Goal: Task Accomplishment & Management: Use online tool/utility

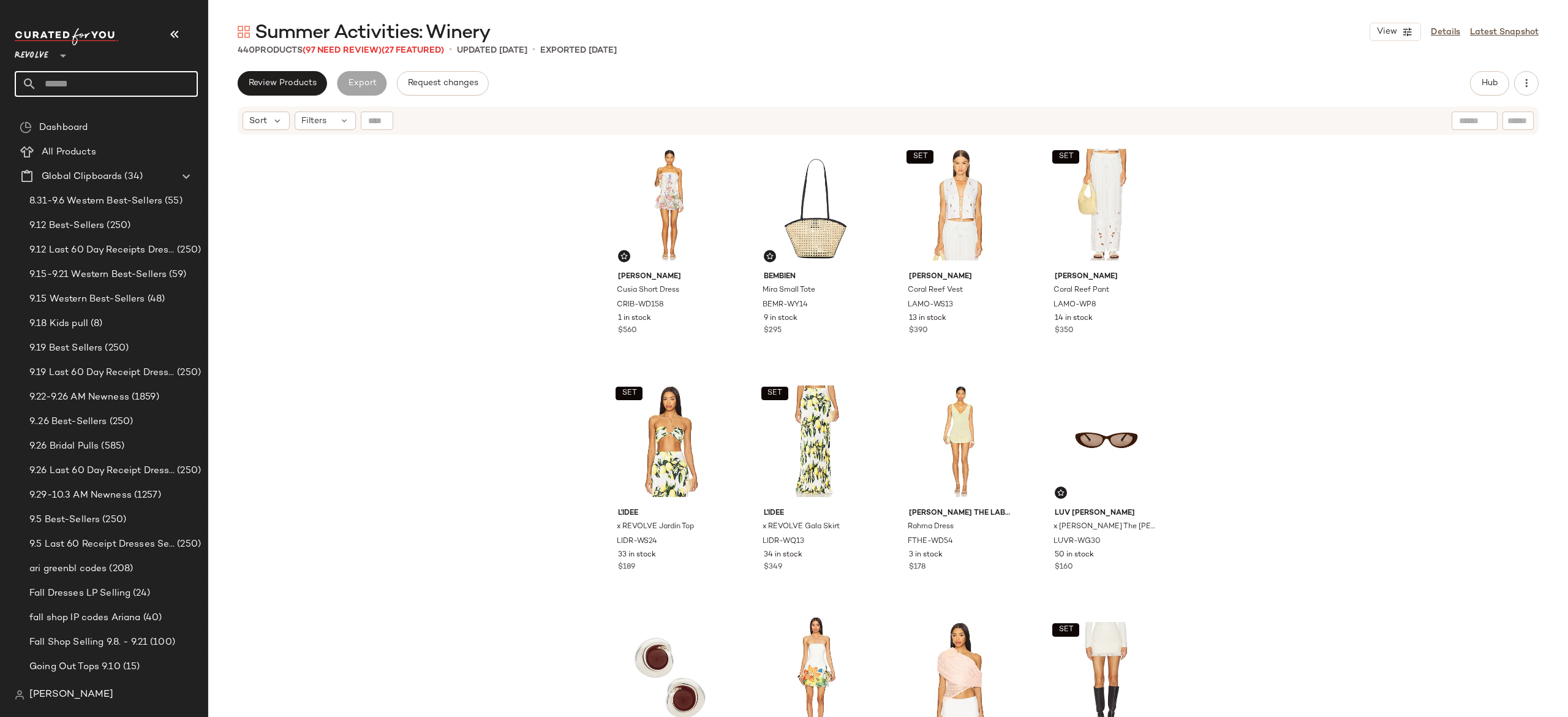
click at [161, 85] on input "text" at bounding box center [117, 84] width 161 height 26
type input "******"
click at [143, 120] on div "PM: What to Wear in Greece" at bounding box center [114, 120] width 180 height 13
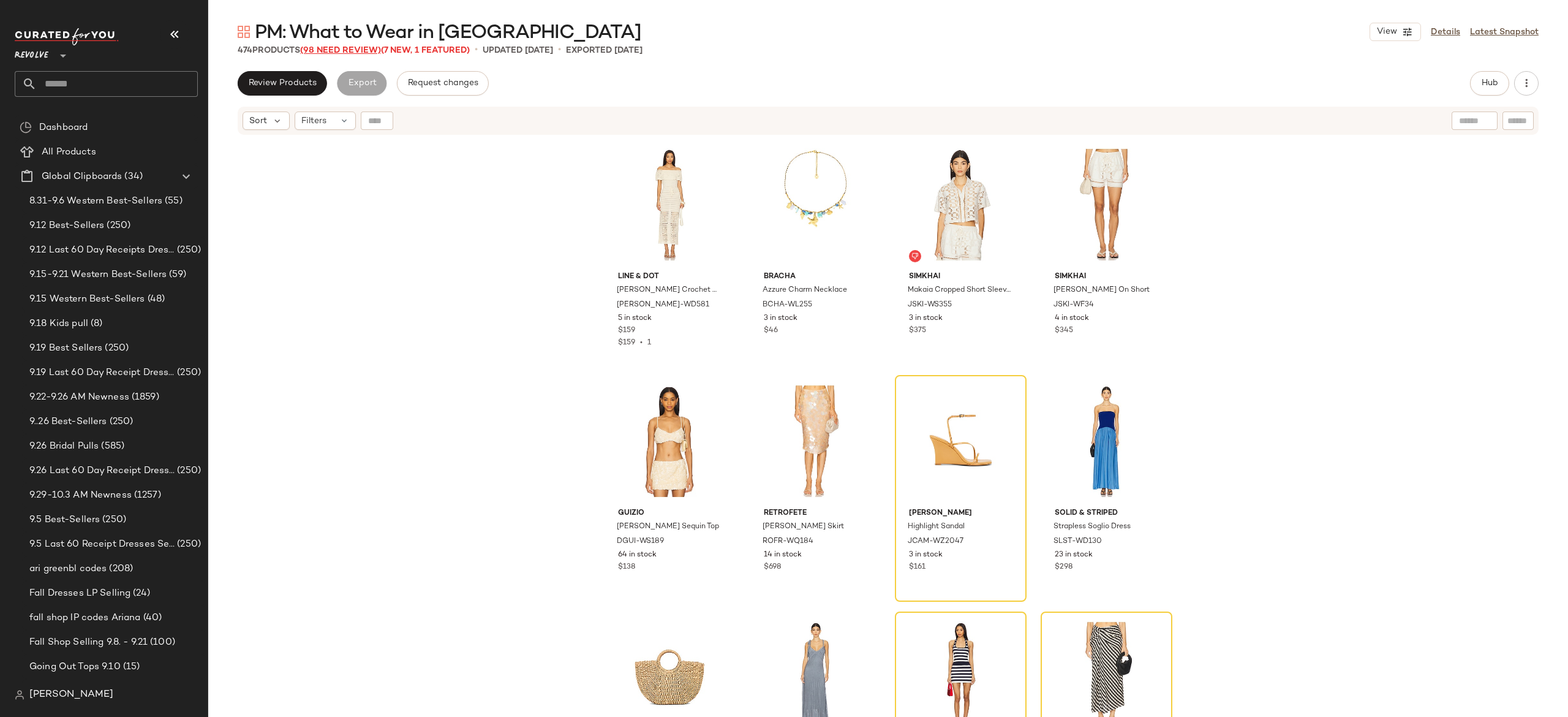
click at [364, 51] on span "(98 Need Review)" at bounding box center [340, 50] width 81 height 9
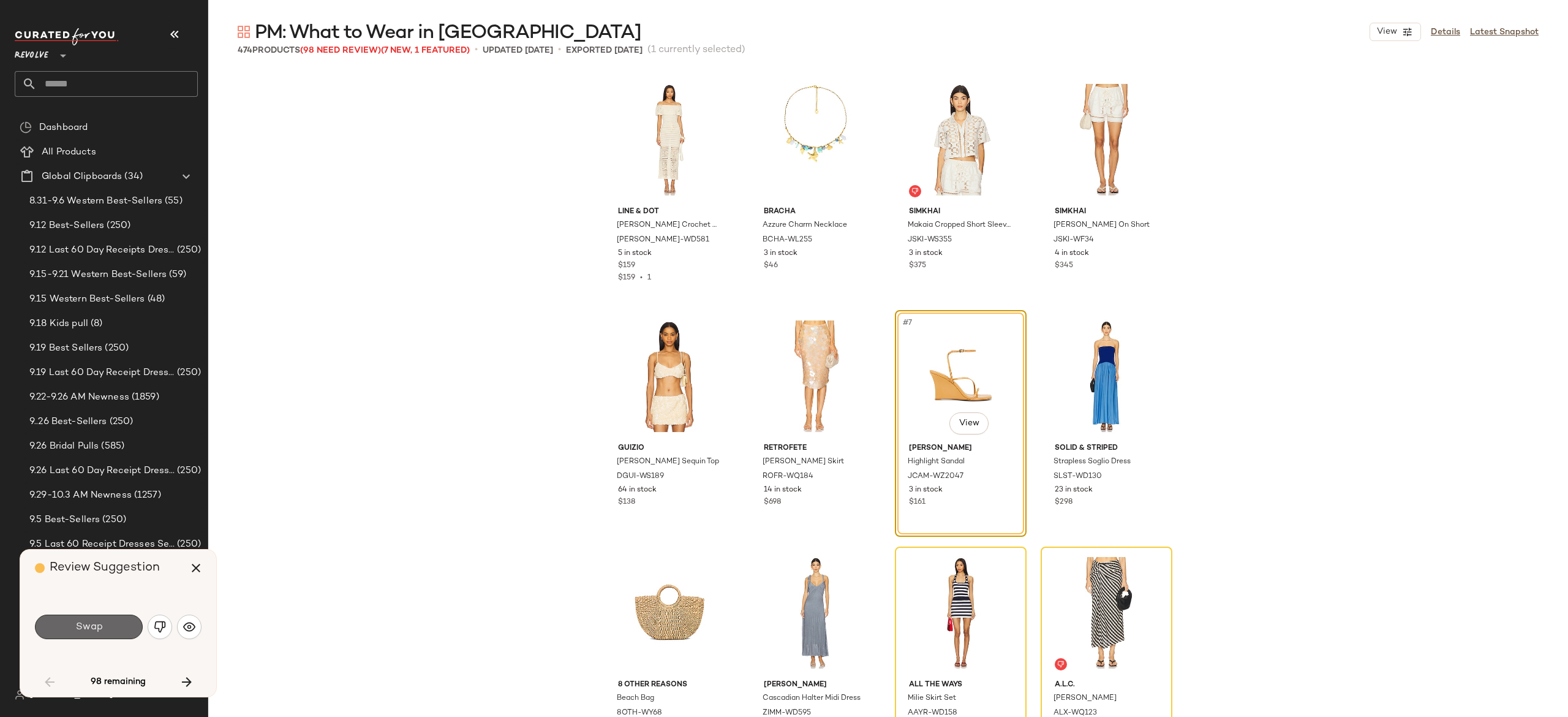
click at [126, 627] on button "Swap" at bounding box center [89, 626] width 108 height 24
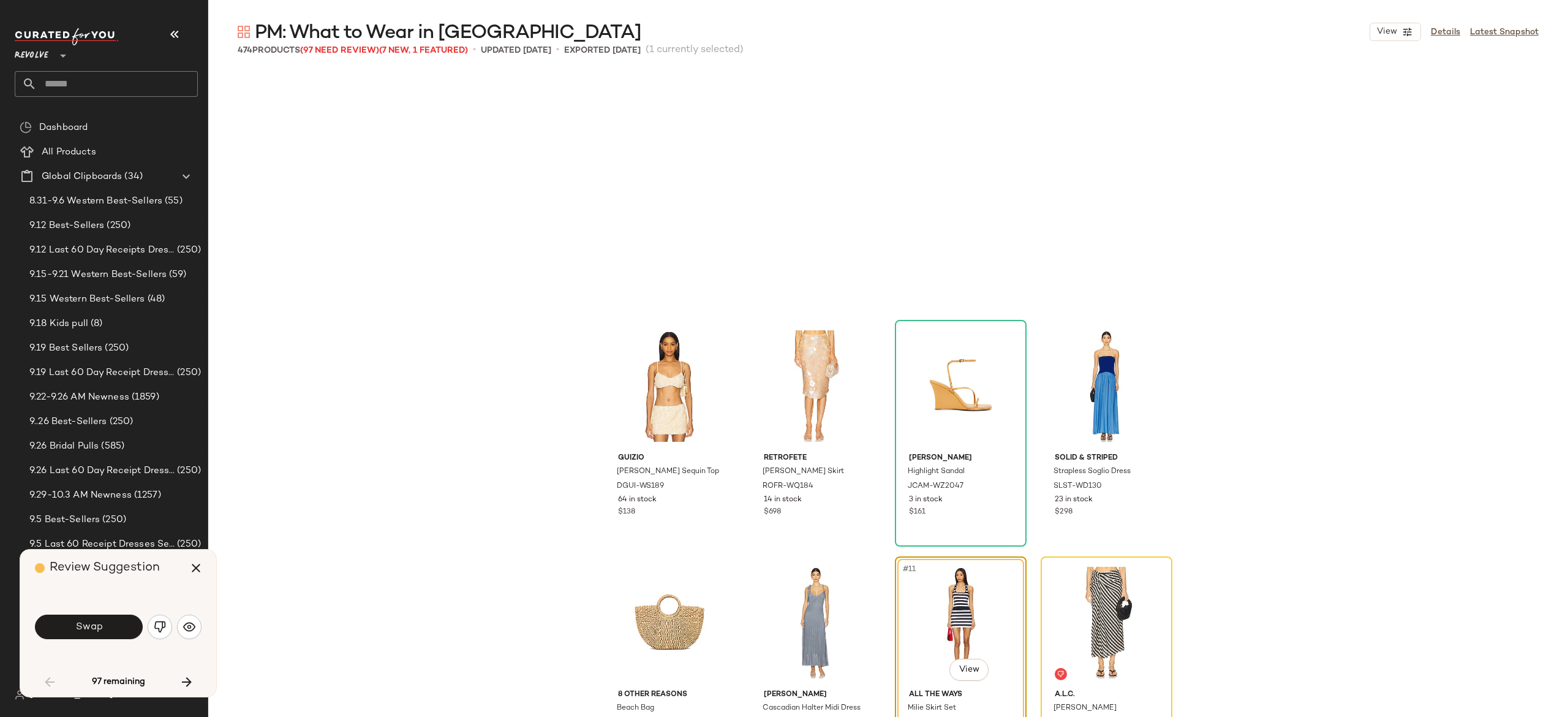
scroll to position [246, 0]
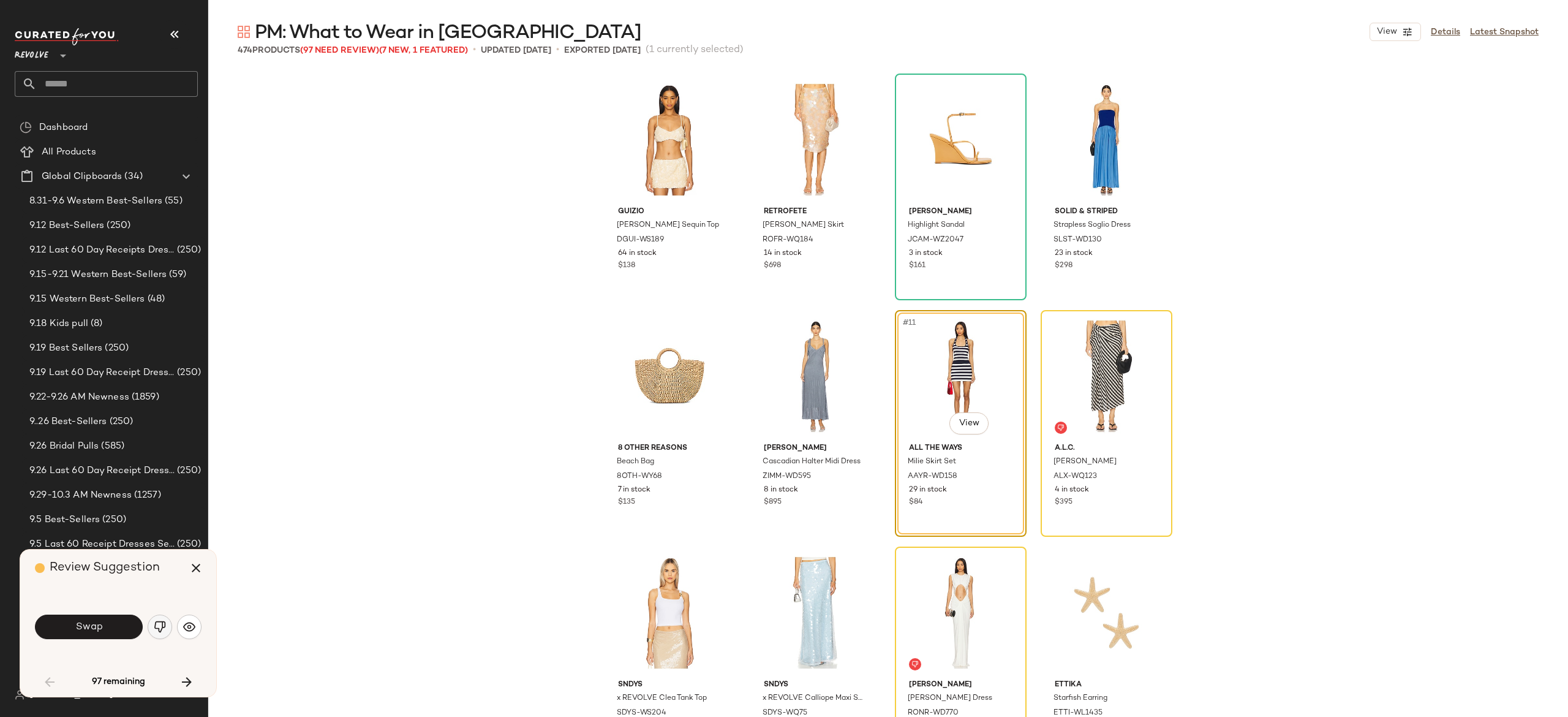
click at [162, 629] on img "button" at bounding box center [160, 626] width 12 height 12
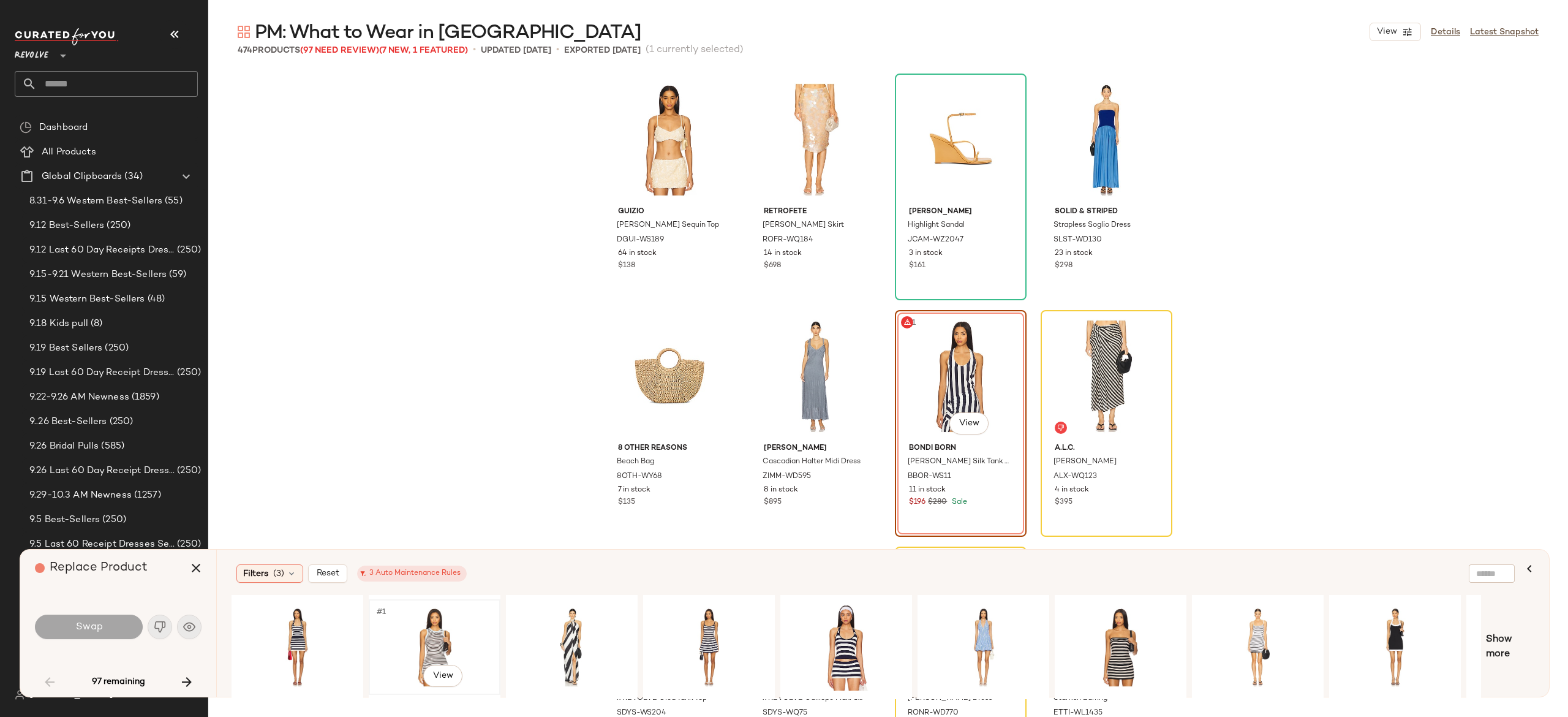
click at [435, 624] on div "#1 View" at bounding box center [434, 647] width 123 height 87
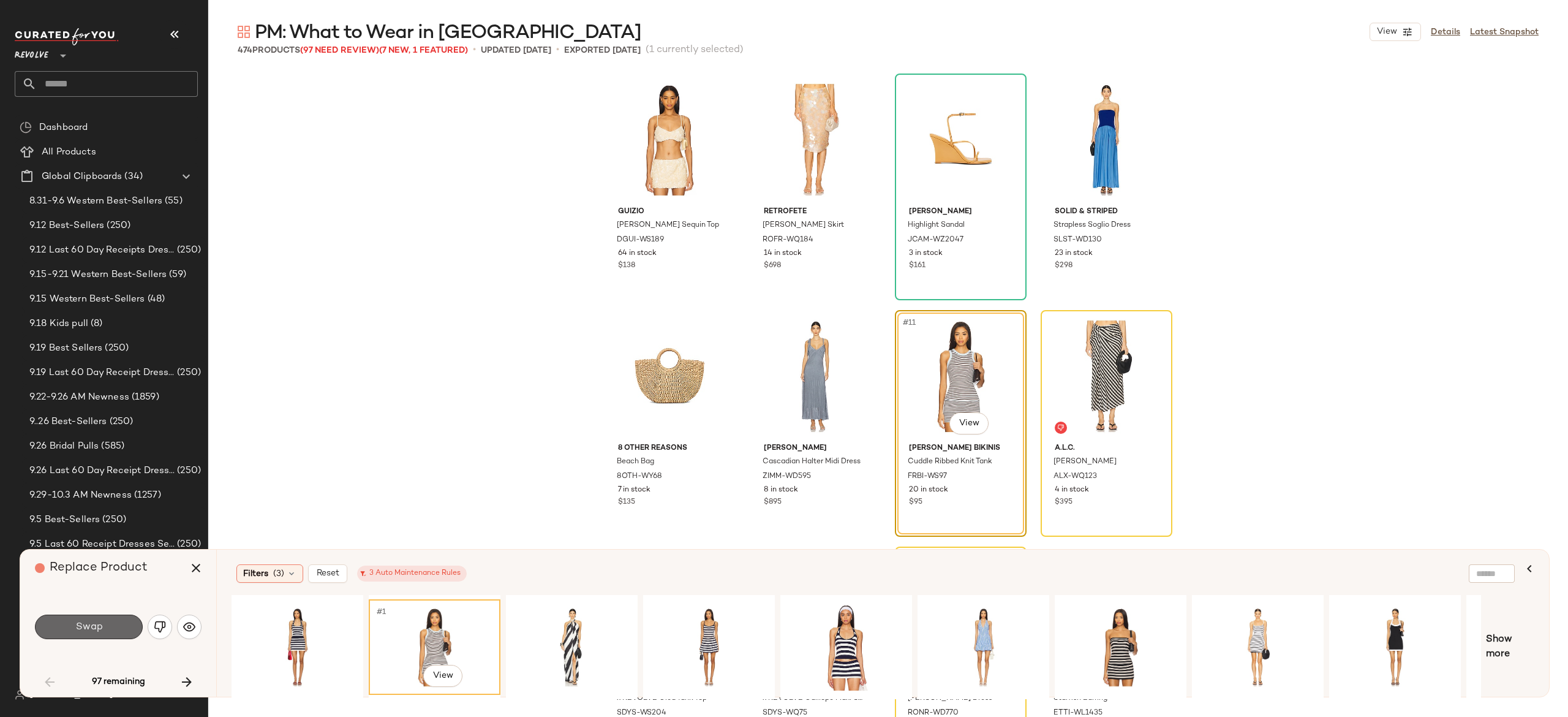
click at [126, 624] on button "Swap" at bounding box center [89, 626] width 108 height 24
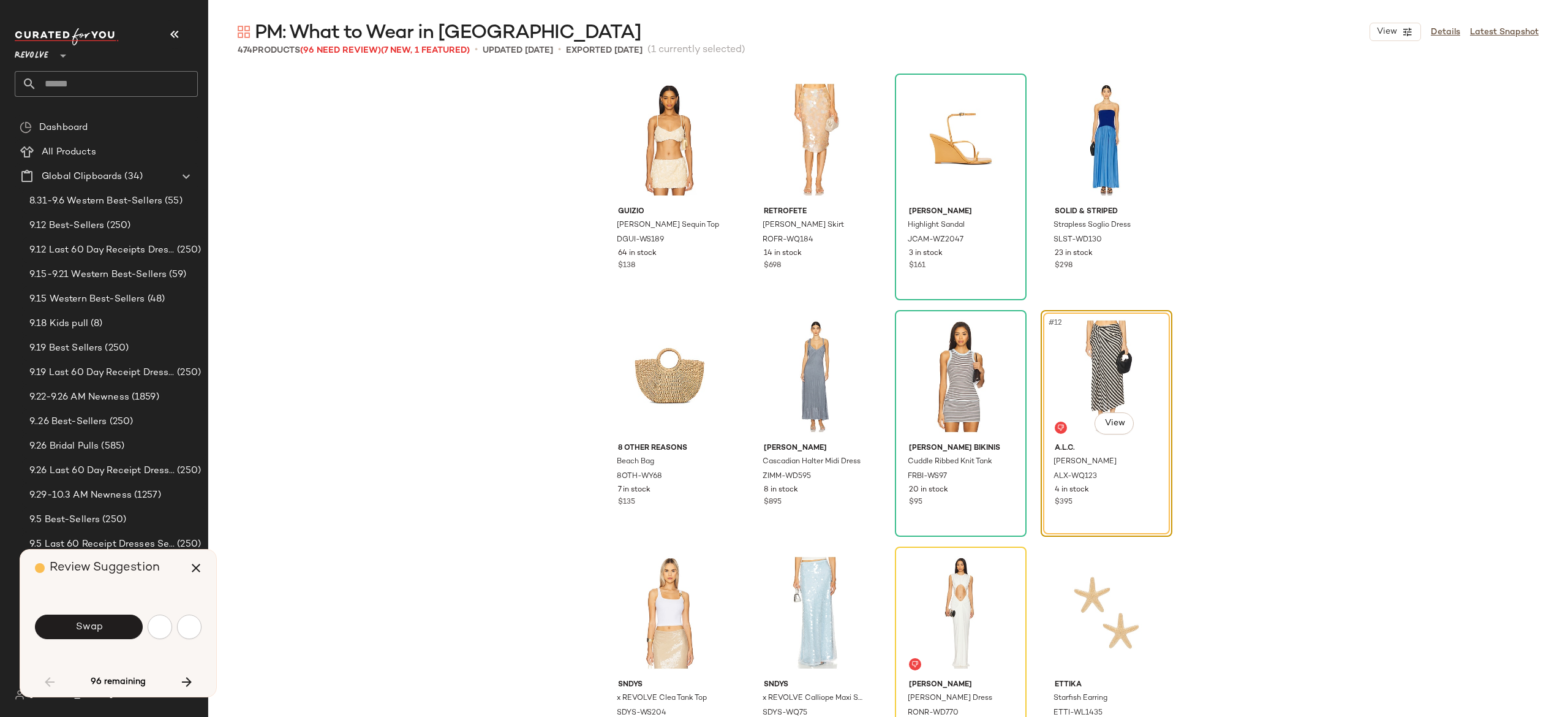
scroll to position [237, 0]
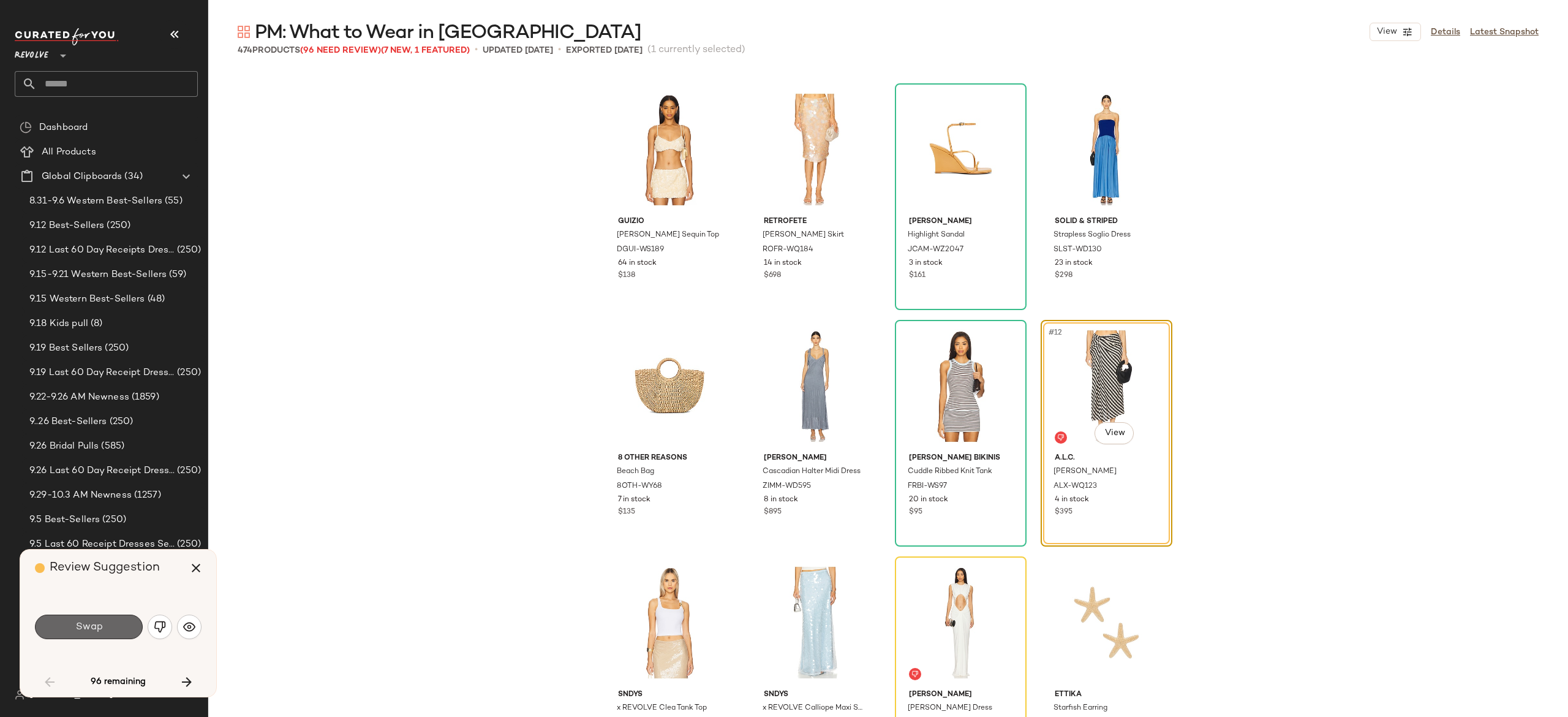
click at [126, 629] on button "Swap" at bounding box center [89, 626] width 108 height 24
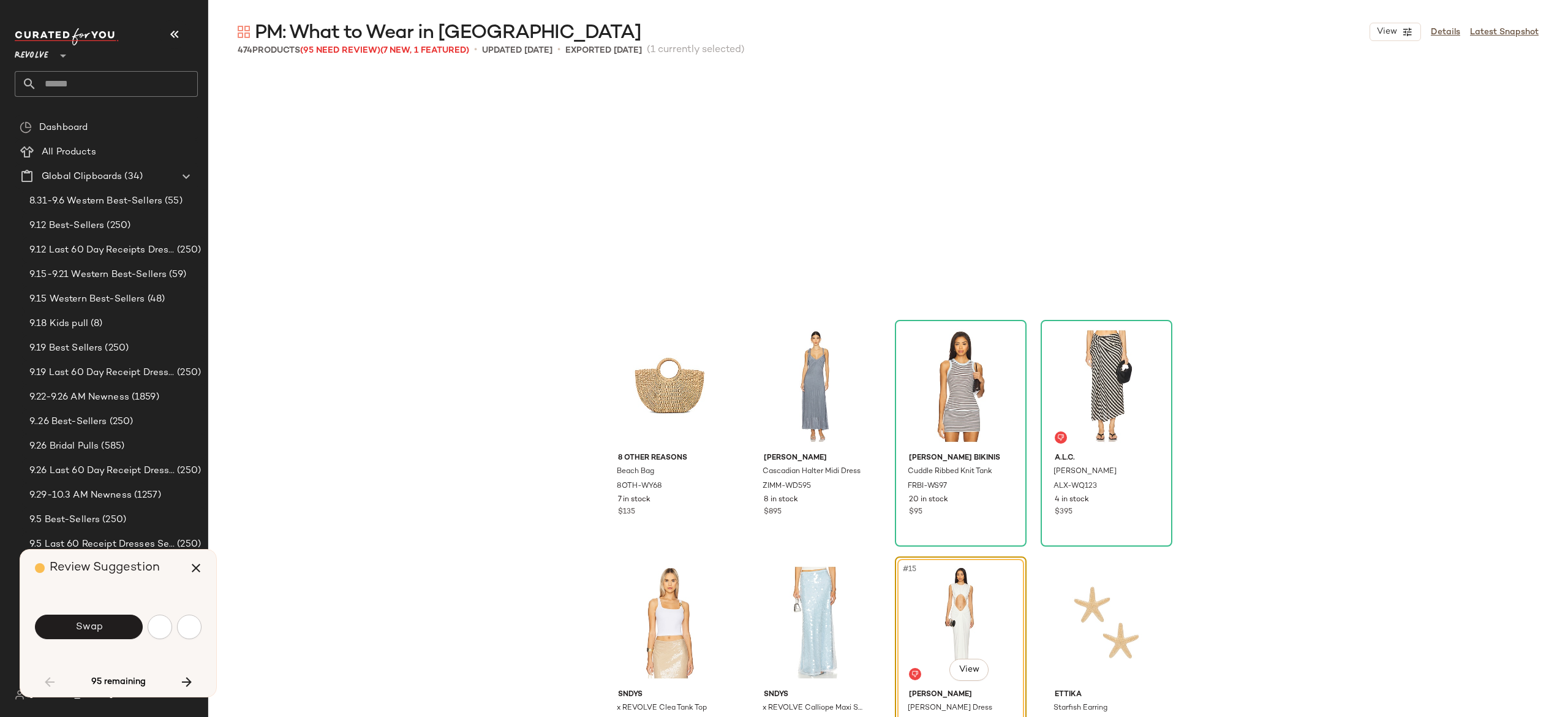
scroll to position [473, 0]
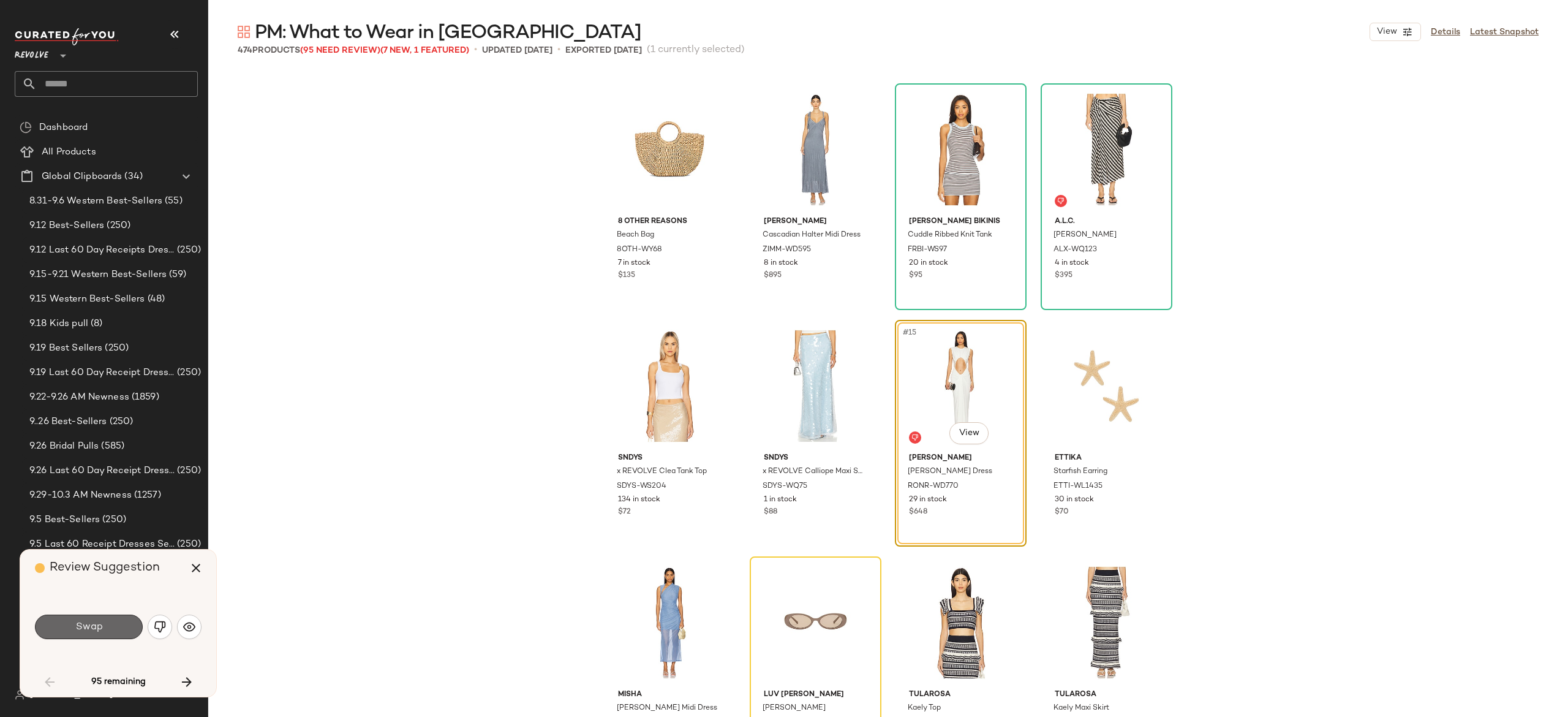
click at [121, 627] on button "Swap" at bounding box center [89, 626] width 108 height 24
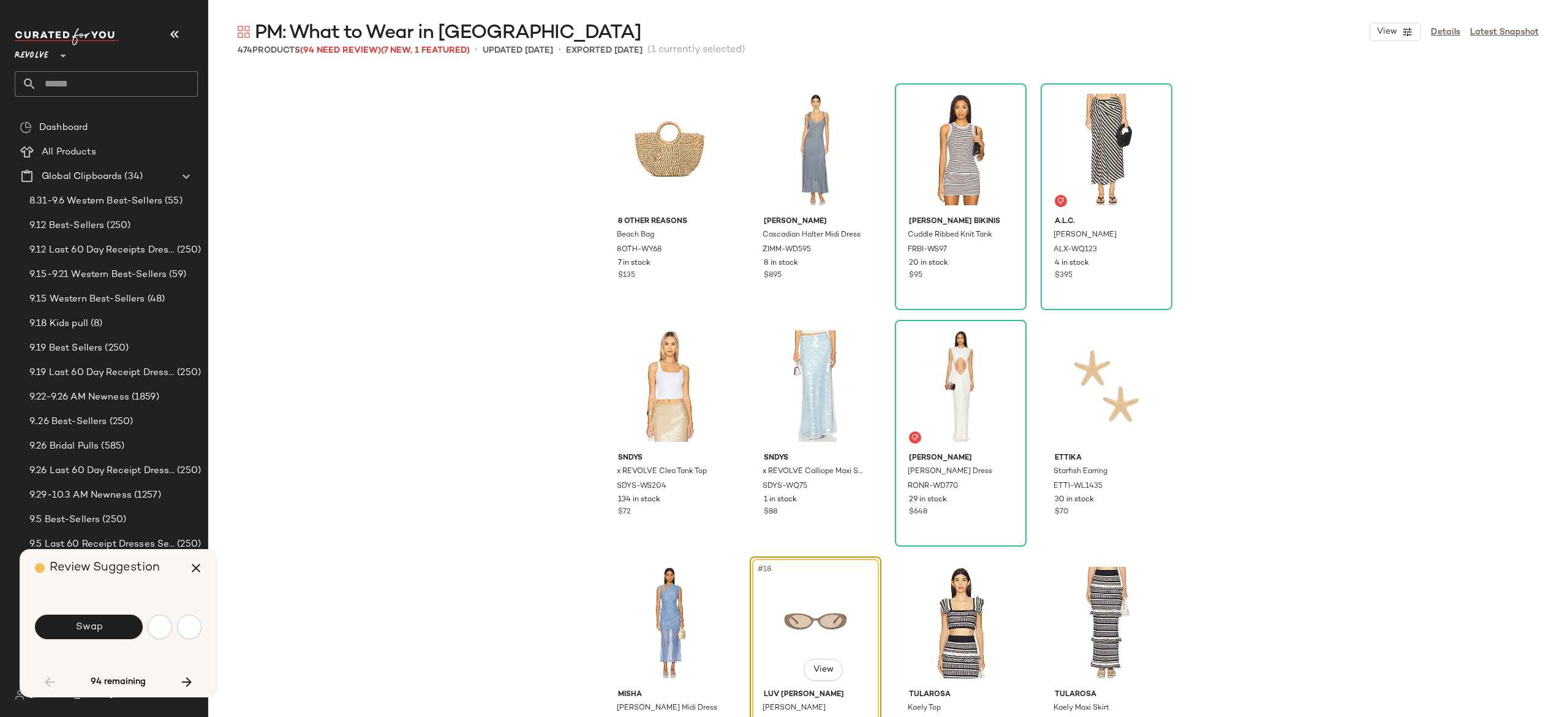
scroll to position [710, 0]
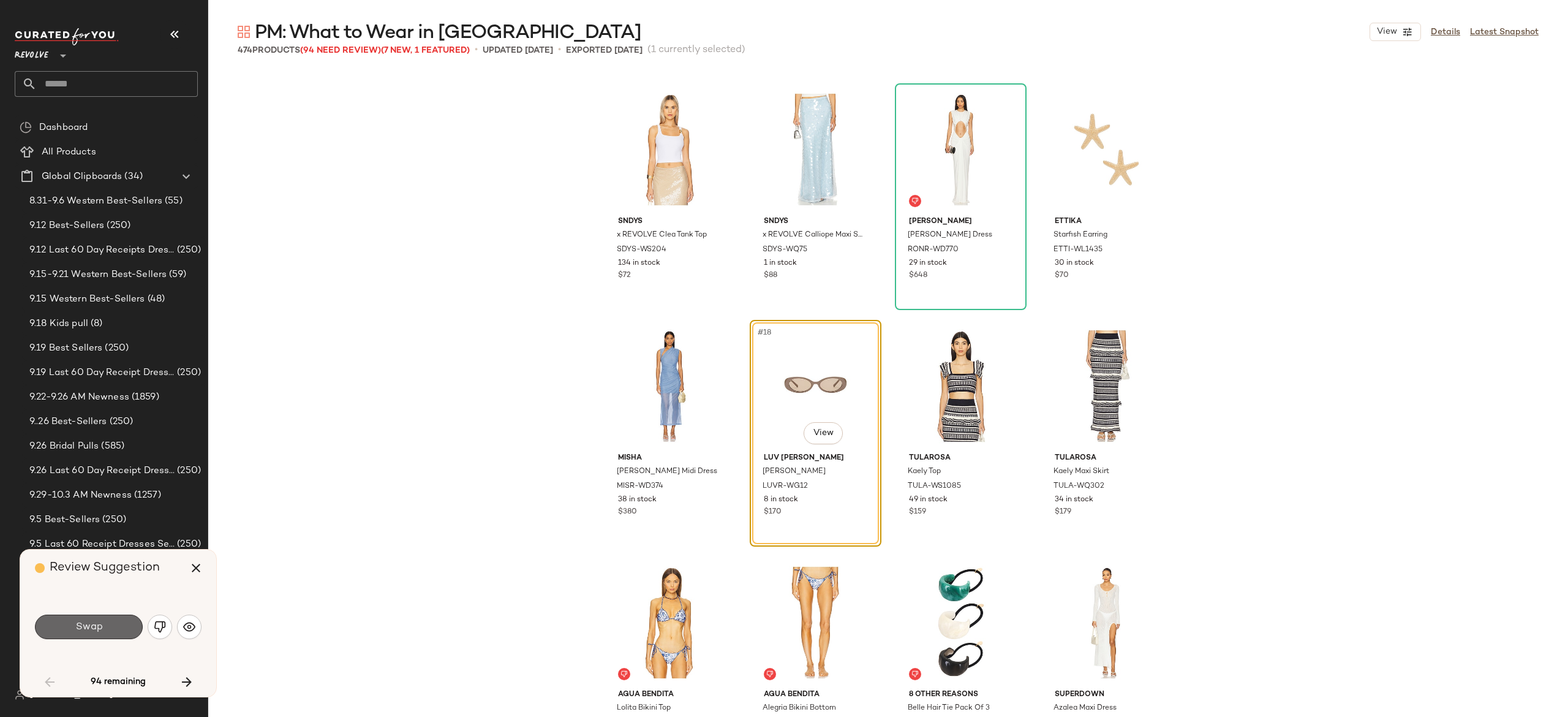
click at [127, 620] on button "Swap" at bounding box center [89, 626] width 108 height 24
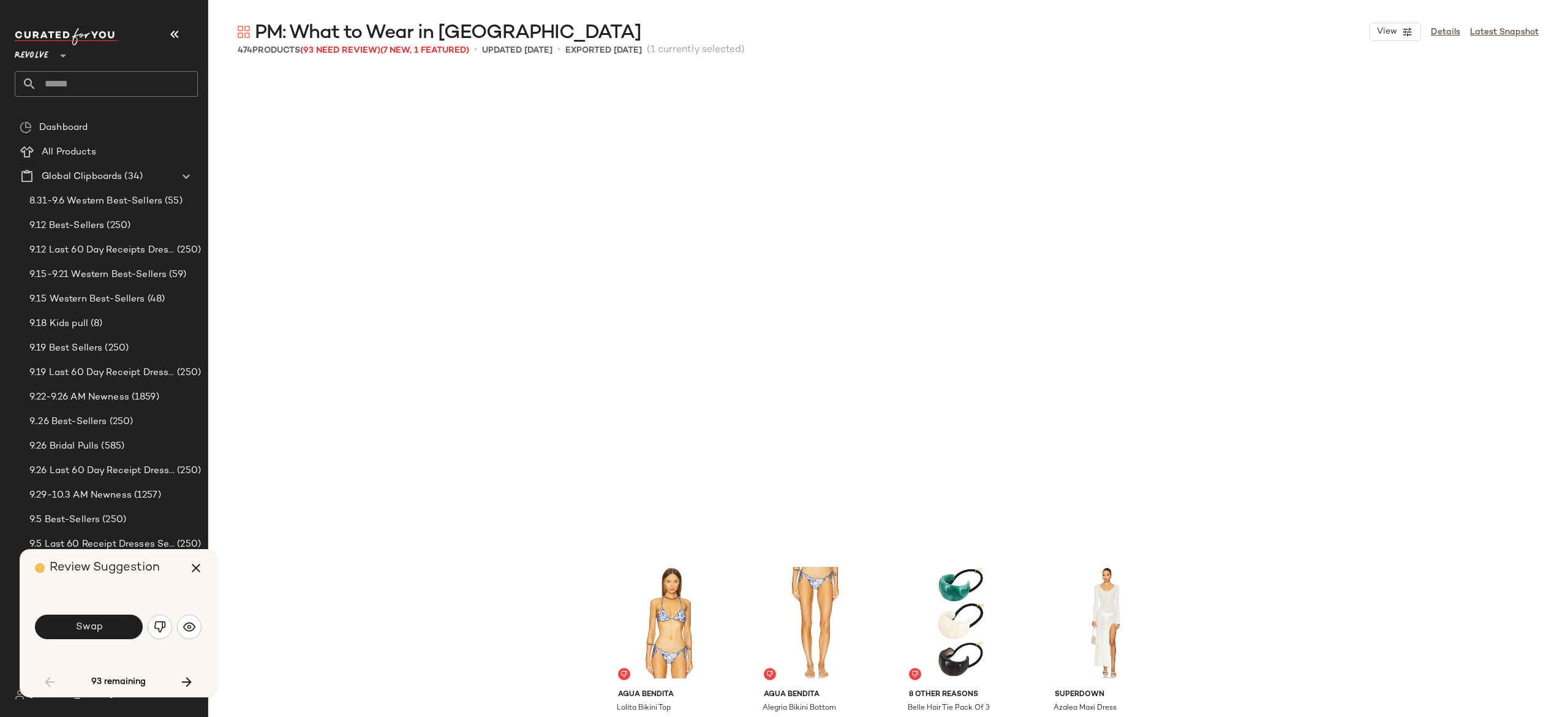
scroll to position [1183, 0]
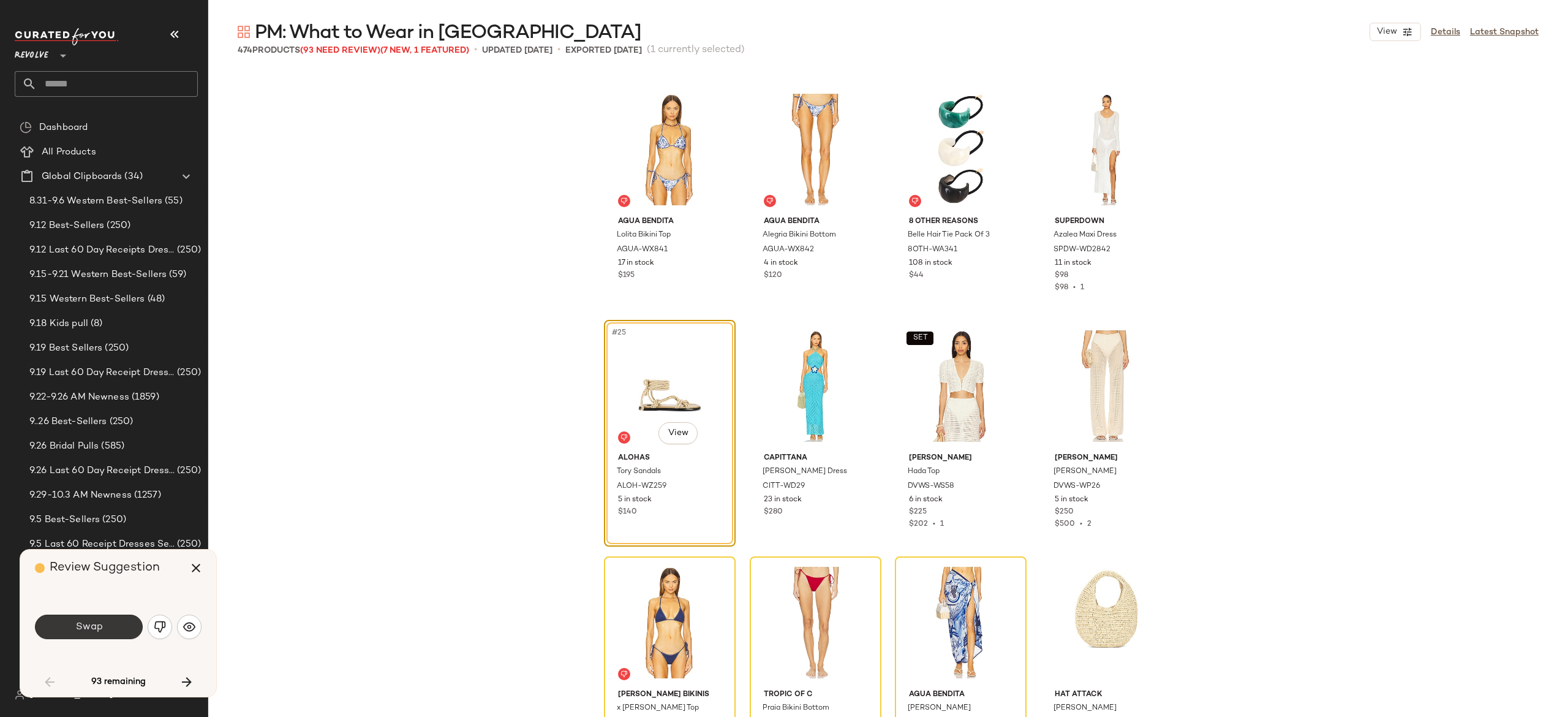
click at [123, 620] on button "Swap" at bounding box center [89, 626] width 108 height 24
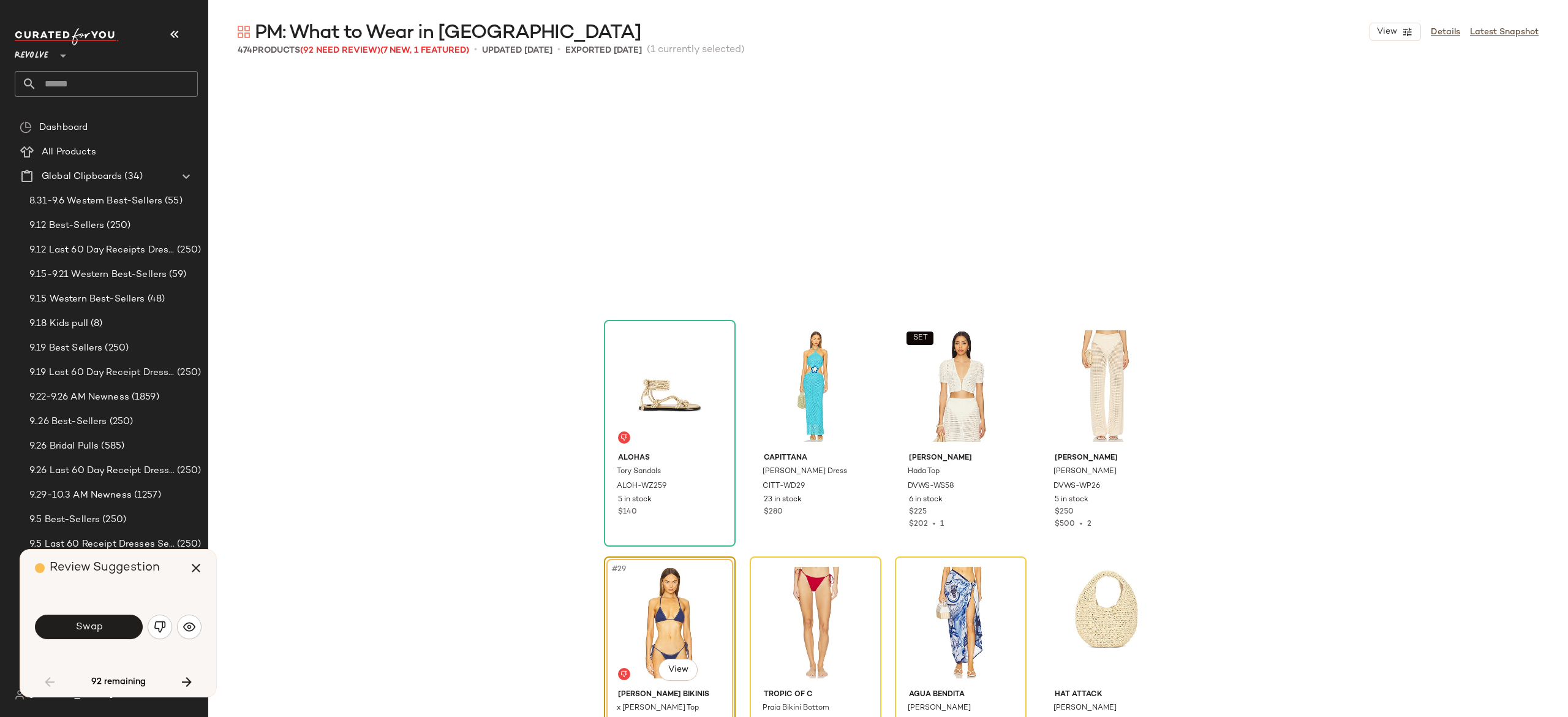
scroll to position [1419, 0]
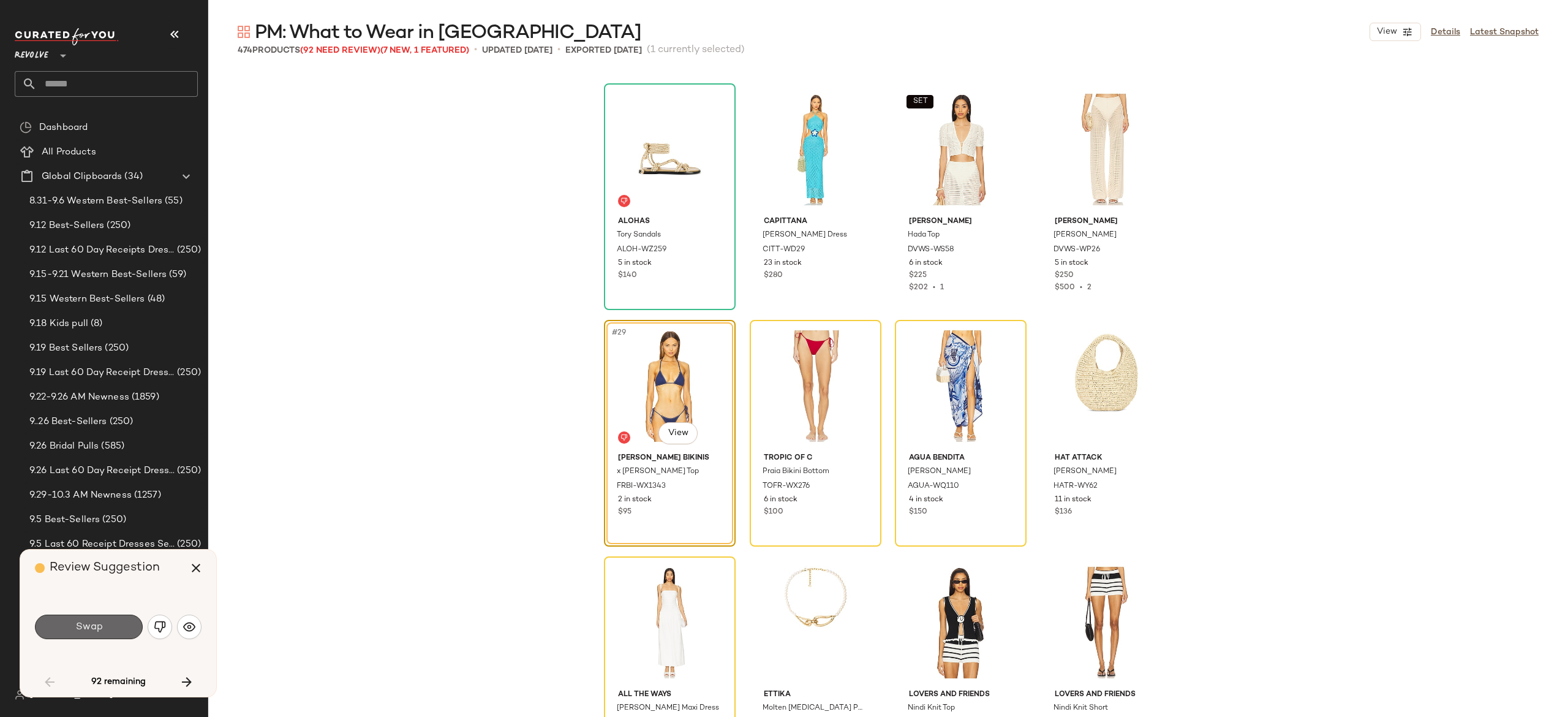
click at [119, 620] on button "Swap" at bounding box center [89, 626] width 108 height 24
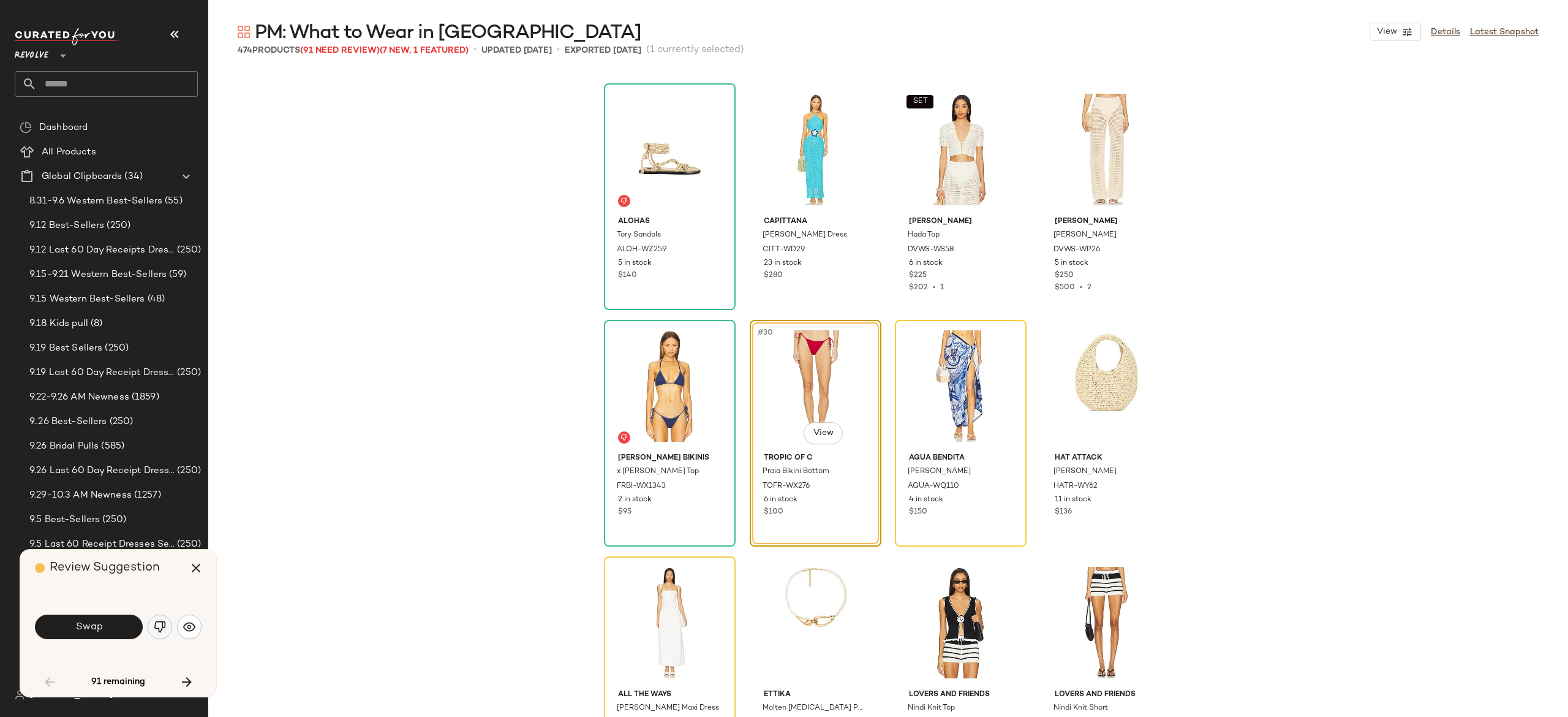
click at [159, 626] on img "button" at bounding box center [160, 626] width 12 height 12
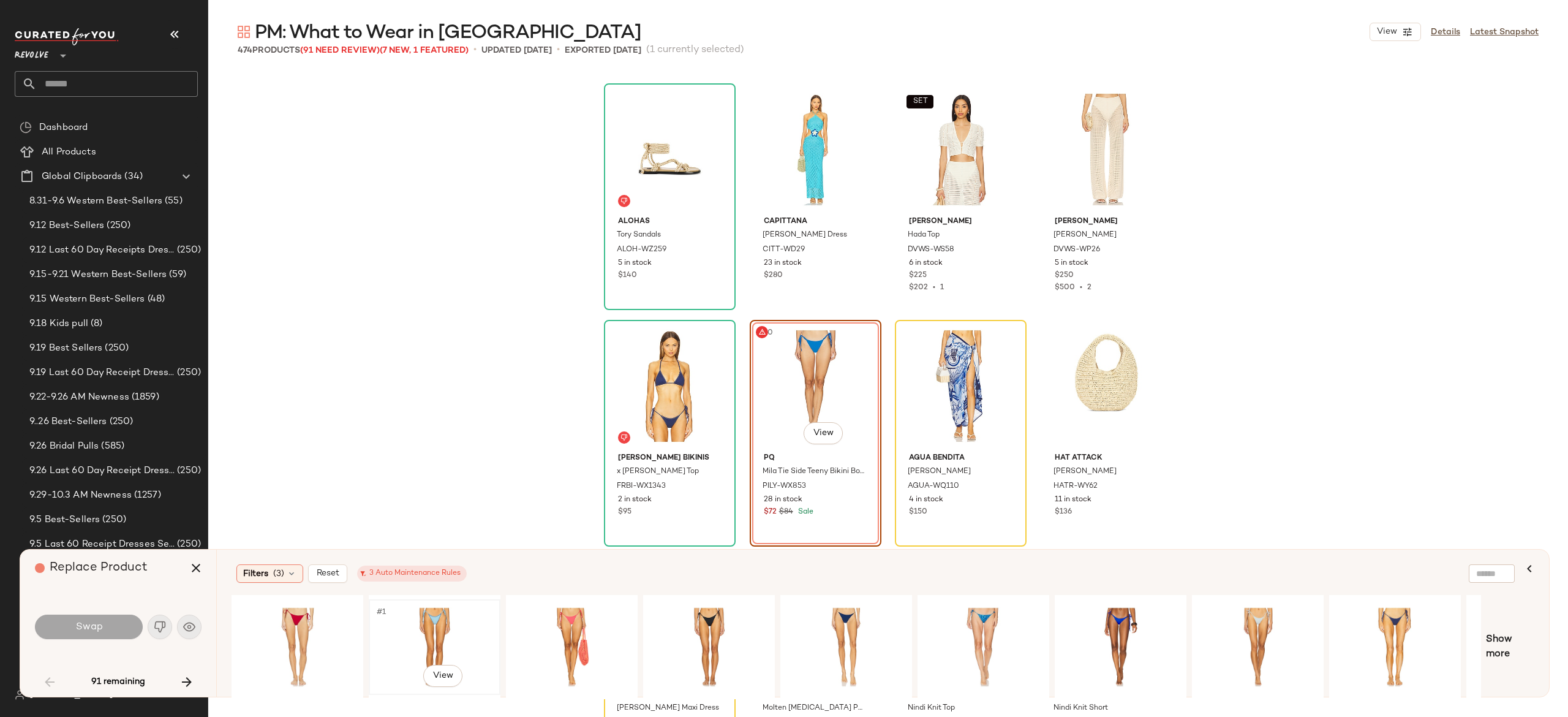
click at [410, 630] on div "#1 View" at bounding box center [434, 647] width 123 height 87
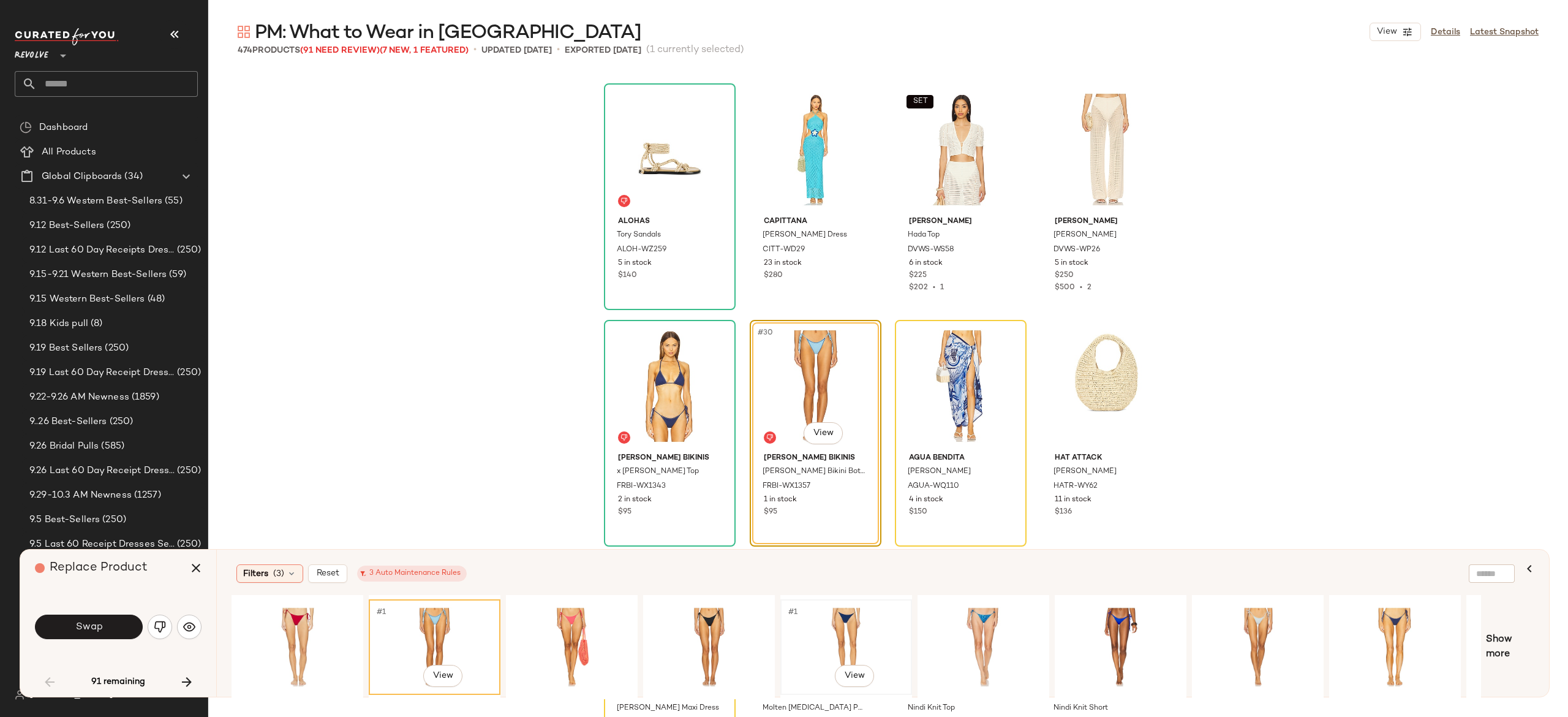
click at [853, 631] on div "#1 View" at bounding box center [846, 647] width 123 height 87
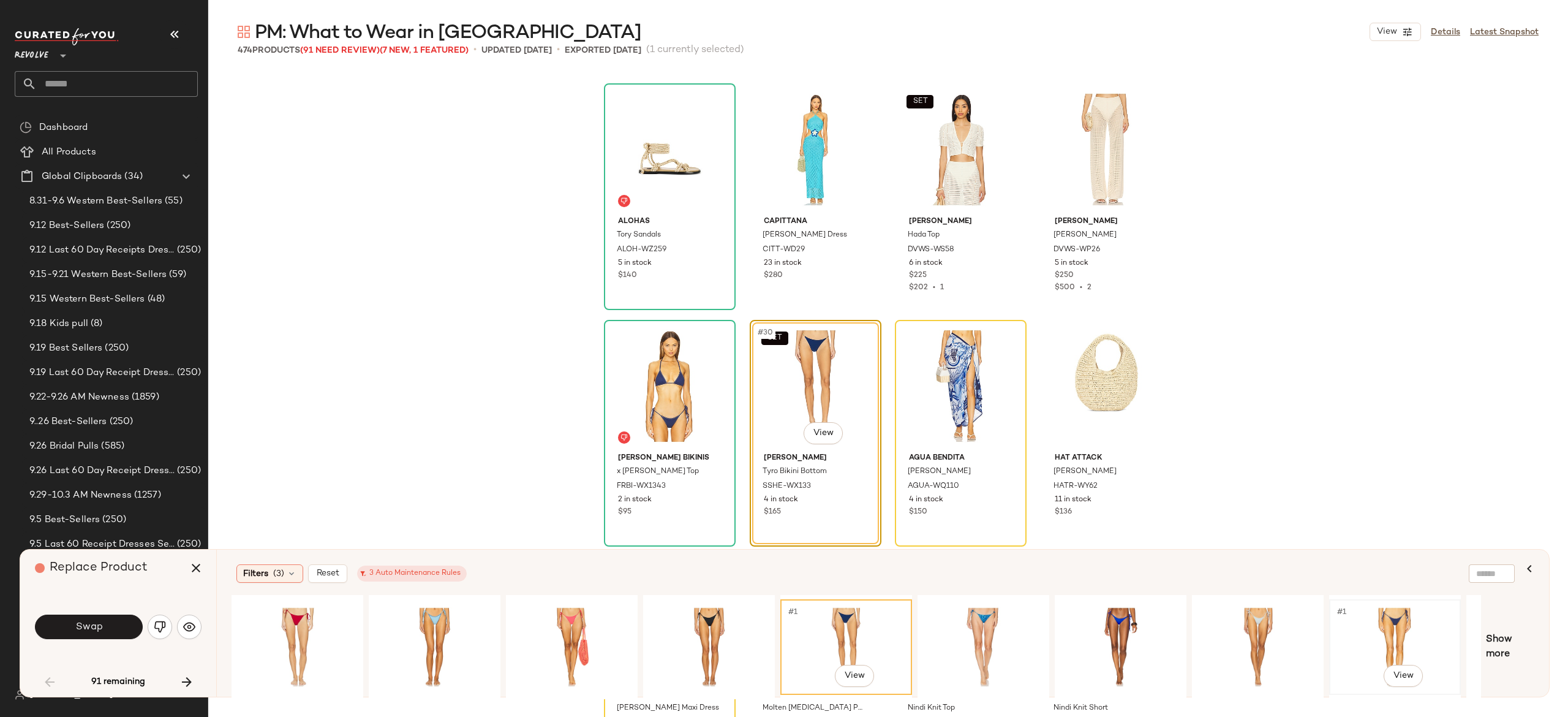
click at [1399, 617] on div "#1 View" at bounding box center [1394, 647] width 123 height 87
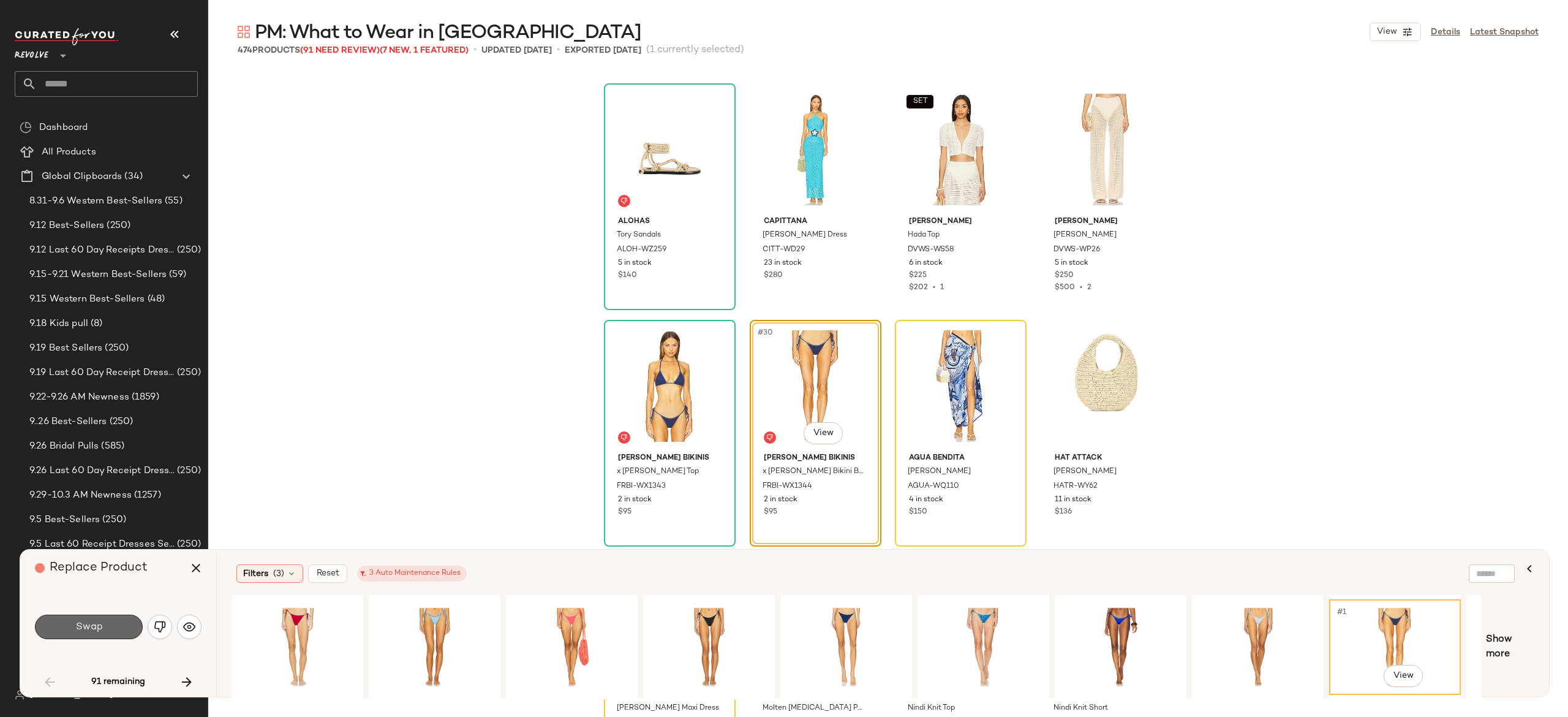
click at [118, 622] on button "Swap" at bounding box center [89, 626] width 108 height 24
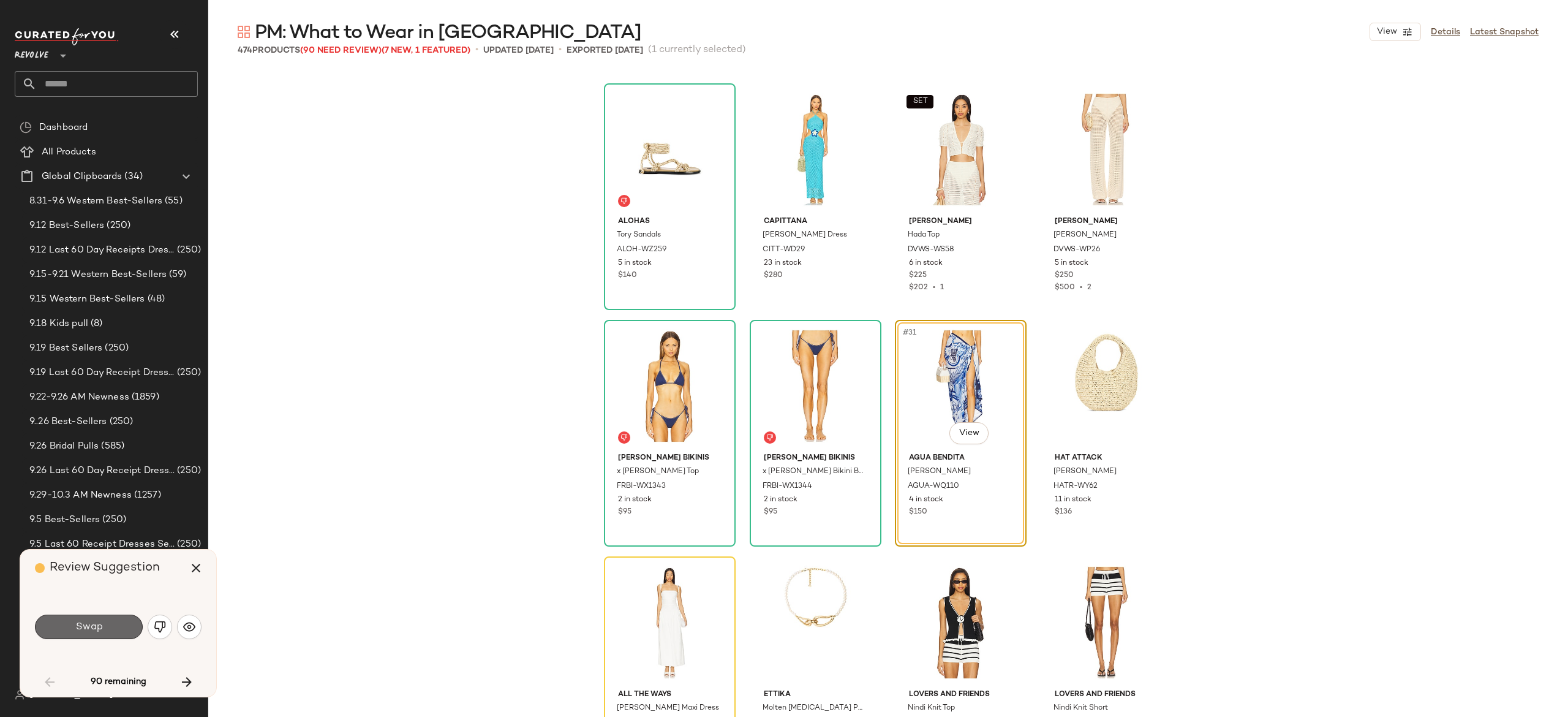
click at [120, 624] on button "Swap" at bounding box center [89, 626] width 108 height 24
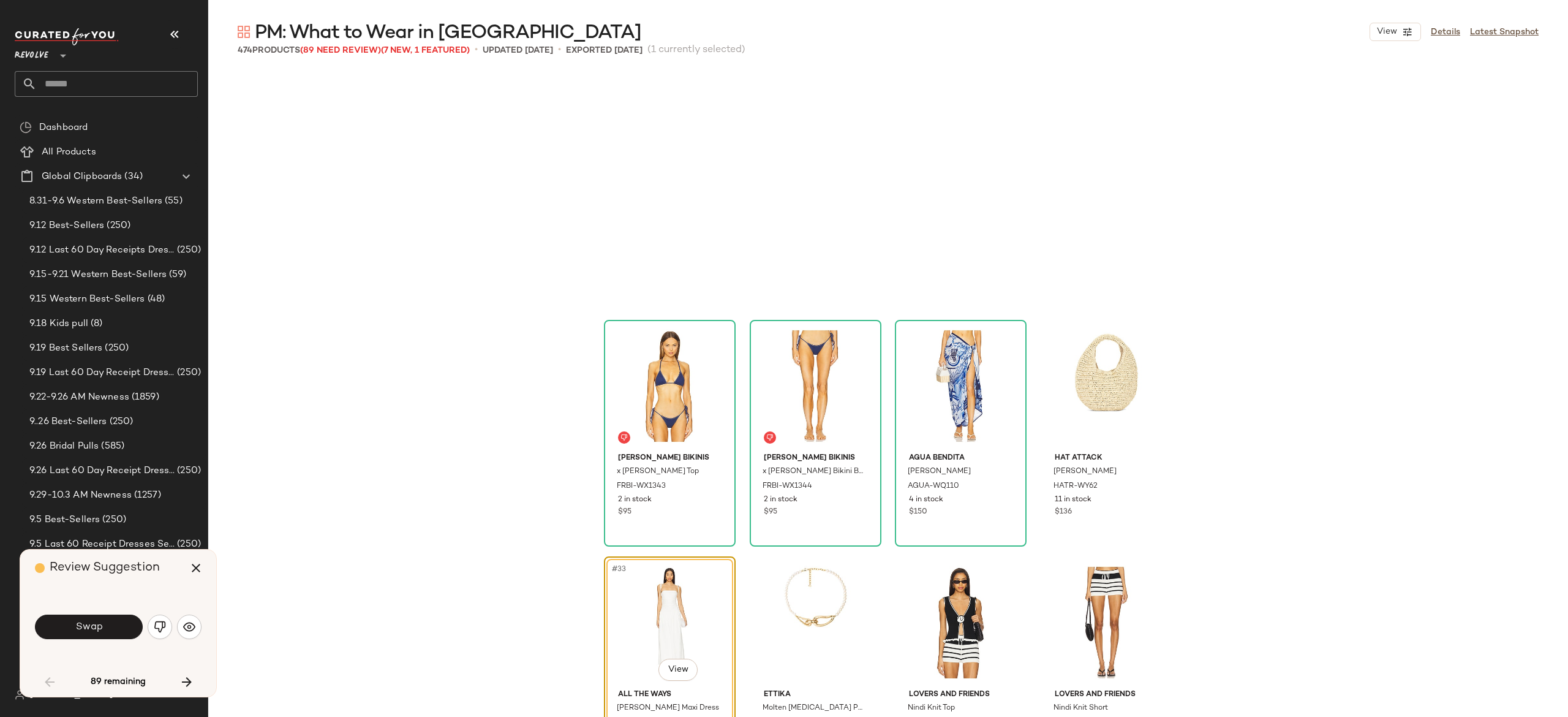
scroll to position [1656, 0]
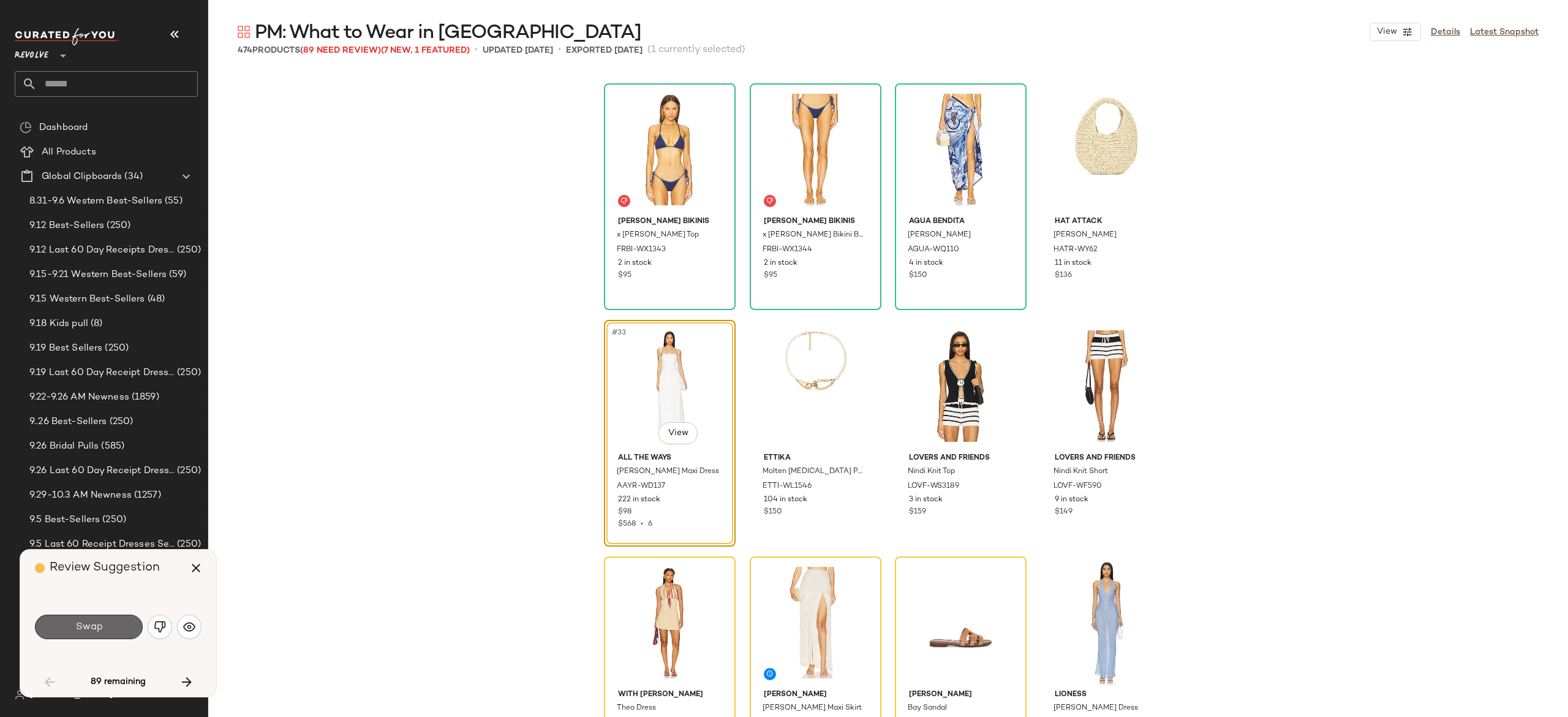
click at [126, 626] on button "Swap" at bounding box center [89, 626] width 108 height 24
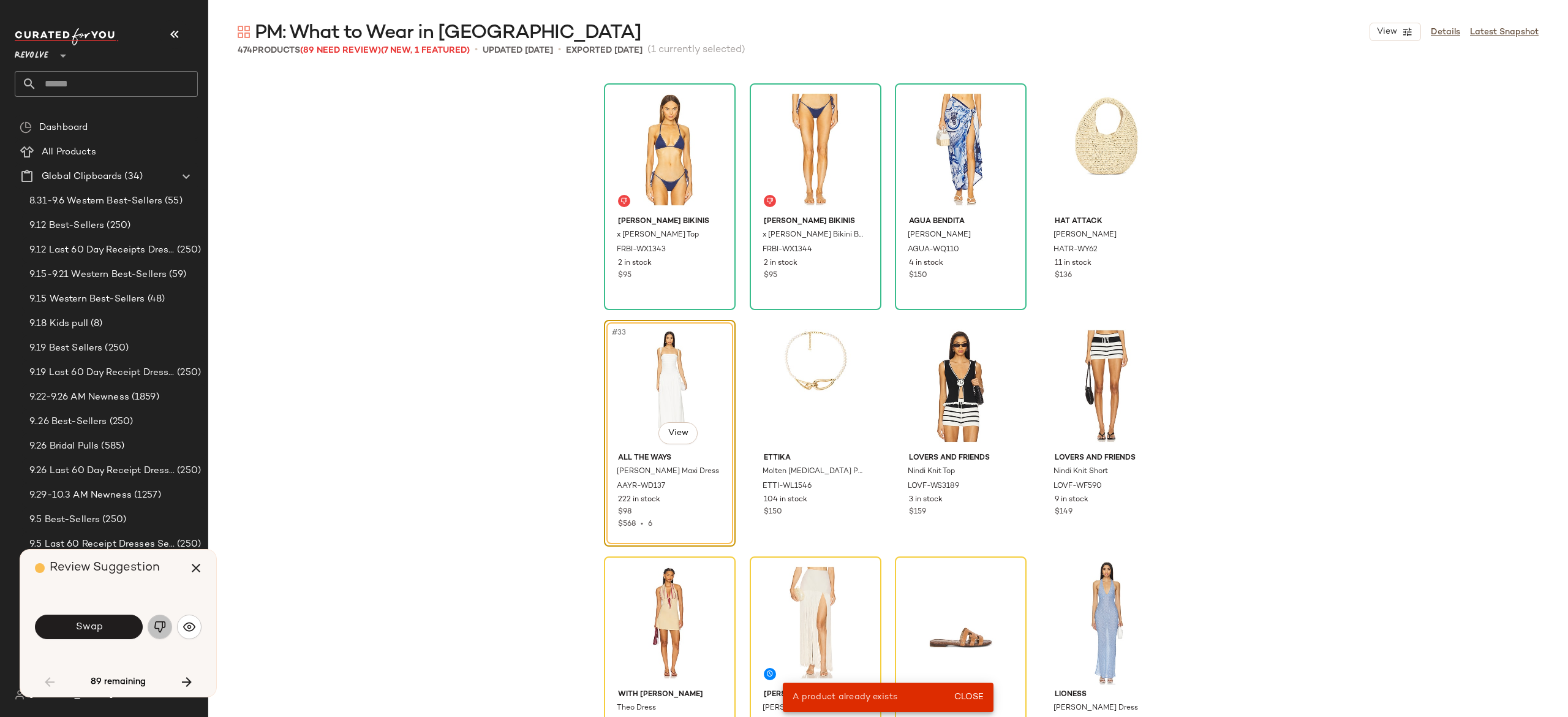
click at [157, 626] on img "button" at bounding box center [160, 626] width 12 height 12
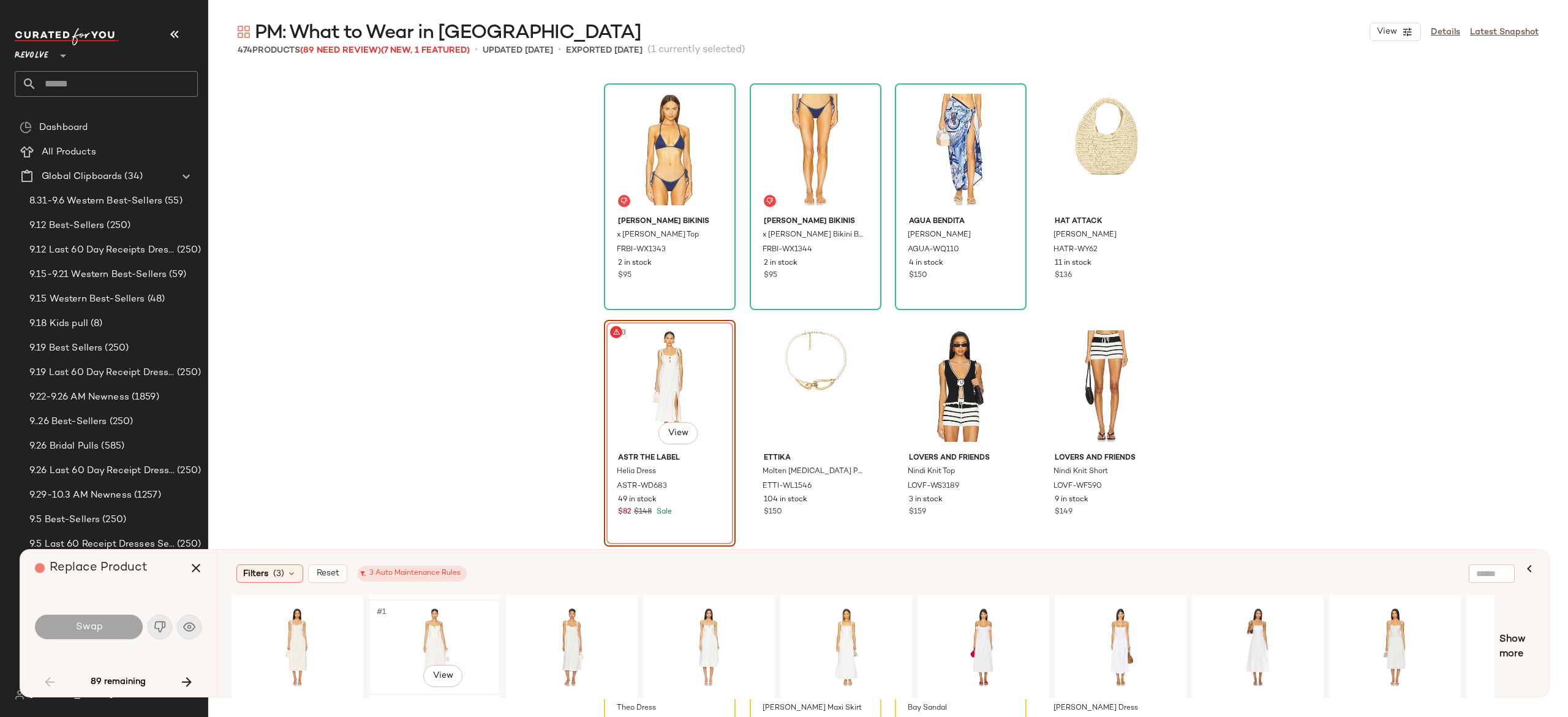
click at [444, 634] on div "#1 View" at bounding box center [434, 647] width 123 height 87
click at [127, 619] on button "Swap" at bounding box center [89, 626] width 108 height 24
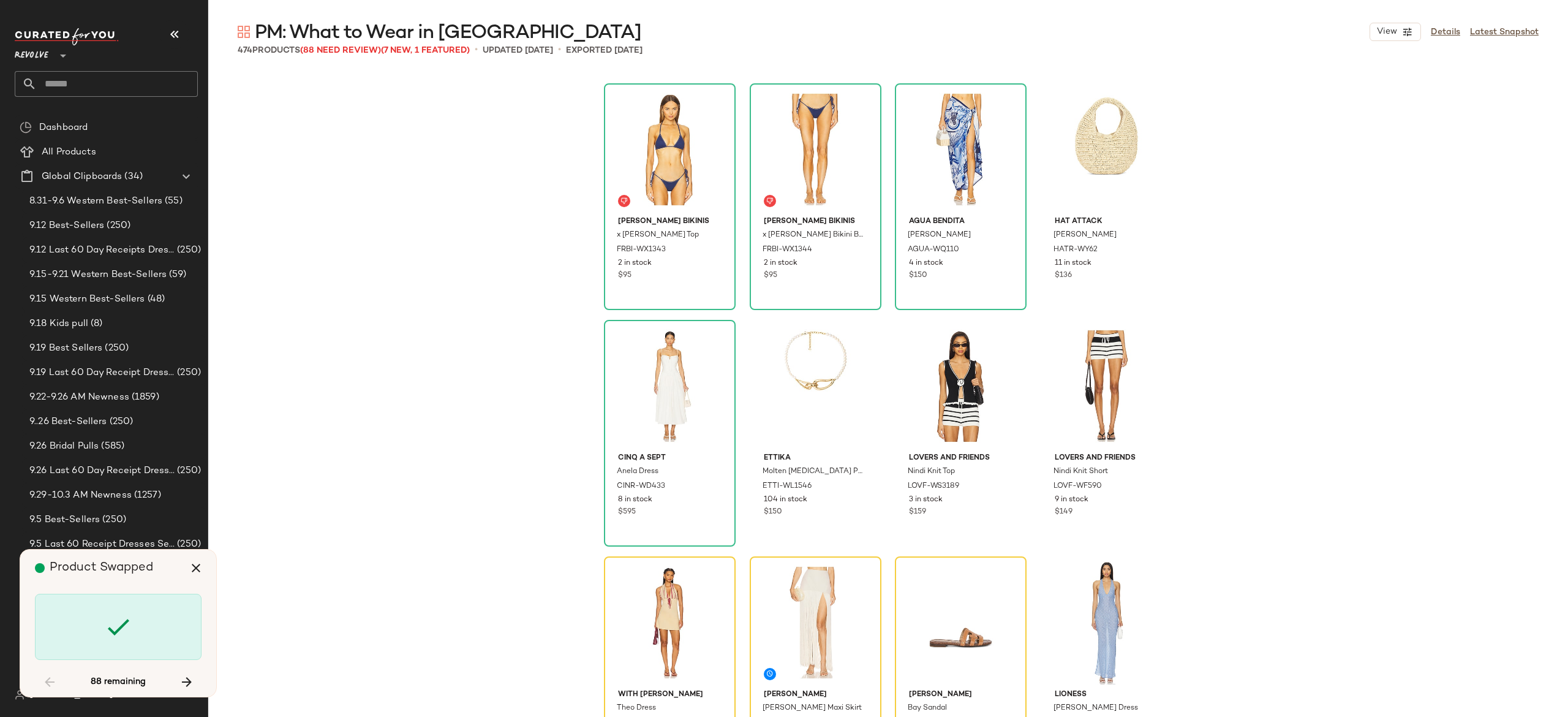
scroll to position [1892, 0]
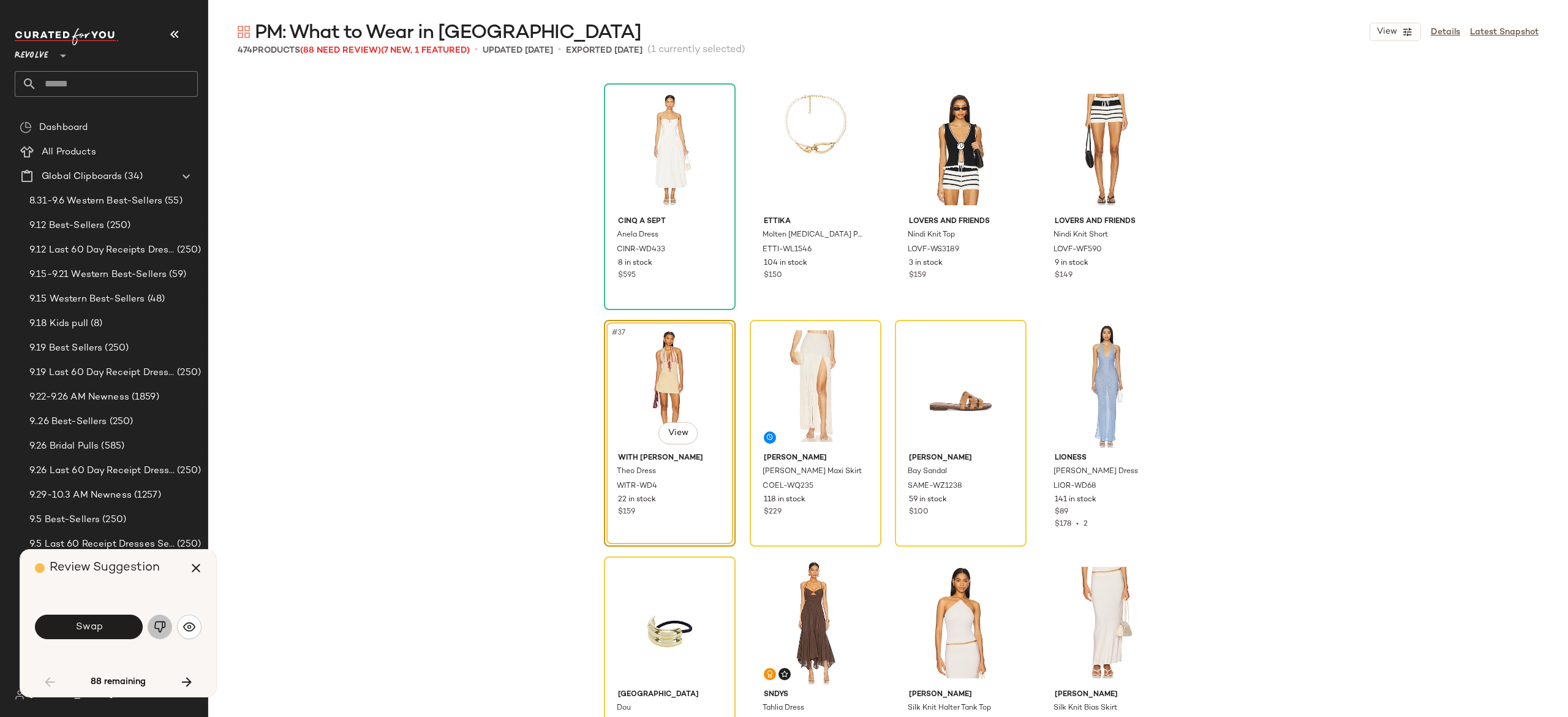
click at [157, 622] on img "button" at bounding box center [160, 626] width 12 height 12
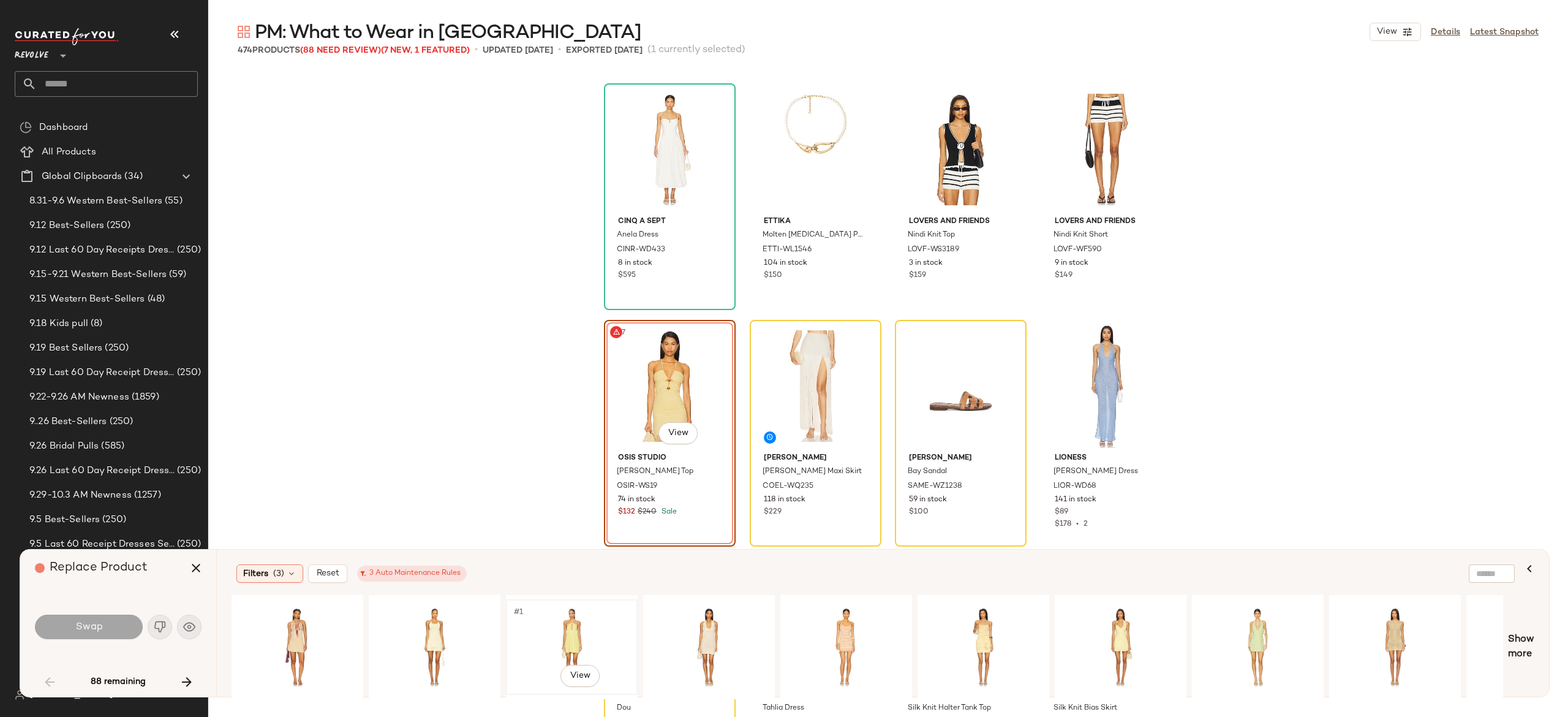
click at [571, 625] on div "#1 View" at bounding box center [572, 647] width 123 height 87
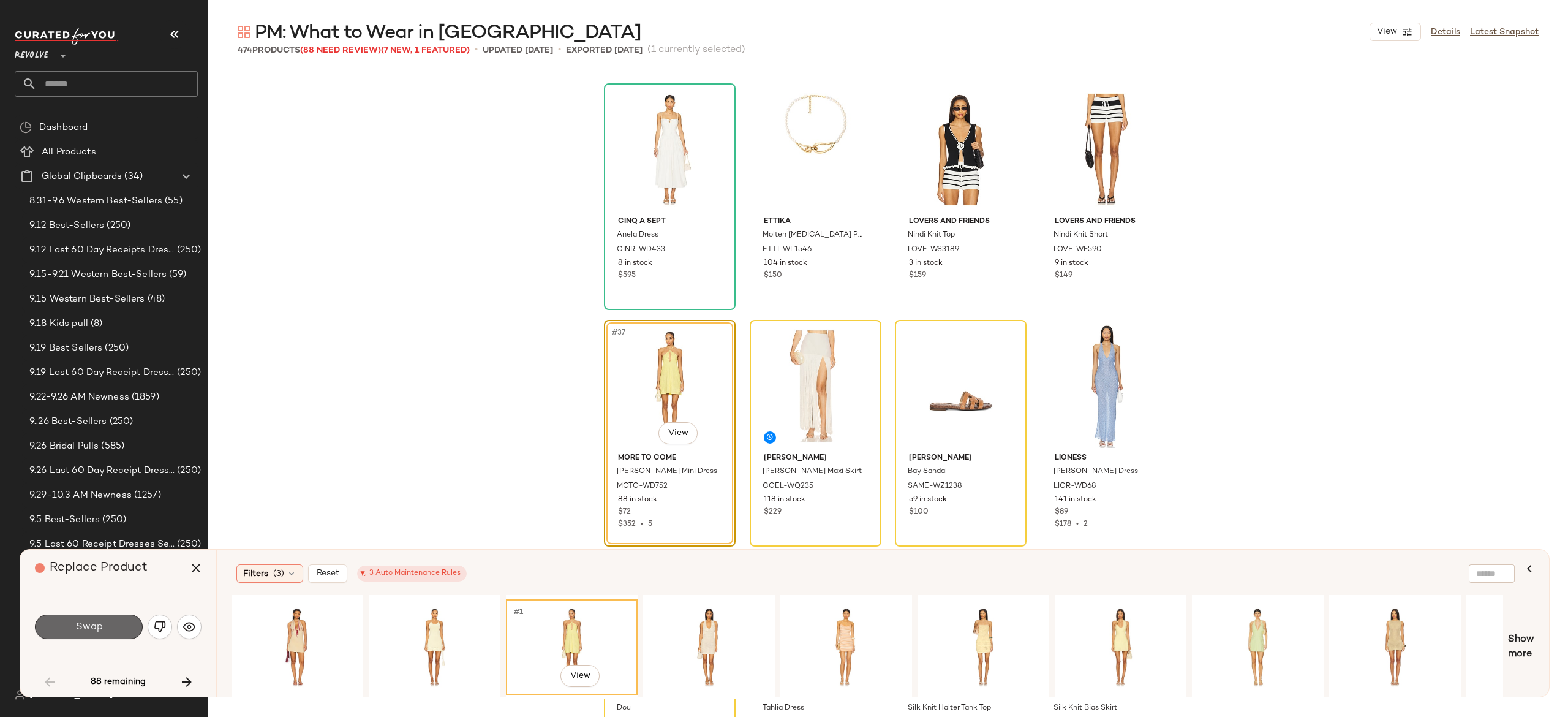
click at [117, 619] on button "Swap" at bounding box center [89, 626] width 108 height 24
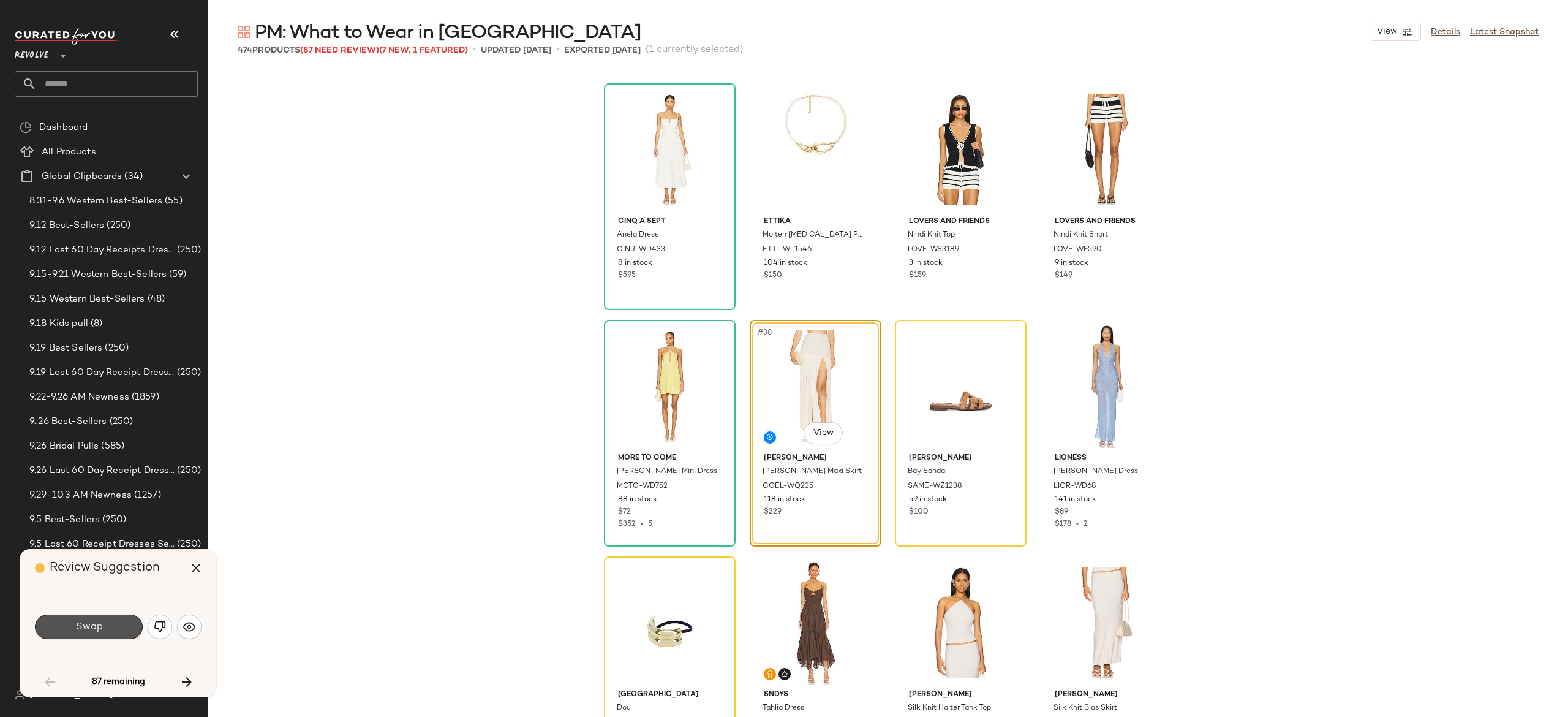
click at [117, 619] on button "Swap" at bounding box center [89, 626] width 108 height 24
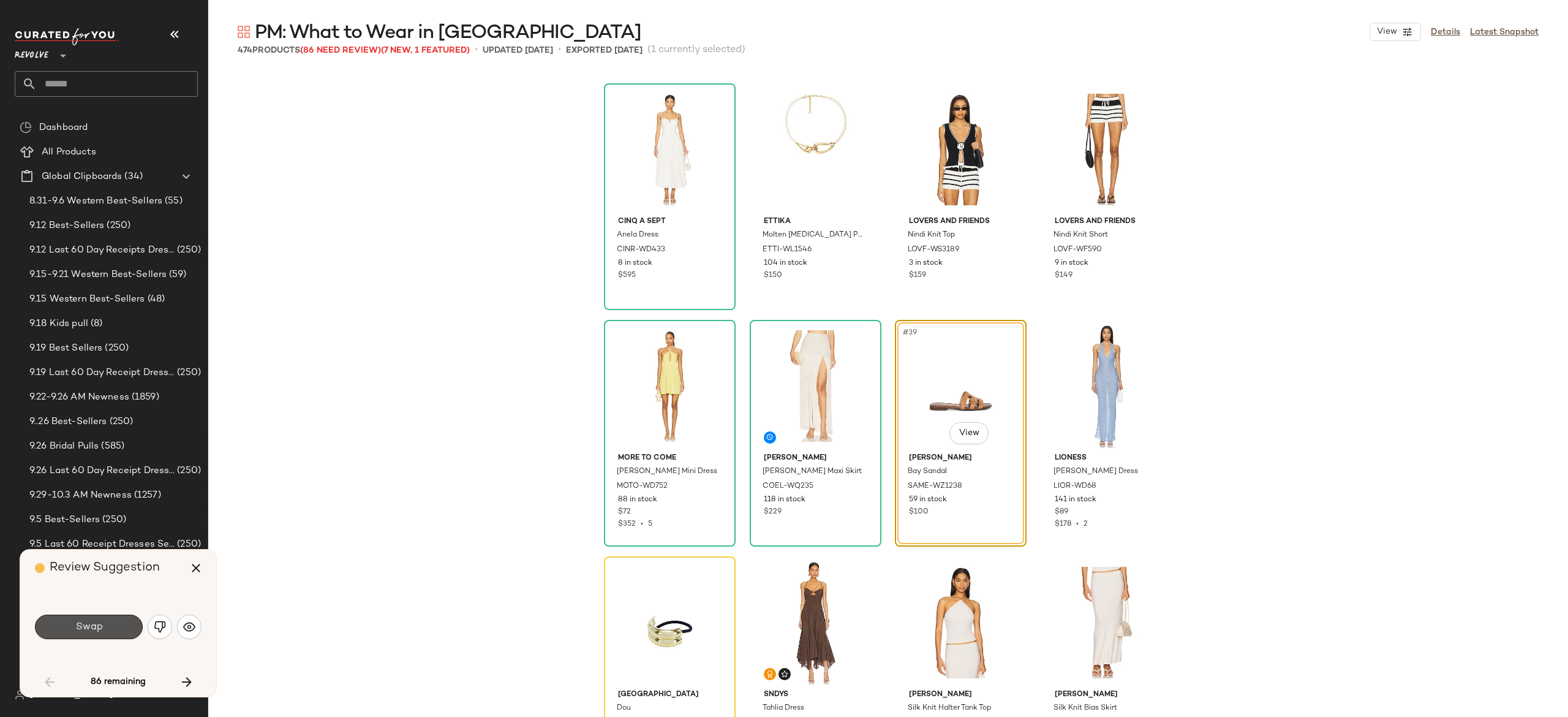
click at [117, 619] on button "Swap" at bounding box center [89, 626] width 108 height 24
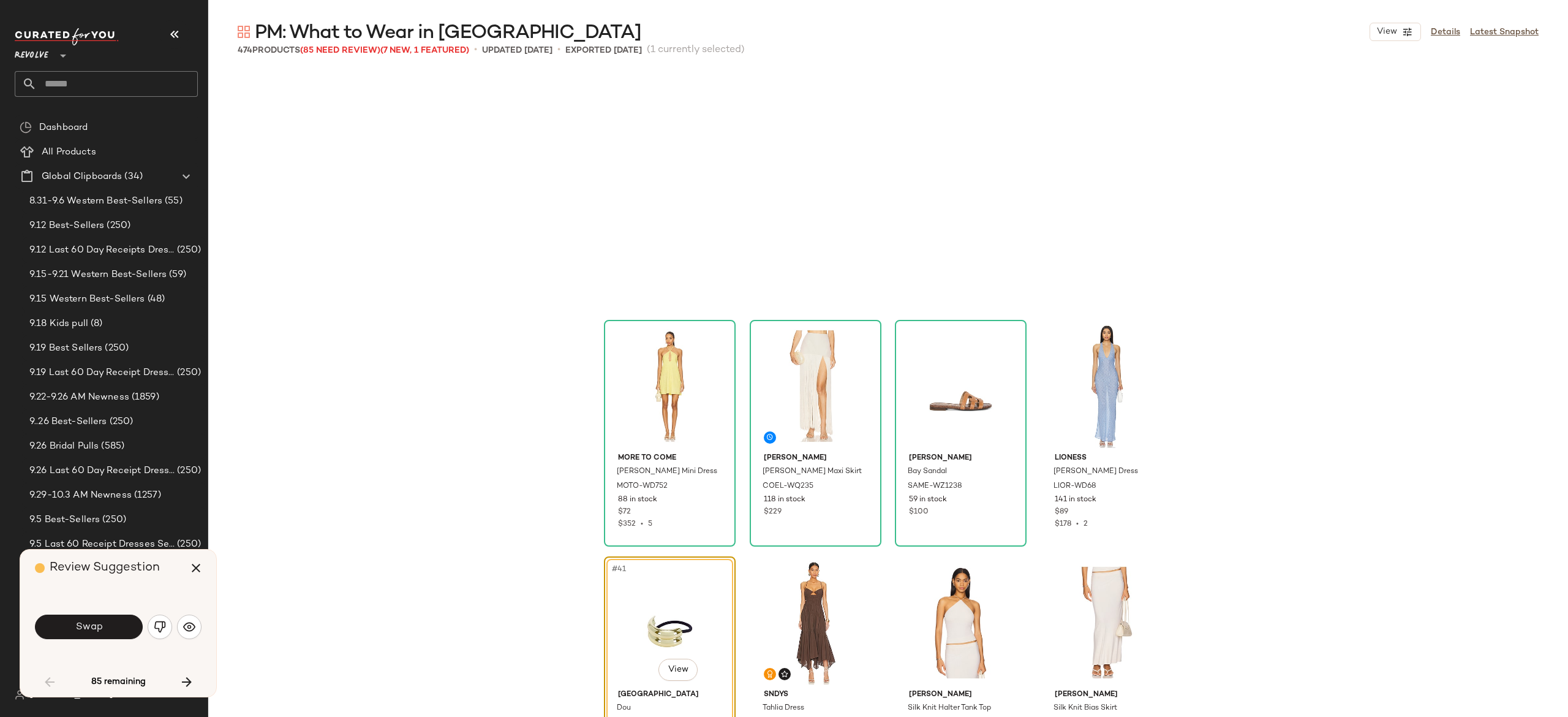
scroll to position [2129, 0]
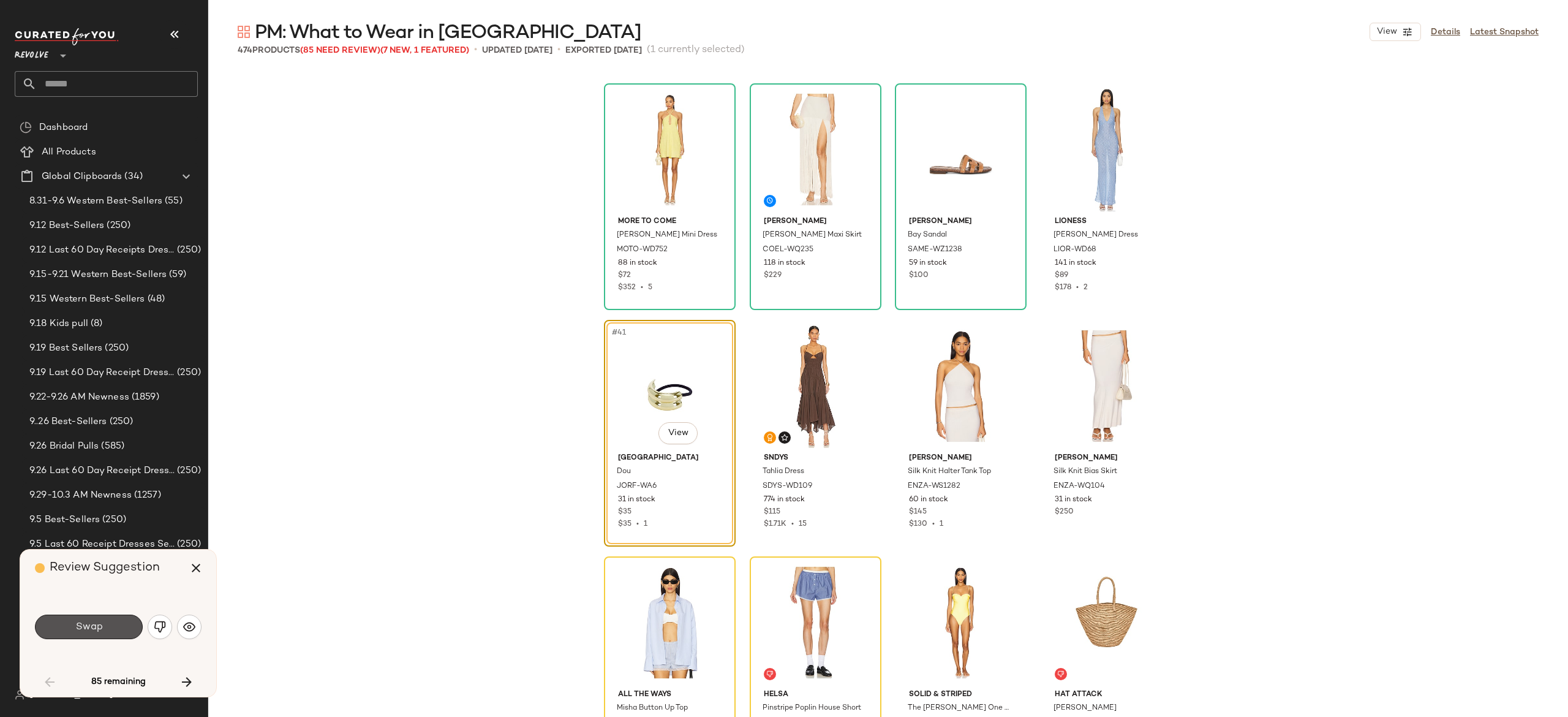
click at [117, 619] on button "Swap" at bounding box center [89, 626] width 108 height 24
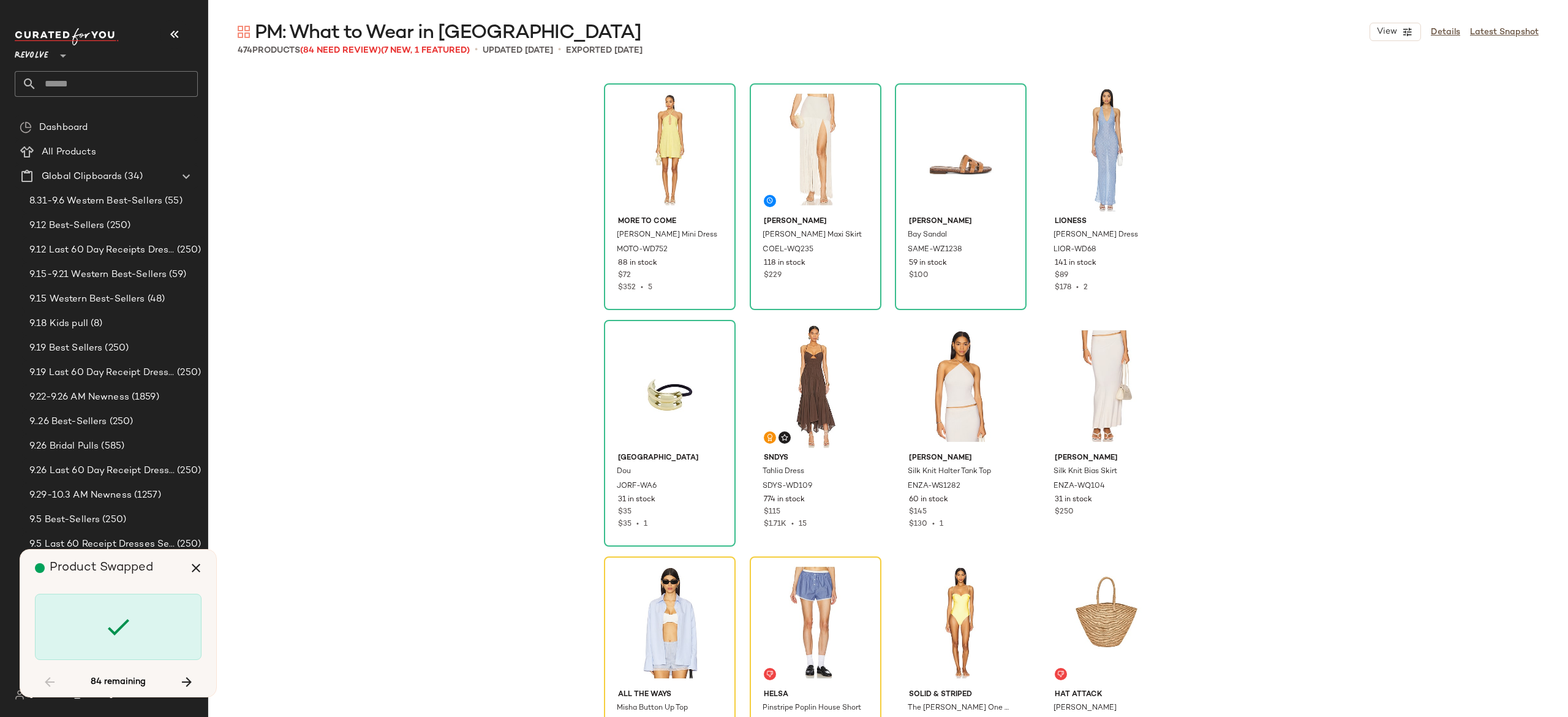
scroll to position [2366, 0]
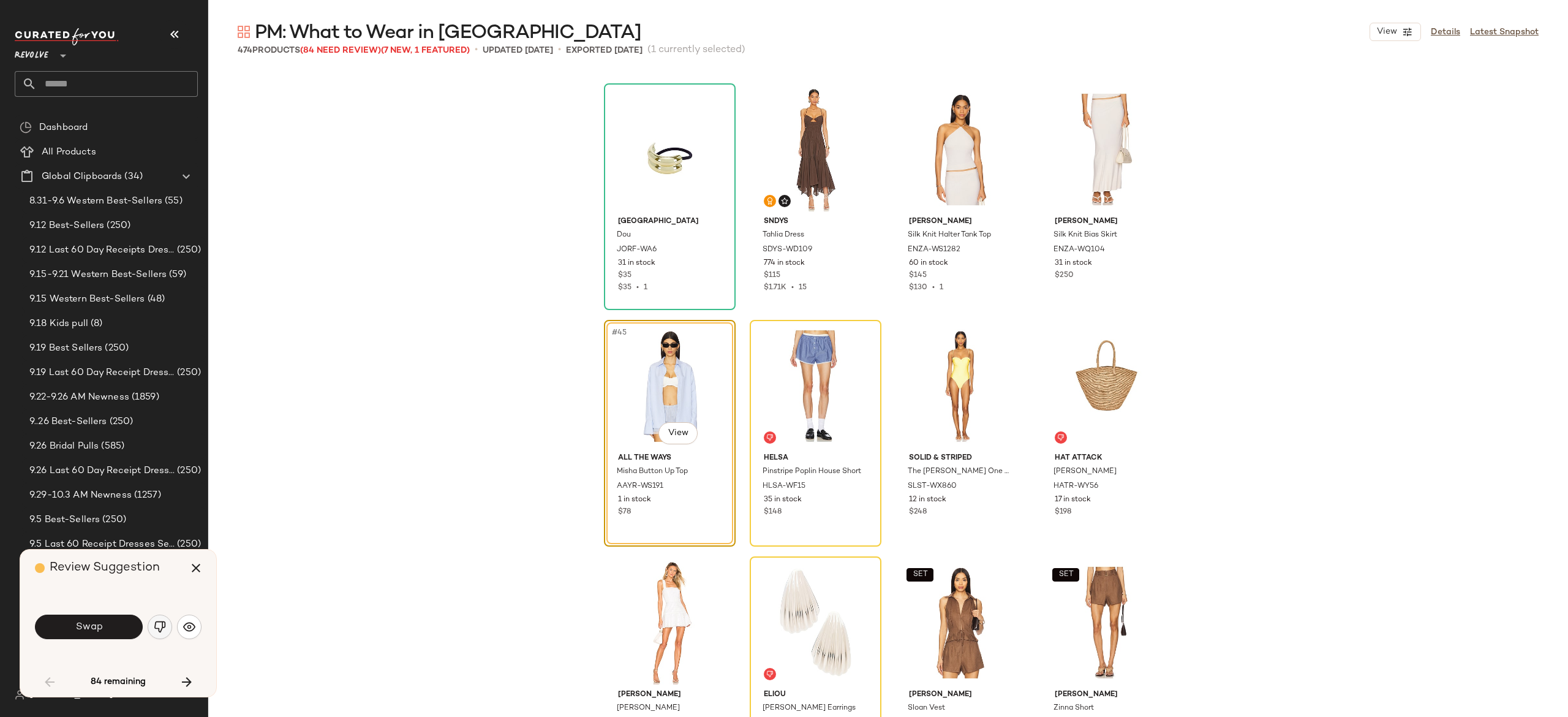
click at [157, 636] on button "button" at bounding box center [160, 626] width 24 height 24
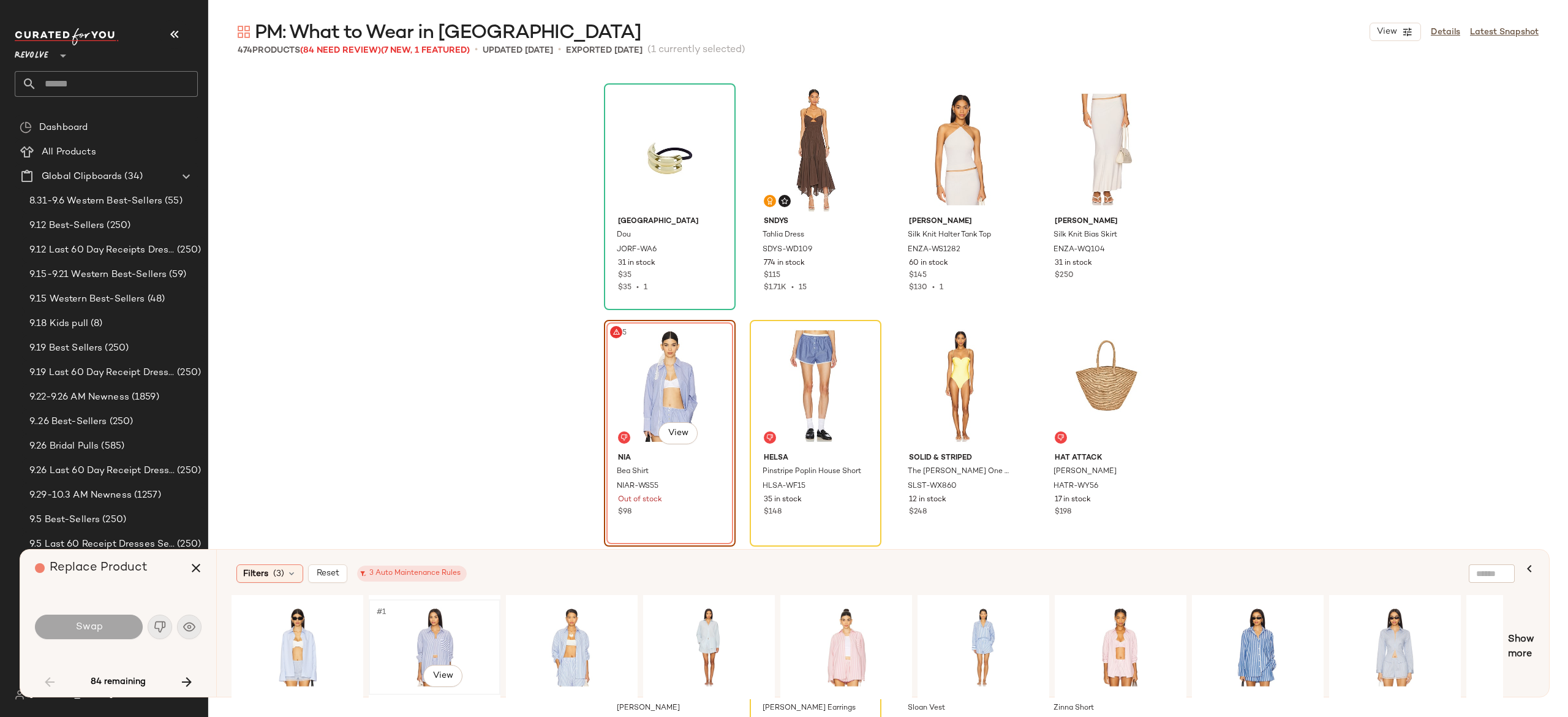
click at [434, 631] on div "#1 View" at bounding box center [434, 647] width 123 height 87
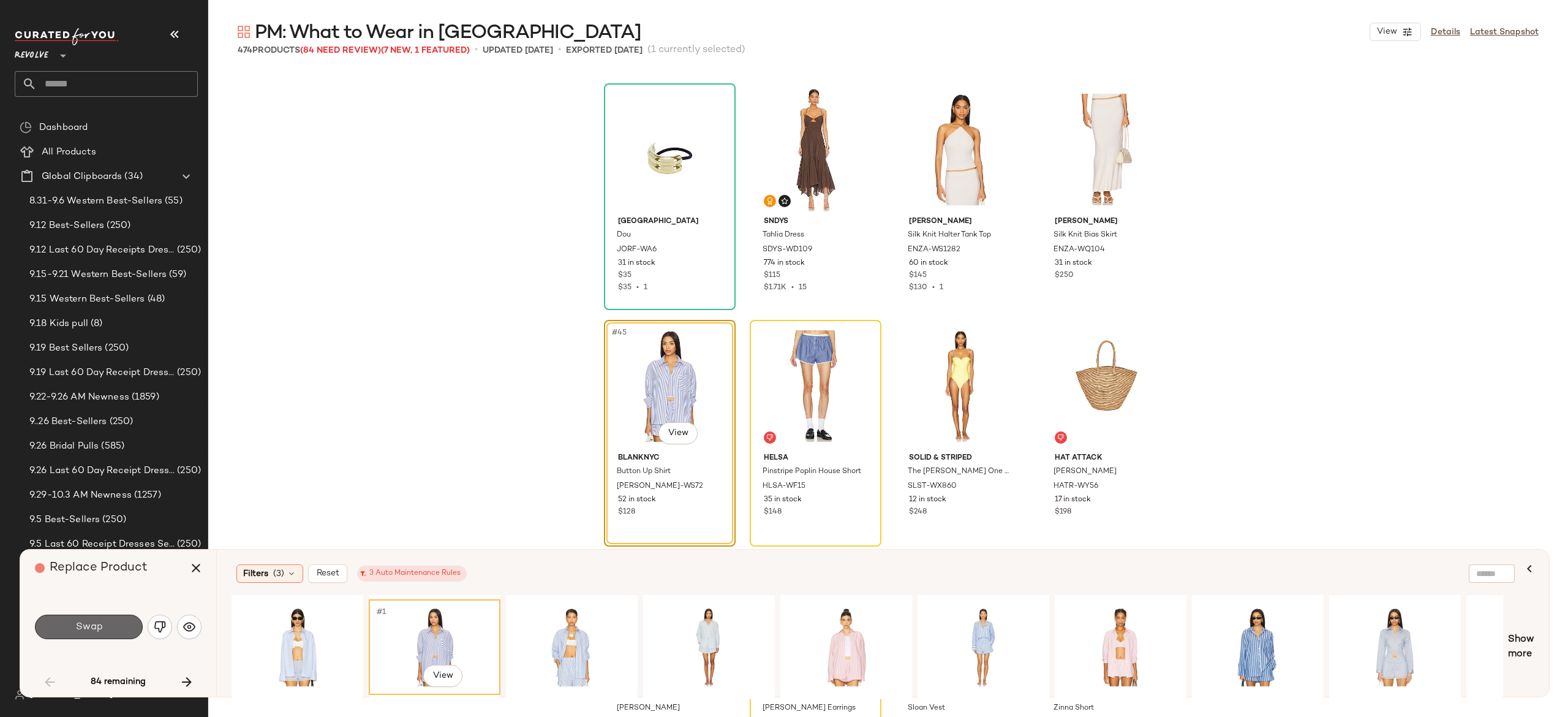
click at [129, 626] on button "Swap" at bounding box center [89, 626] width 108 height 24
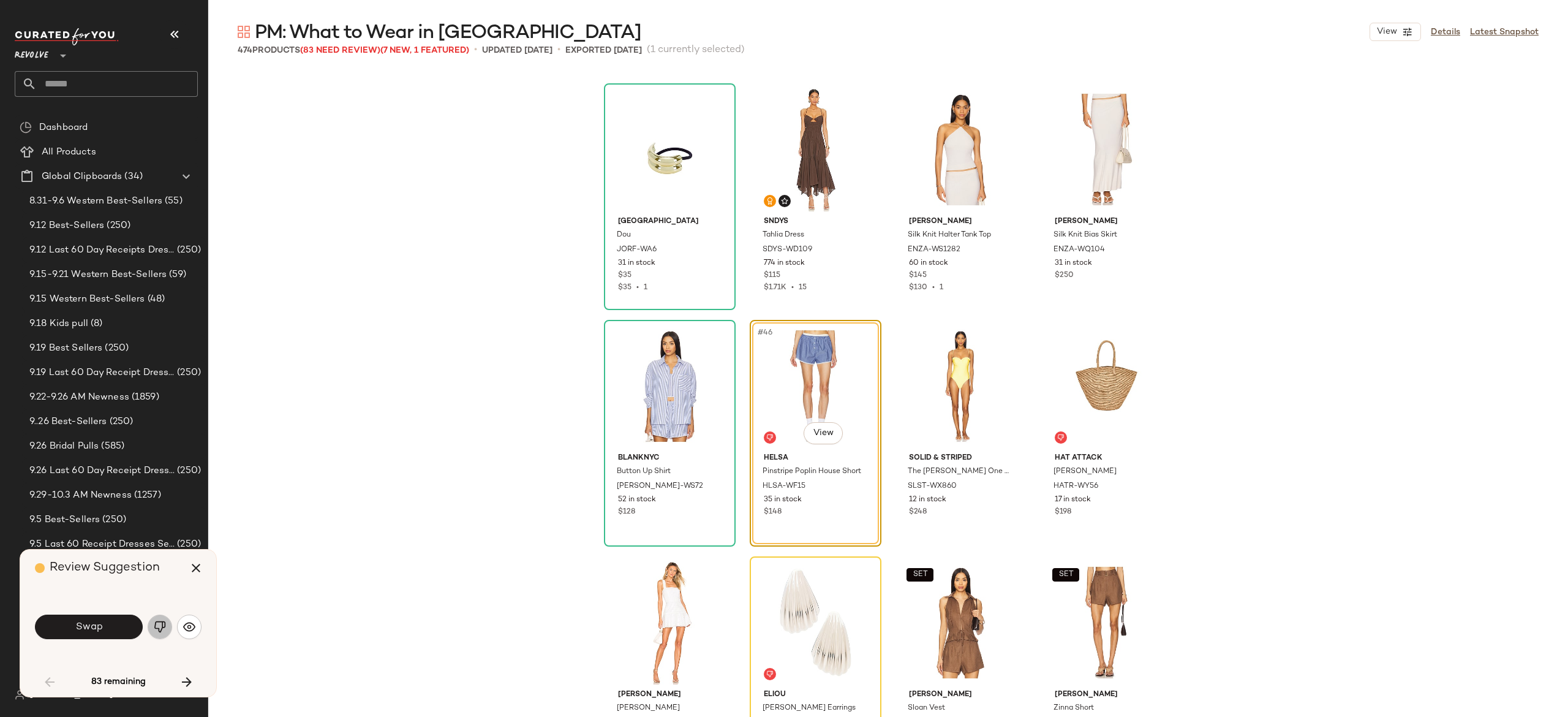
click at [165, 625] on img "button" at bounding box center [160, 626] width 12 height 12
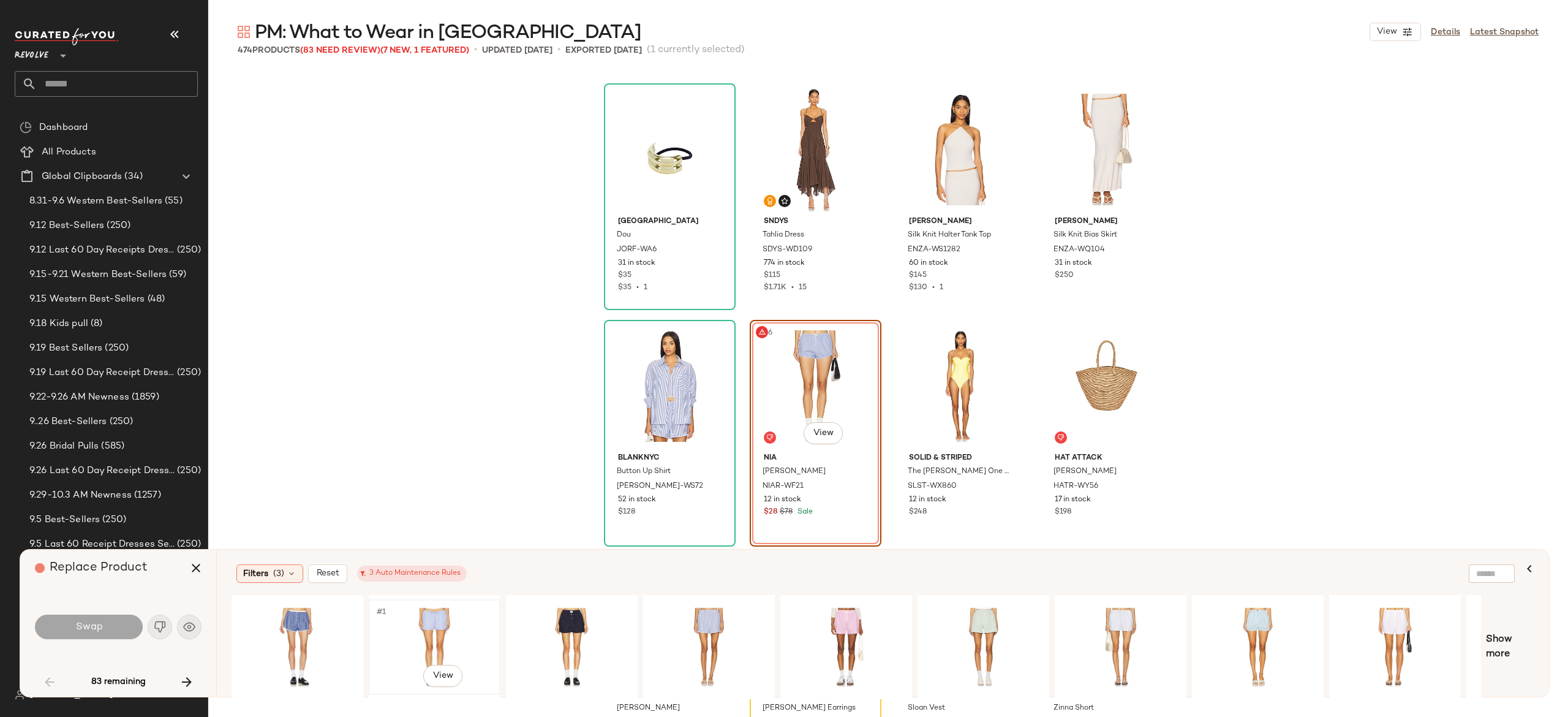
click at [448, 624] on div "#1 View" at bounding box center [434, 647] width 123 height 87
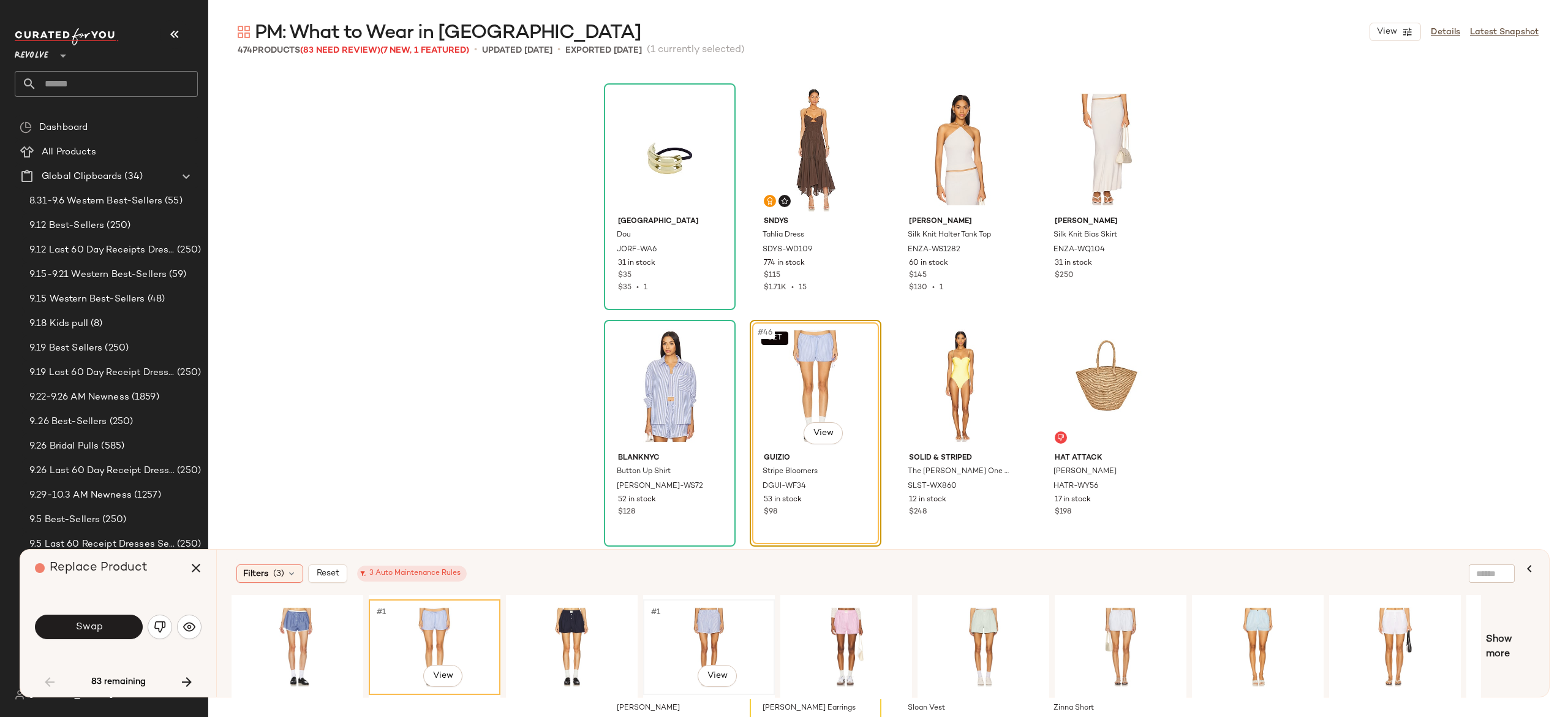
click at [694, 627] on div "#1 View" at bounding box center [709, 647] width 123 height 87
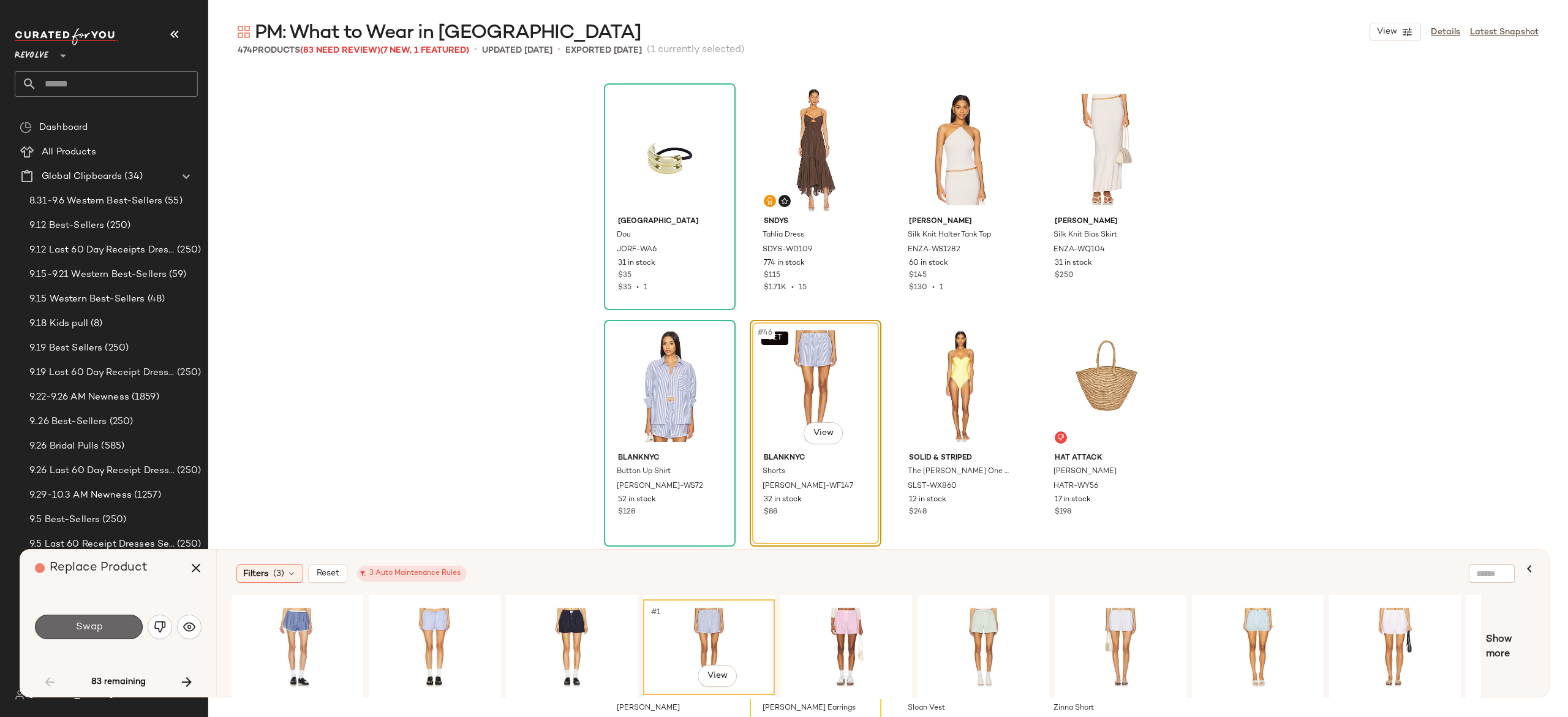
click at [123, 622] on button "Swap" at bounding box center [89, 626] width 108 height 24
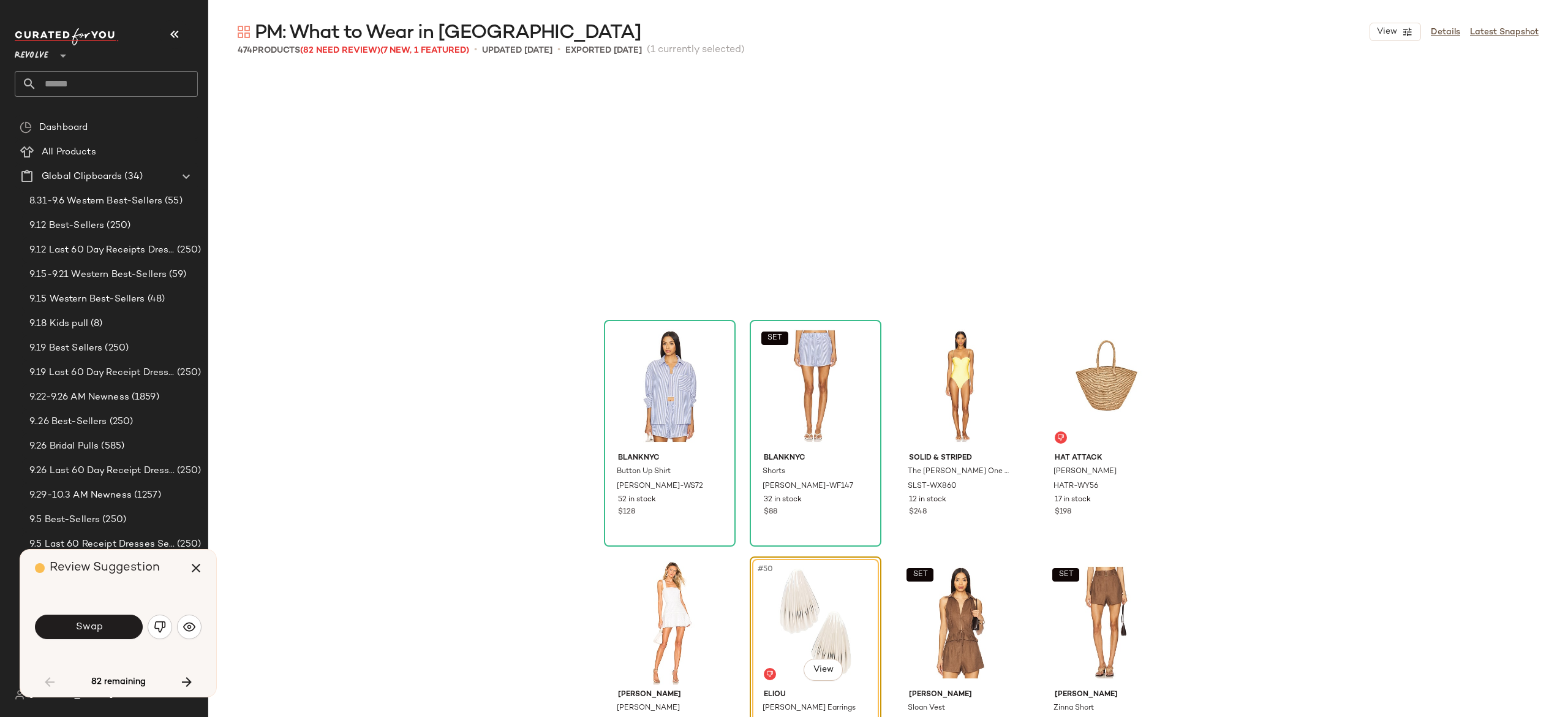
scroll to position [2602, 0]
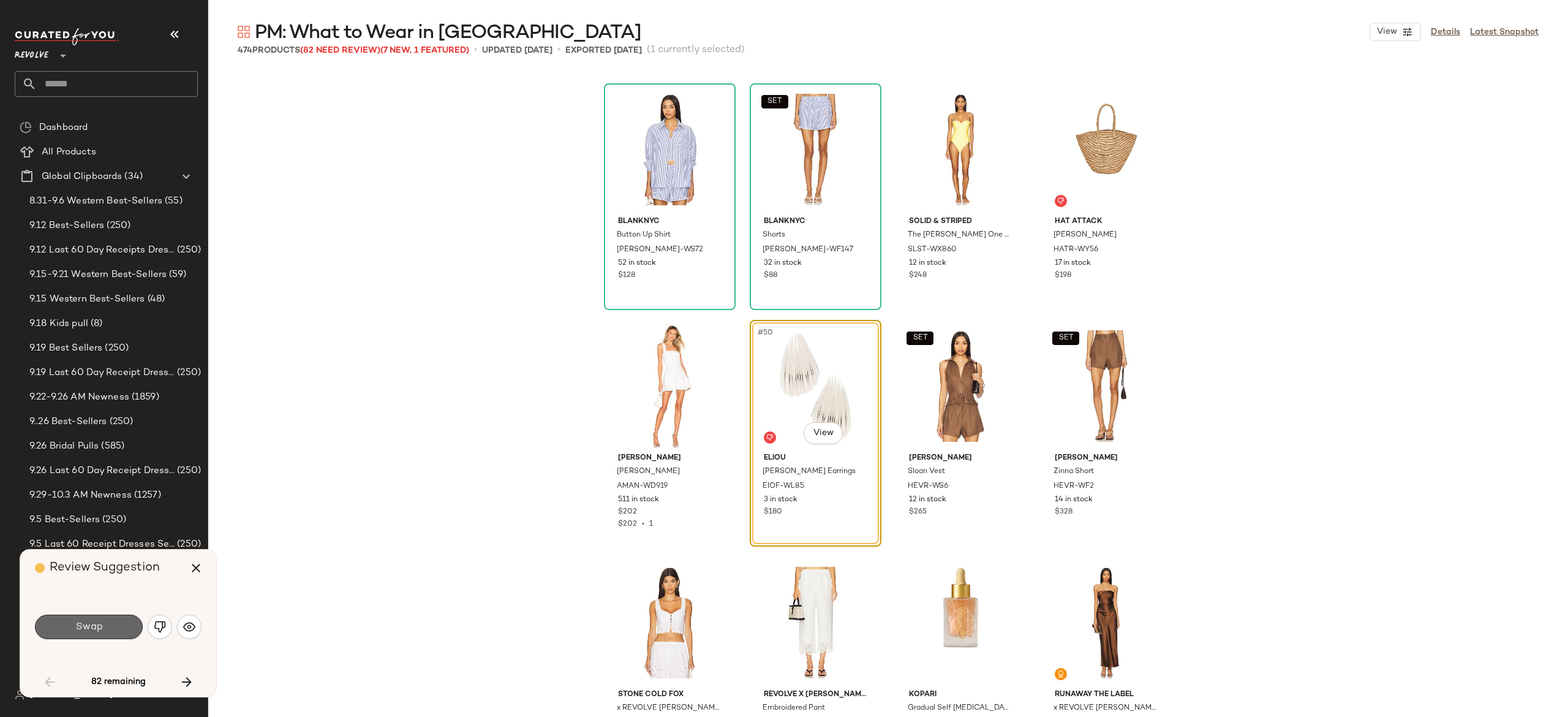
click at [127, 634] on button "Swap" at bounding box center [89, 626] width 108 height 24
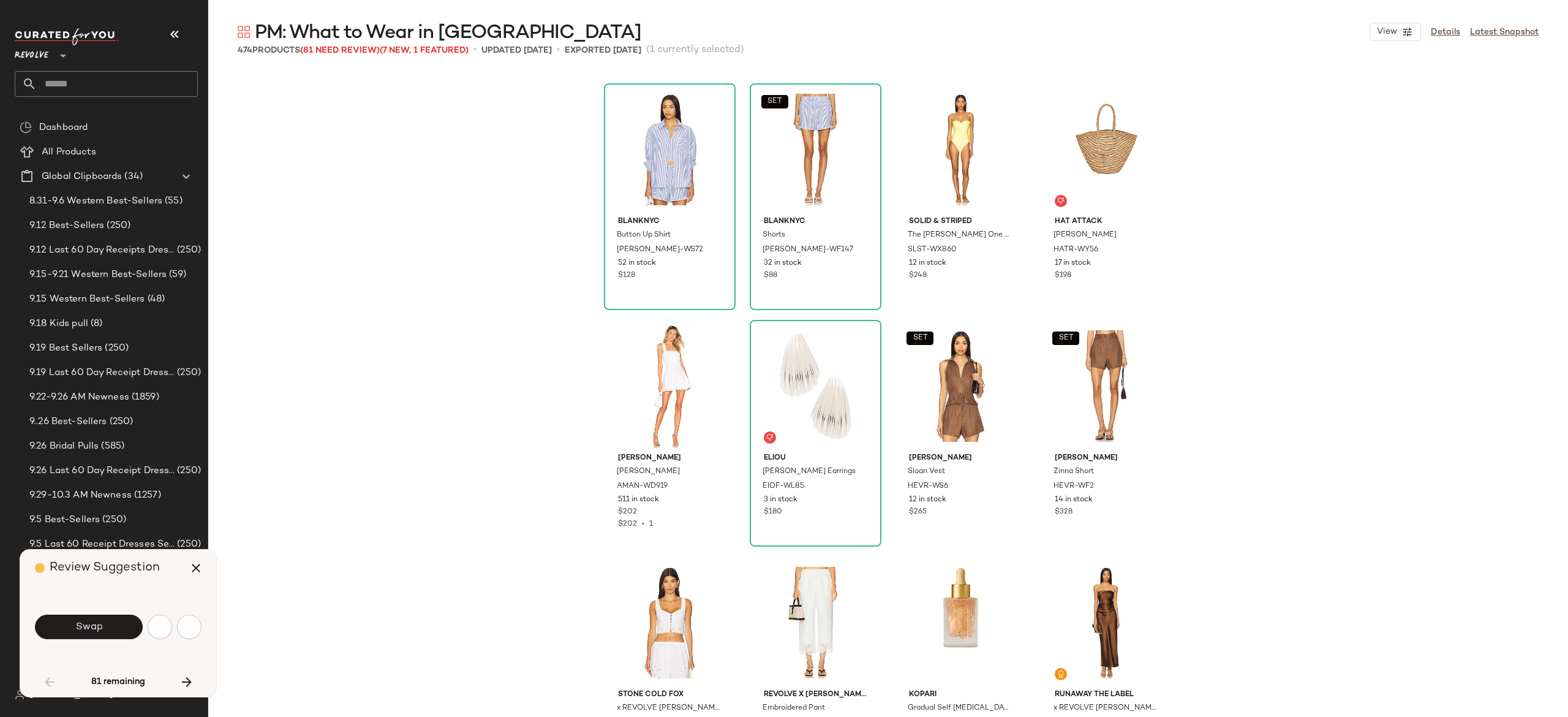
scroll to position [3311, 0]
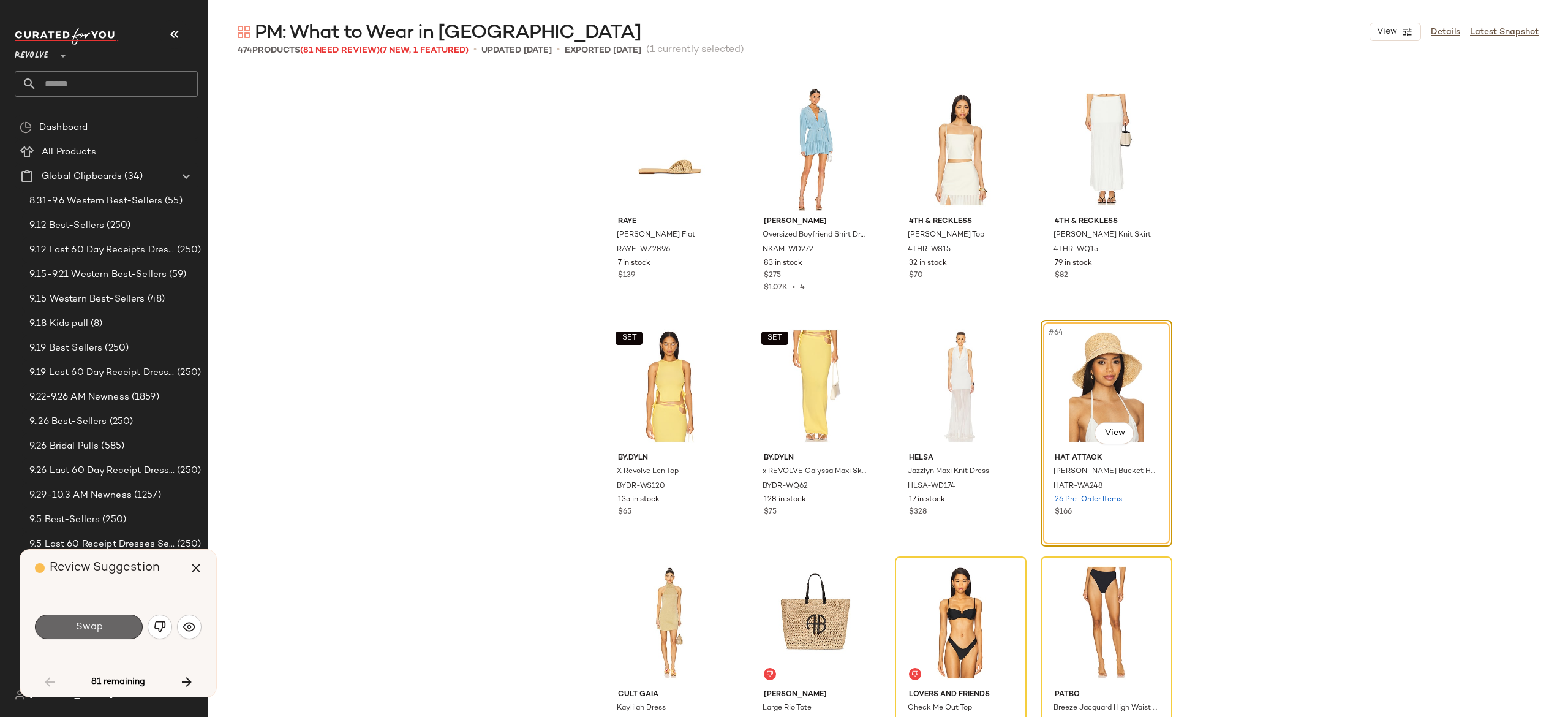
click at [112, 624] on button "Swap" at bounding box center [89, 626] width 108 height 24
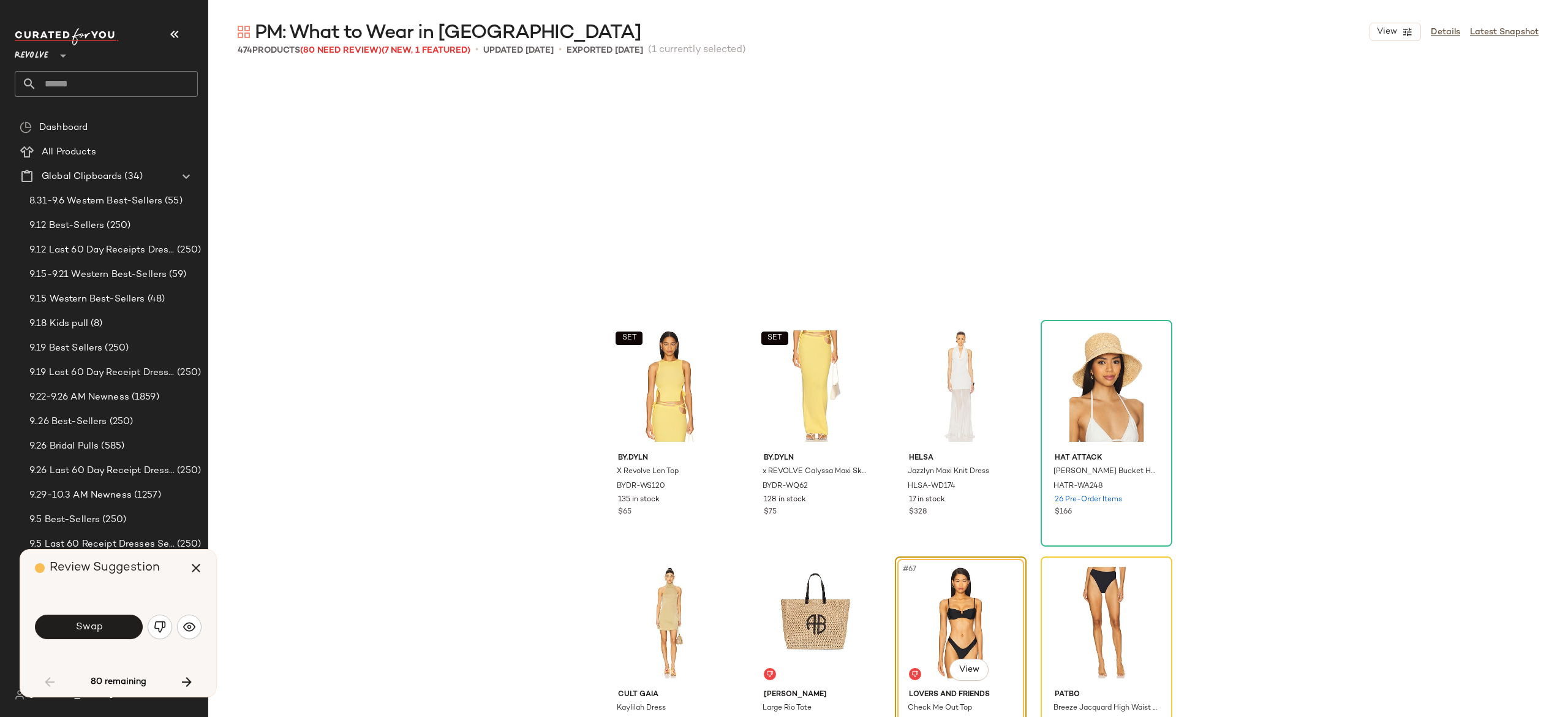
scroll to position [3547, 0]
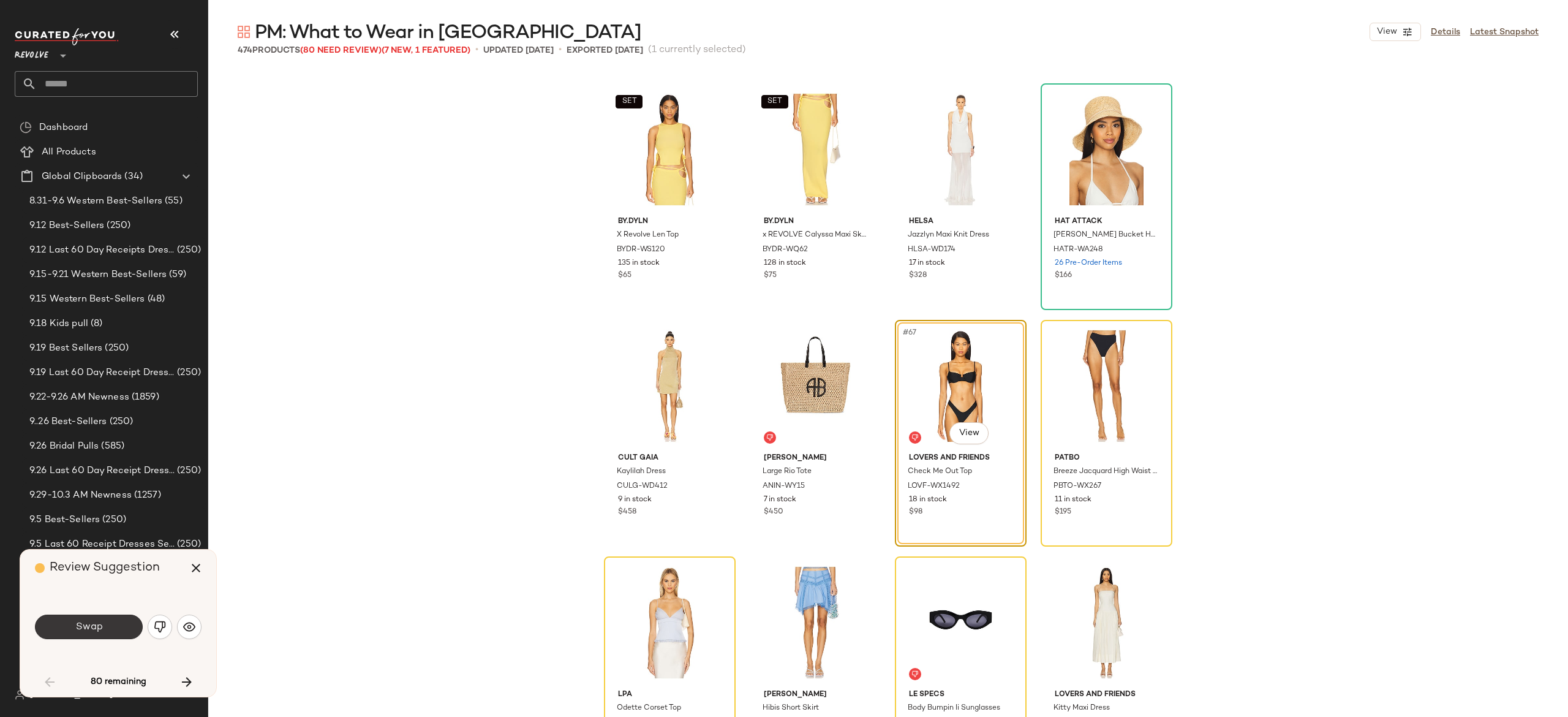
click at [118, 622] on button "Swap" at bounding box center [89, 626] width 108 height 24
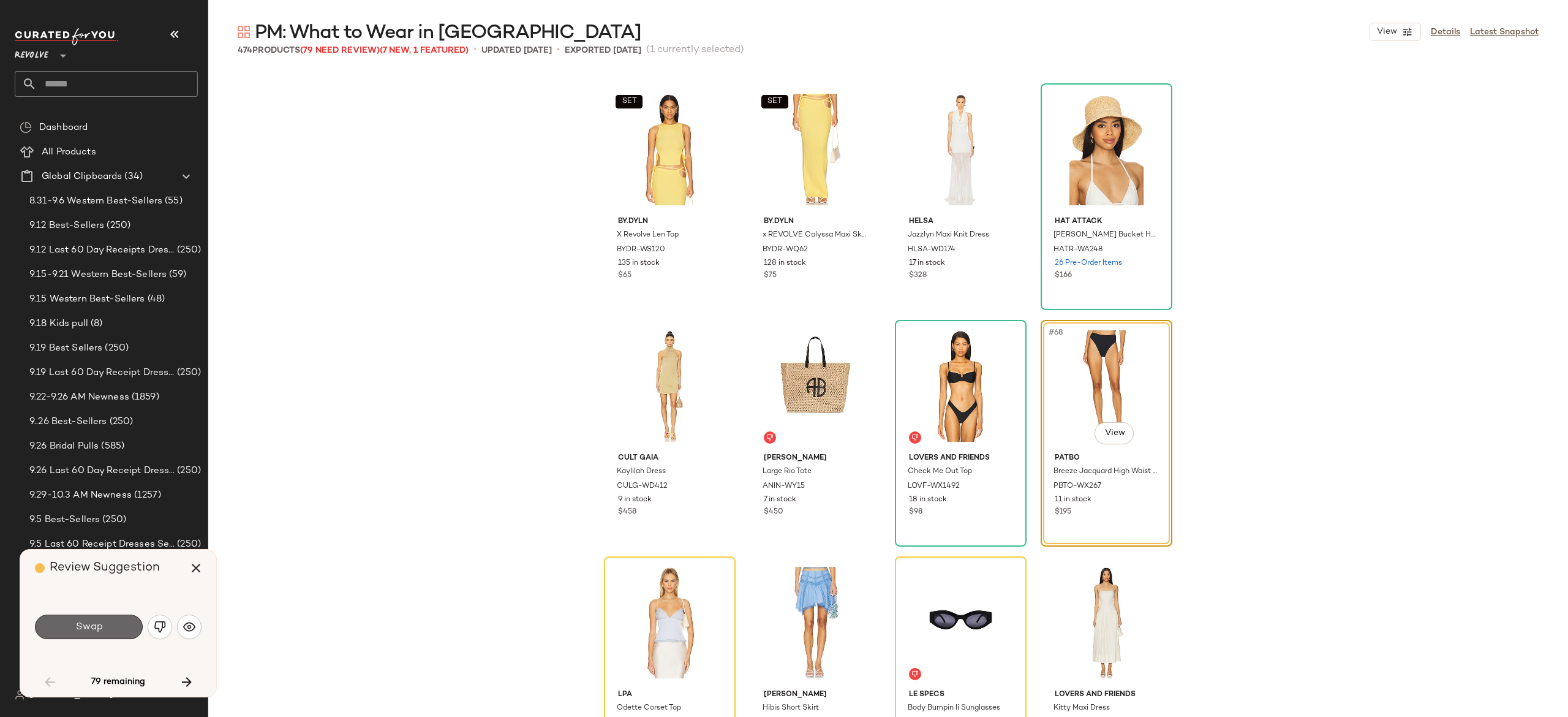
click at [123, 635] on button "Swap" at bounding box center [89, 626] width 108 height 24
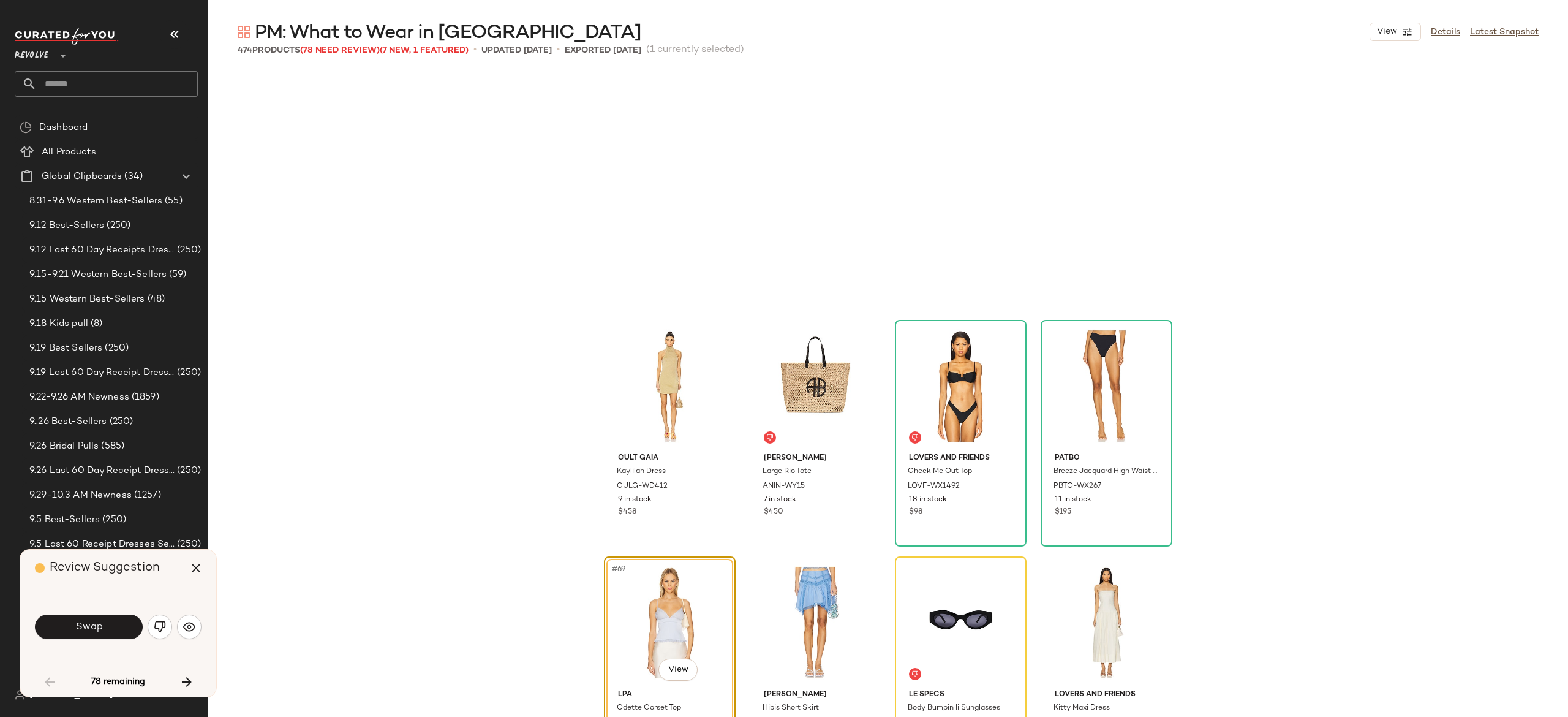
scroll to position [3784, 0]
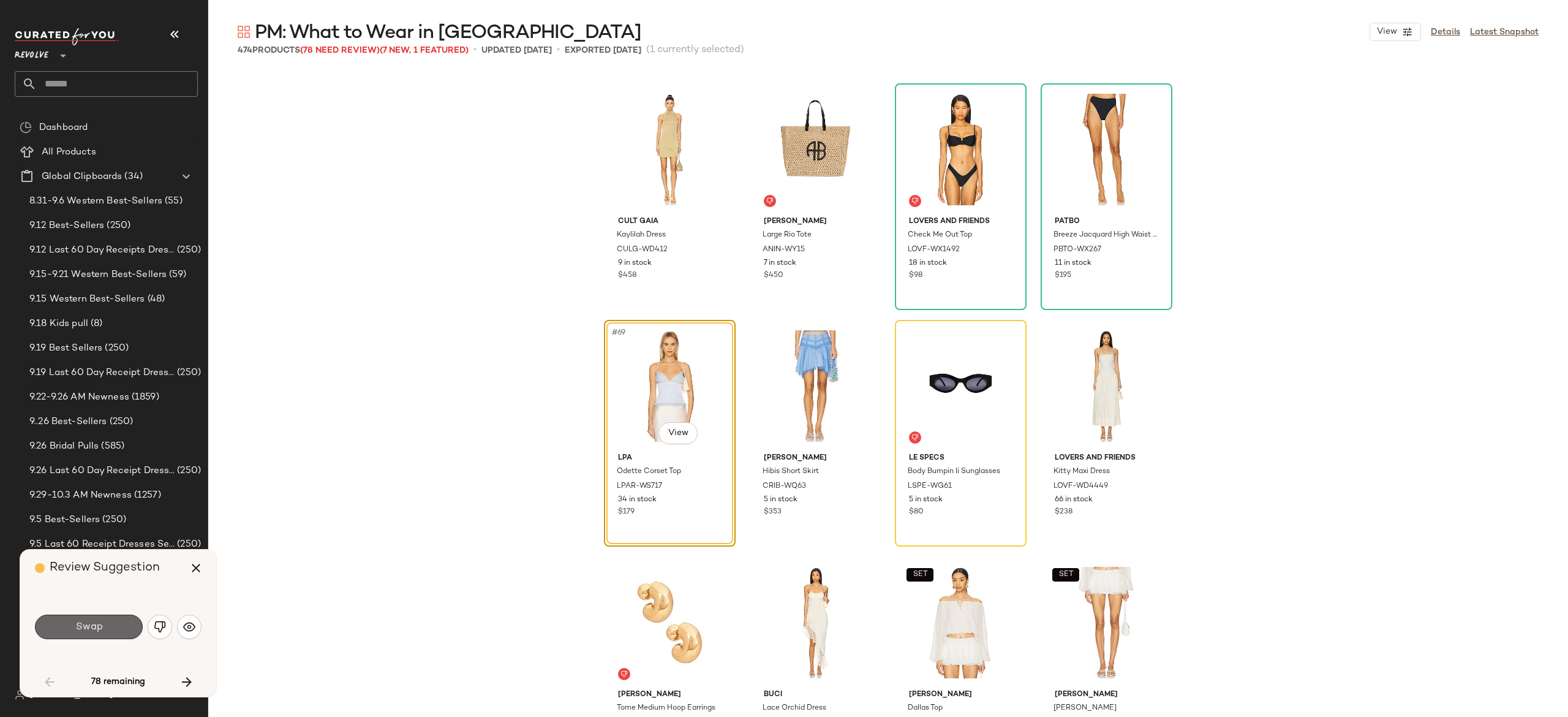
click at [114, 630] on button "Swap" at bounding box center [89, 626] width 108 height 24
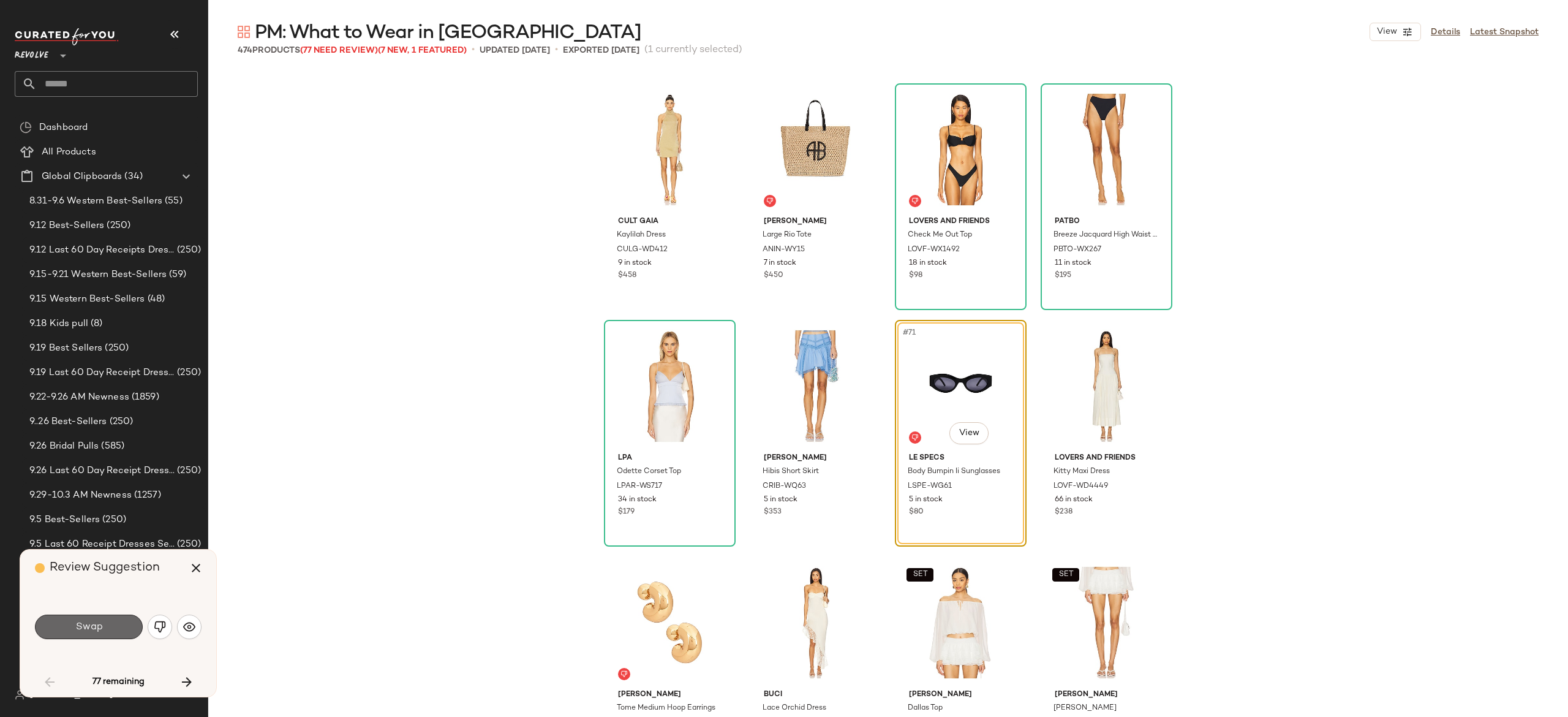
click at [119, 631] on button "Swap" at bounding box center [89, 626] width 108 height 24
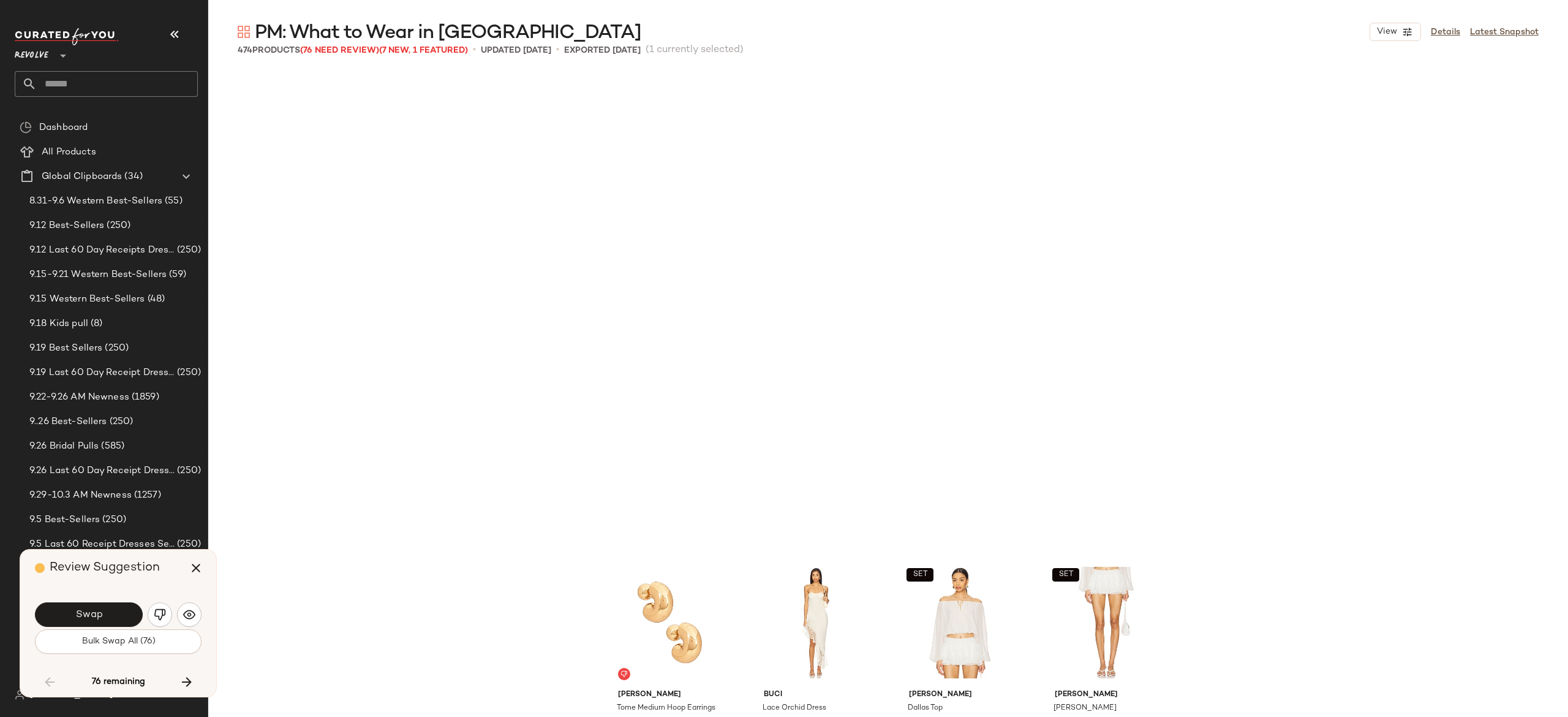
scroll to position [4257, 0]
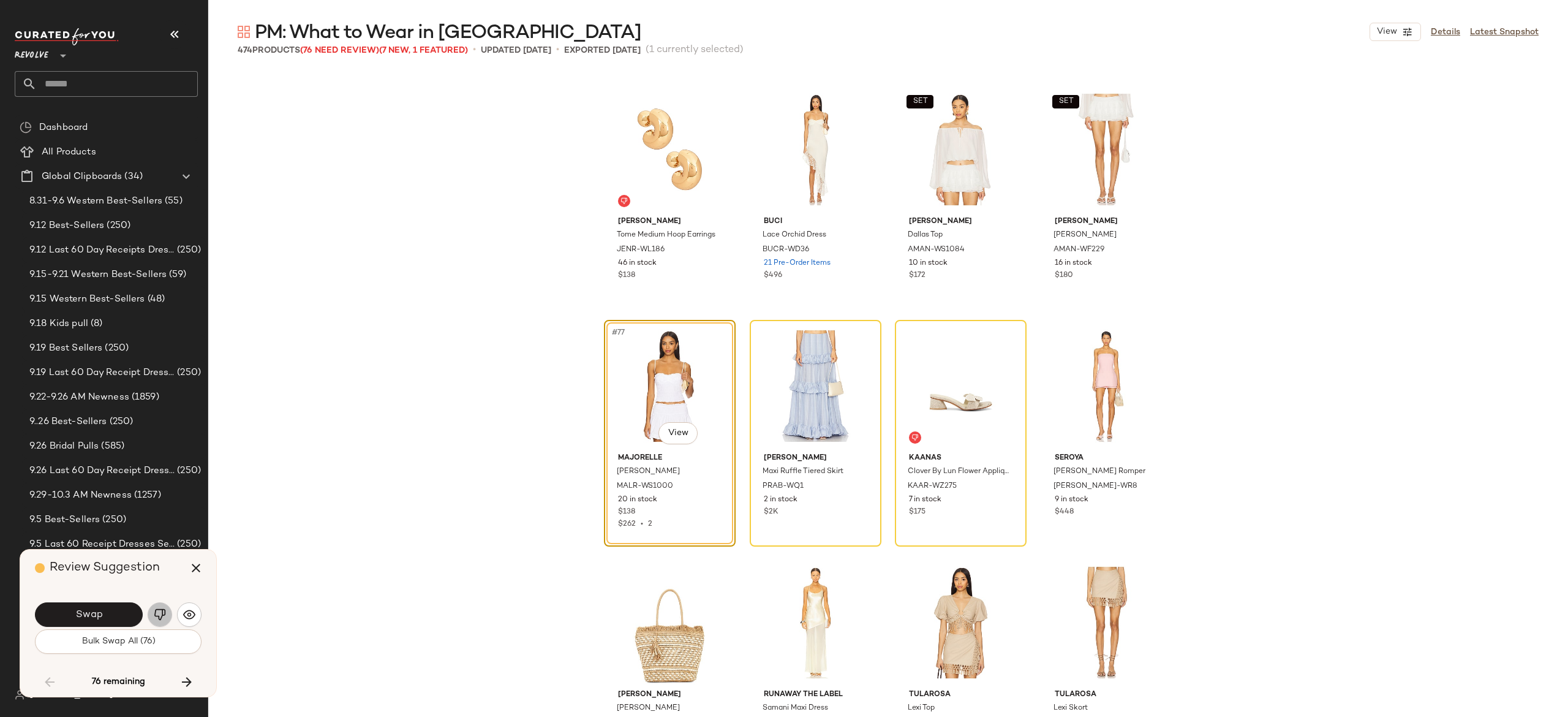
click at [154, 617] on img "button" at bounding box center [160, 614] width 12 height 12
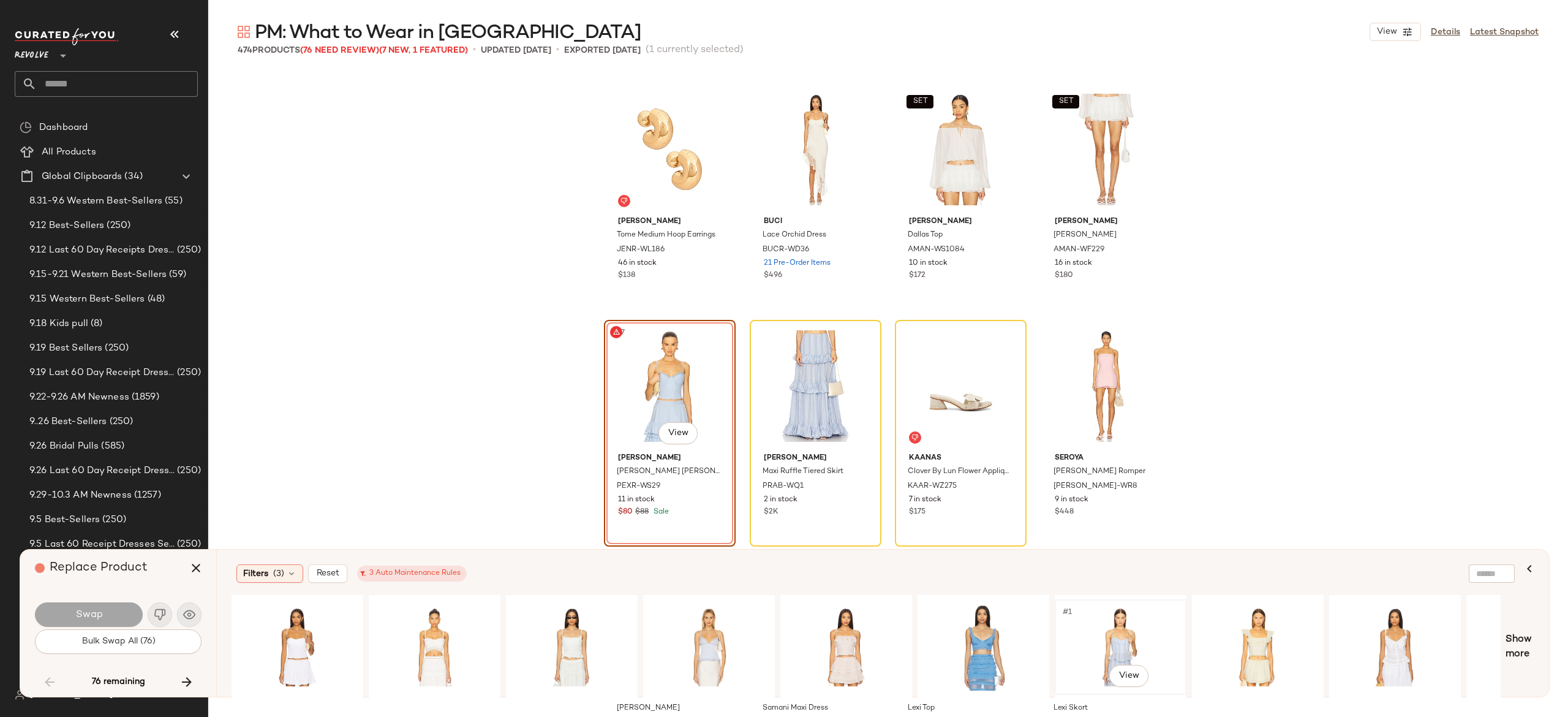
click at [1121, 631] on div "#1 View" at bounding box center [1120, 647] width 123 height 87
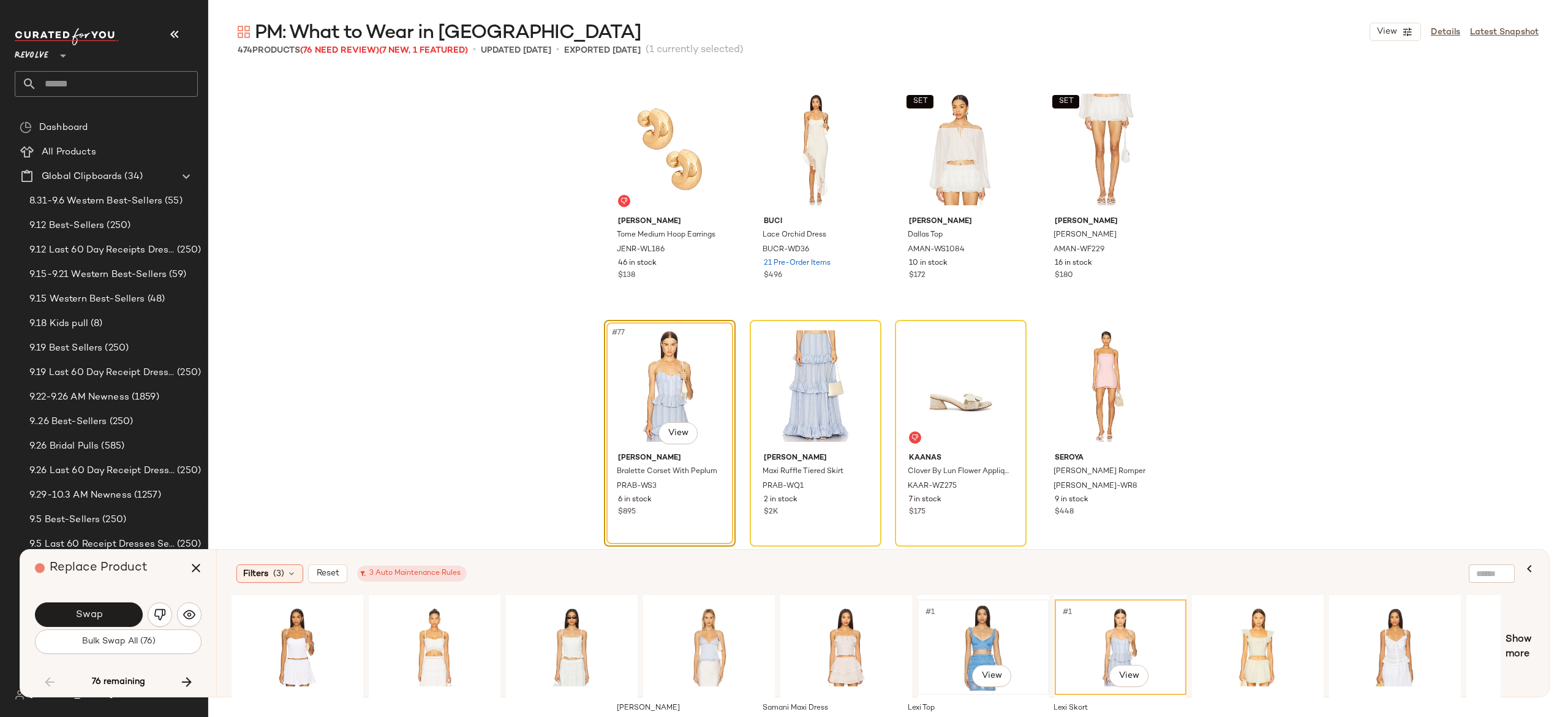
click at [978, 631] on div "#1 View" at bounding box center [983, 647] width 123 height 87
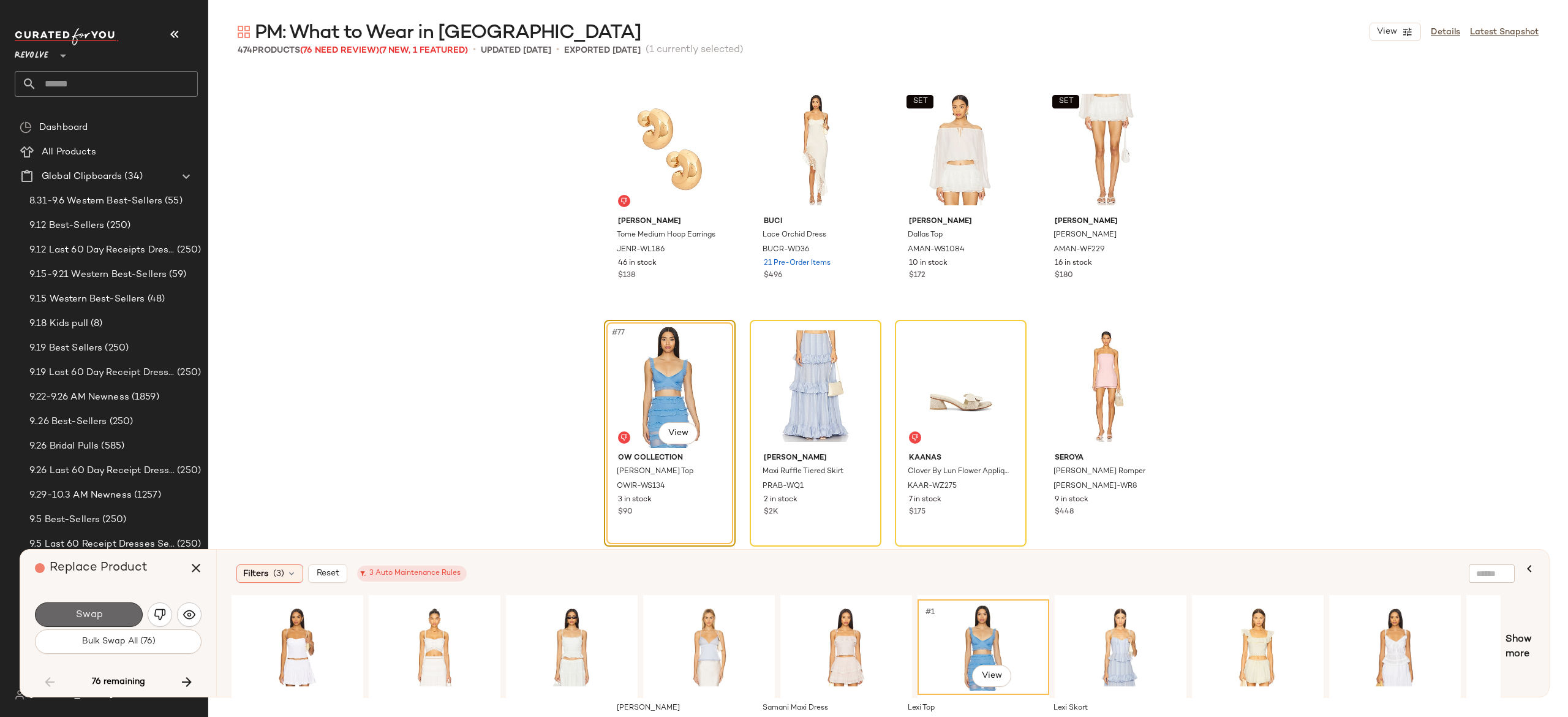
click at [116, 607] on button "Swap" at bounding box center [89, 614] width 108 height 24
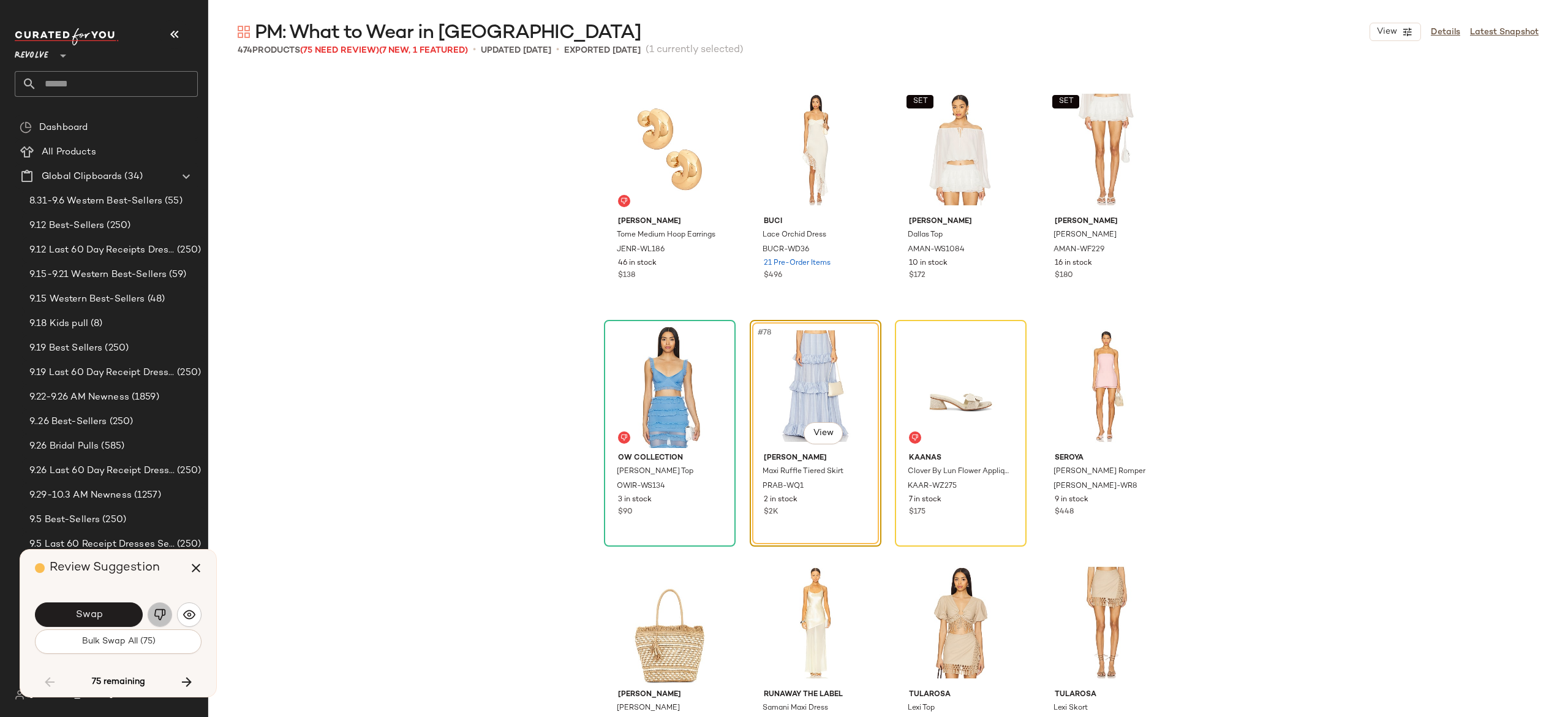
click at [157, 614] on img "button" at bounding box center [160, 614] width 12 height 12
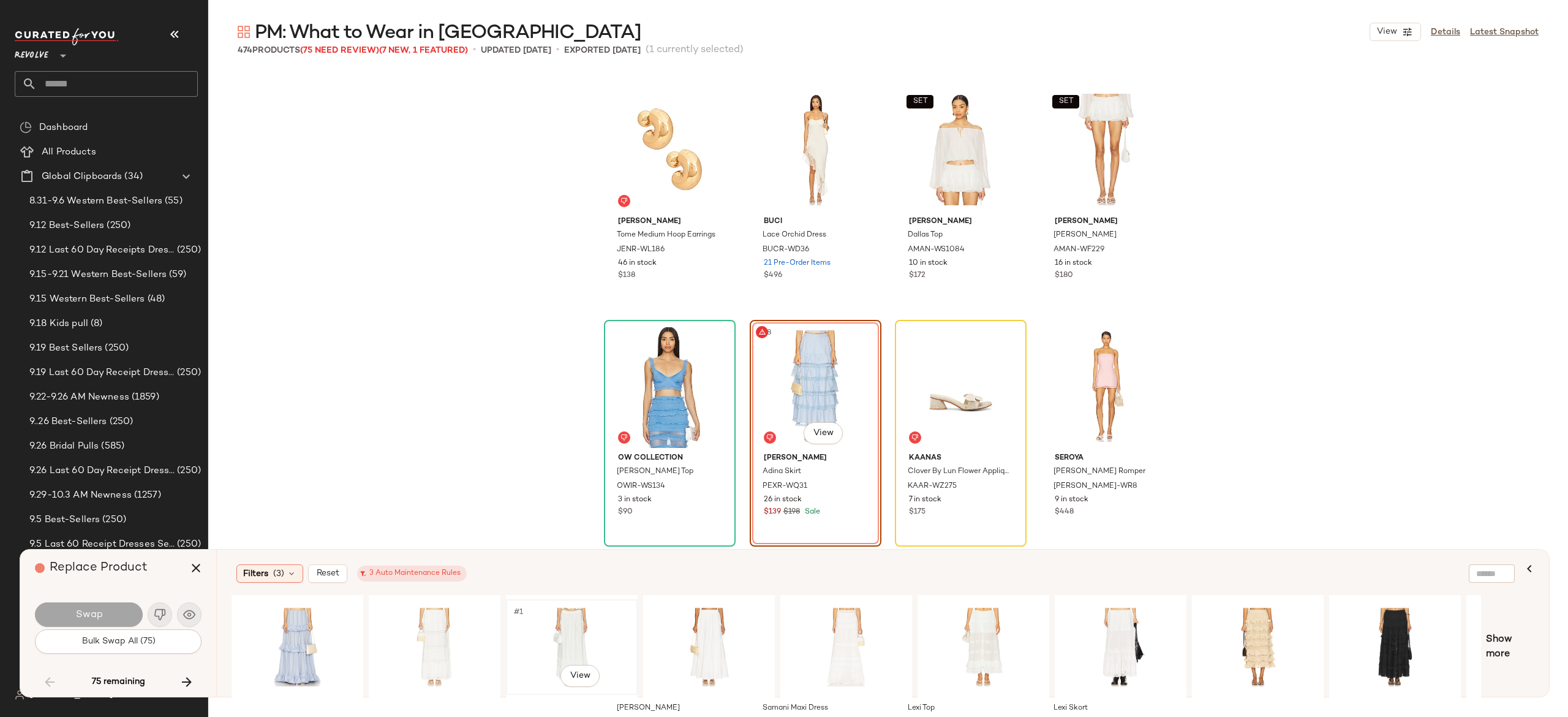
scroll to position [0, 116]
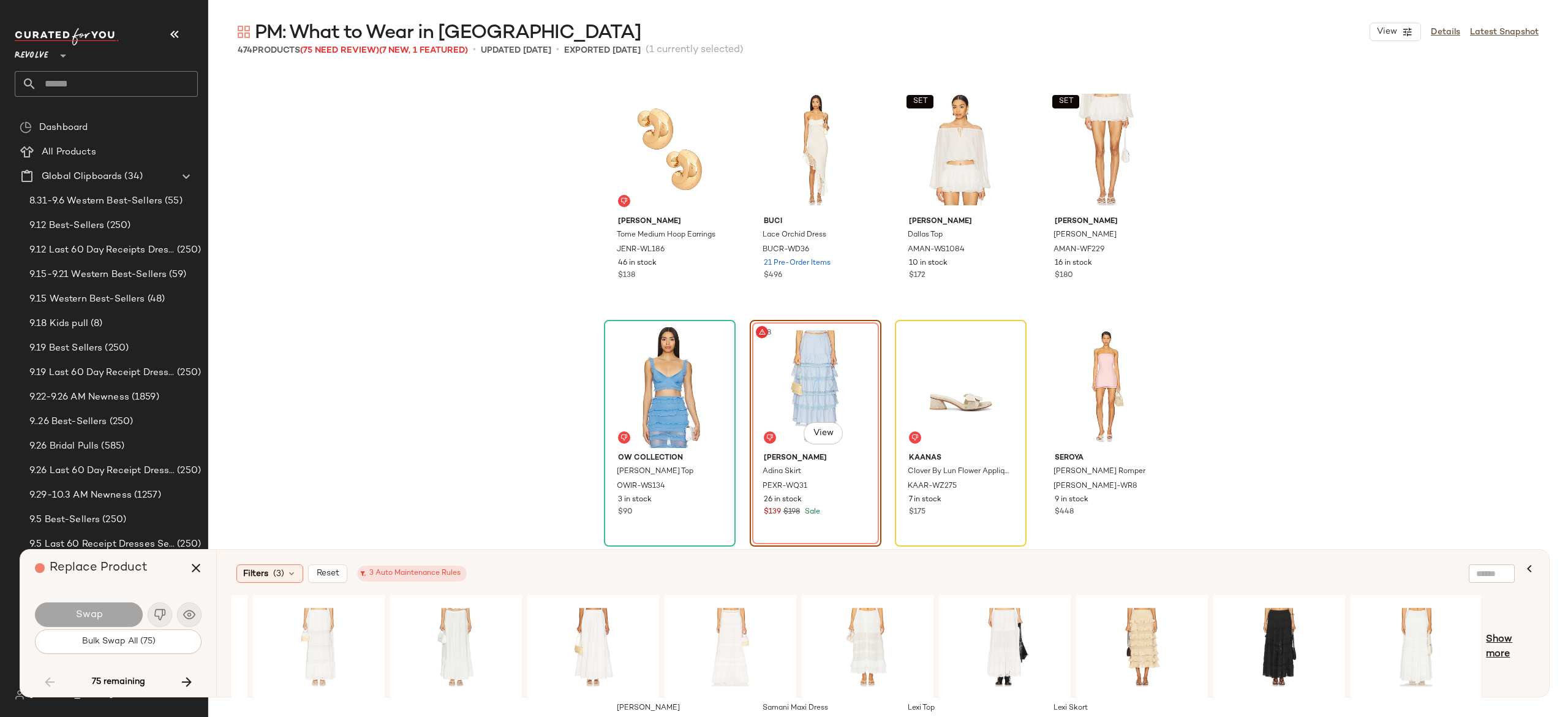
click at [1493, 641] on span "Show more" at bounding box center [1509, 647] width 48 height 29
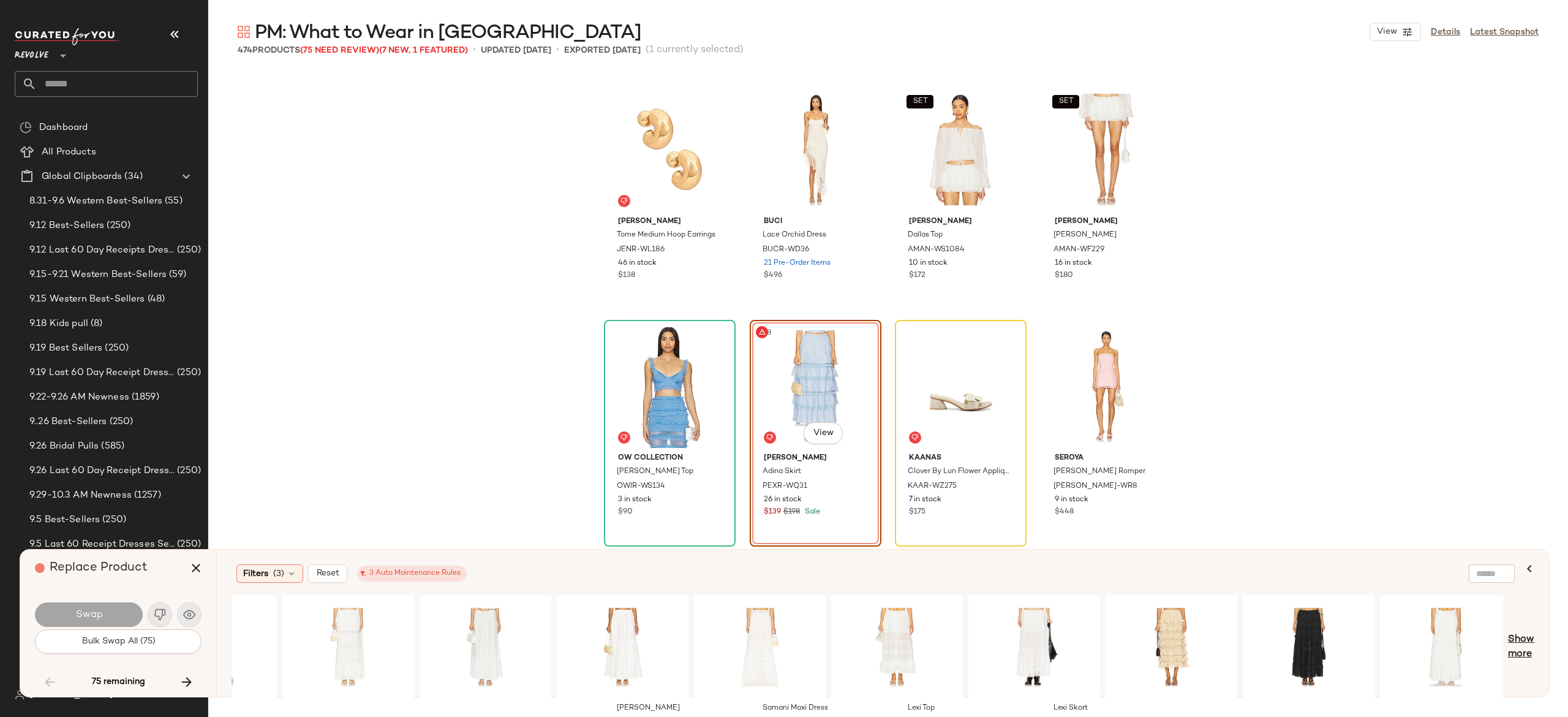
click at [1527, 651] on span "Show more" at bounding box center [1521, 647] width 26 height 29
click at [903, 626] on div "#1 View" at bounding box center [897, 647] width 123 height 87
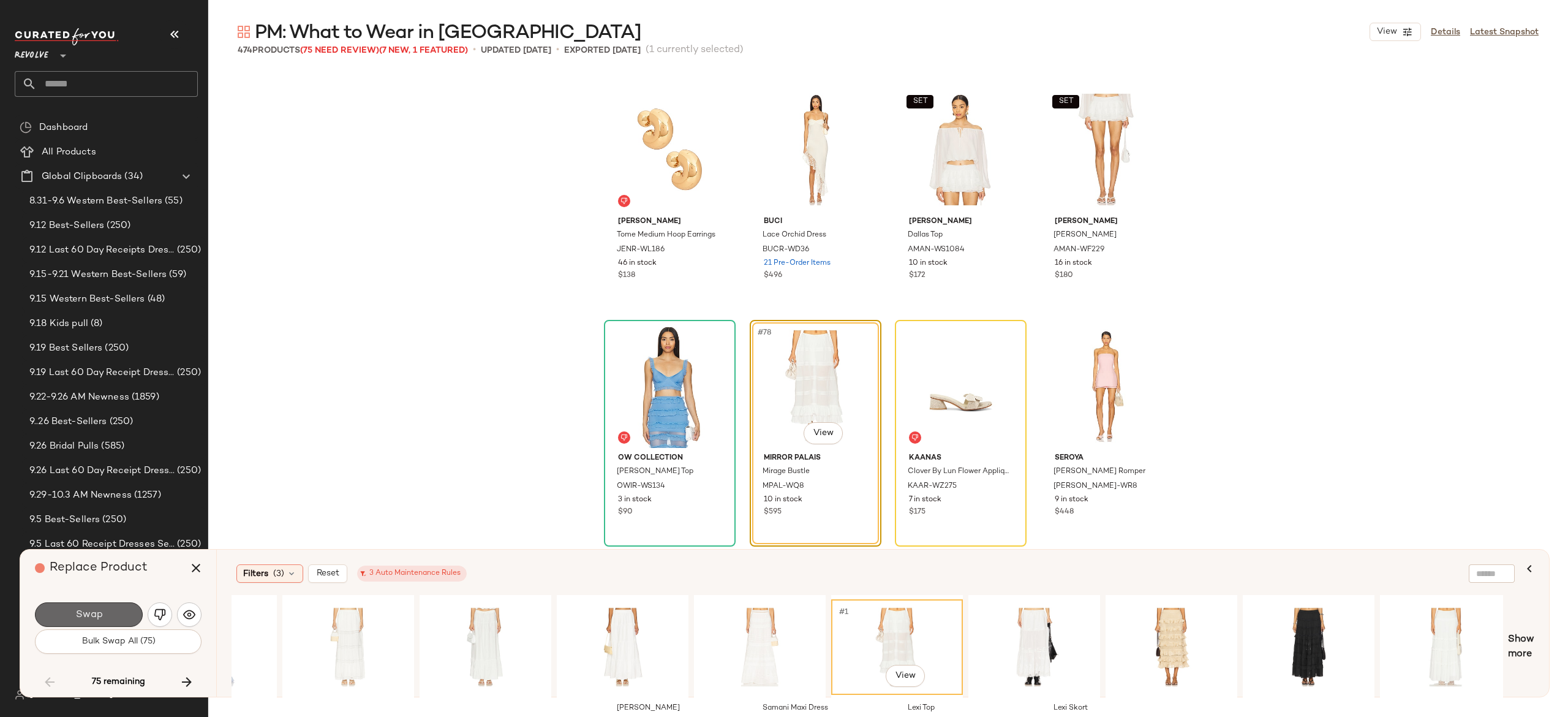
click at [126, 612] on button "Swap" at bounding box center [89, 614] width 108 height 24
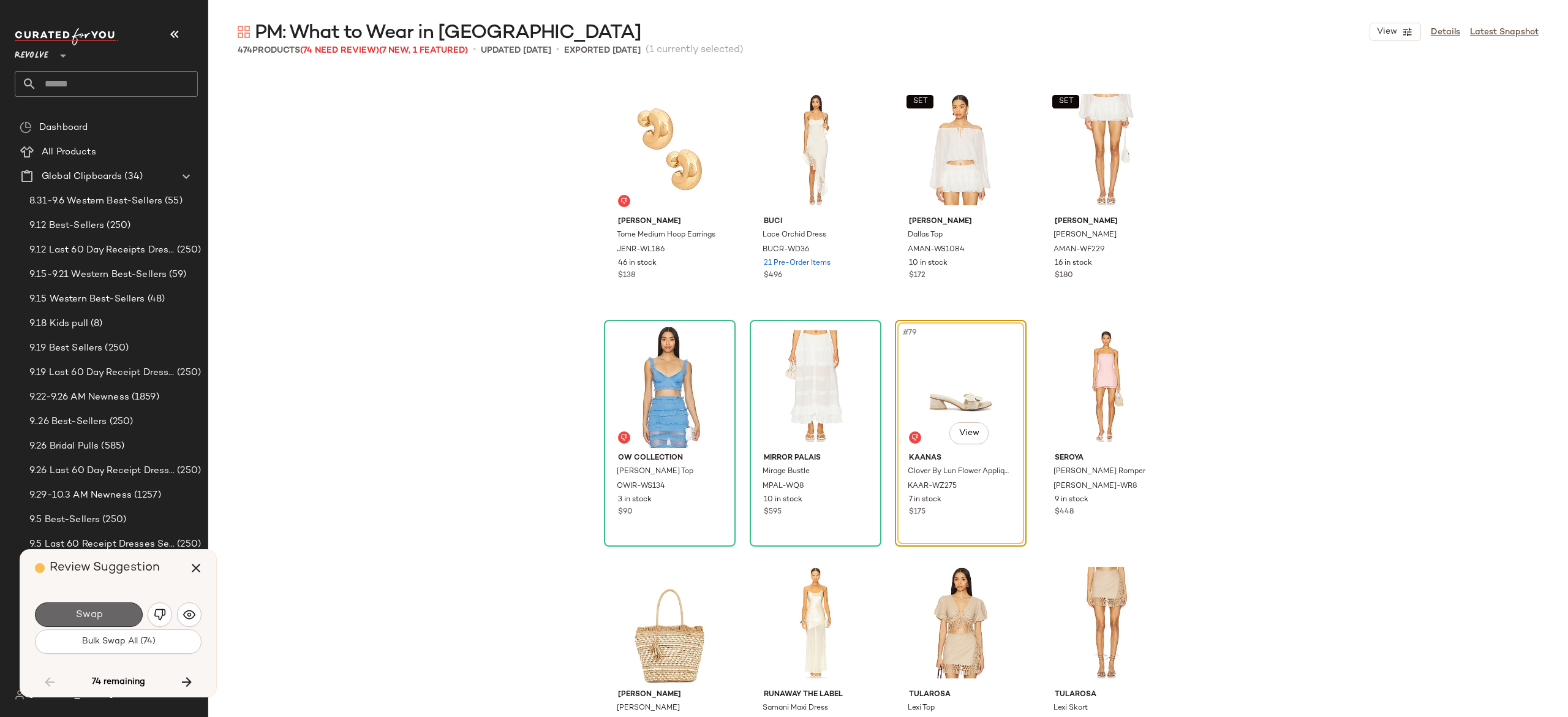
click at [127, 612] on button "Swap" at bounding box center [89, 614] width 108 height 24
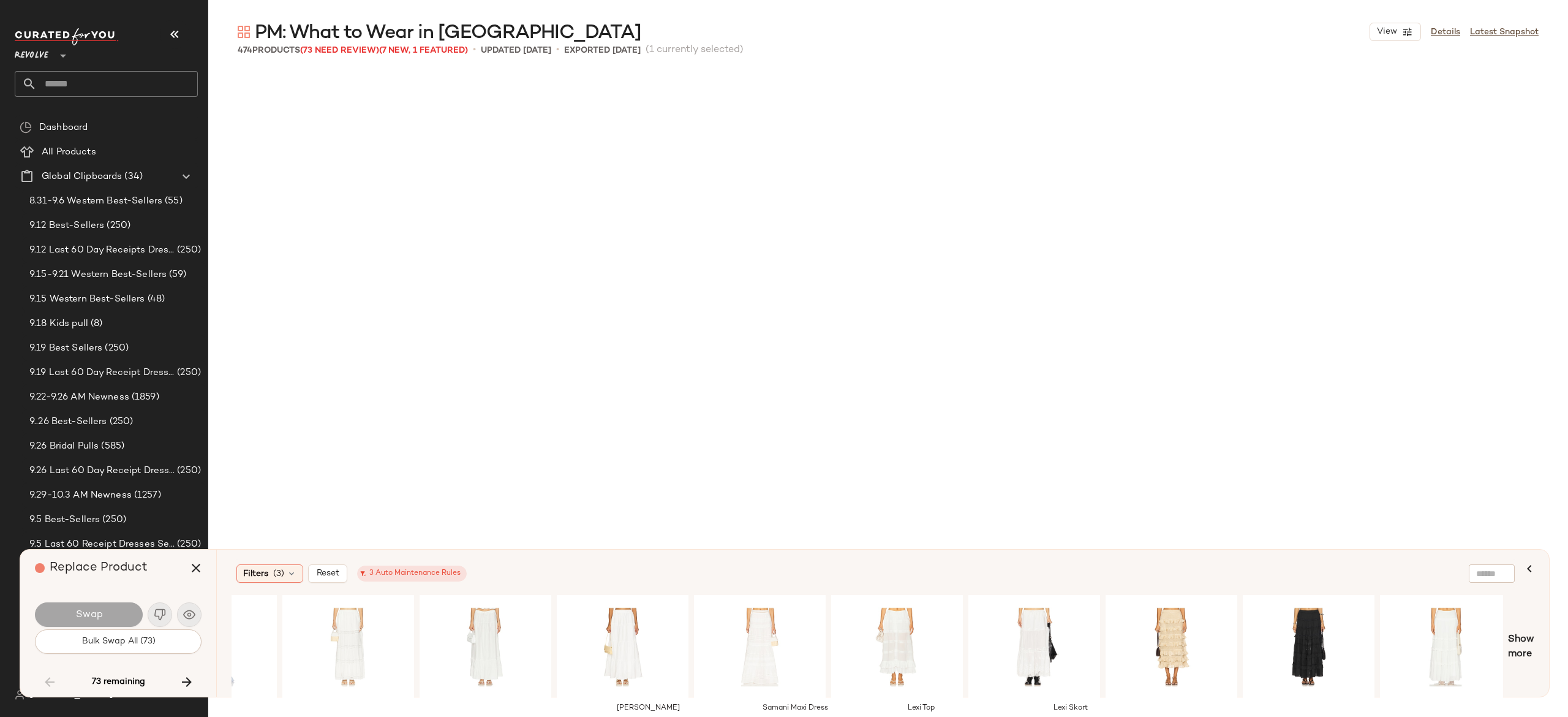
scroll to position [4730, 0]
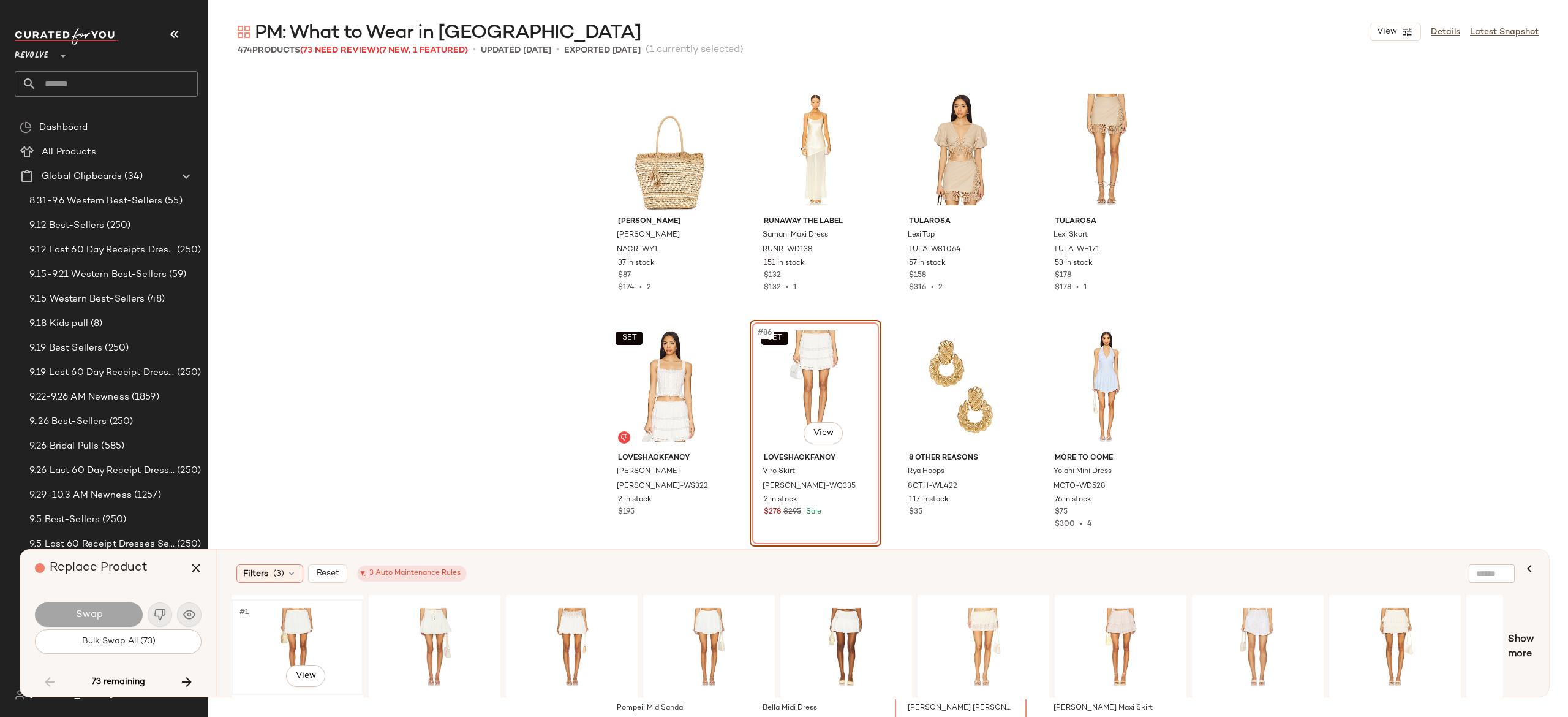
click at [305, 626] on div "#1 View" at bounding box center [297, 647] width 123 height 87
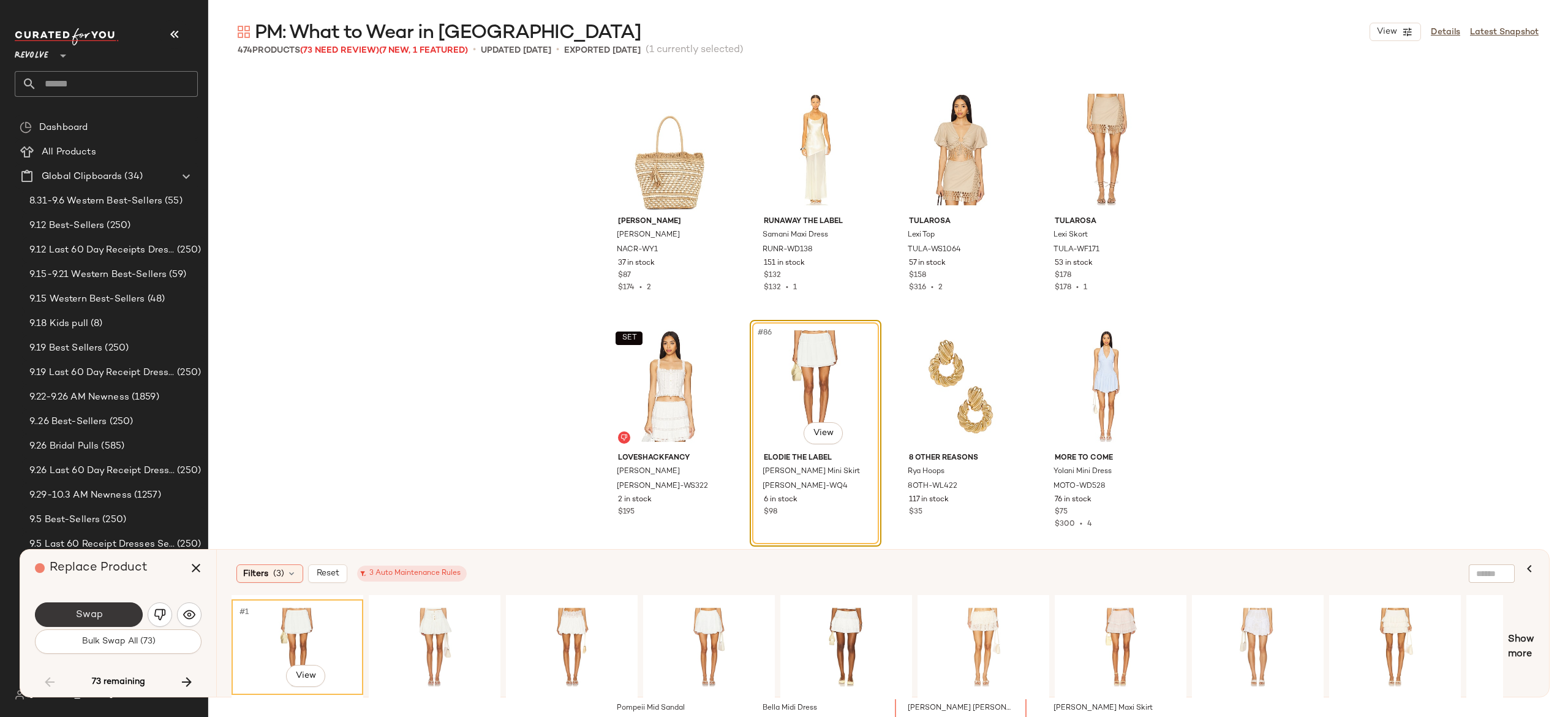
click at [125, 604] on button "Swap" at bounding box center [89, 614] width 108 height 24
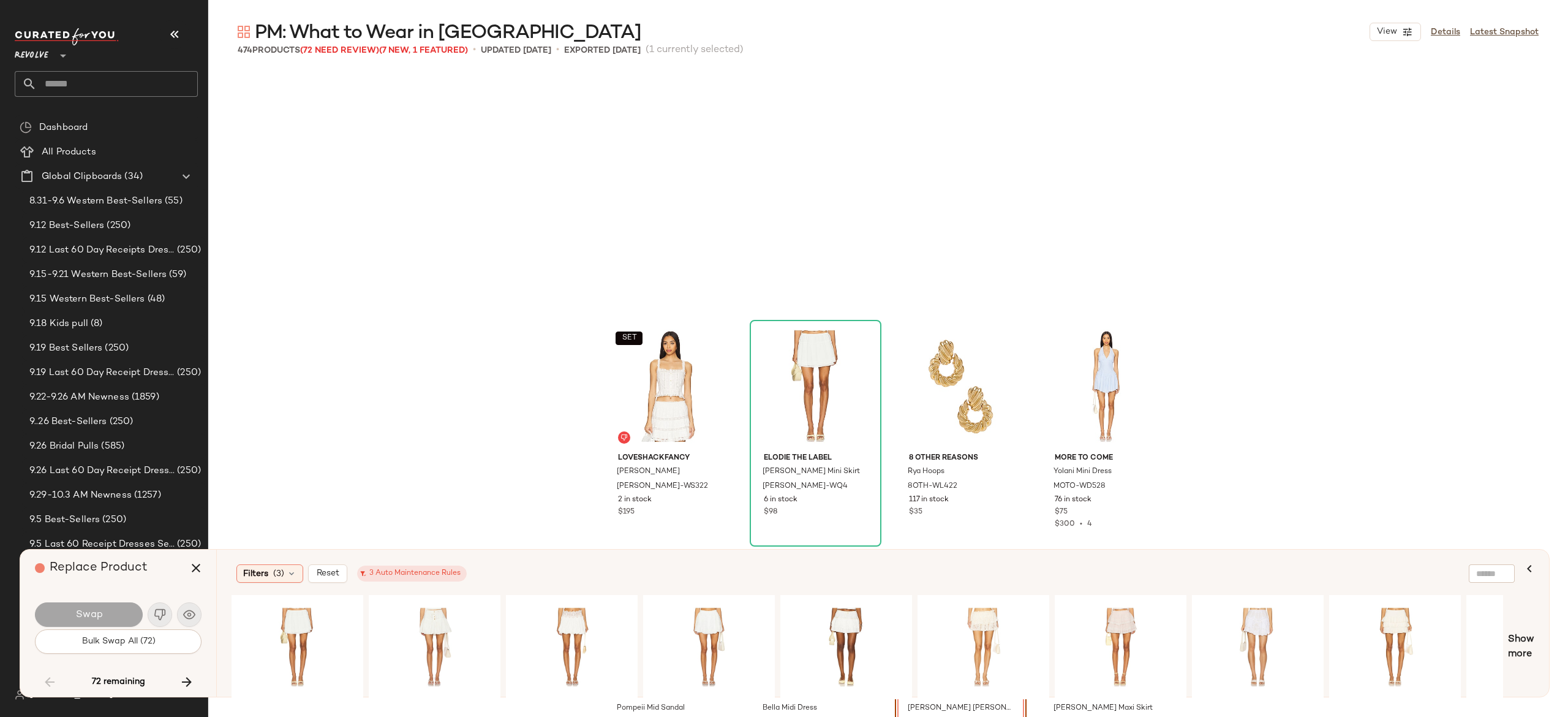
scroll to position [4967, 0]
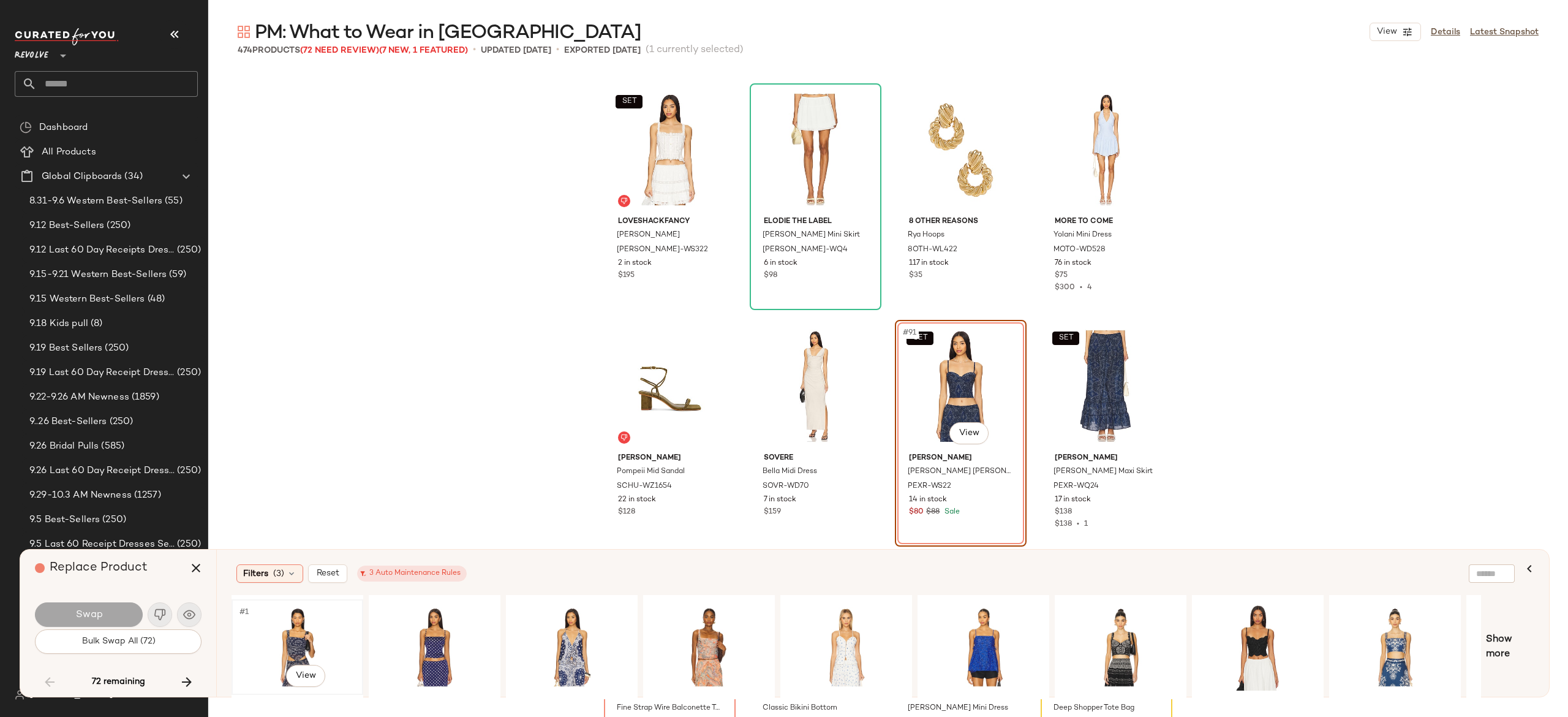
click at [300, 626] on div "#1 View" at bounding box center [297, 647] width 123 height 87
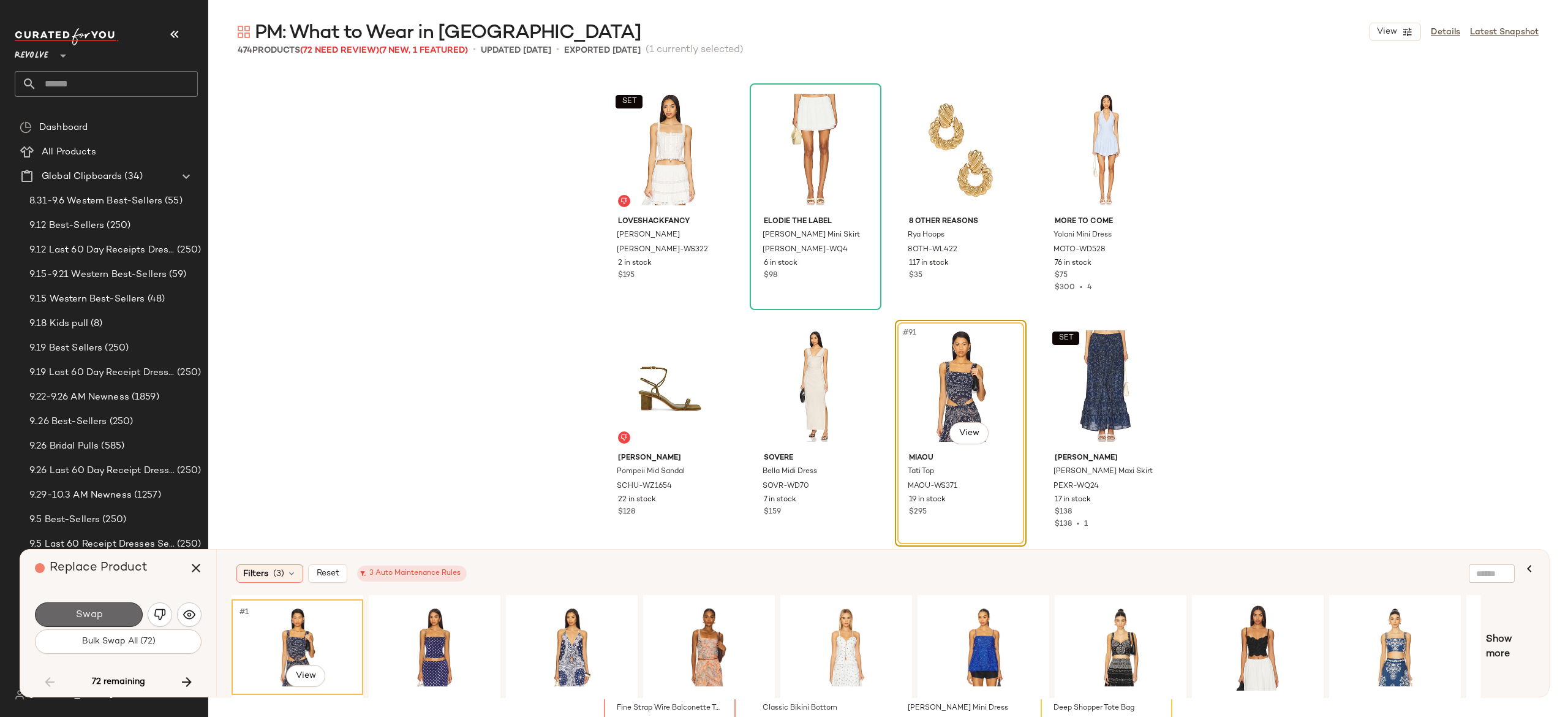
click at [131, 607] on button "Swap" at bounding box center [89, 614] width 108 height 24
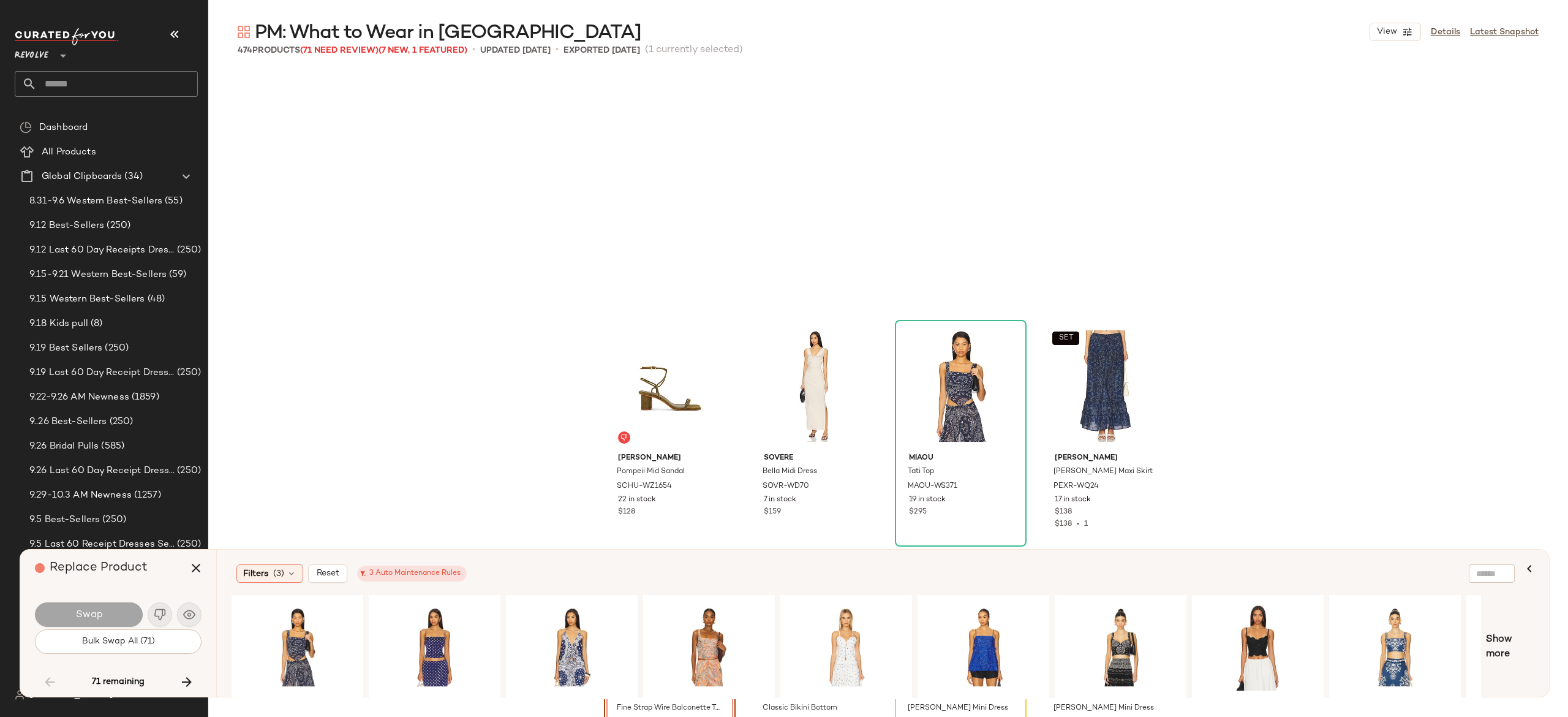
scroll to position [5203, 0]
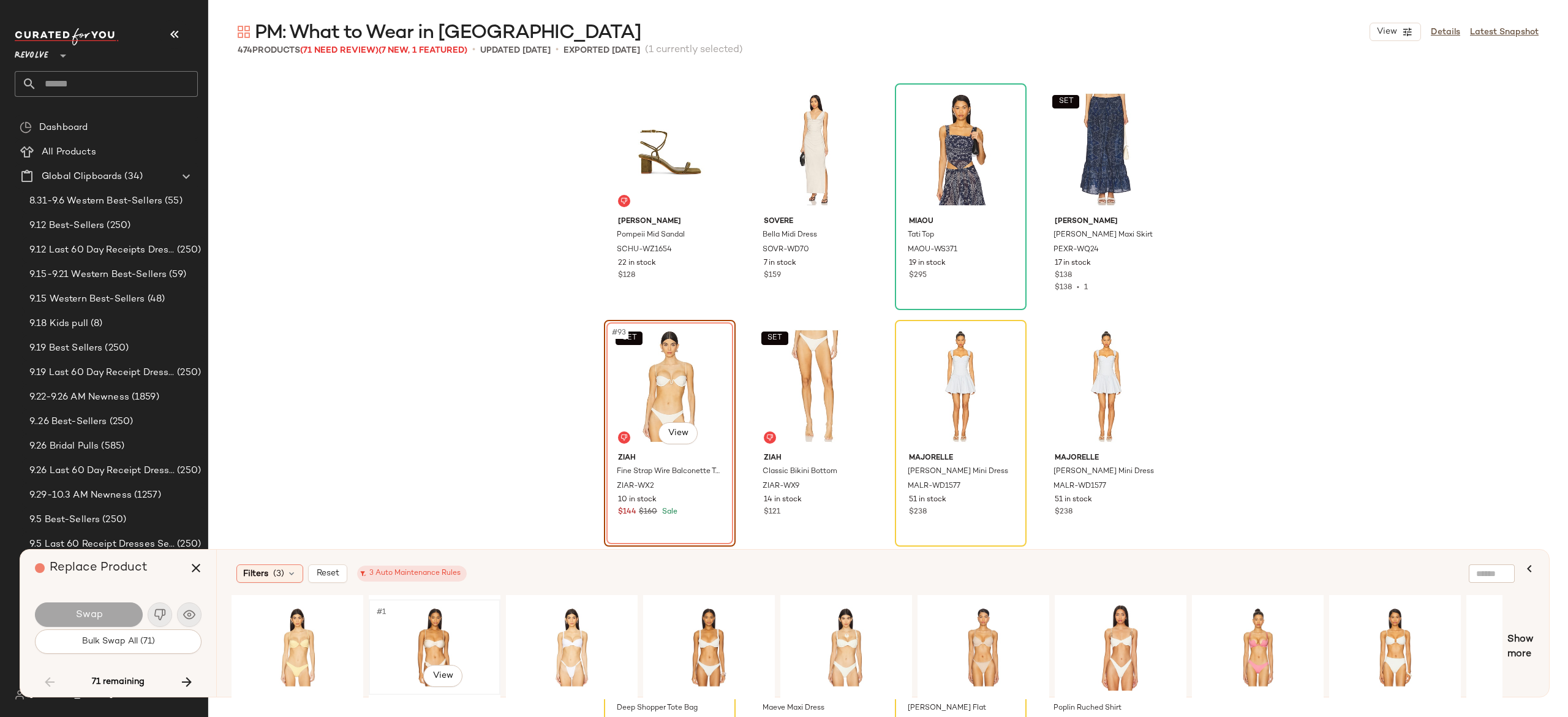
click at [435, 617] on div "#1 View" at bounding box center [434, 647] width 123 height 87
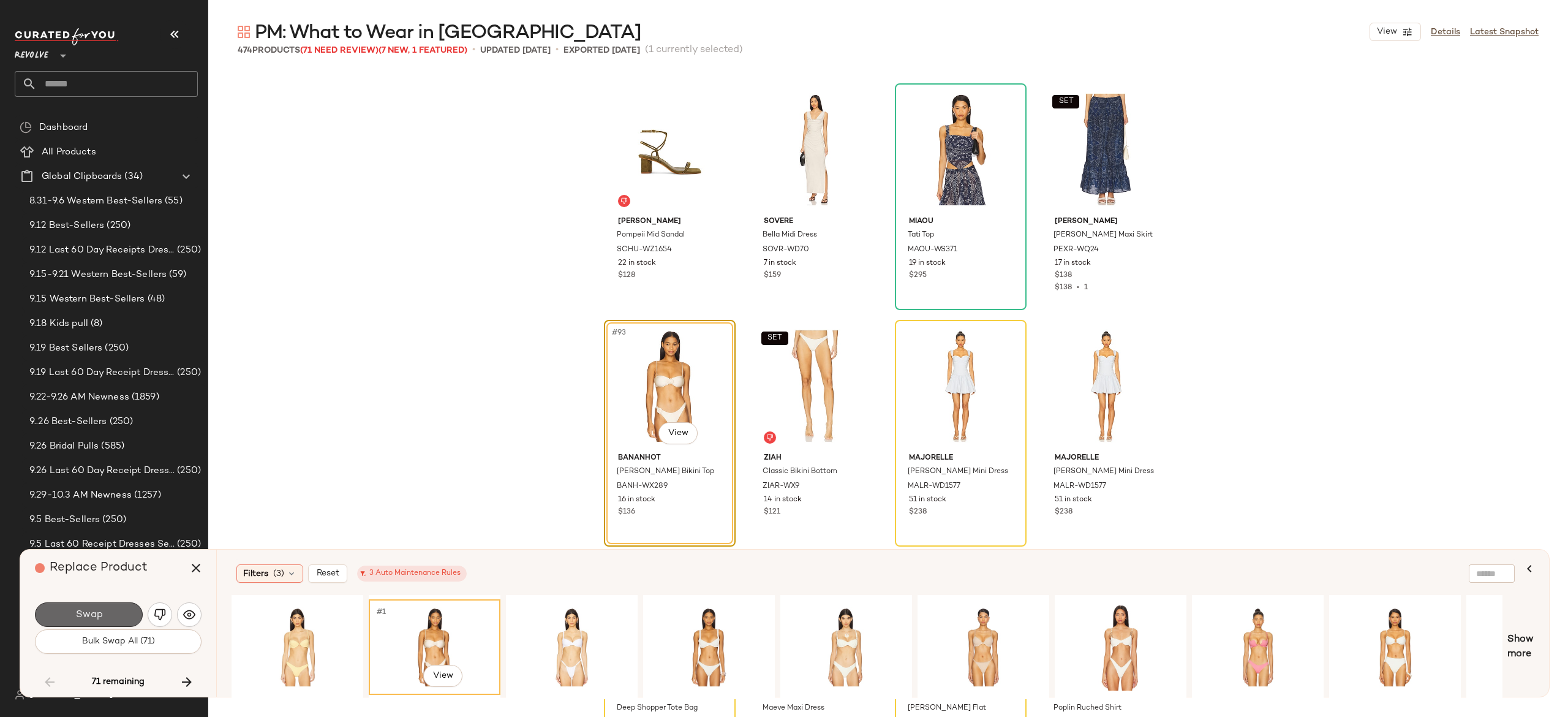
click at [122, 614] on button "Swap" at bounding box center [89, 614] width 108 height 24
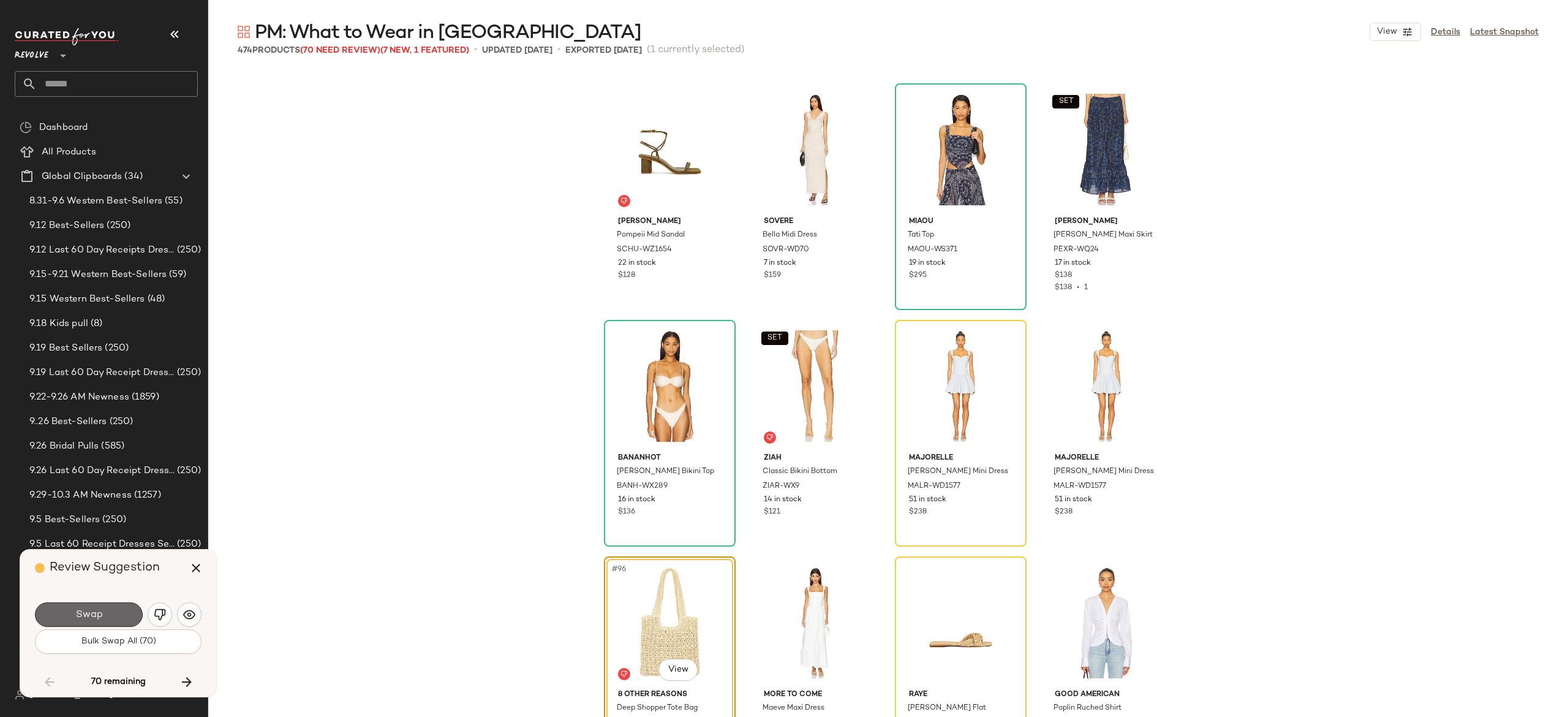
click at [126, 608] on button "Swap" at bounding box center [89, 614] width 108 height 24
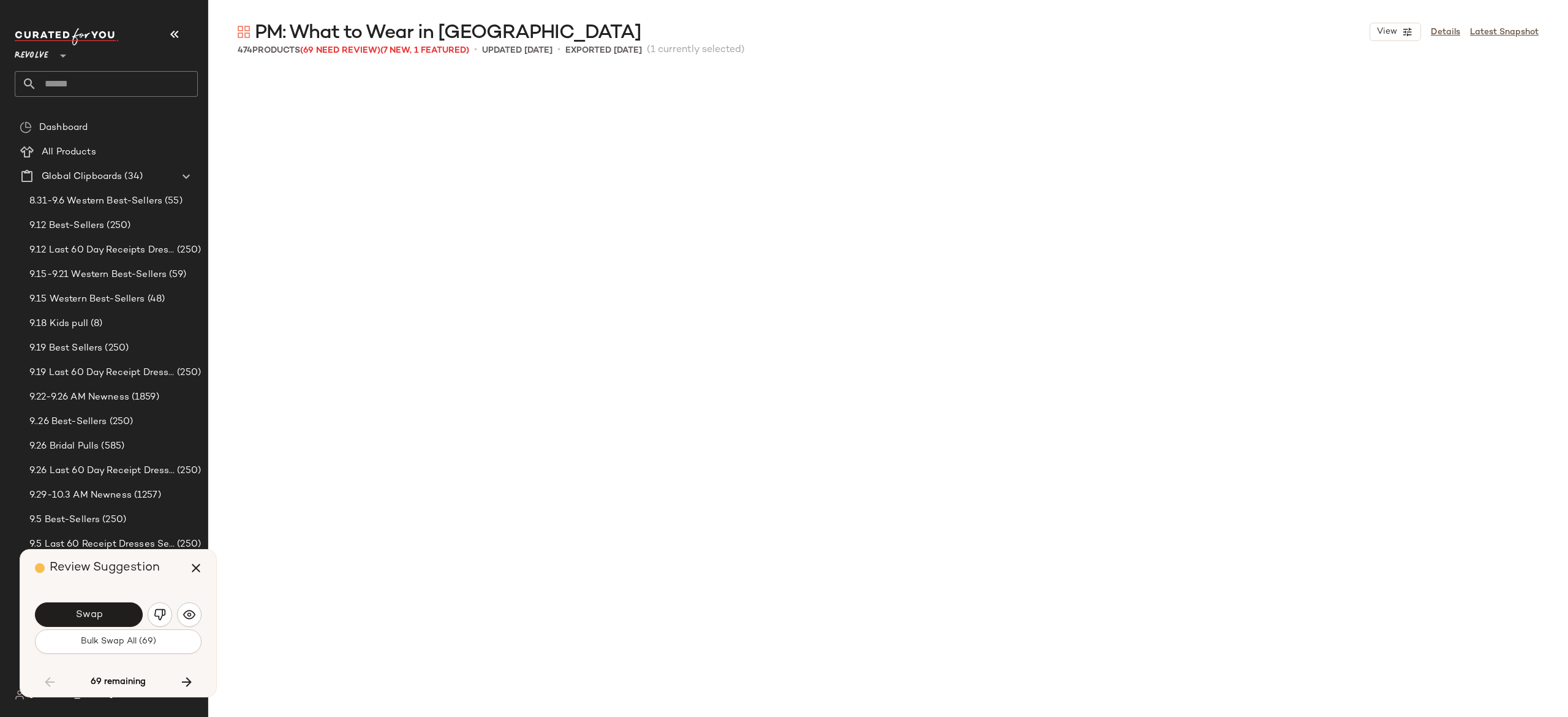
scroll to position [3075, 0]
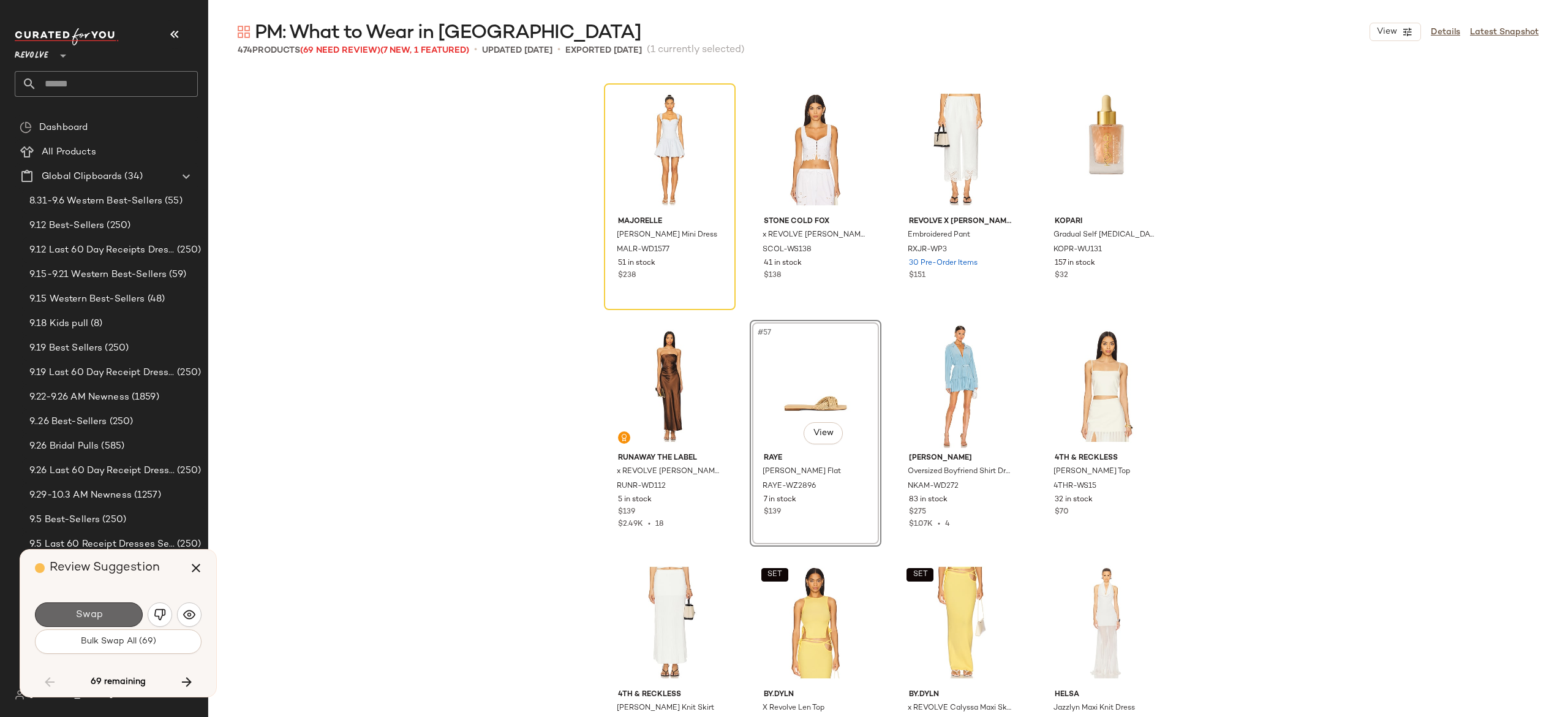
click at [126, 607] on button "Swap" at bounding box center [89, 614] width 108 height 24
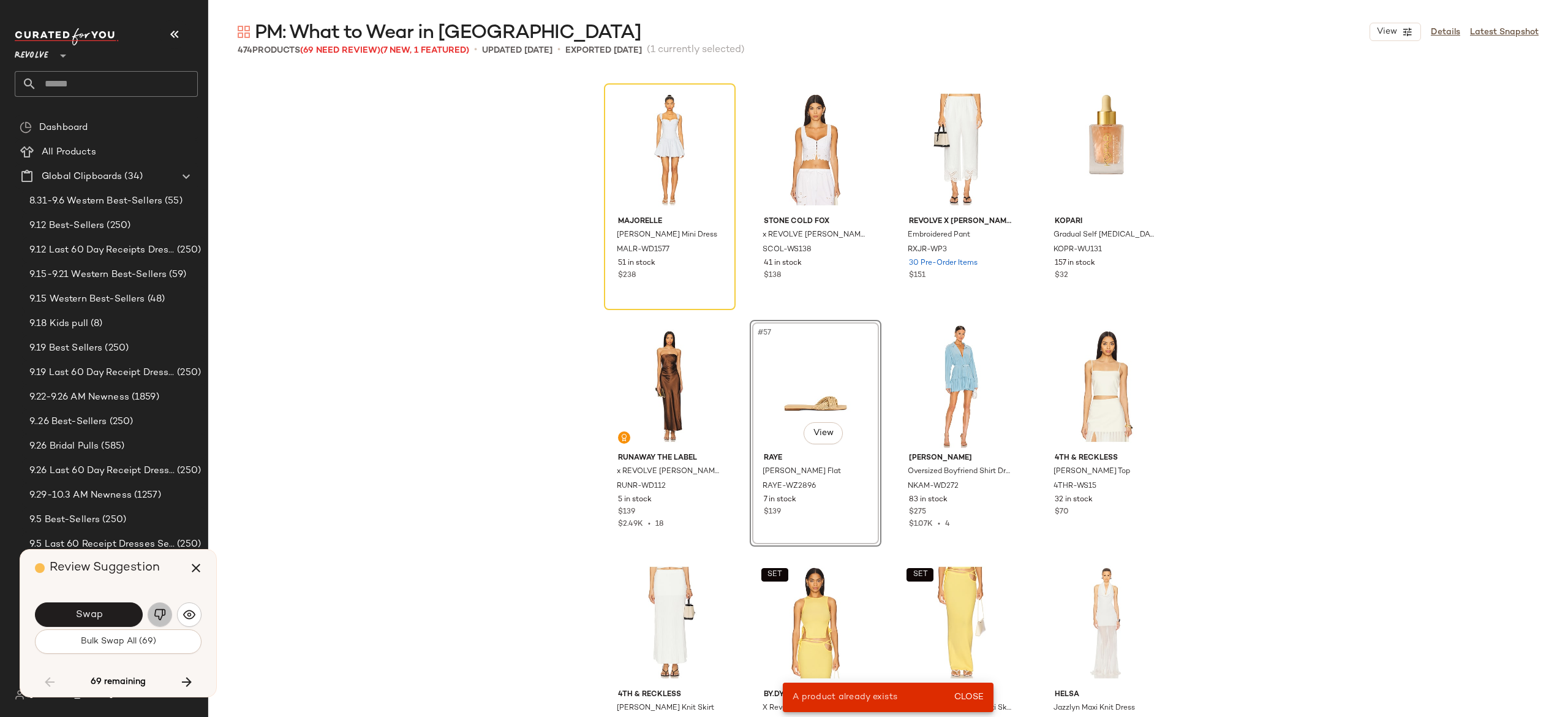
click at [162, 612] on img "button" at bounding box center [160, 614] width 12 height 12
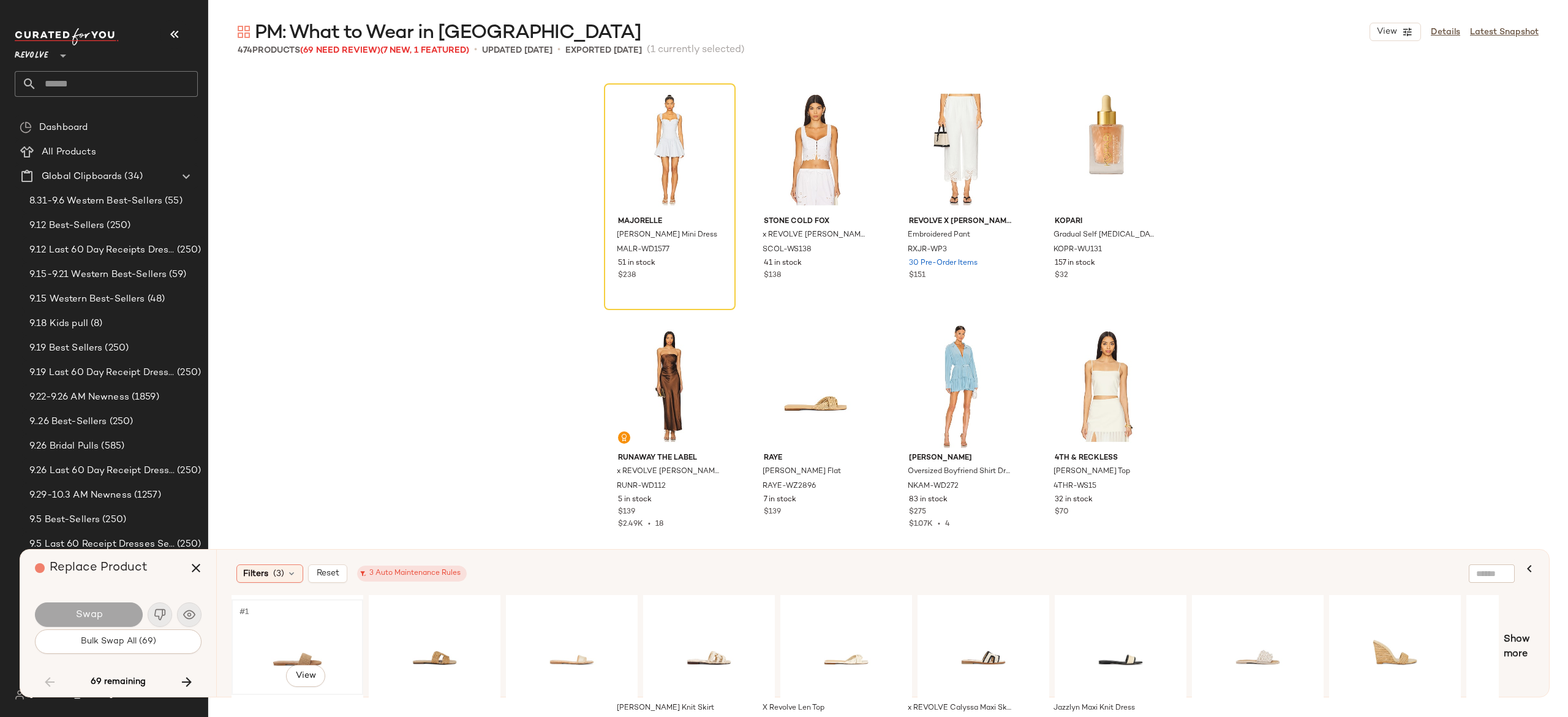
click at [304, 646] on div "#1 View" at bounding box center [297, 647] width 123 height 87
click at [128, 608] on button "Swap" at bounding box center [89, 614] width 108 height 24
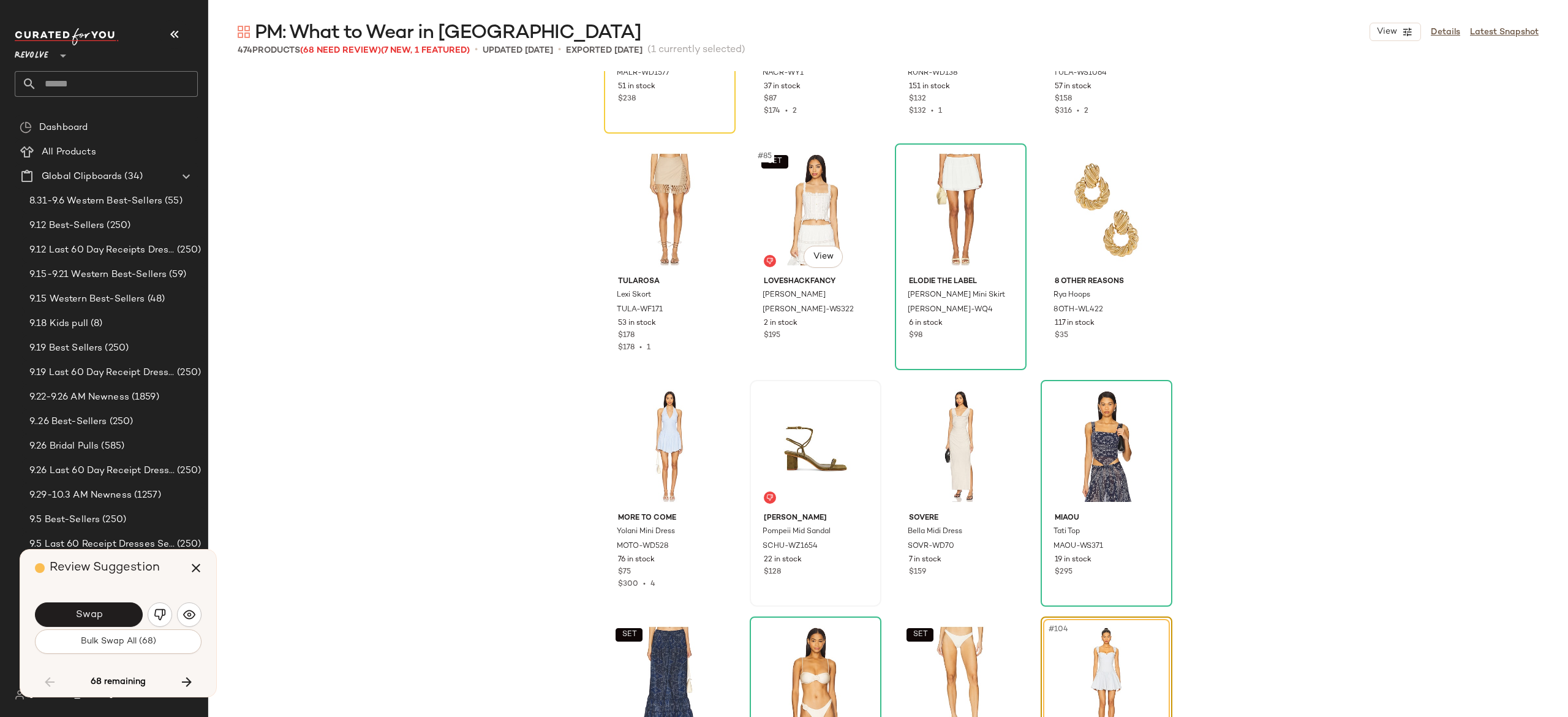
scroll to position [4868, 0]
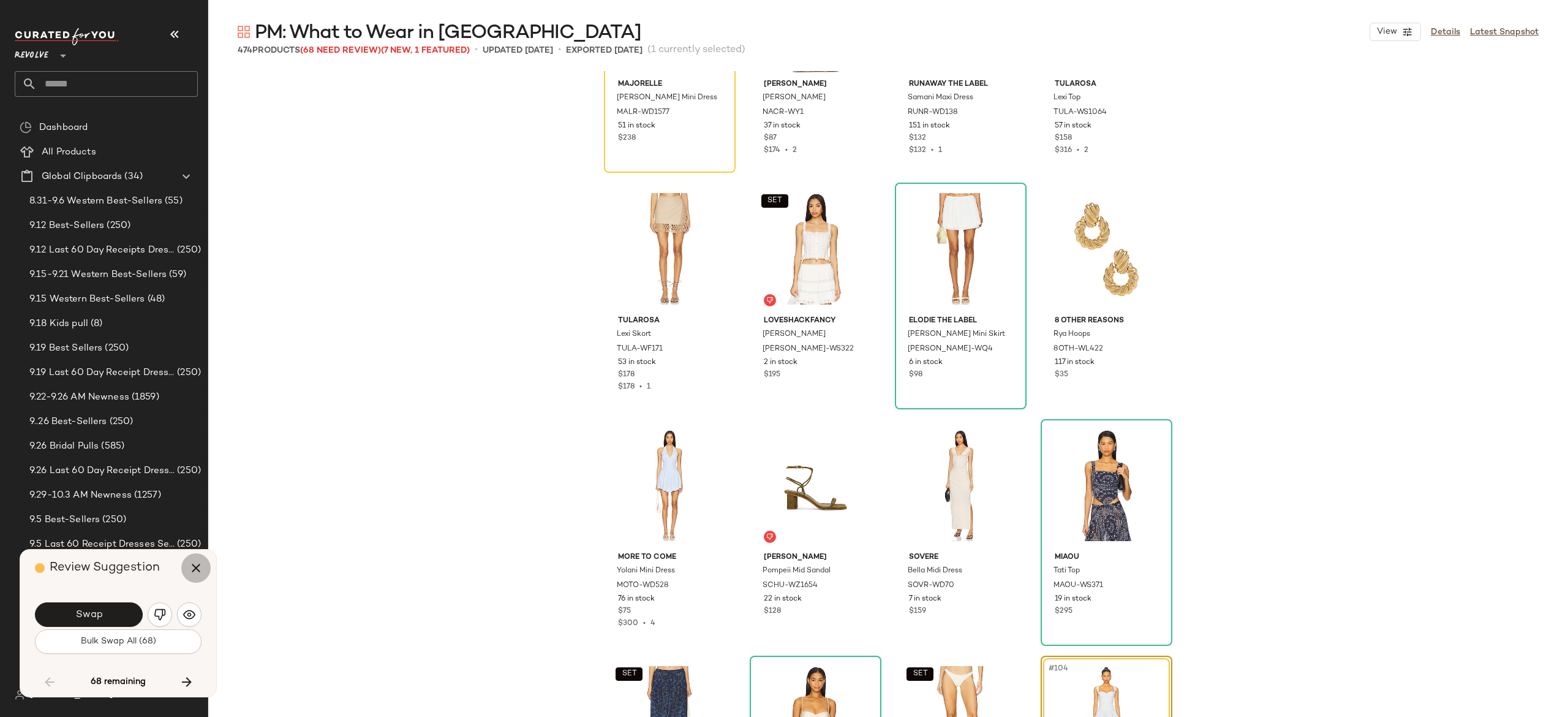
click at [192, 563] on icon "button" at bounding box center [196, 568] width 15 height 15
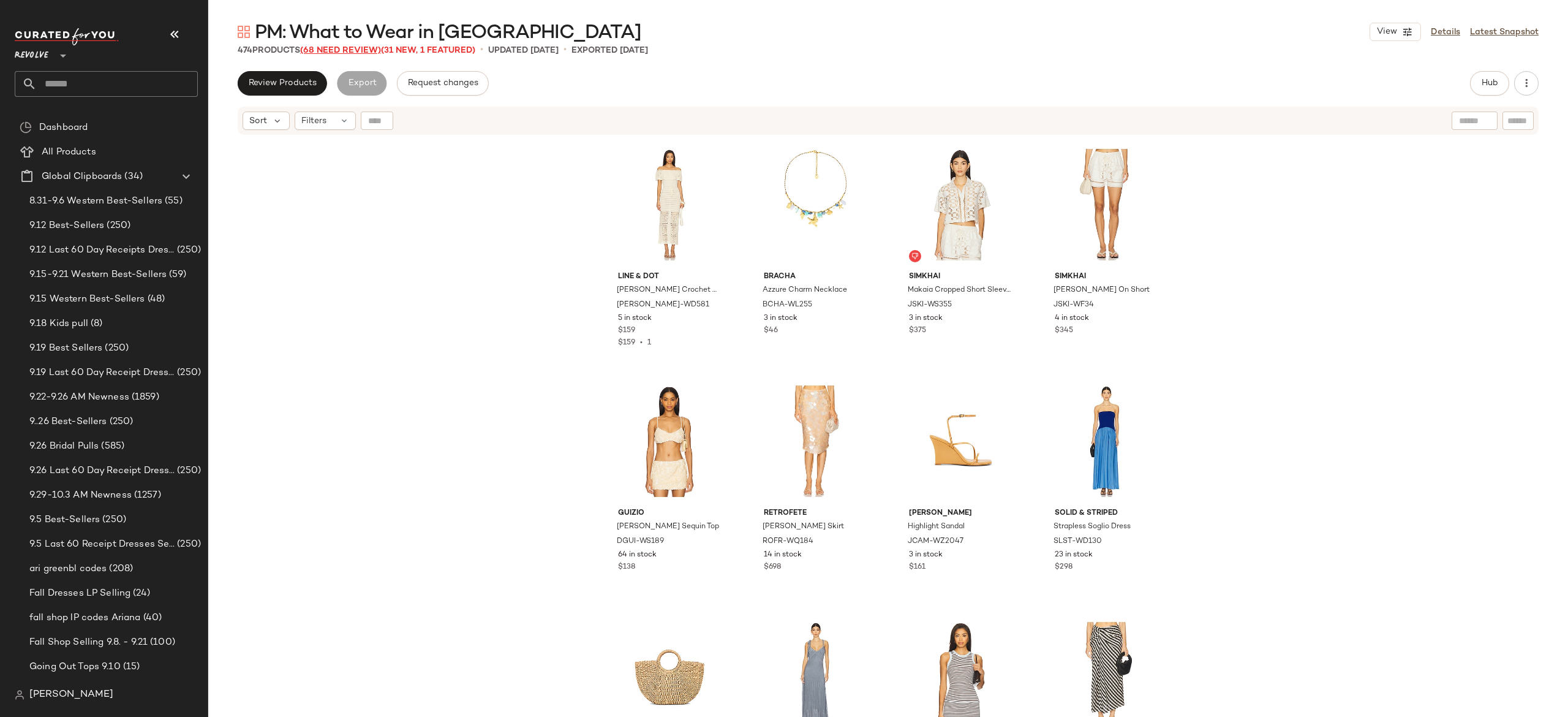
click at [373, 51] on span "(68 Need Review)" at bounding box center [340, 50] width 81 height 9
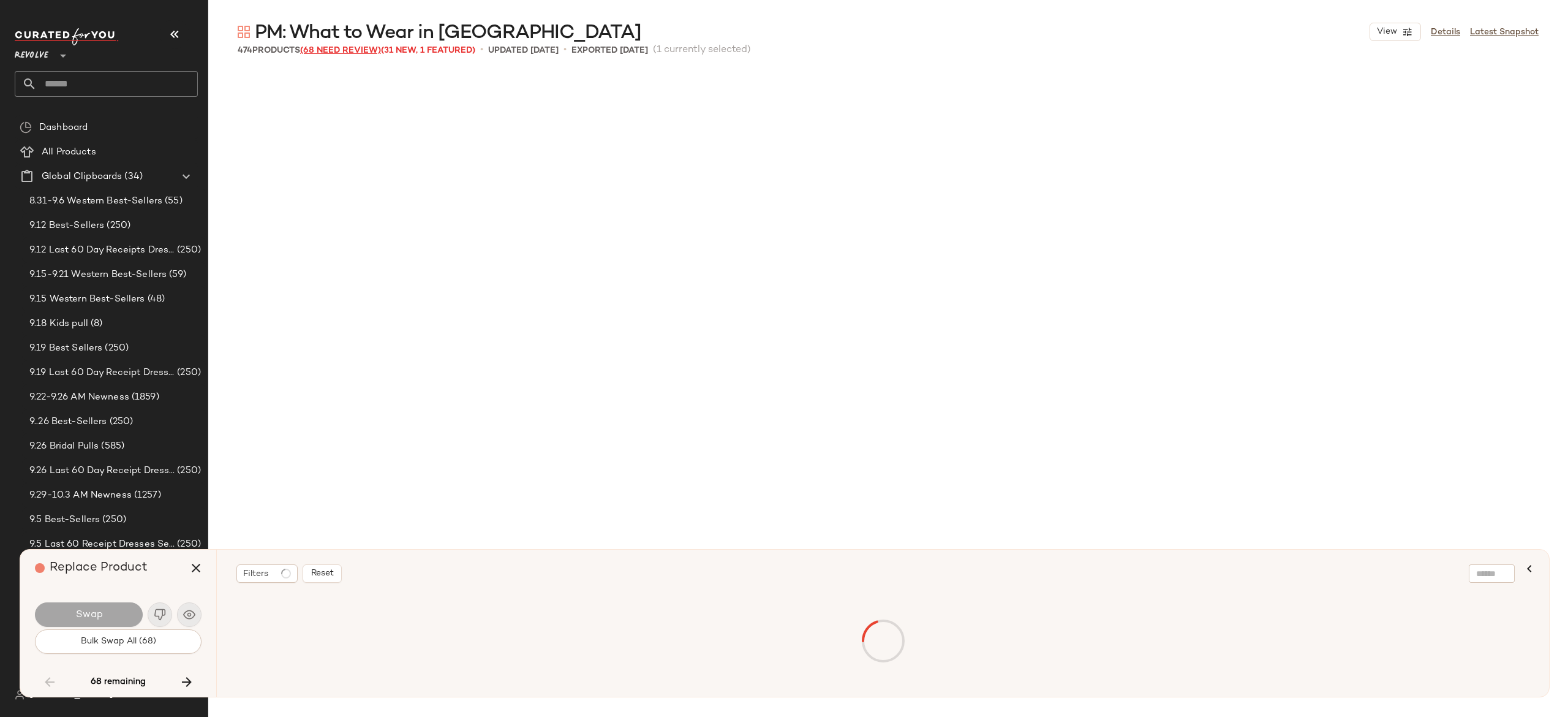
scroll to position [5676, 0]
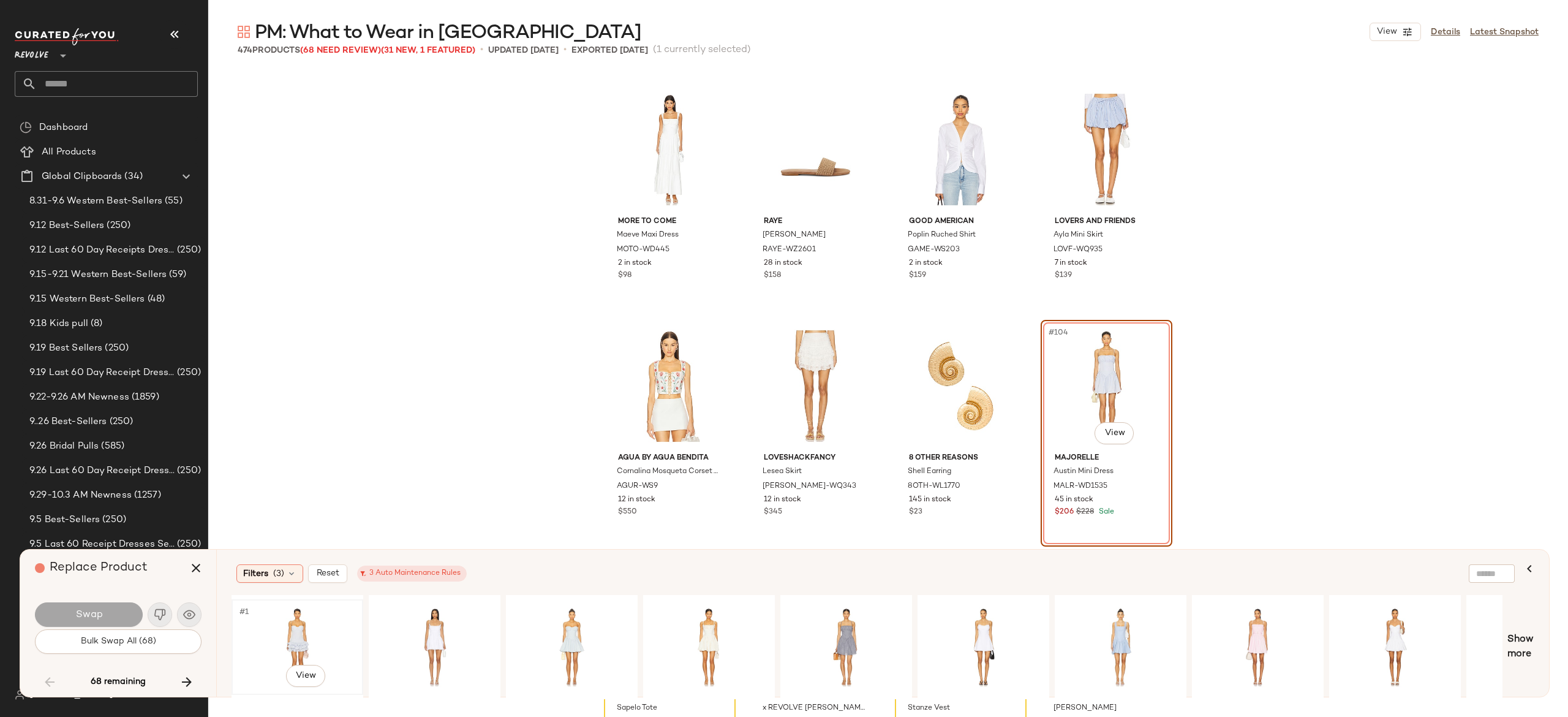
click at [294, 629] on div "#1 View" at bounding box center [297, 647] width 123 height 87
click at [130, 612] on button "Swap" at bounding box center [89, 614] width 108 height 24
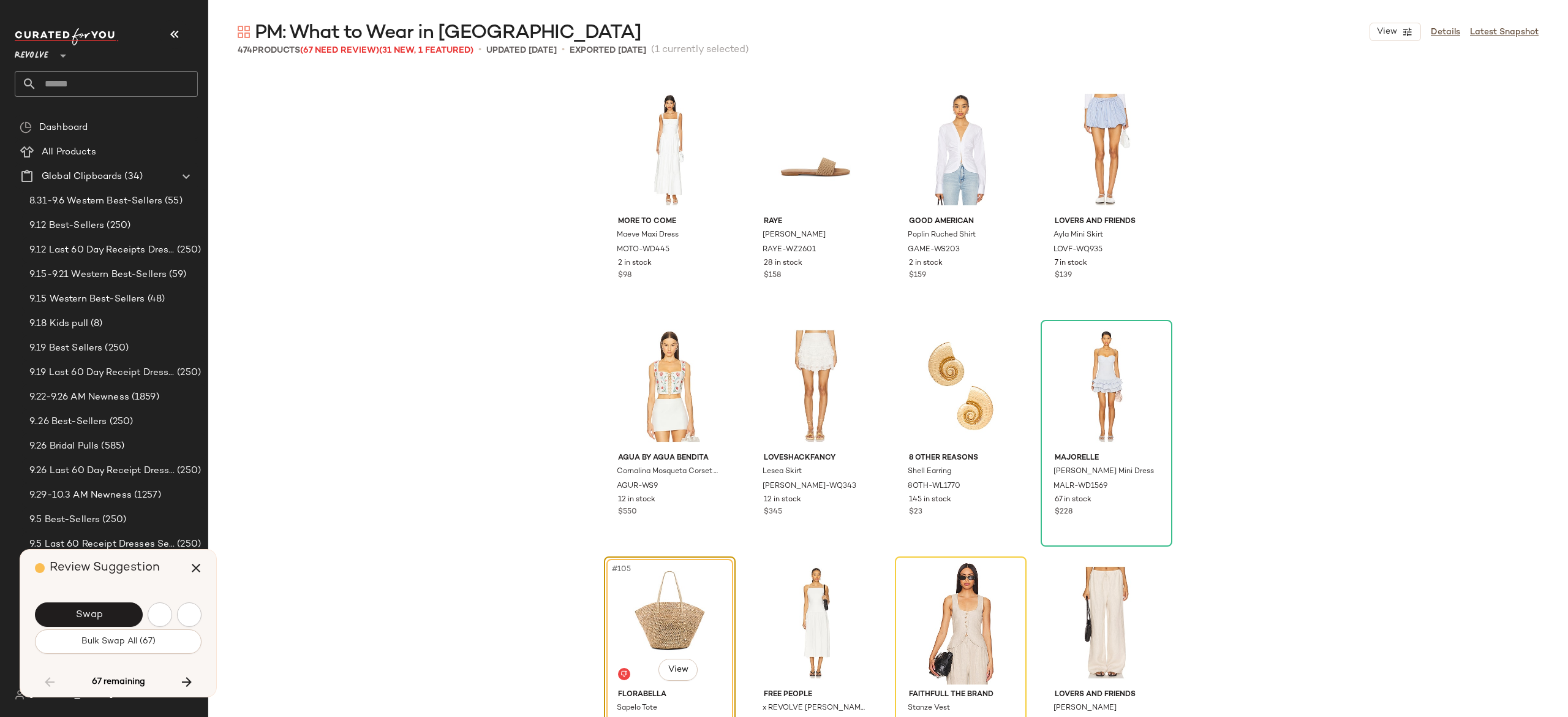
scroll to position [5913, 0]
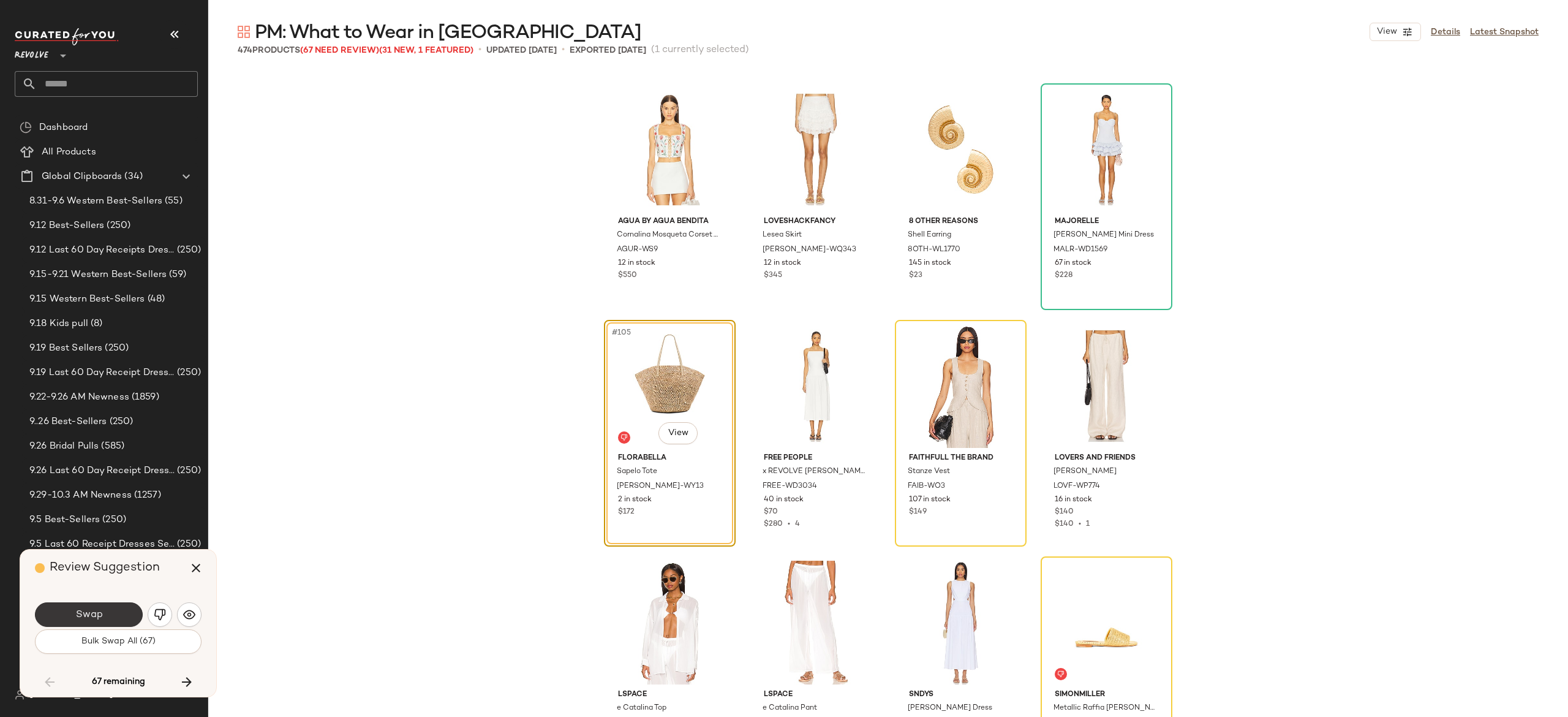
click at [123, 610] on button "Swap" at bounding box center [89, 614] width 108 height 24
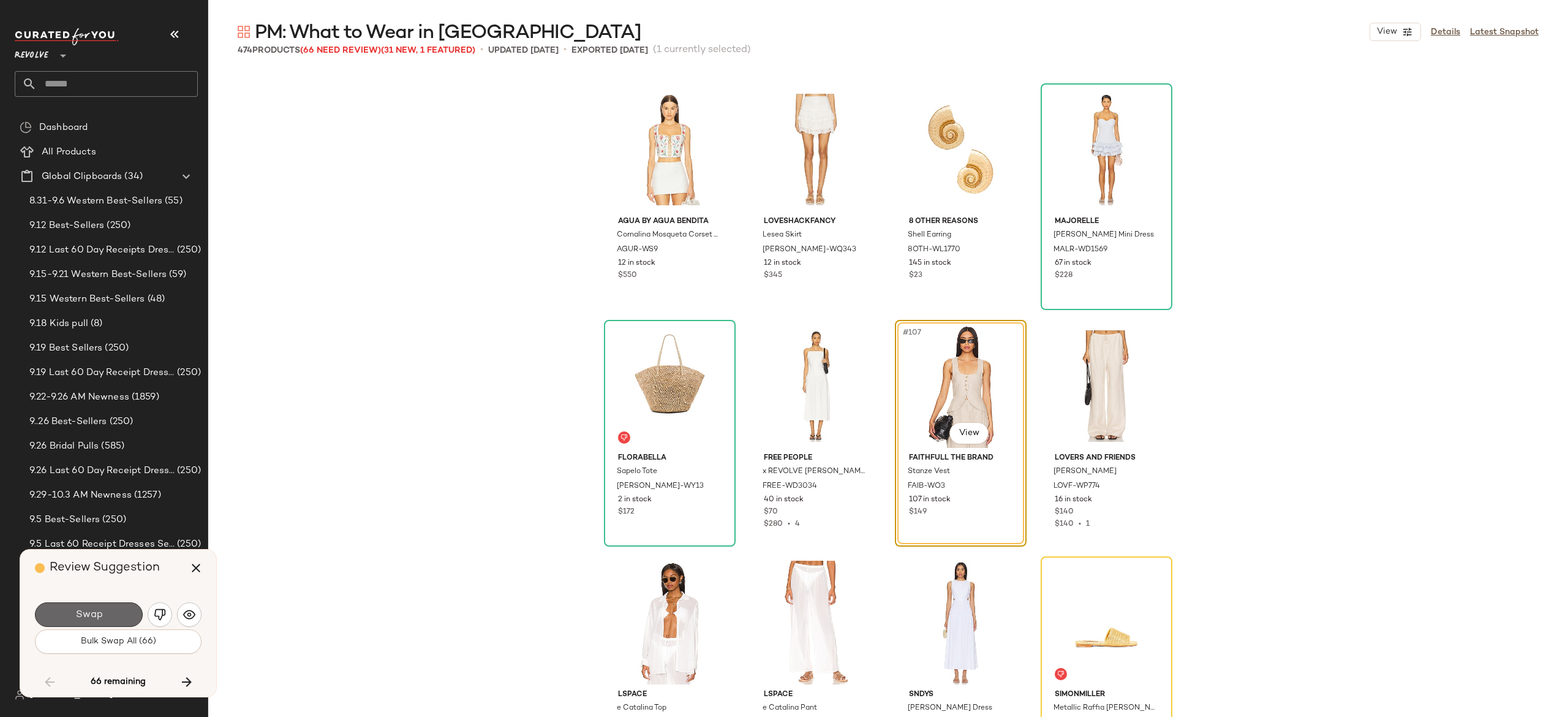
click at [129, 609] on button "Swap" at bounding box center [89, 614] width 108 height 24
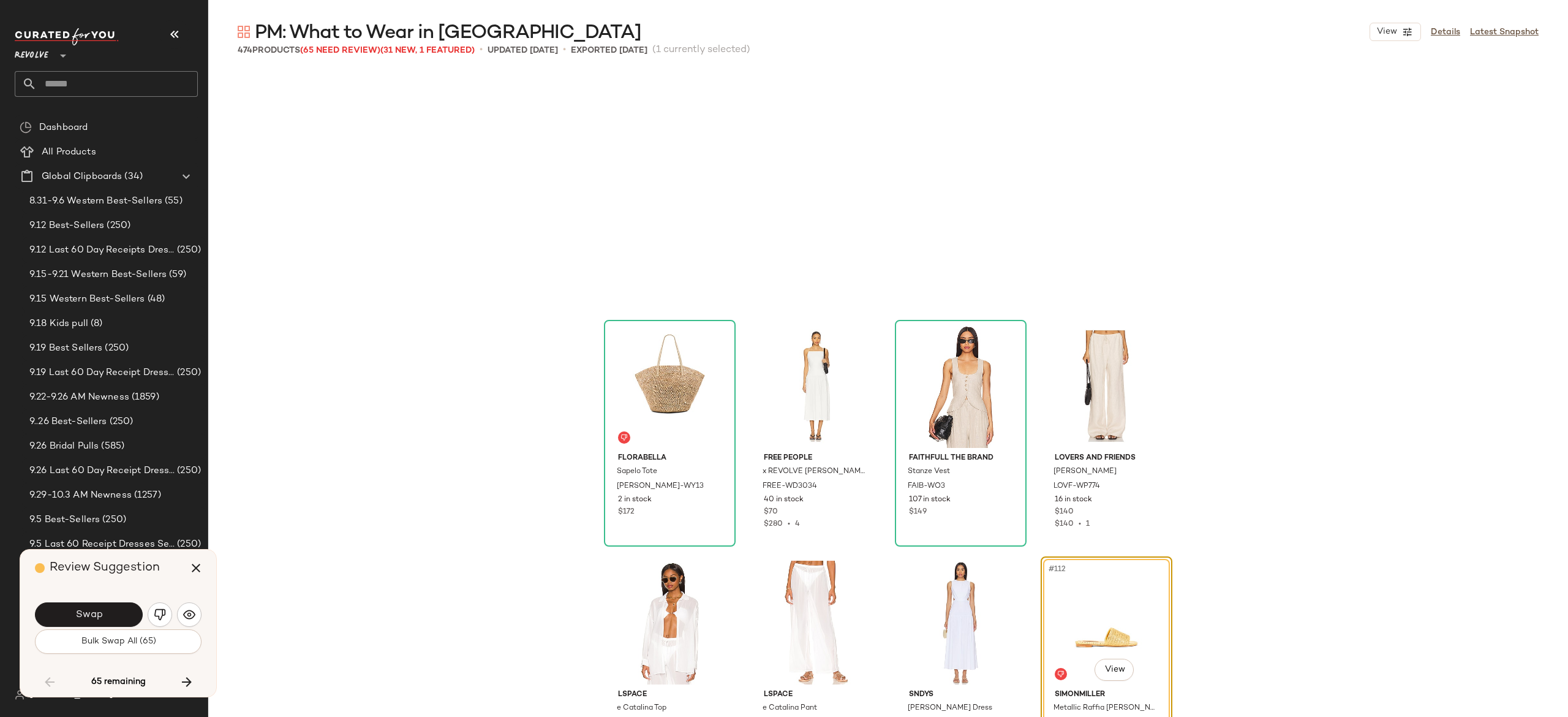
scroll to position [6150, 0]
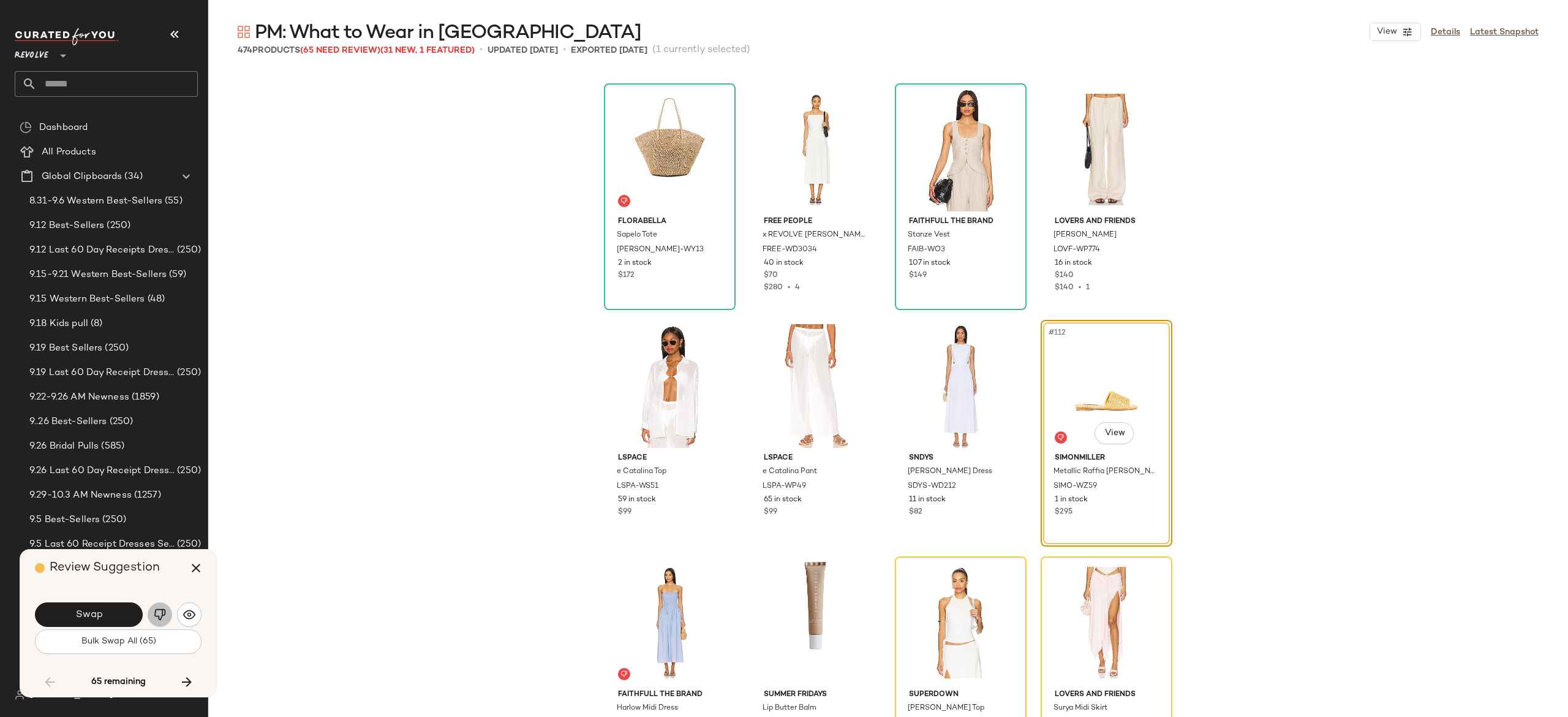
click at [160, 614] on img "button" at bounding box center [160, 614] width 12 height 12
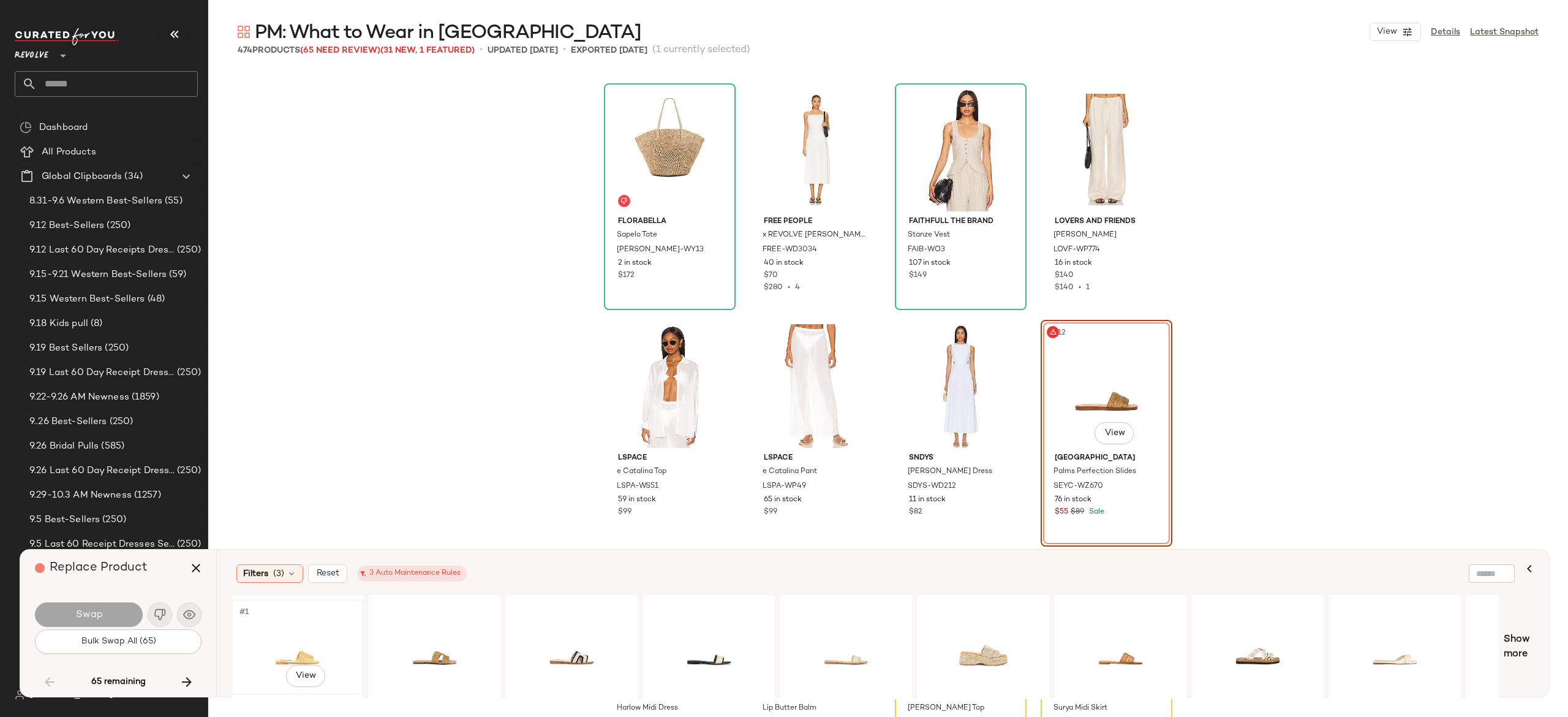
click at [316, 639] on div "#1 View" at bounding box center [297, 647] width 123 height 87
click at [444, 637] on div "#1 View" at bounding box center [434, 647] width 123 height 87
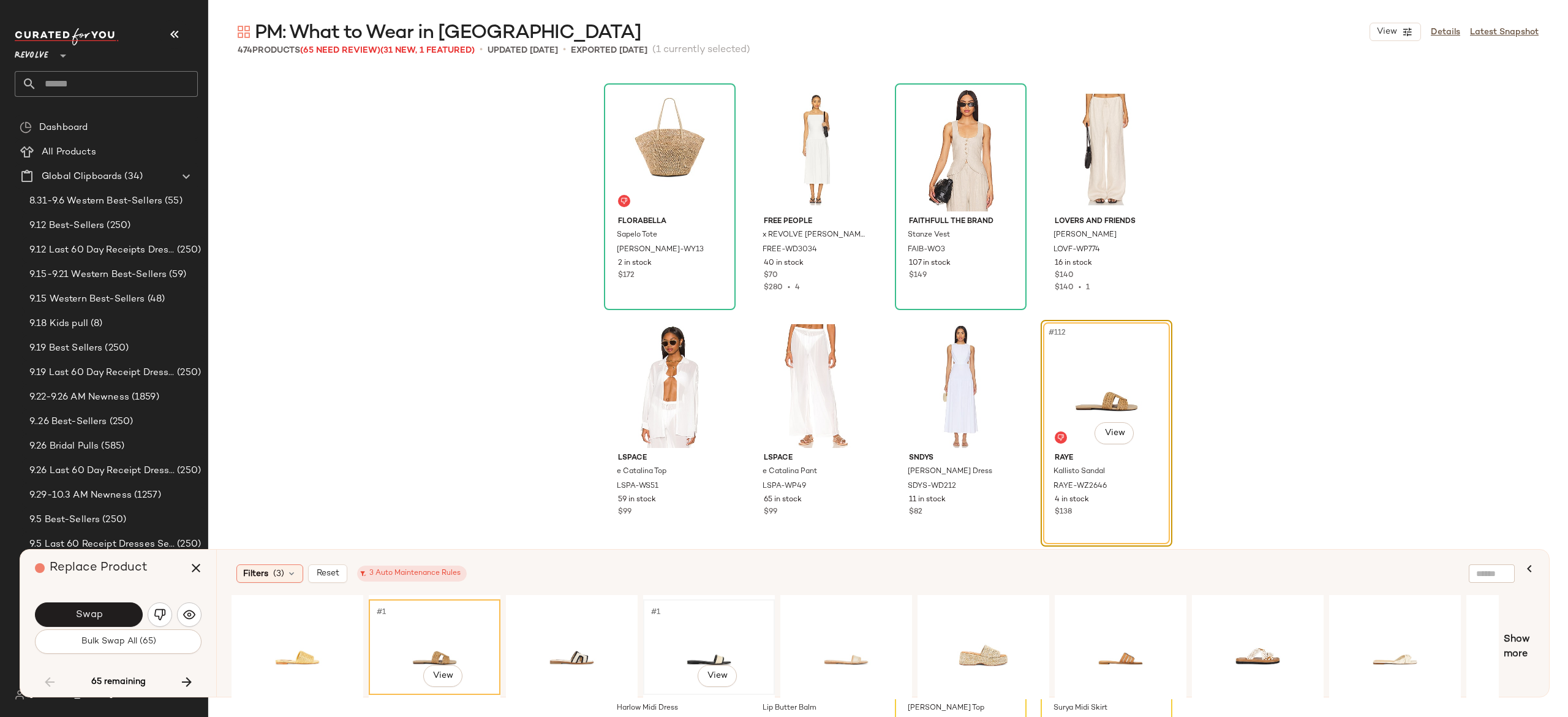
click at [703, 644] on div "#1 View" at bounding box center [709, 647] width 123 height 87
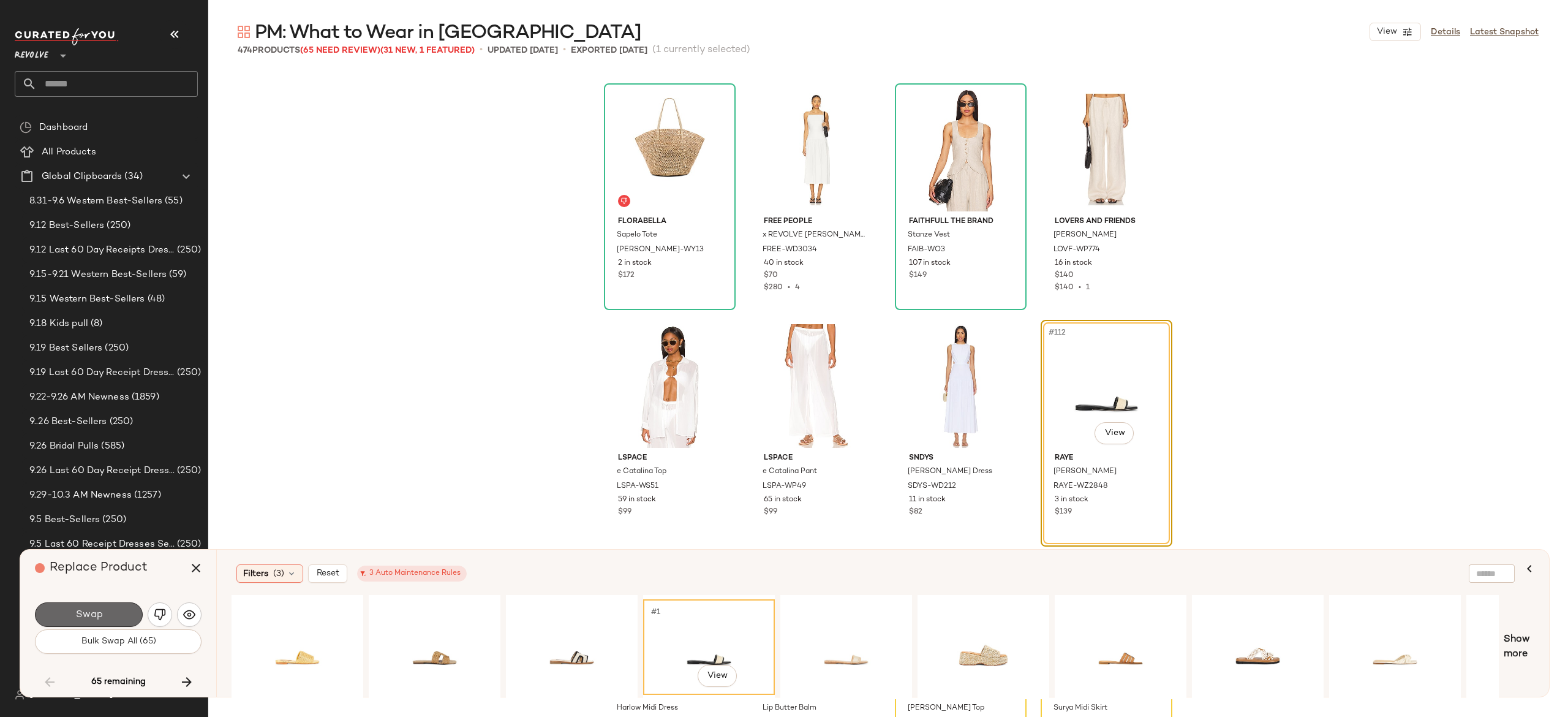
click at [115, 607] on button "Swap" at bounding box center [89, 614] width 108 height 24
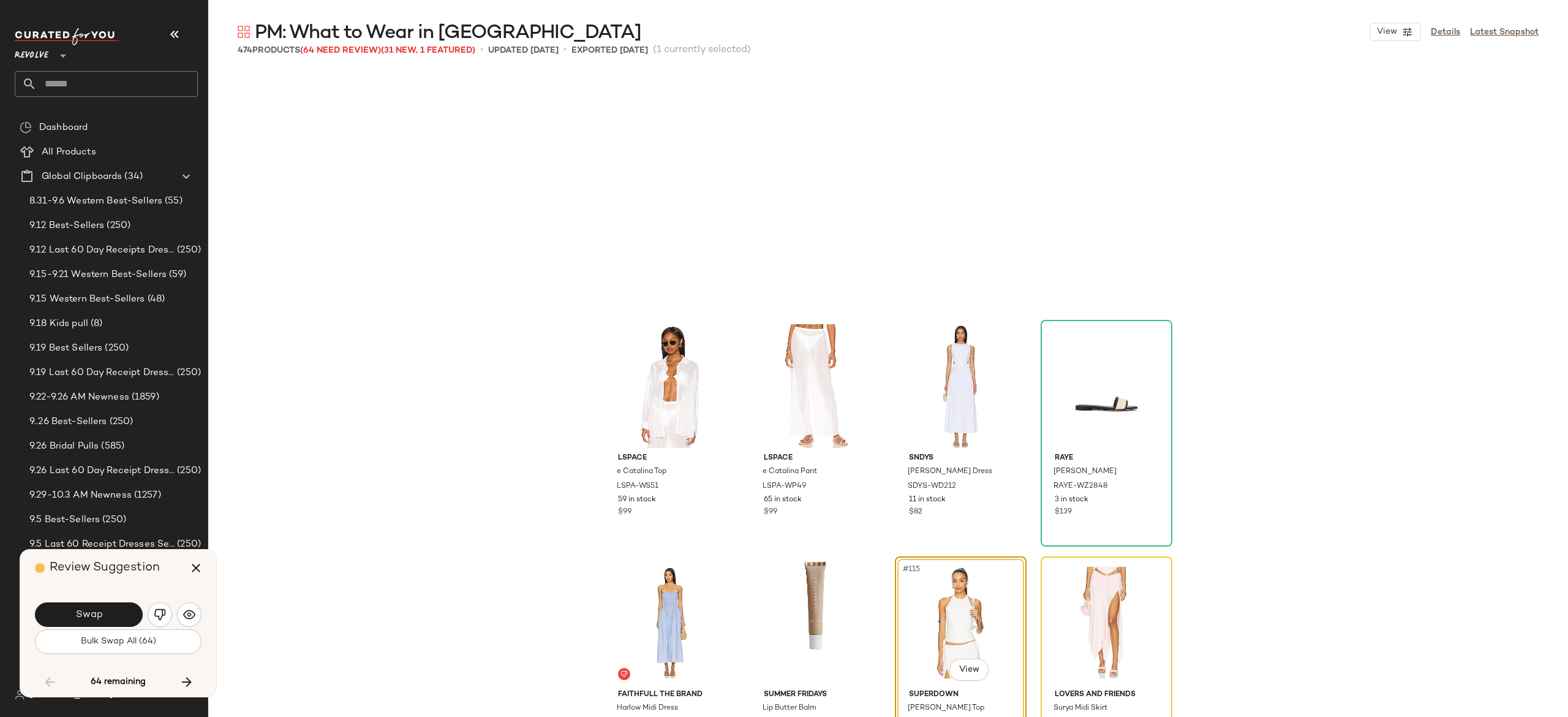
scroll to position [6386, 0]
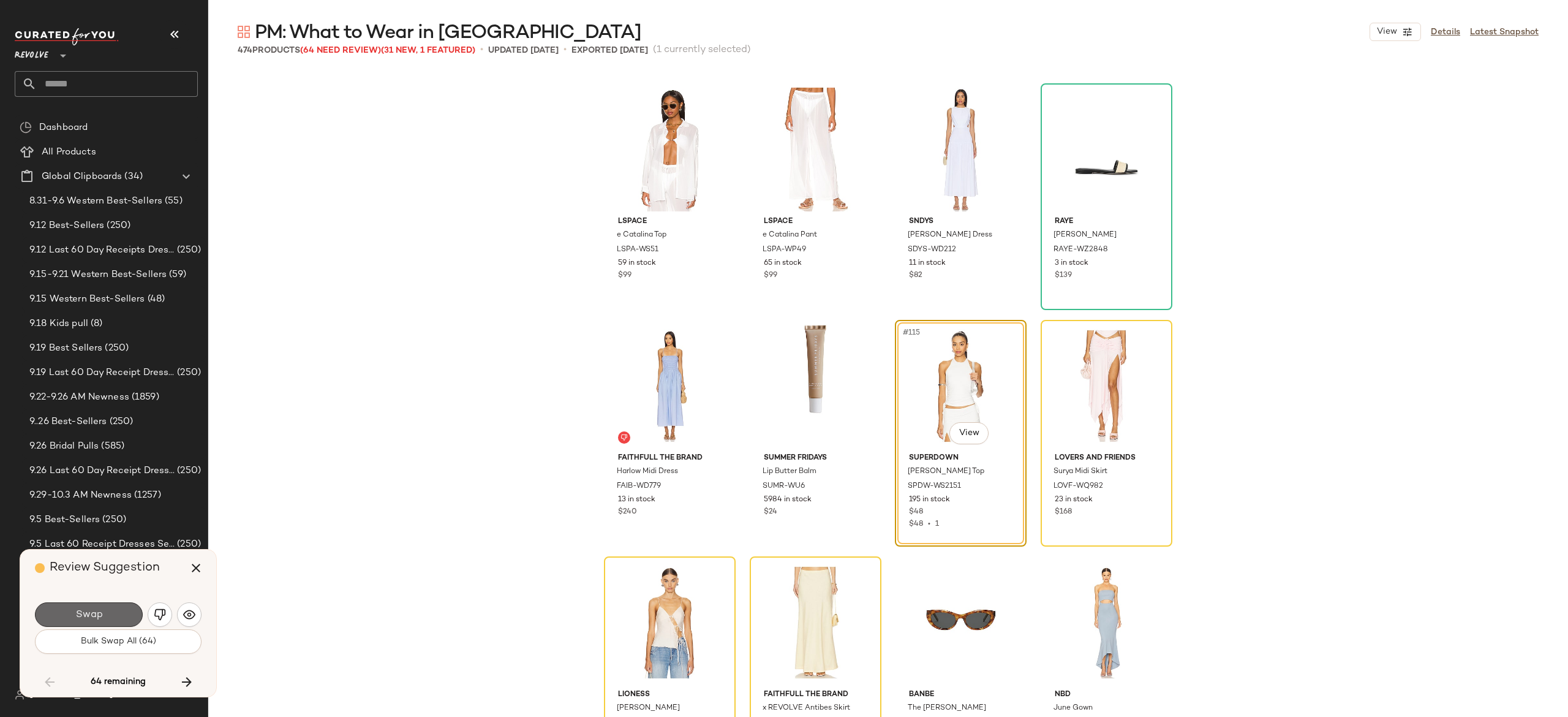
click at [128, 614] on button "Swap" at bounding box center [89, 614] width 108 height 24
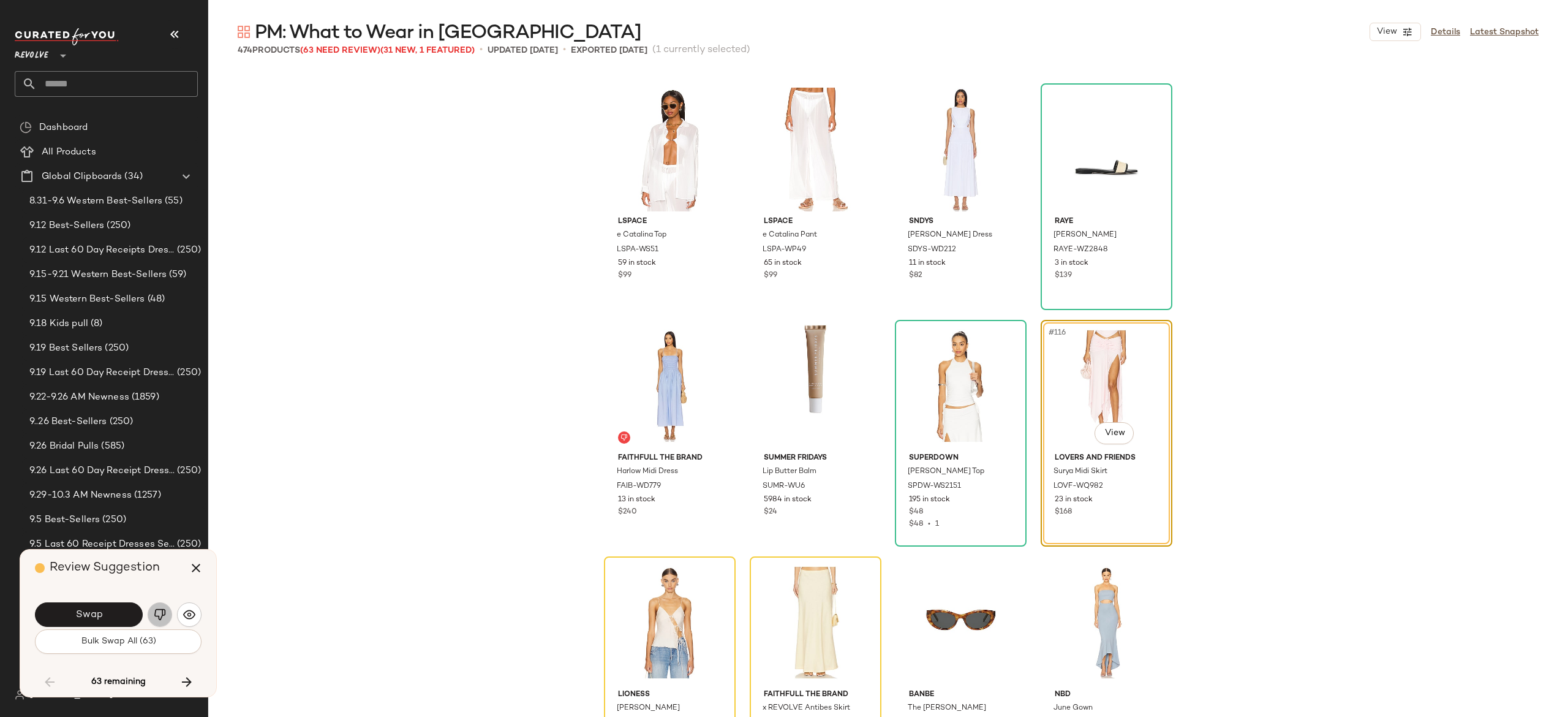
click at [161, 609] on img "button" at bounding box center [160, 614] width 12 height 12
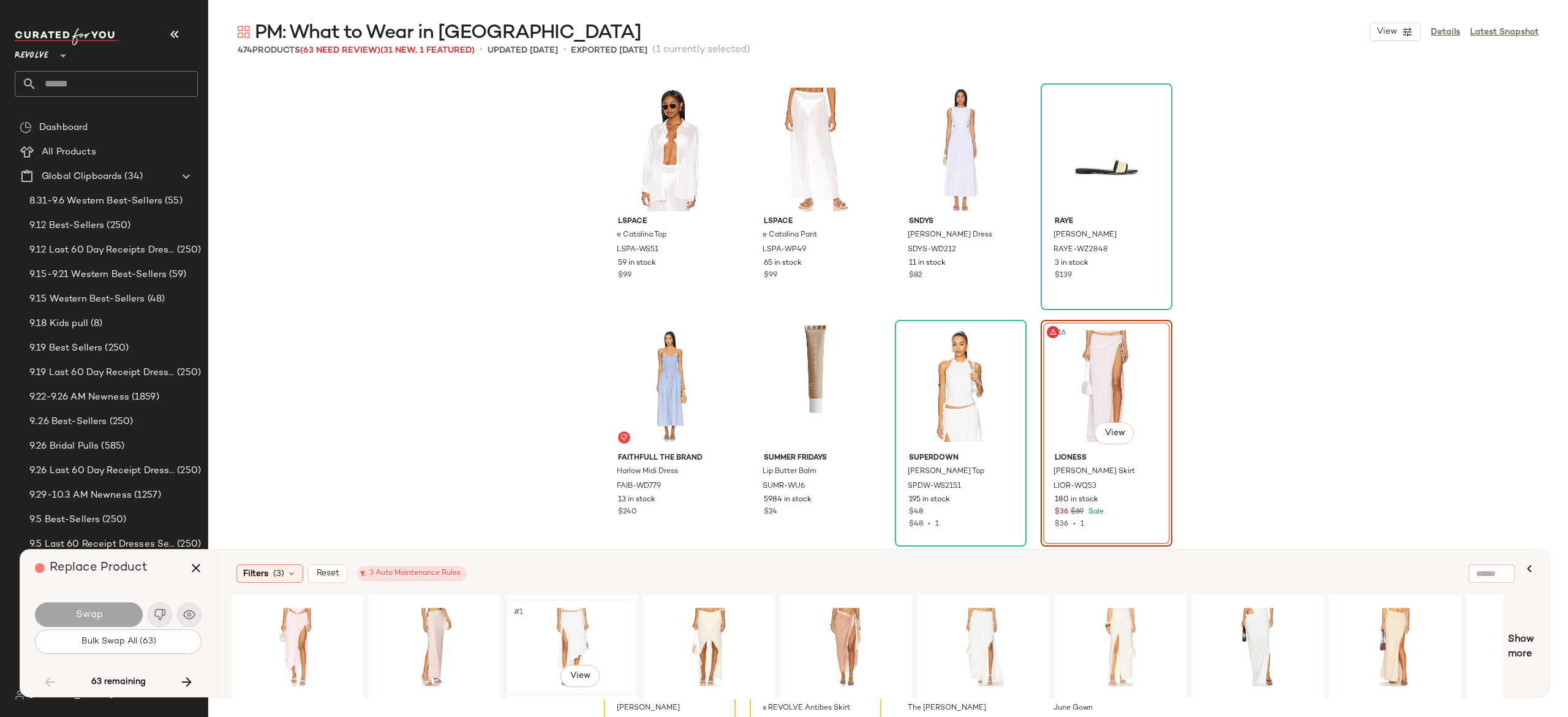
click at [564, 619] on div "#1 View" at bounding box center [572, 647] width 123 height 87
click at [126, 612] on button "Swap" at bounding box center [89, 614] width 108 height 24
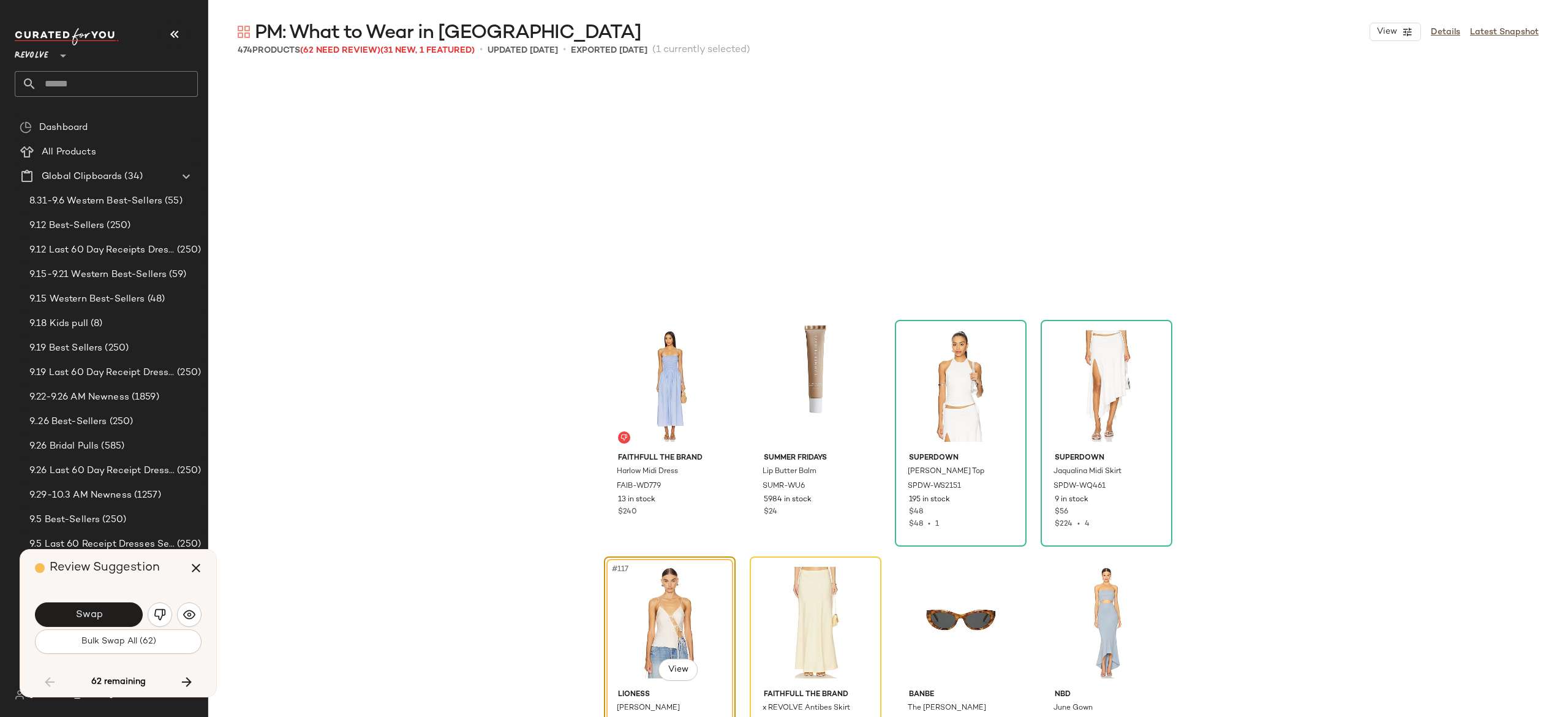
scroll to position [6623, 0]
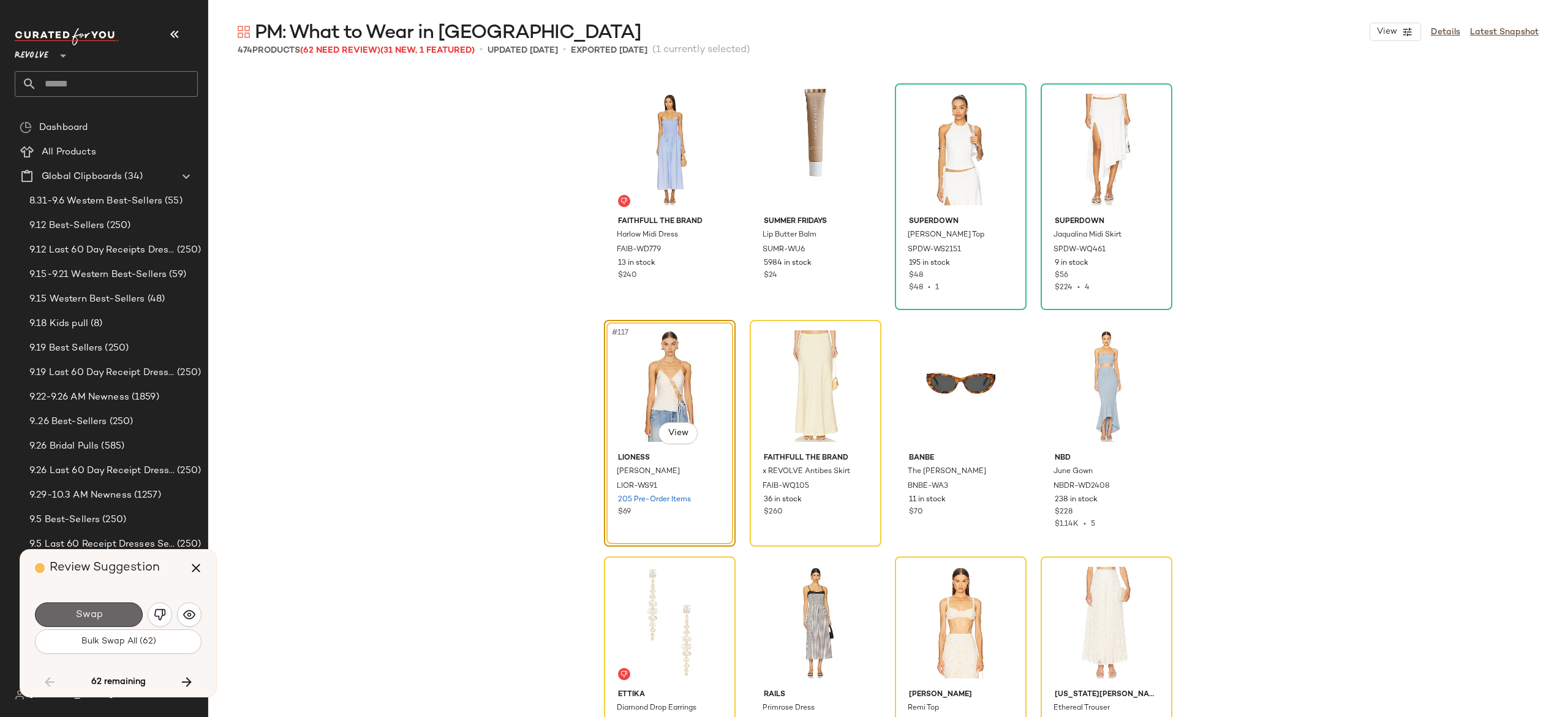
click at [105, 612] on button "Swap" at bounding box center [89, 614] width 108 height 24
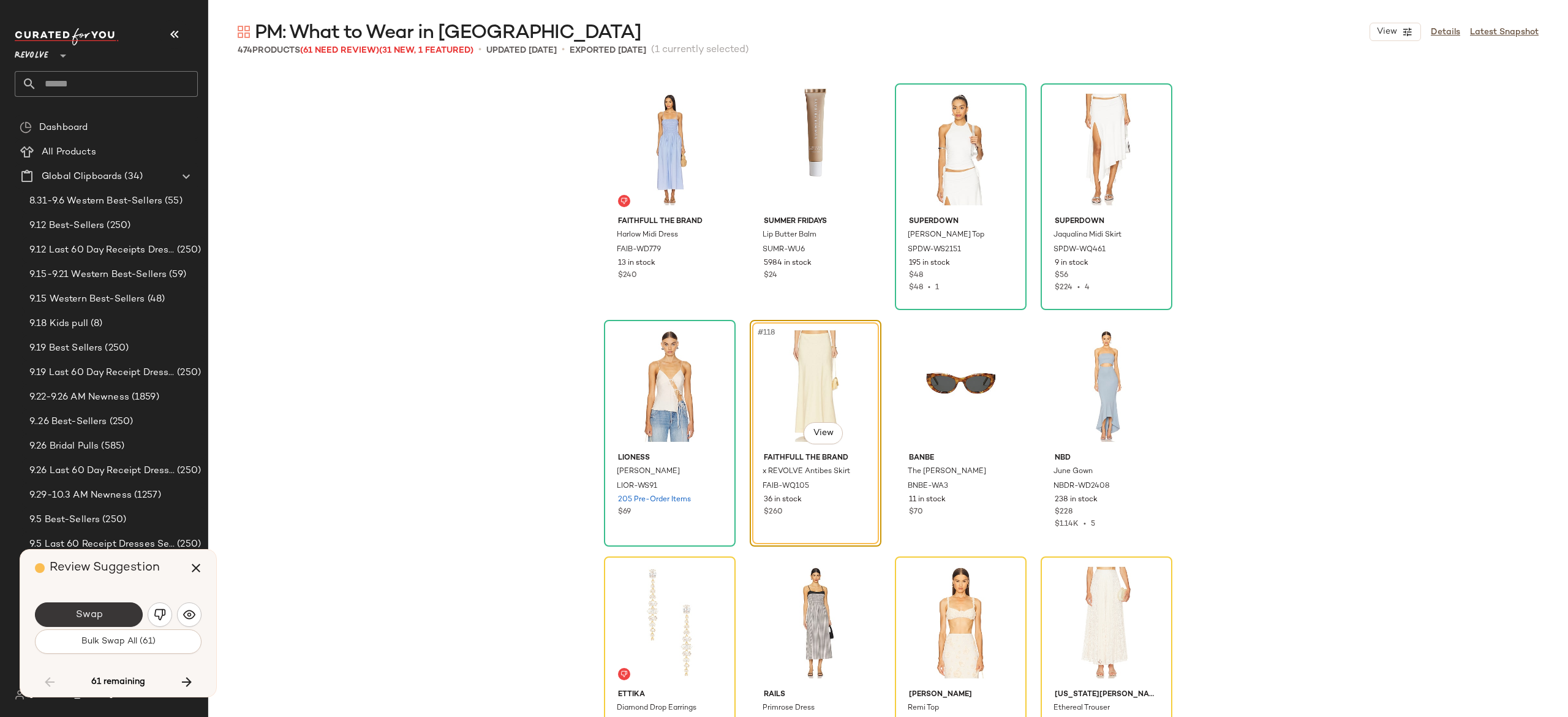
click at [126, 609] on button "Swap" at bounding box center [89, 614] width 108 height 24
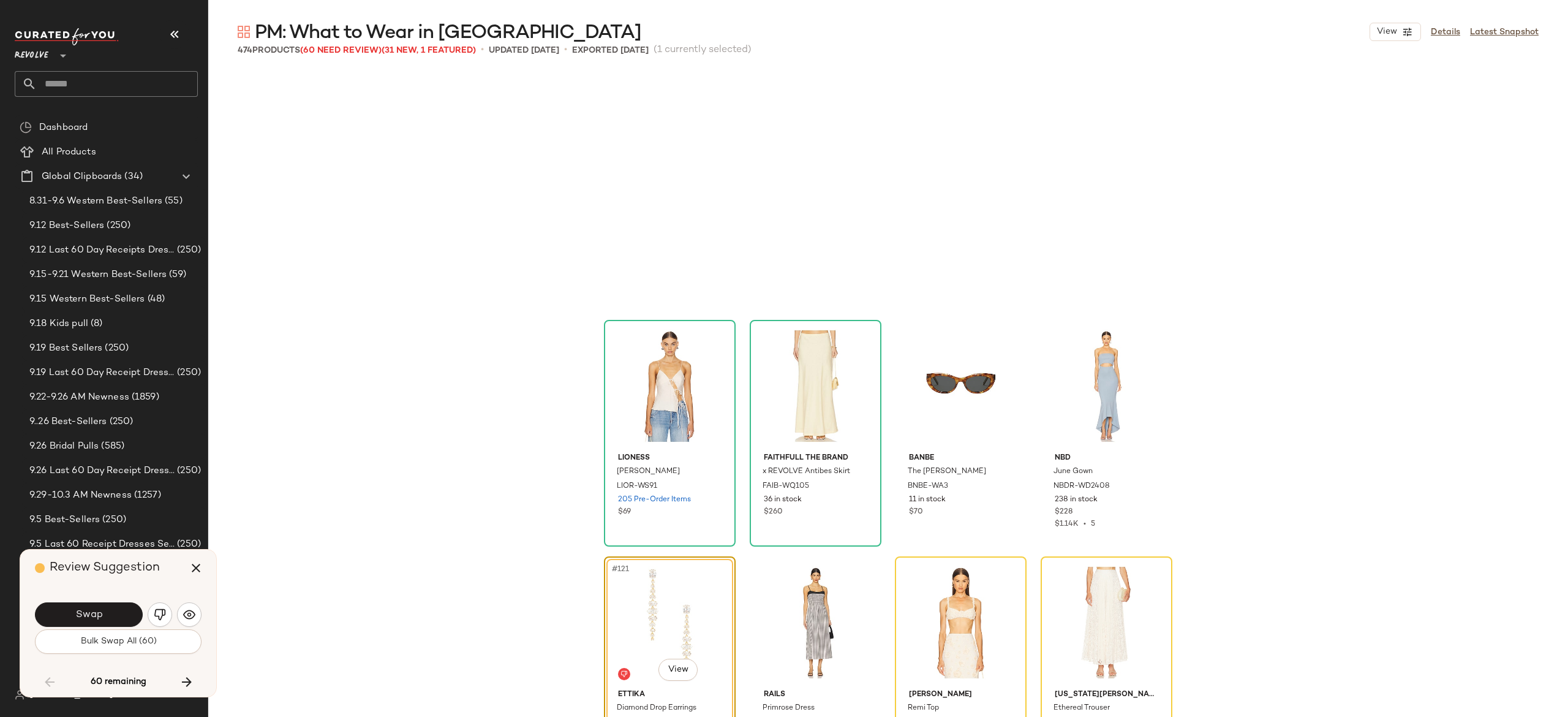
scroll to position [6859, 0]
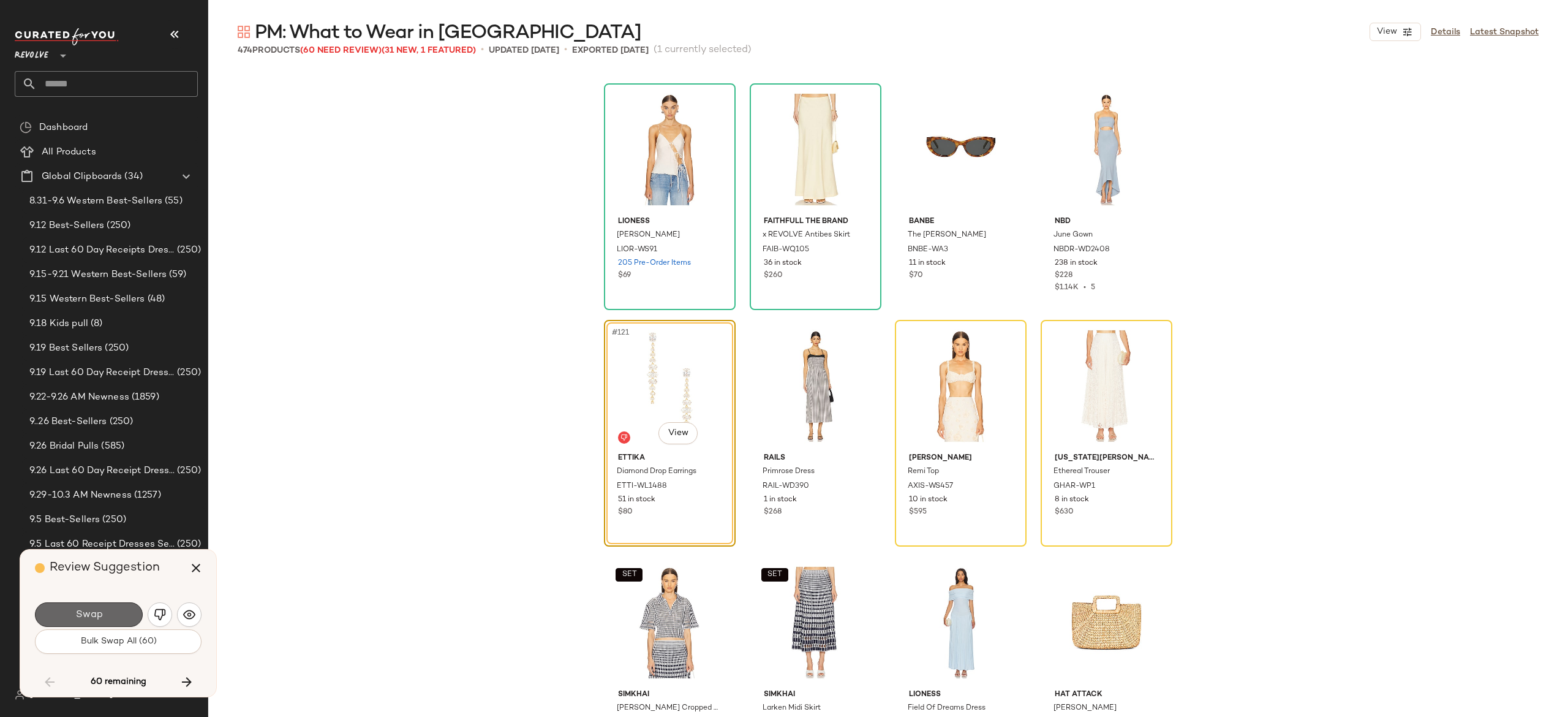
click at [130, 609] on button "Swap" at bounding box center [89, 614] width 108 height 24
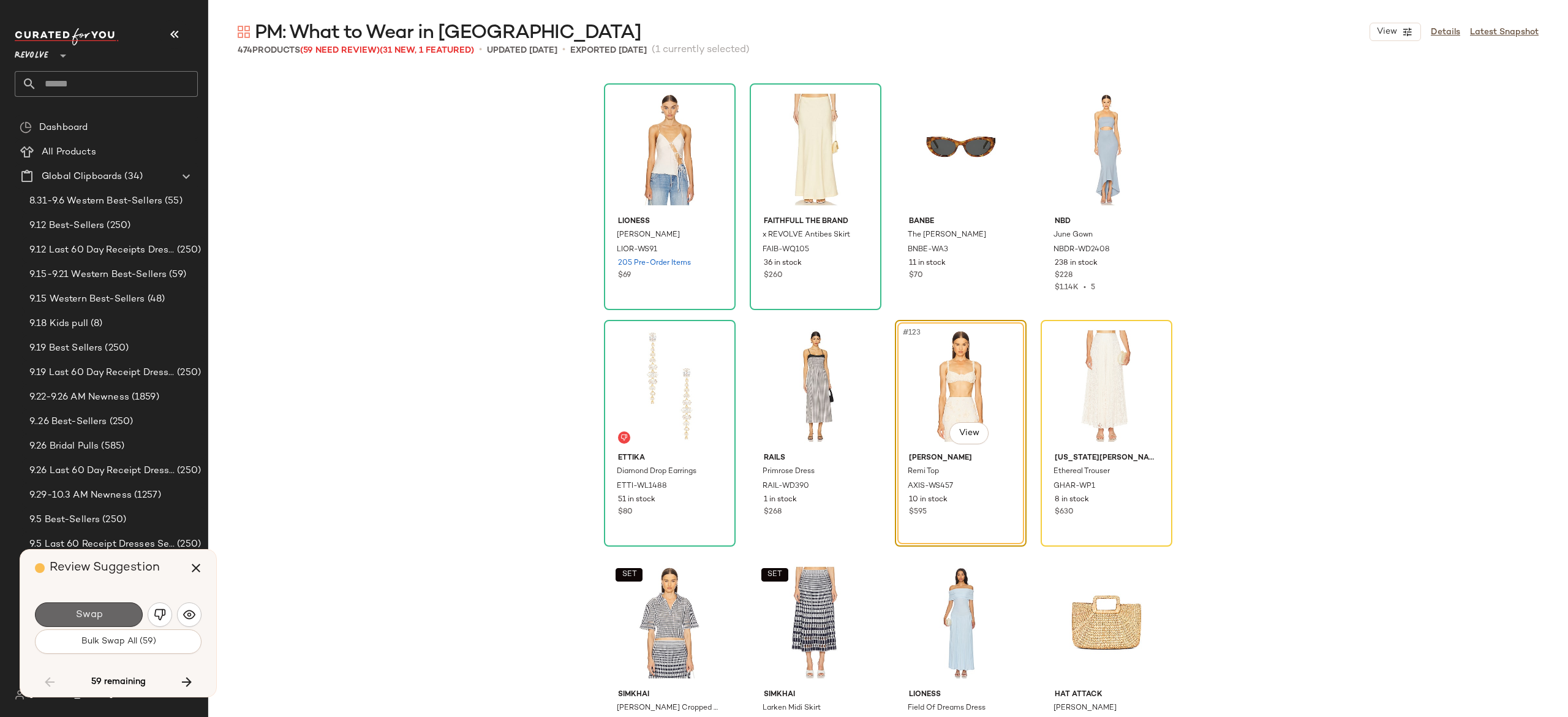
click at [126, 602] on button "Swap" at bounding box center [89, 614] width 108 height 24
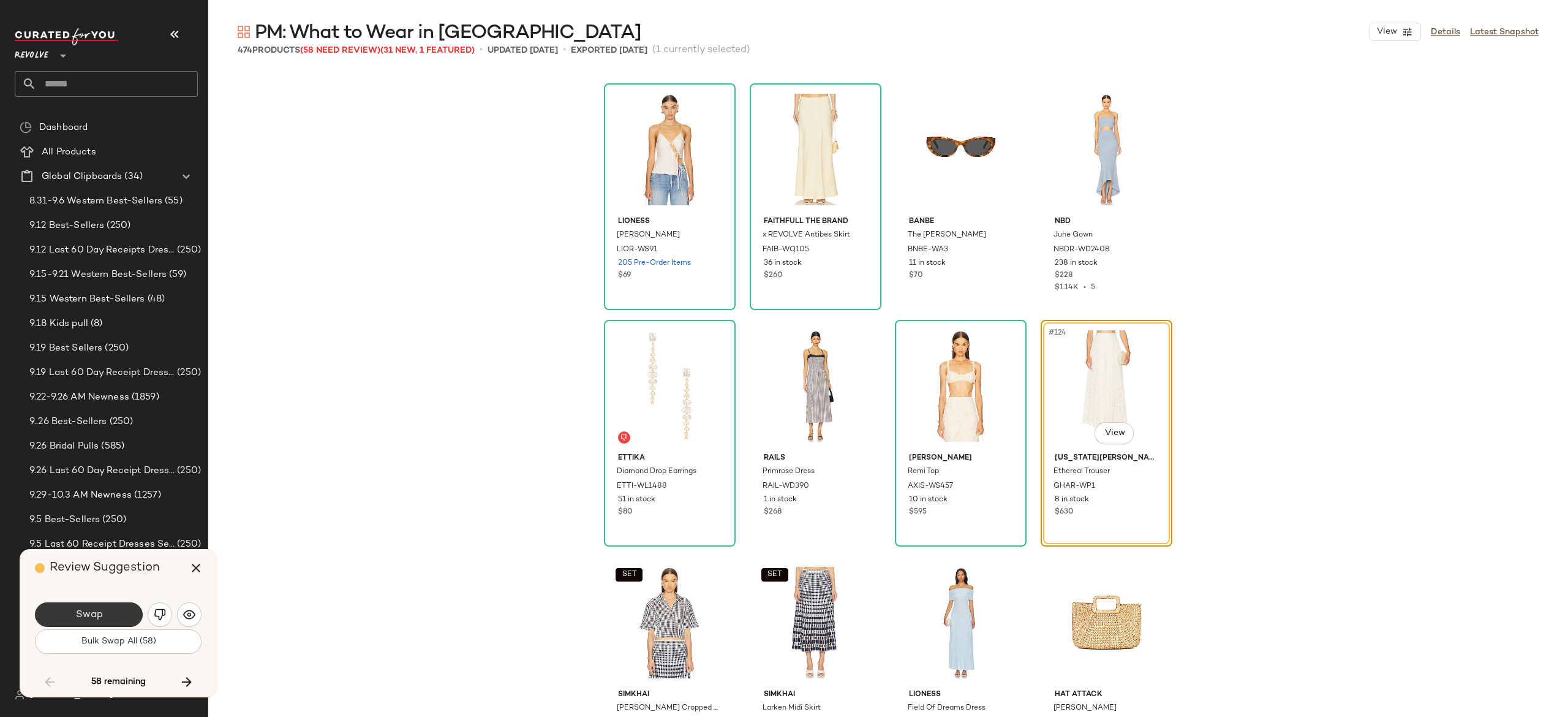
click at [133, 609] on button "Swap" at bounding box center [89, 614] width 108 height 24
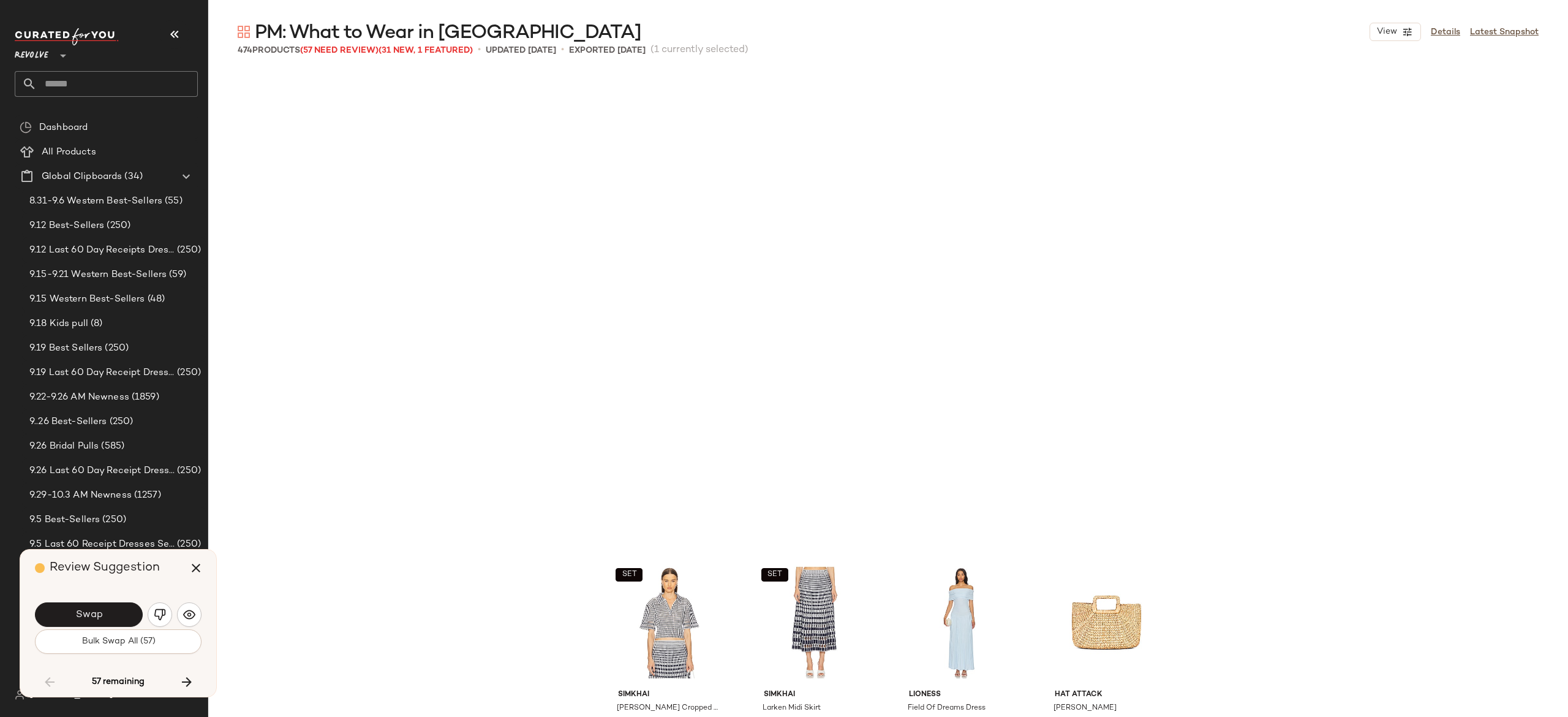
scroll to position [7332, 0]
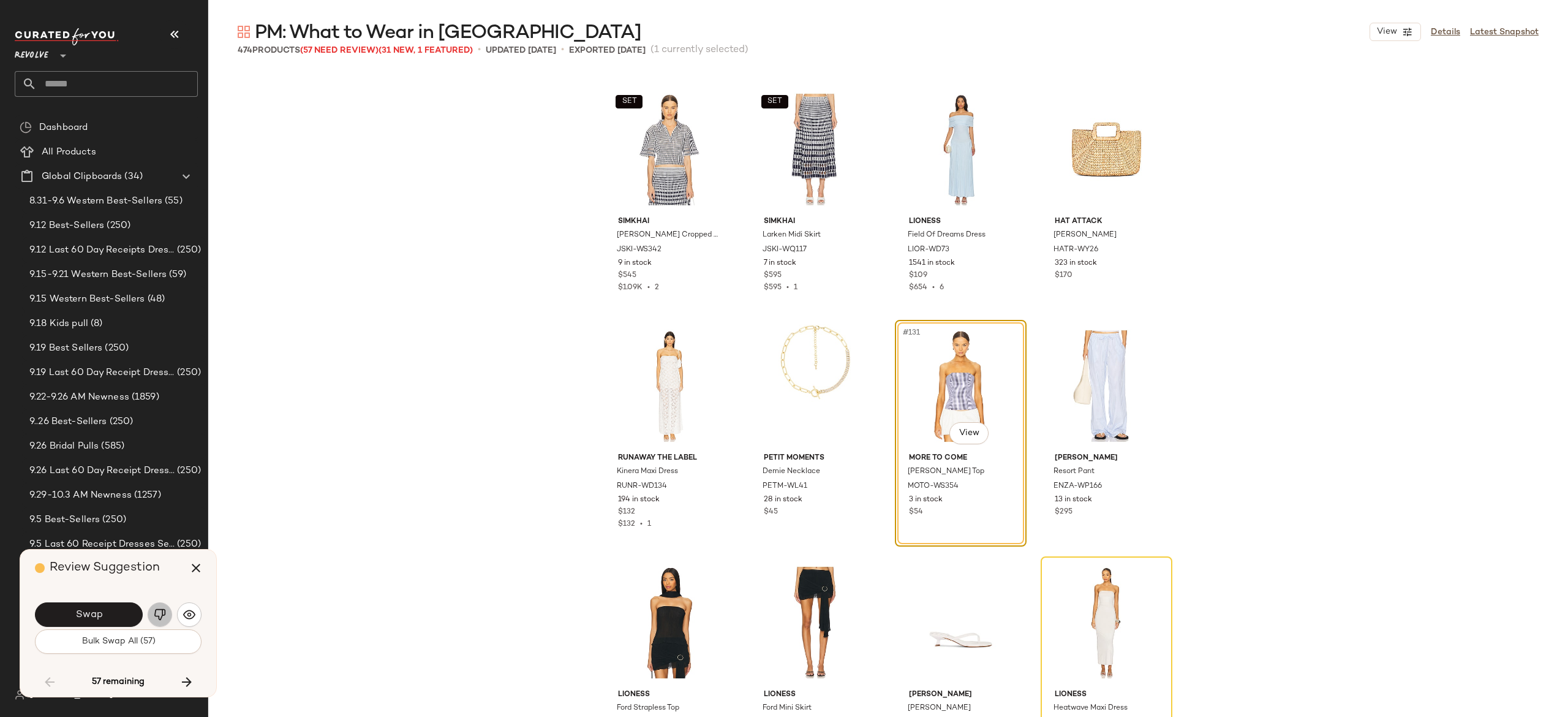
click at [164, 610] on img "button" at bounding box center [160, 614] width 12 height 12
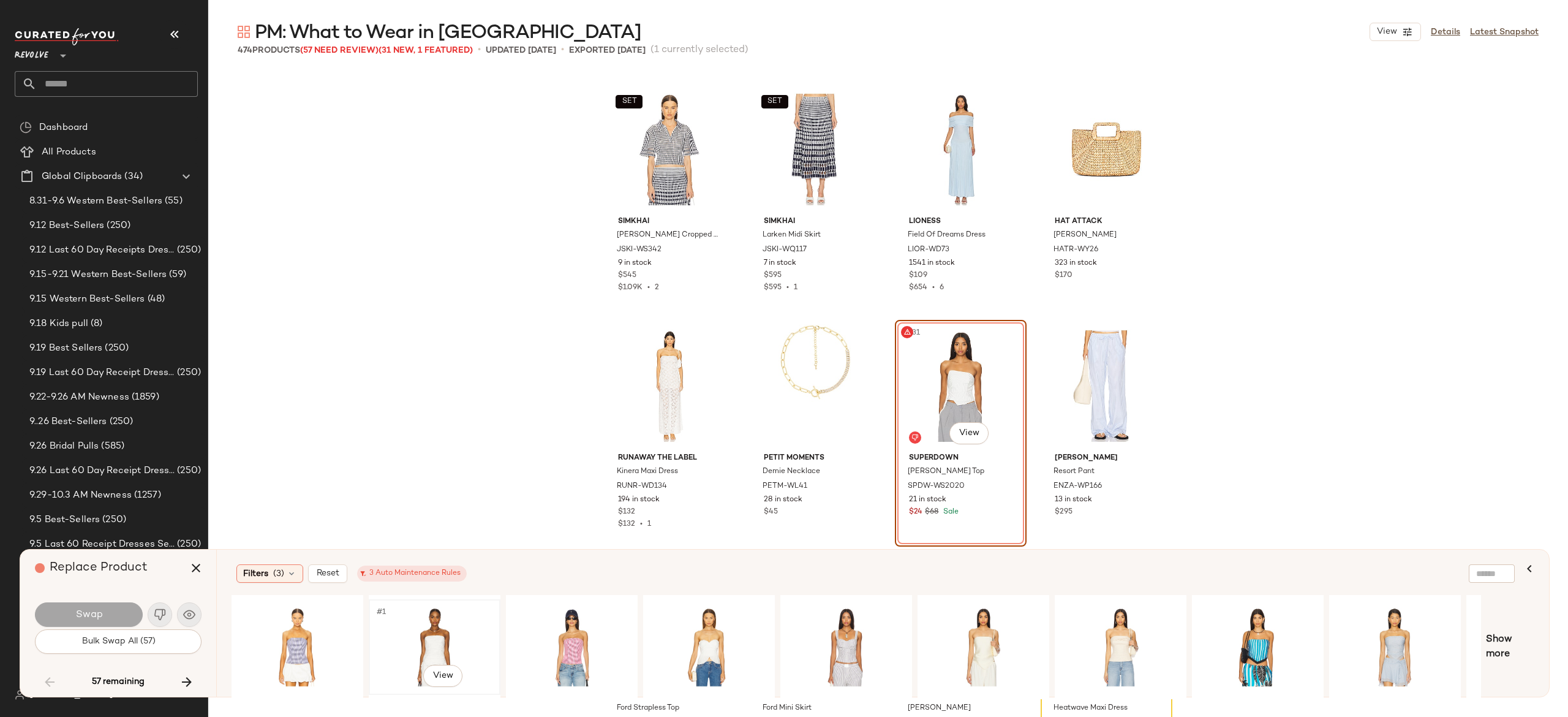
click at [442, 619] on div "#1 View" at bounding box center [434, 647] width 123 height 87
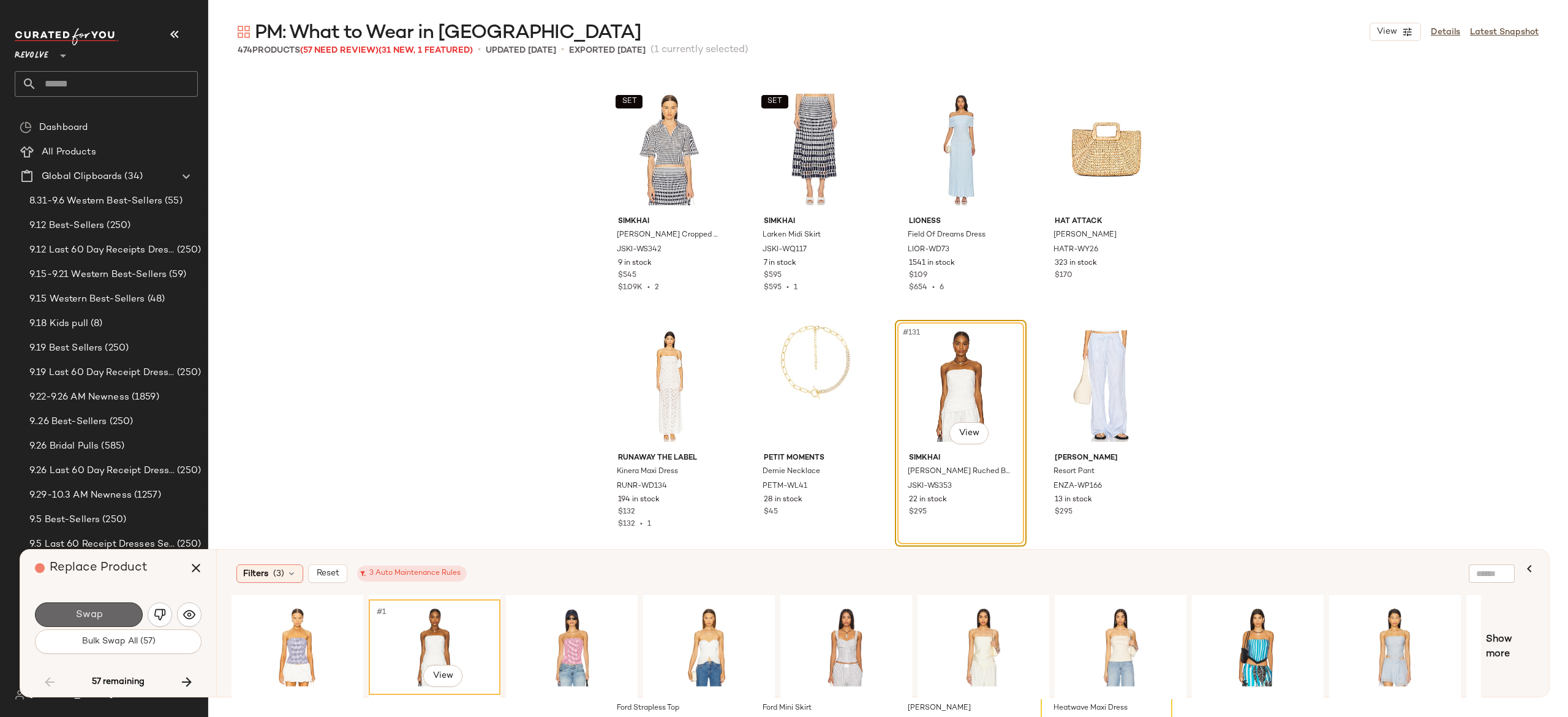
click at [115, 614] on button "Swap" at bounding box center [89, 614] width 108 height 24
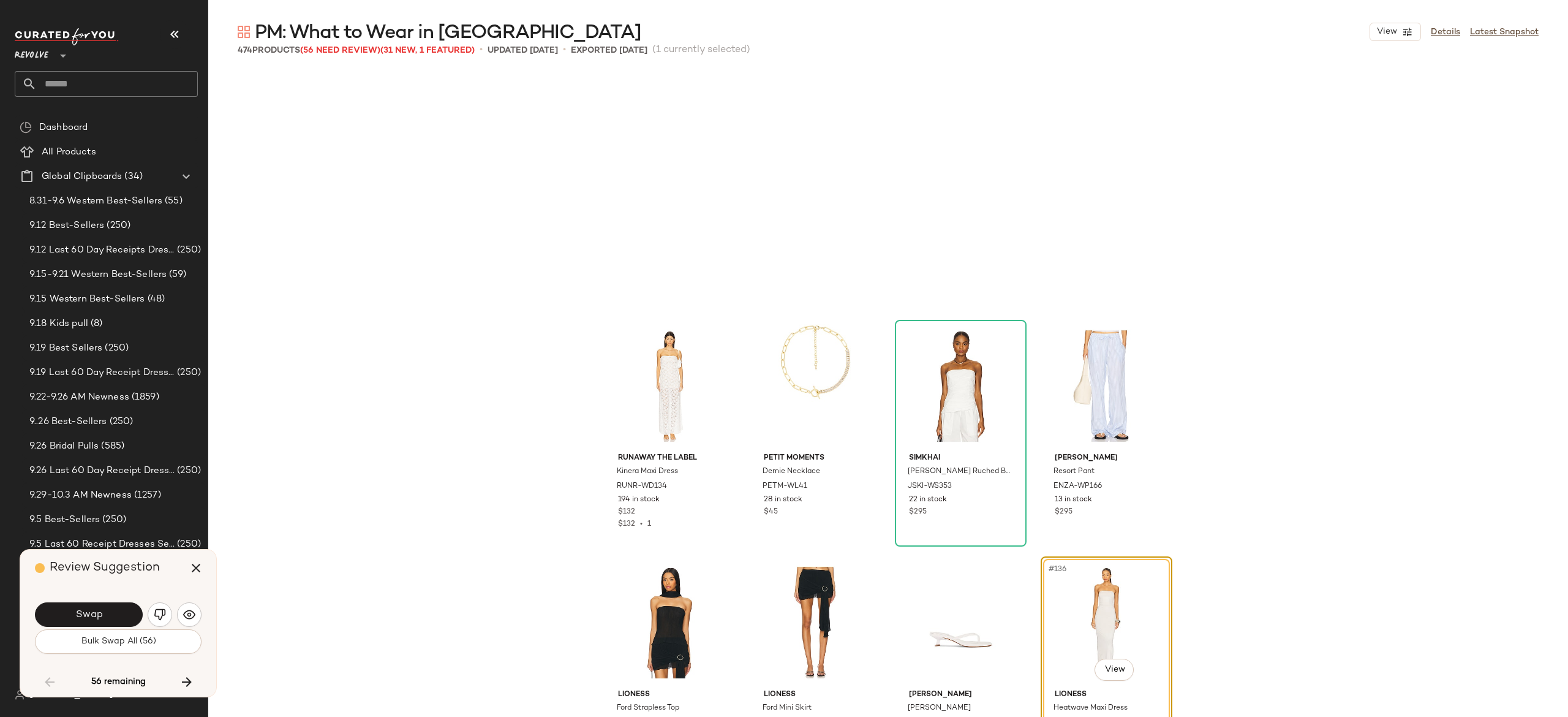
scroll to position [7569, 0]
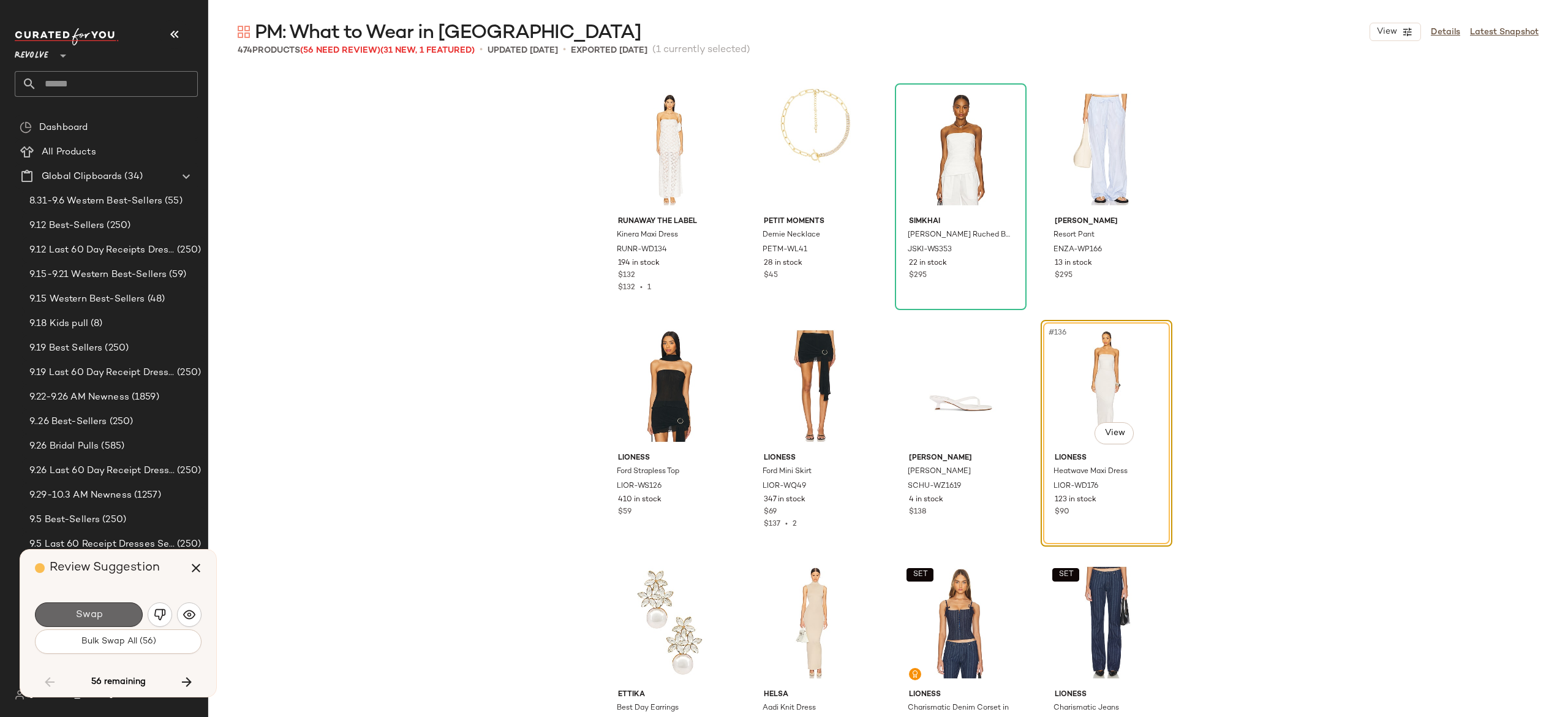
click at [121, 614] on button "Swap" at bounding box center [89, 614] width 108 height 24
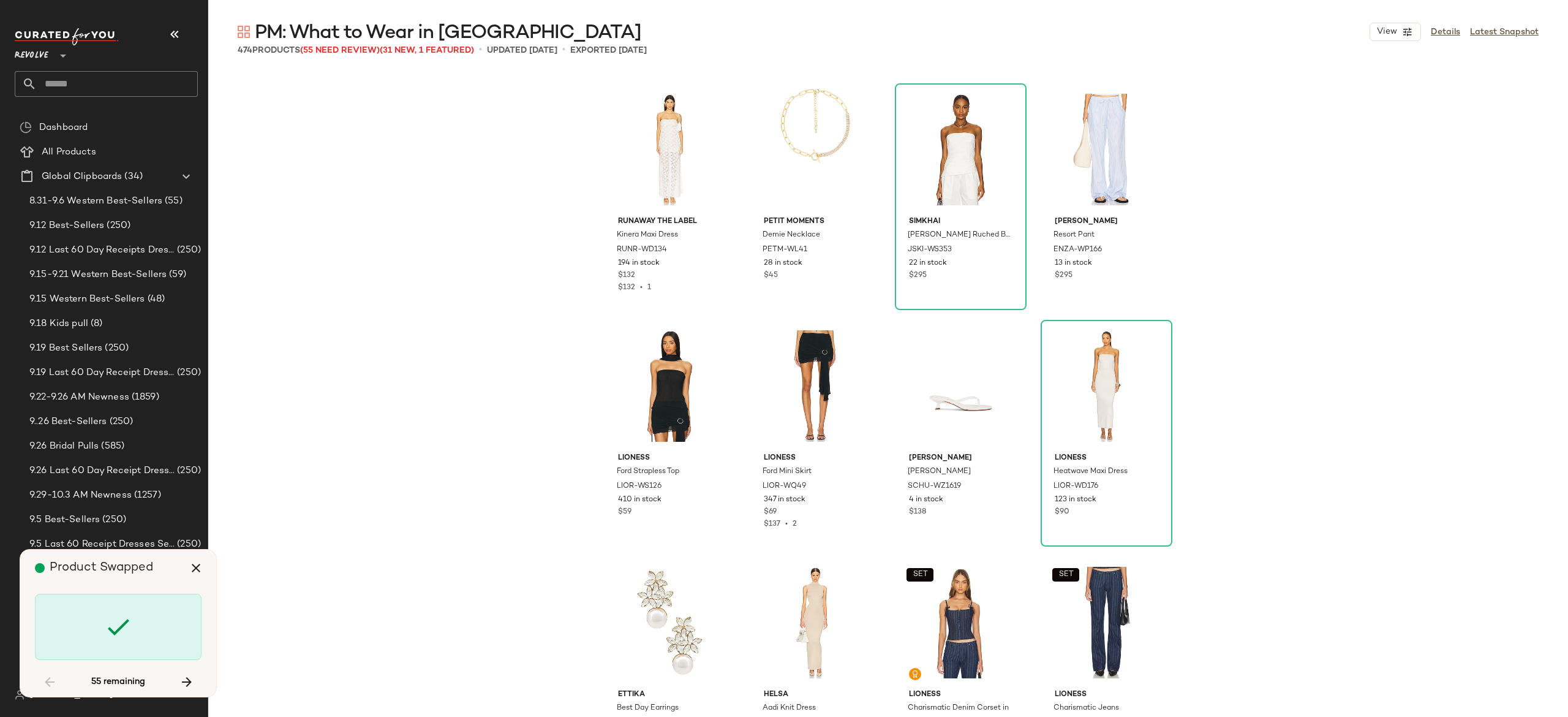
scroll to position [8042, 0]
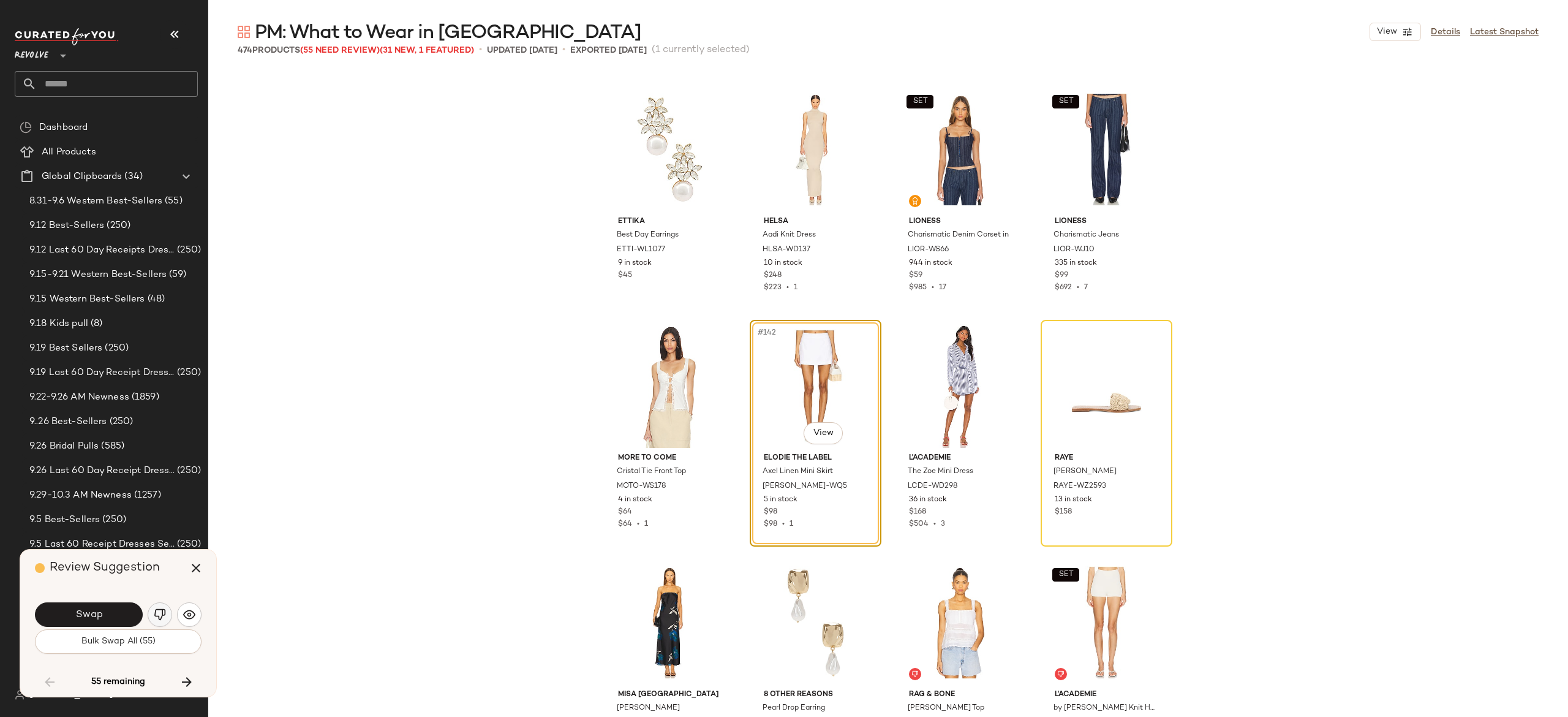
click at [161, 614] on img "button" at bounding box center [160, 614] width 12 height 12
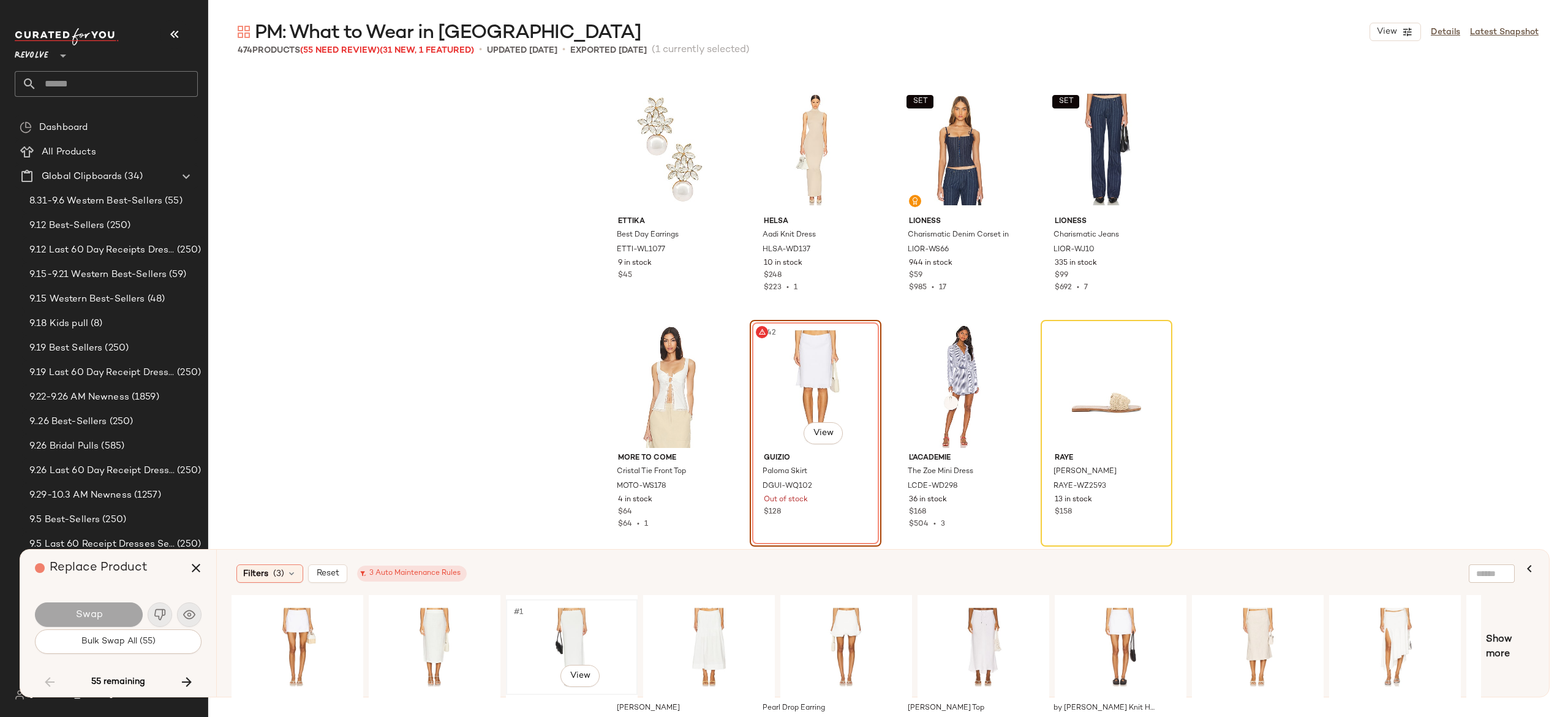
click at [558, 622] on div "#1 View" at bounding box center [572, 647] width 123 height 87
click at [112, 609] on button "Swap" at bounding box center [89, 614] width 108 height 24
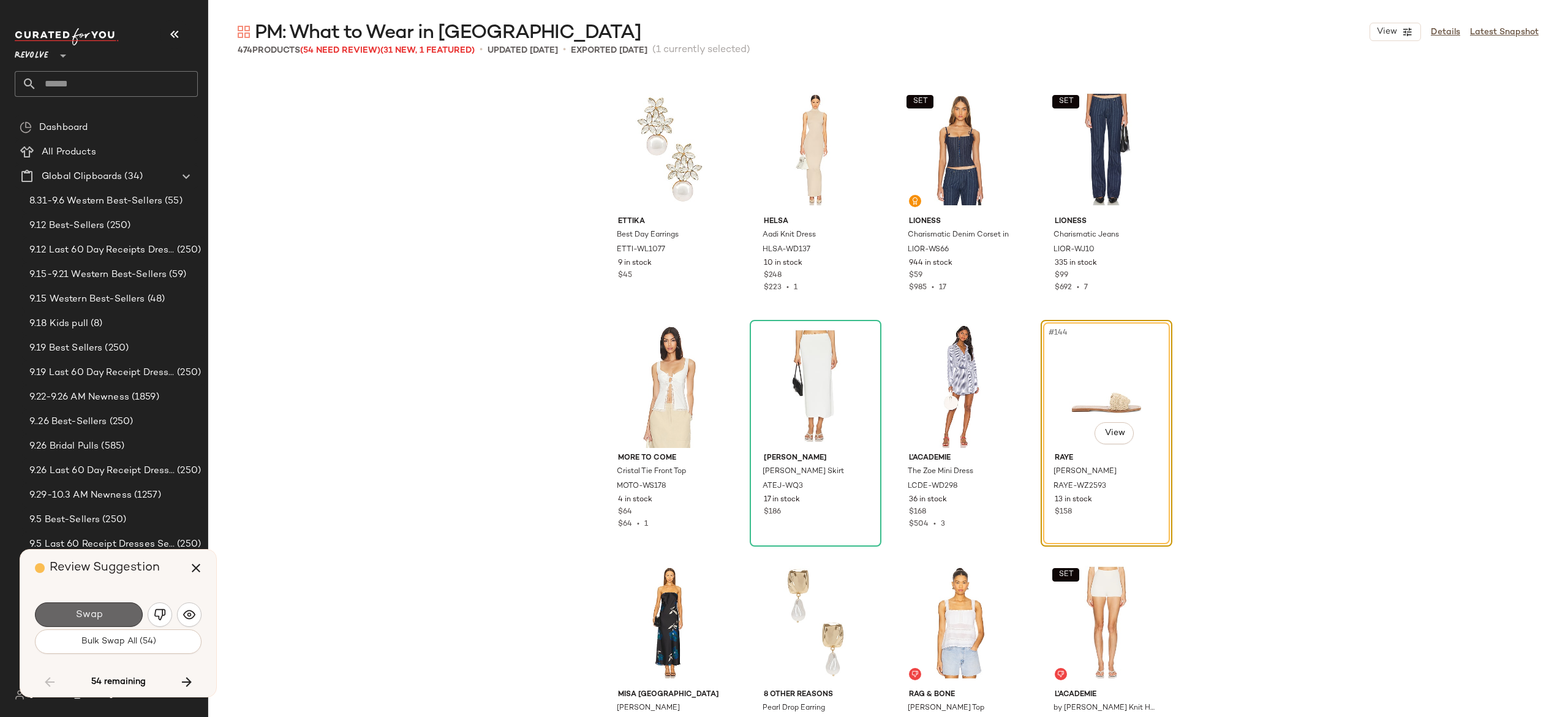
click at [119, 612] on button "Swap" at bounding box center [89, 614] width 108 height 24
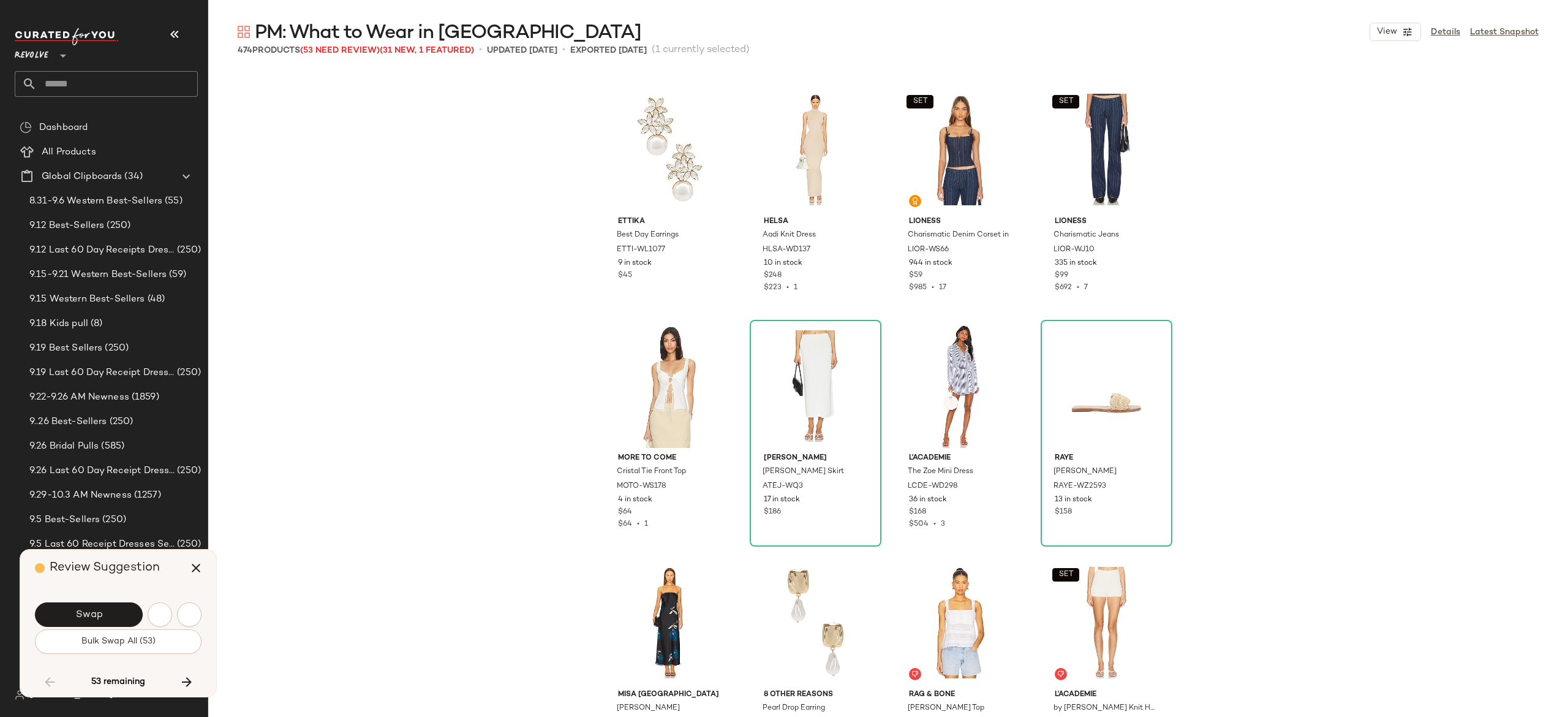
scroll to position [8515, 0]
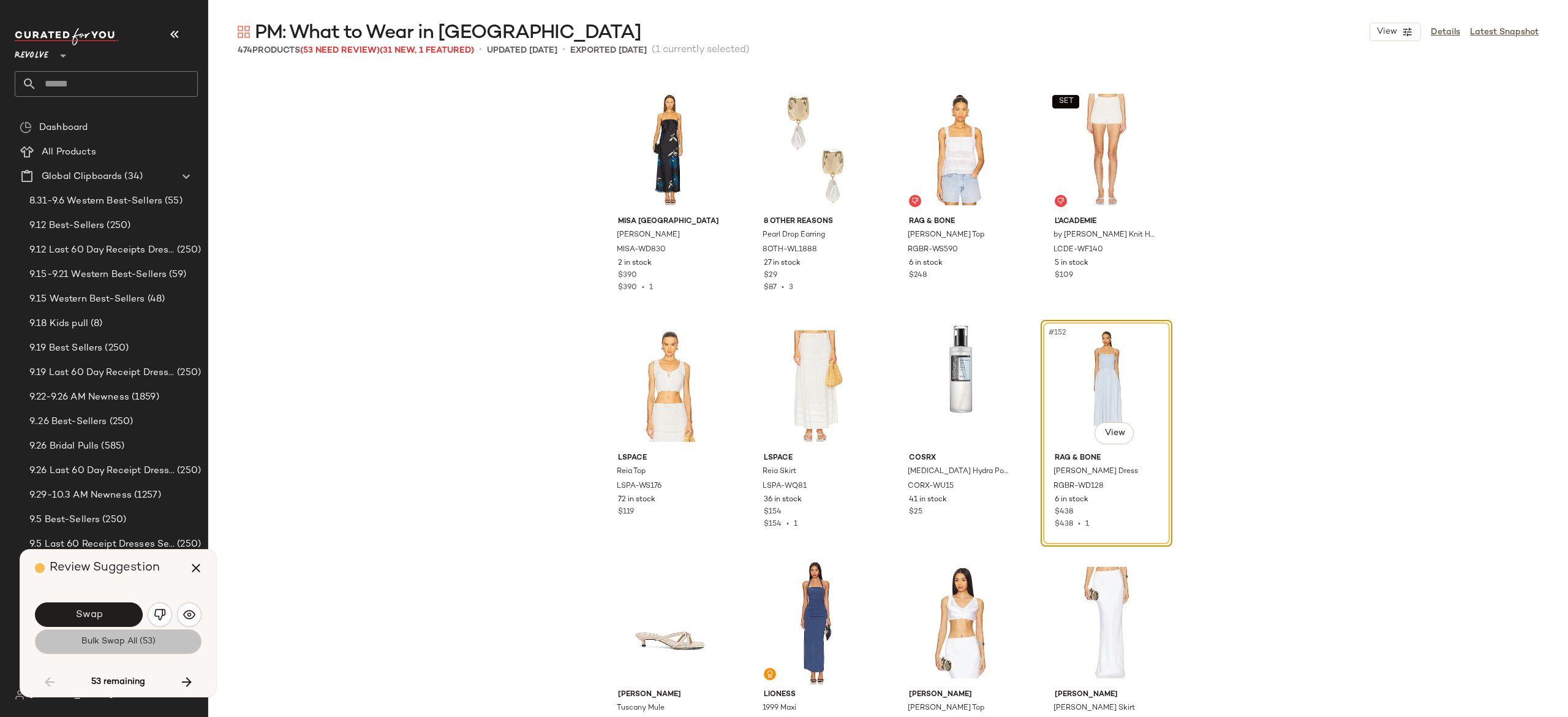
click at [175, 641] on button "Bulk Swap All (53)" at bounding box center [118, 641] width 166 height 24
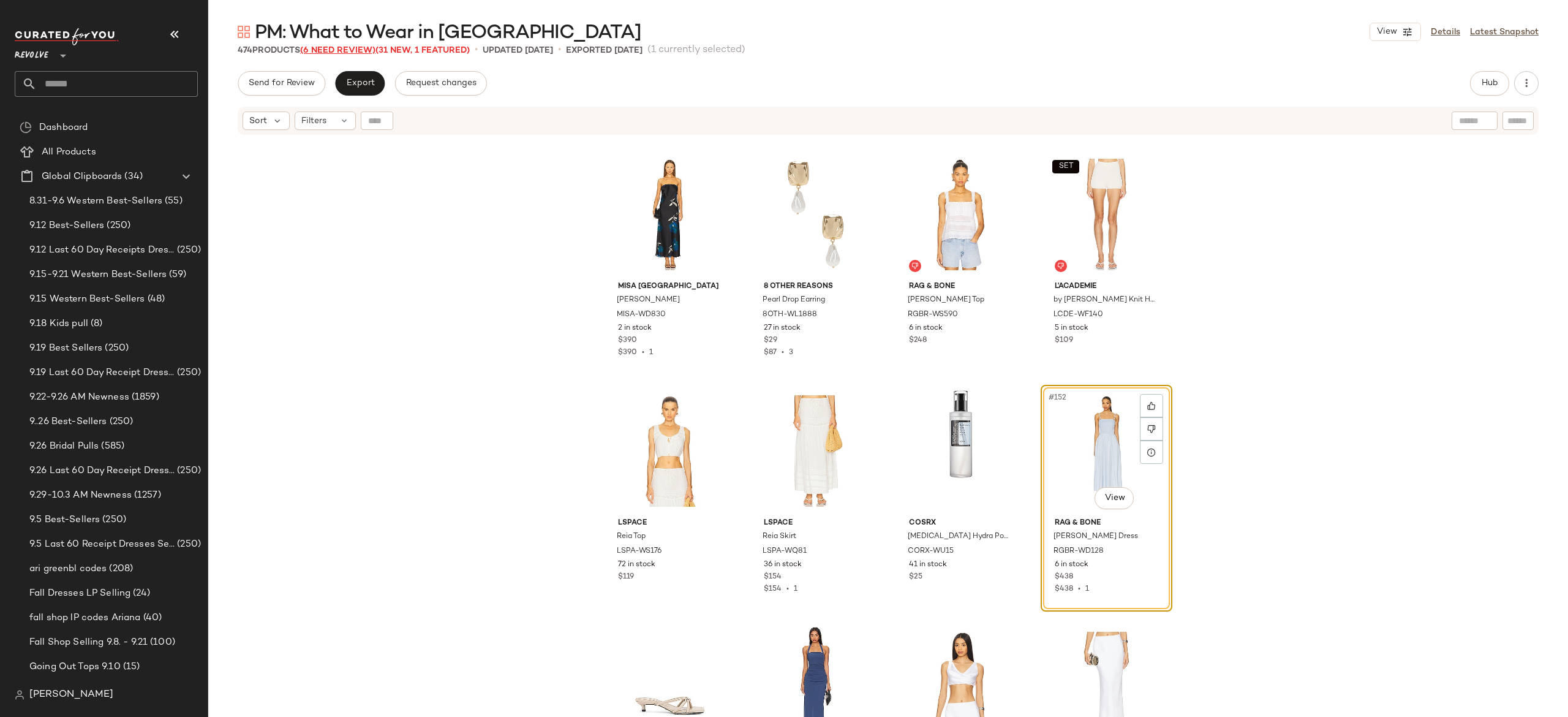
click at [365, 48] on span "(6 Need Review)" at bounding box center [338, 50] width 75 height 9
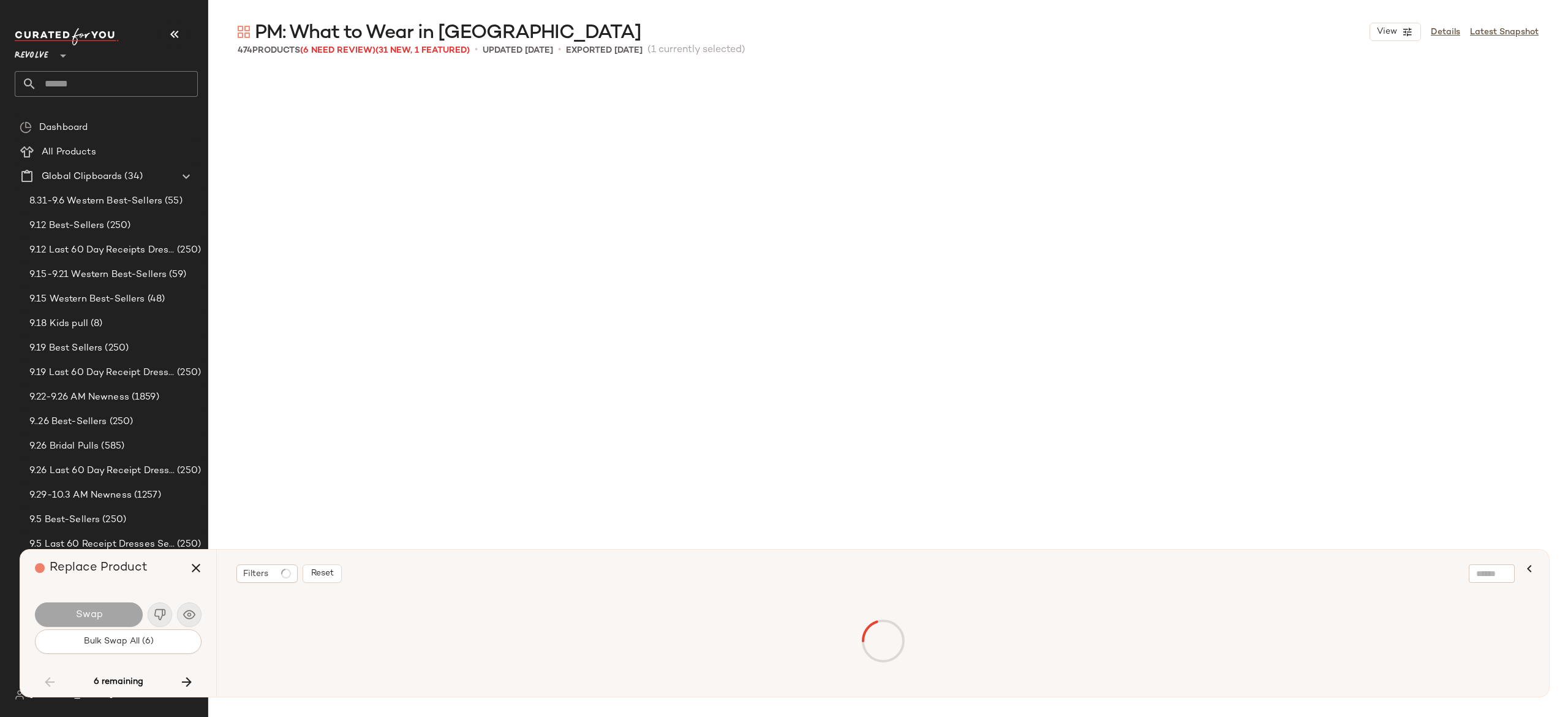
scroll to position [9461, 0]
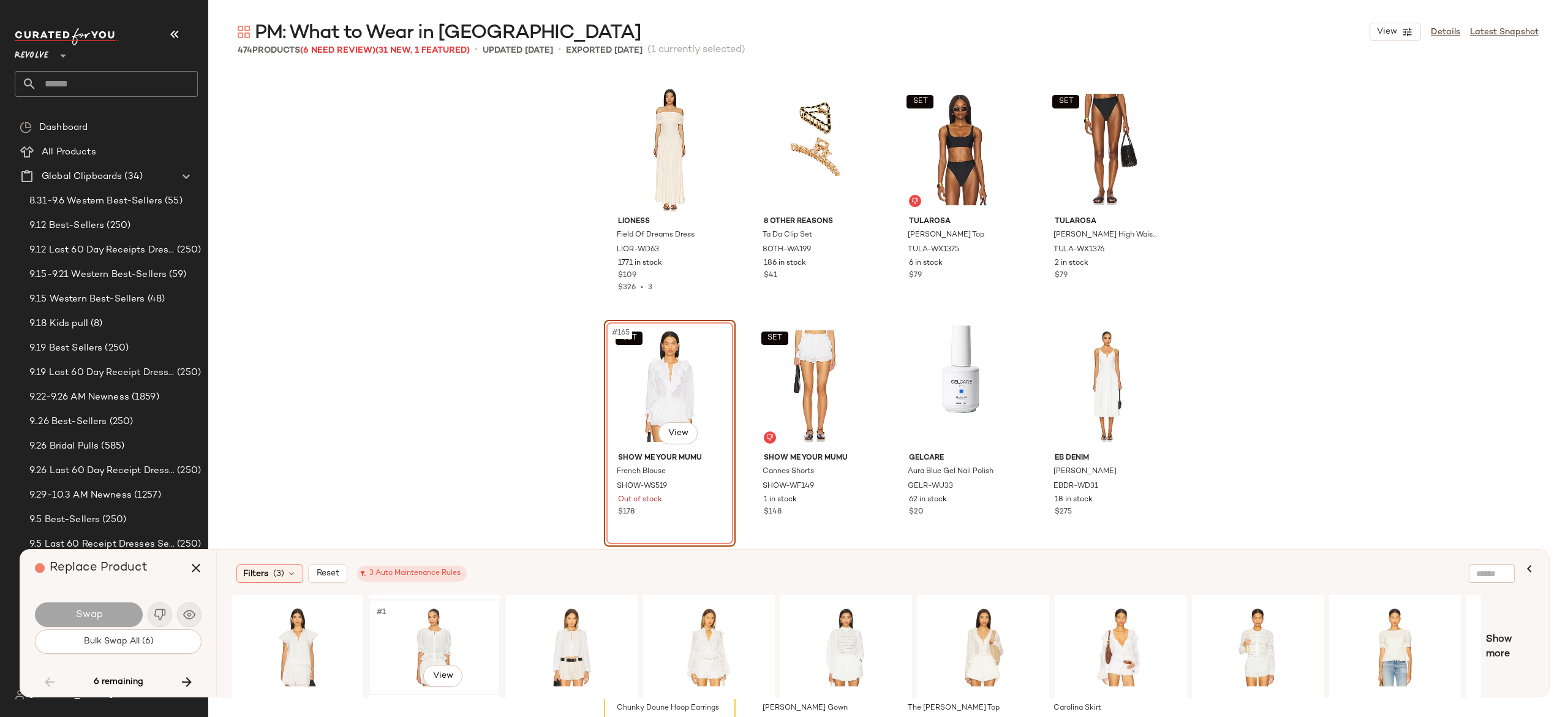
click at [431, 634] on div "#1 View" at bounding box center [434, 647] width 123 height 87
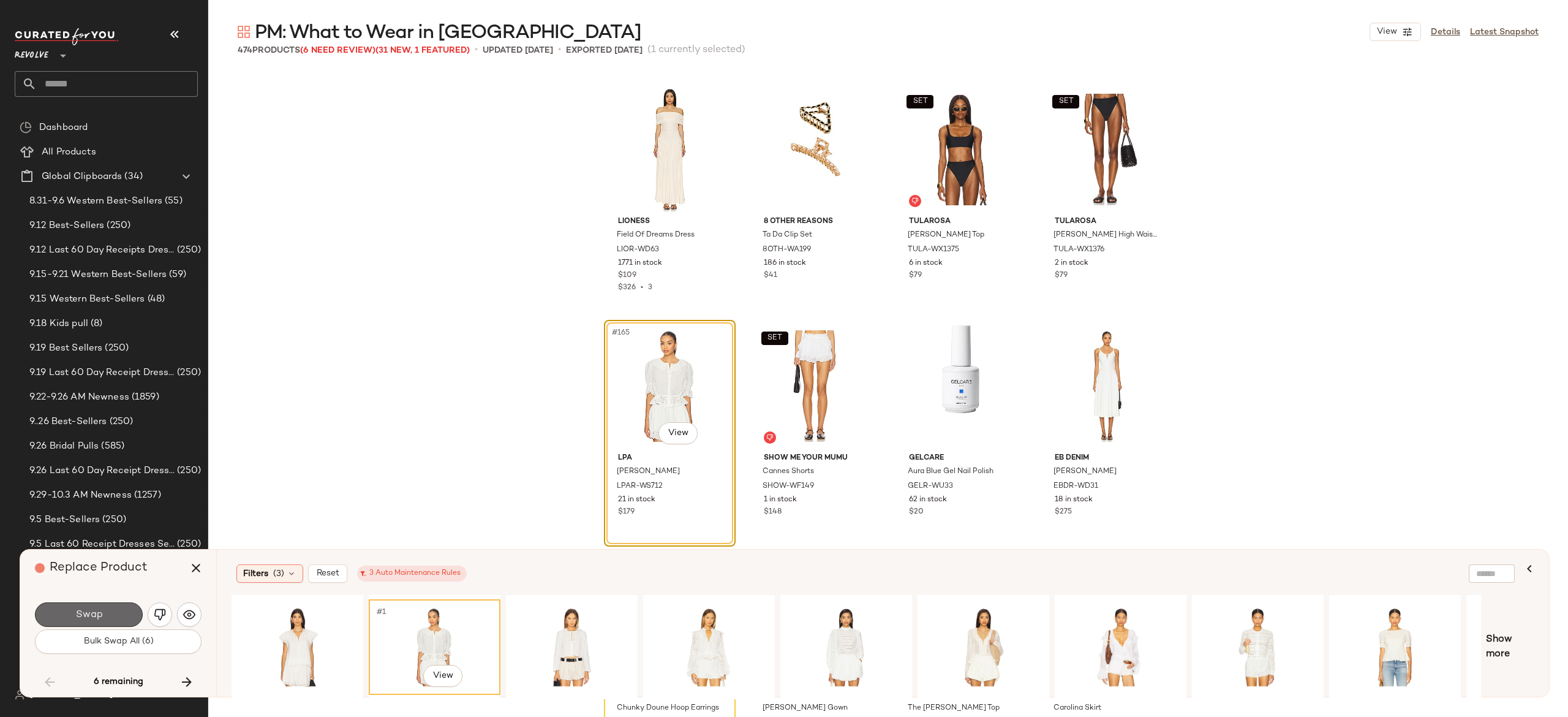
click at [130, 612] on button "Swap" at bounding box center [89, 614] width 108 height 24
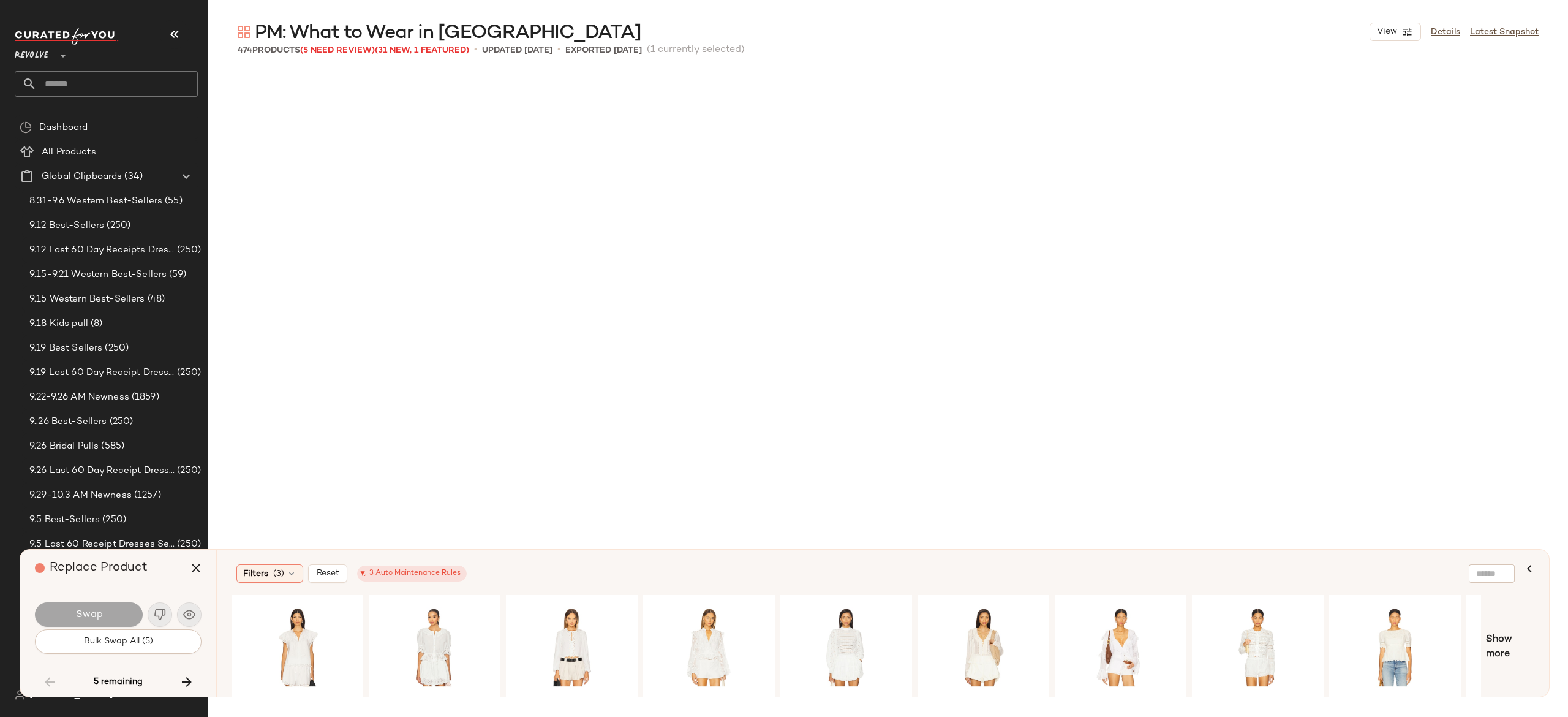
scroll to position [13955, 0]
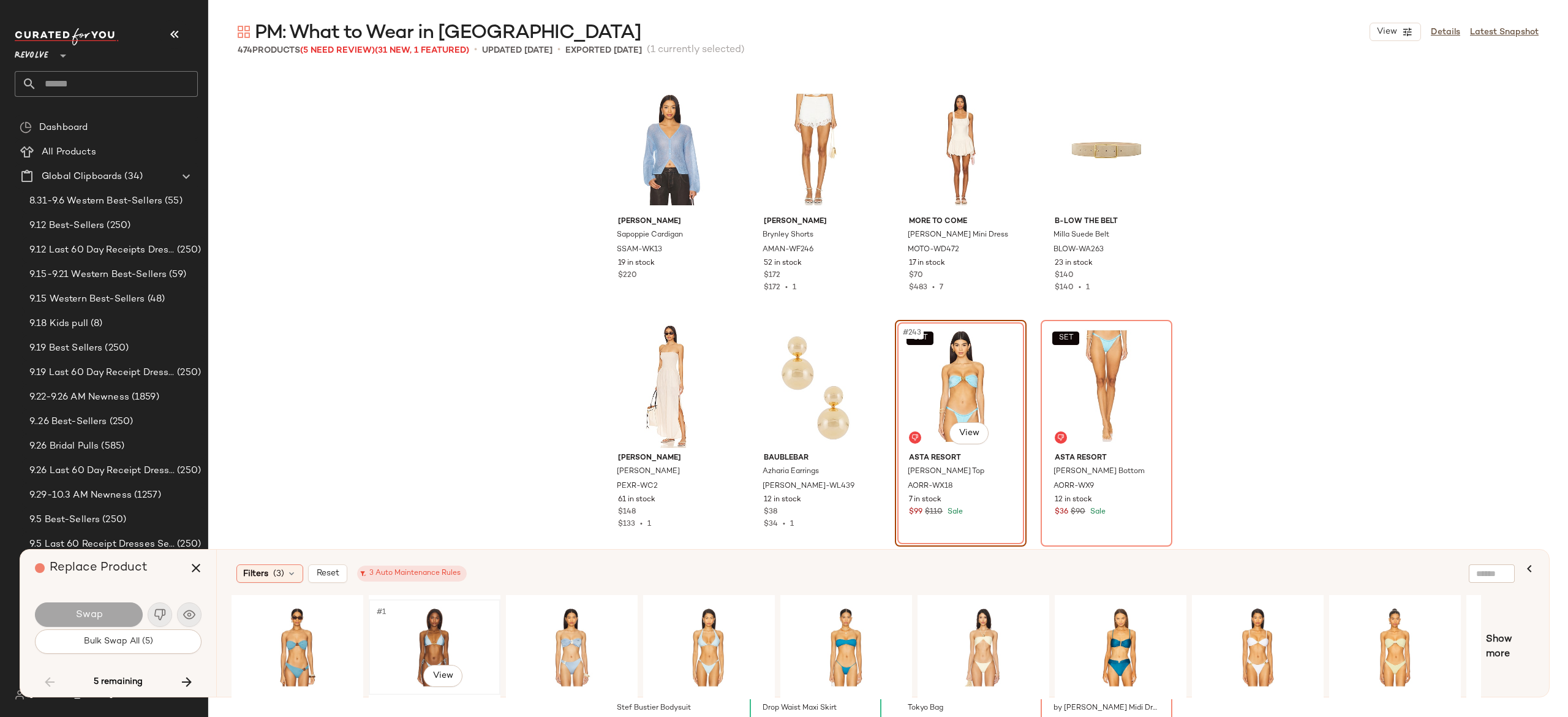
click at [439, 639] on div "#1 View" at bounding box center [434, 647] width 123 height 87
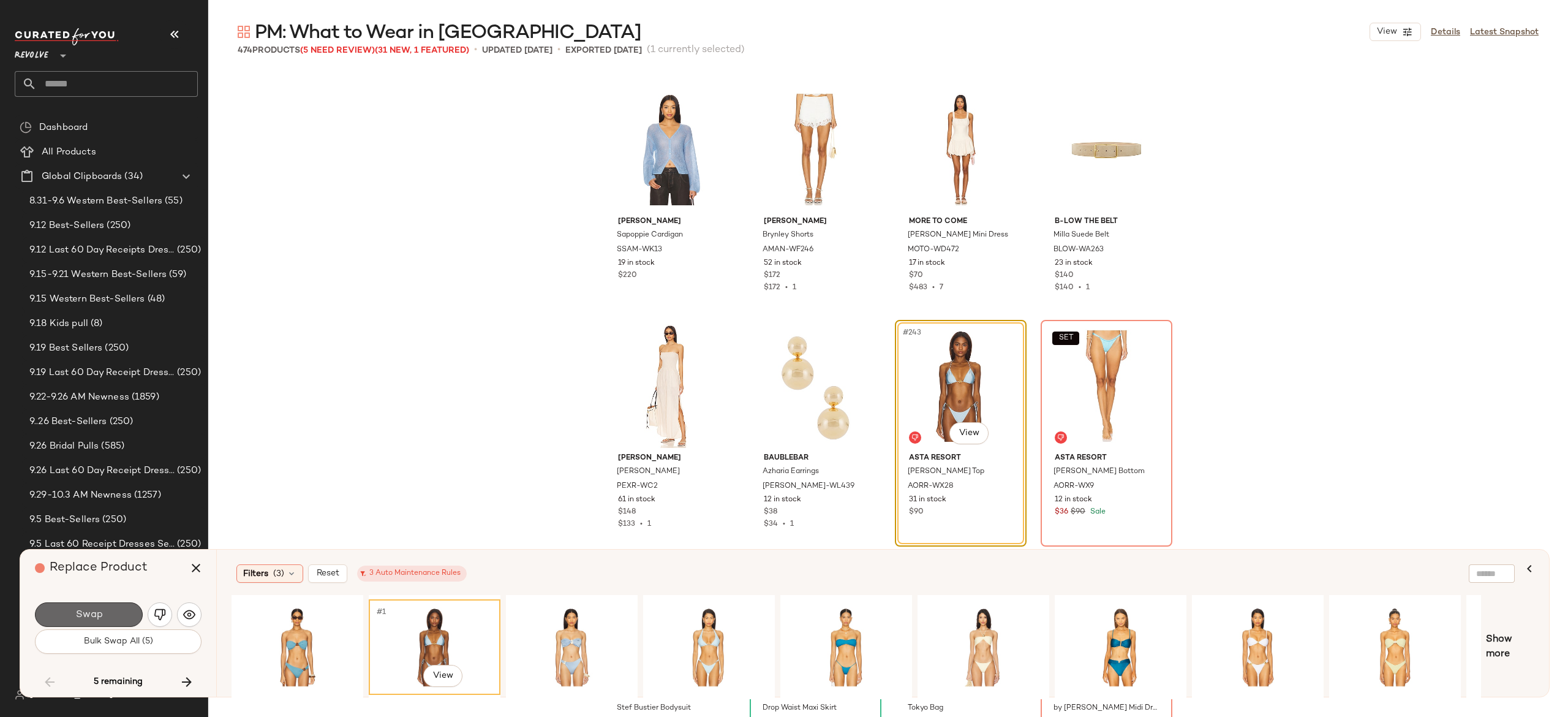
click at [121, 617] on button "Swap" at bounding box center [89, 614] width 108 height 24
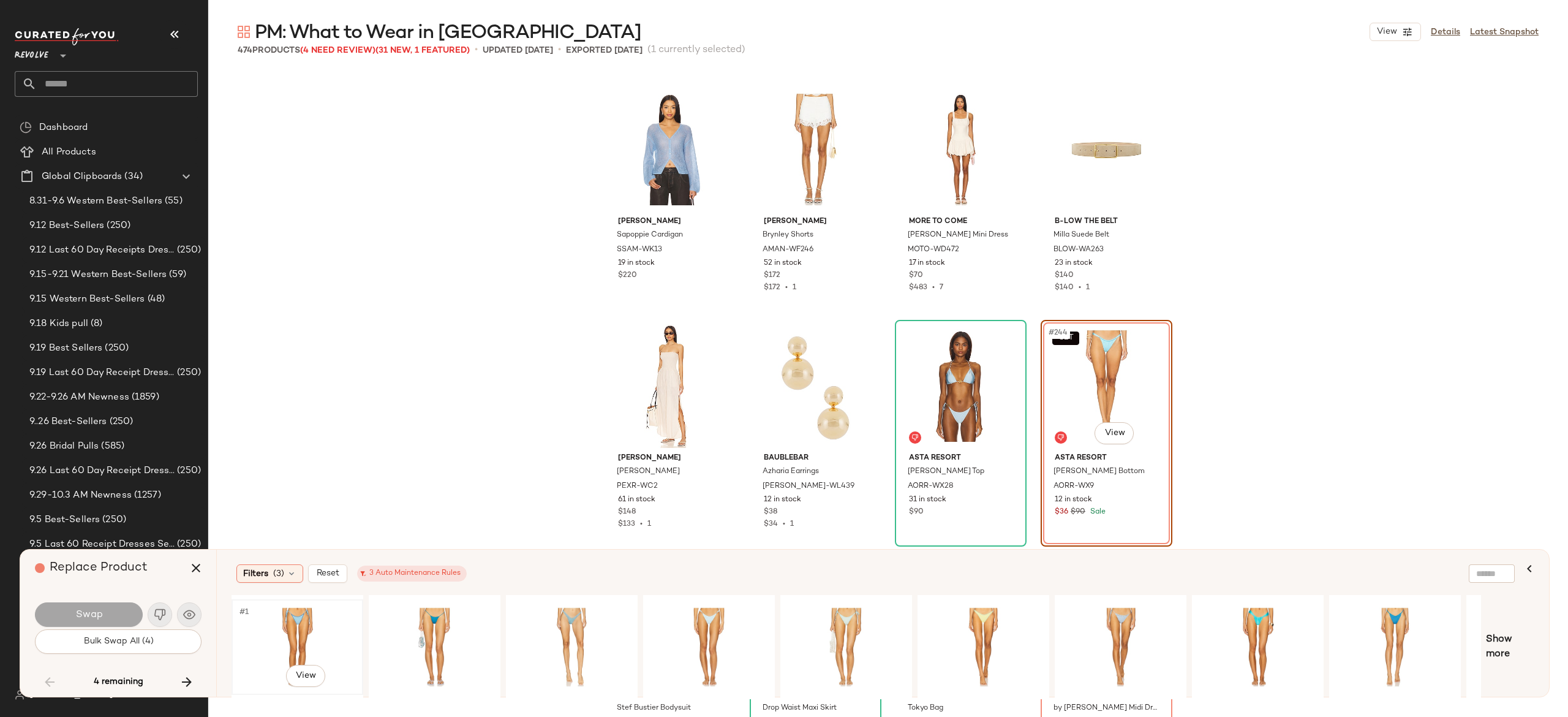
click at [299, 617] on div "#1 View" at bounding box center [297, 647] width 123 height 87
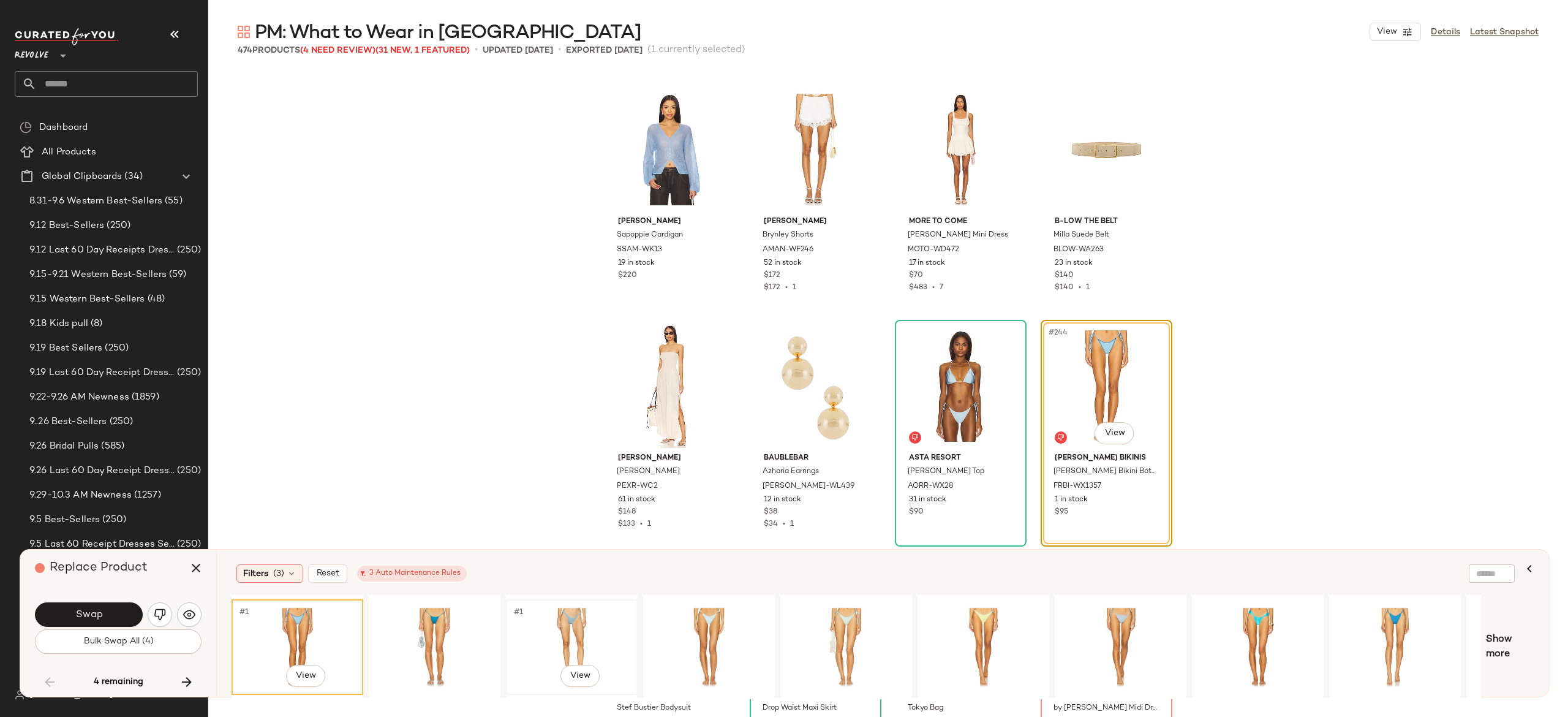
click at [572, 629] on div "#1 View" at bounding box center [572, 647] width 123 height 87
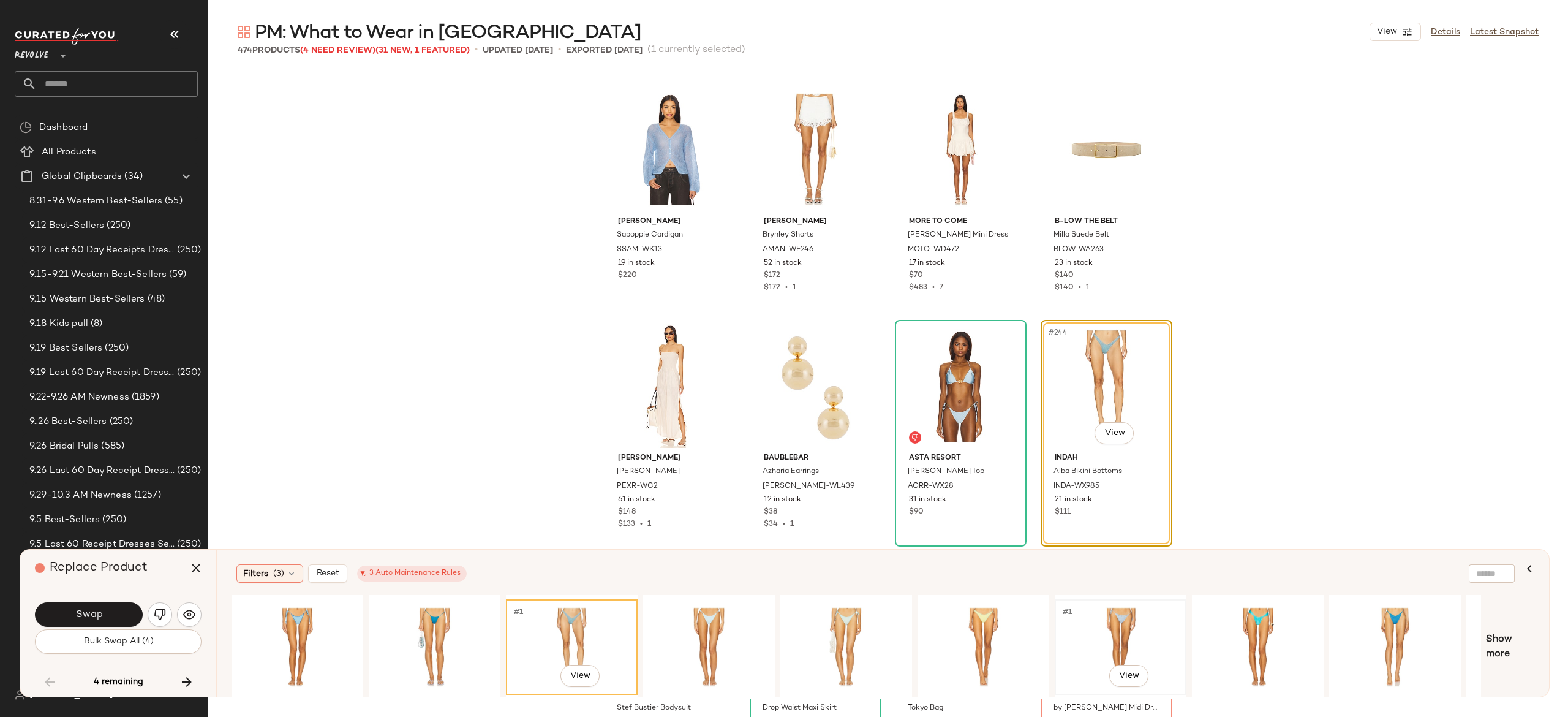
click at [1119, 622] on div "#1 View" at bounding box center [1120, 647] width 123 height 87
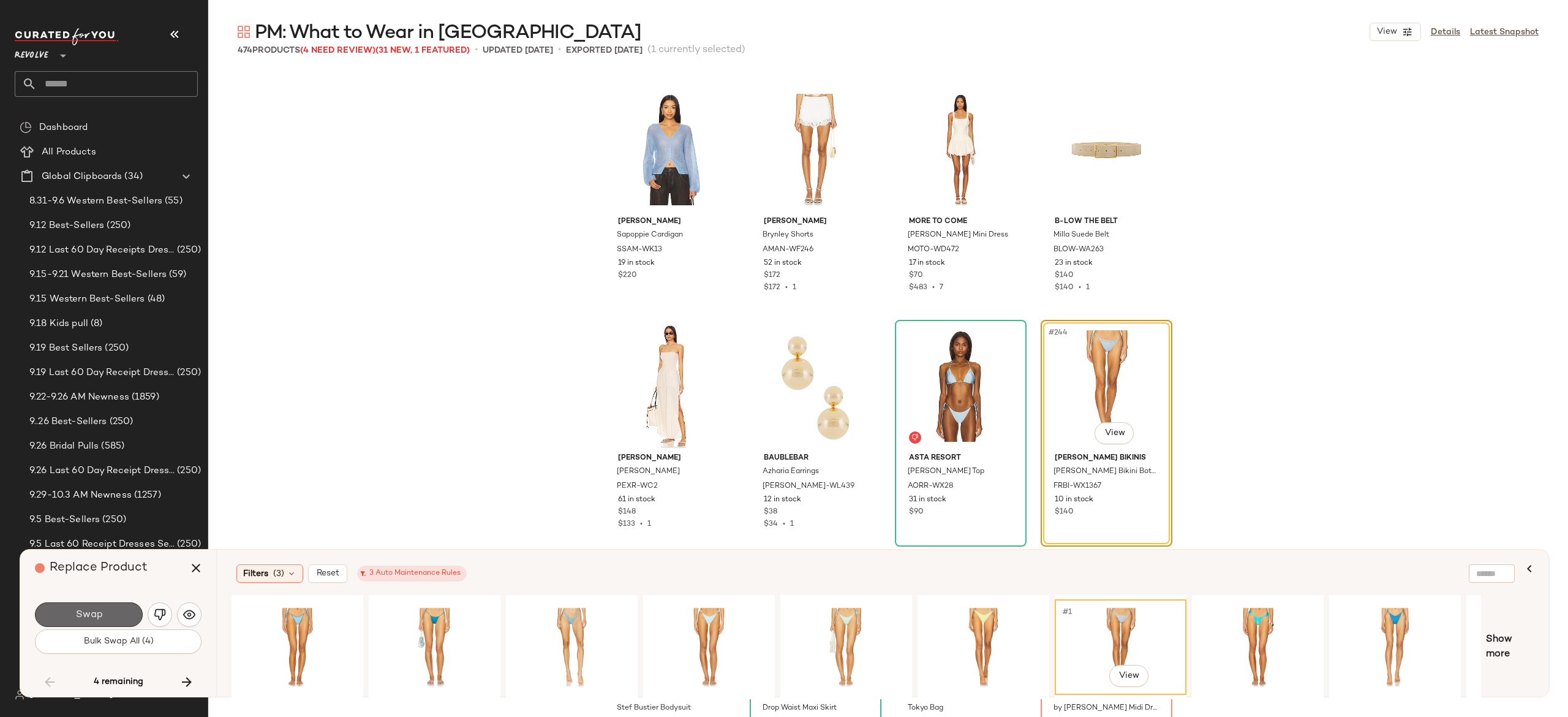
click at [117, 609] on button "Swap" at bounding box center [89, 614] width 108 height 24
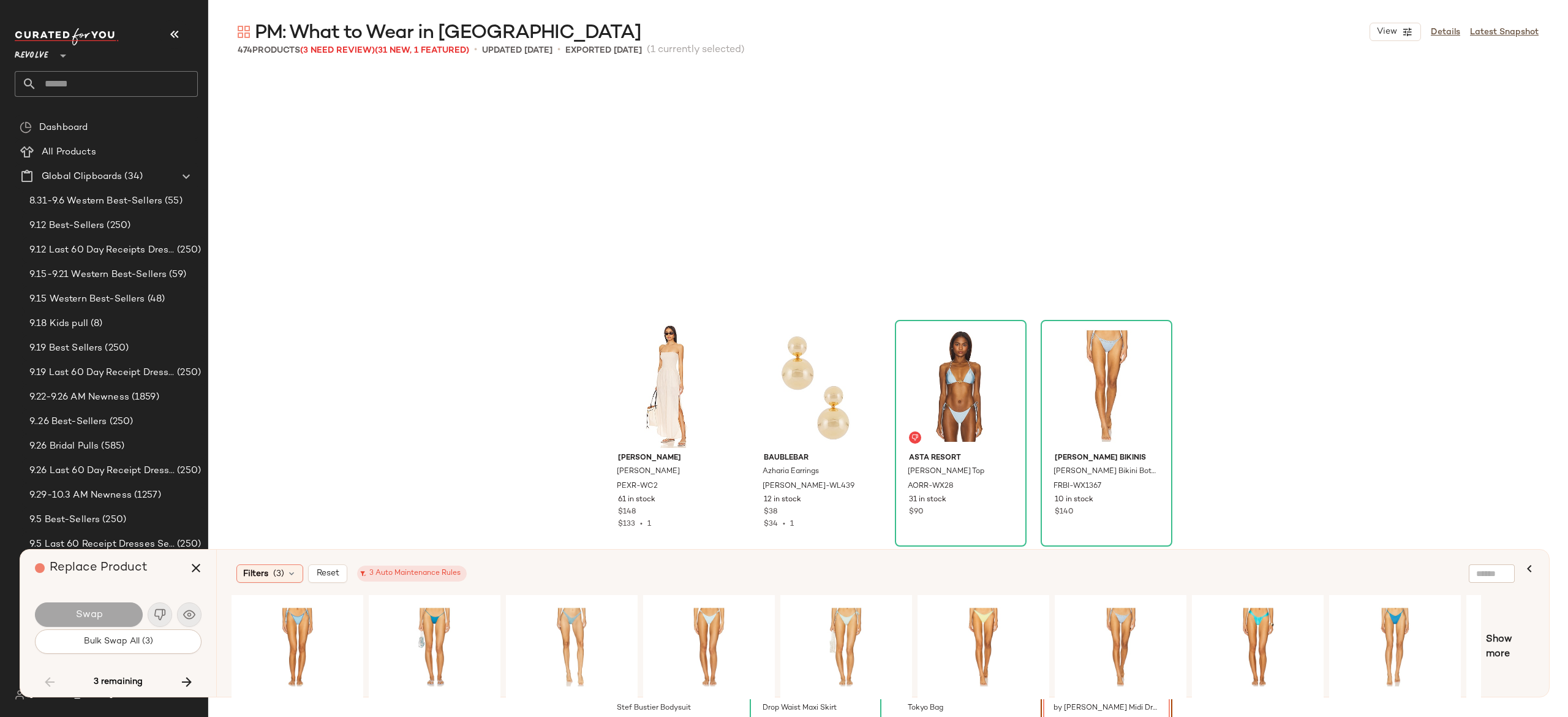
scroll to position [14192, 0]
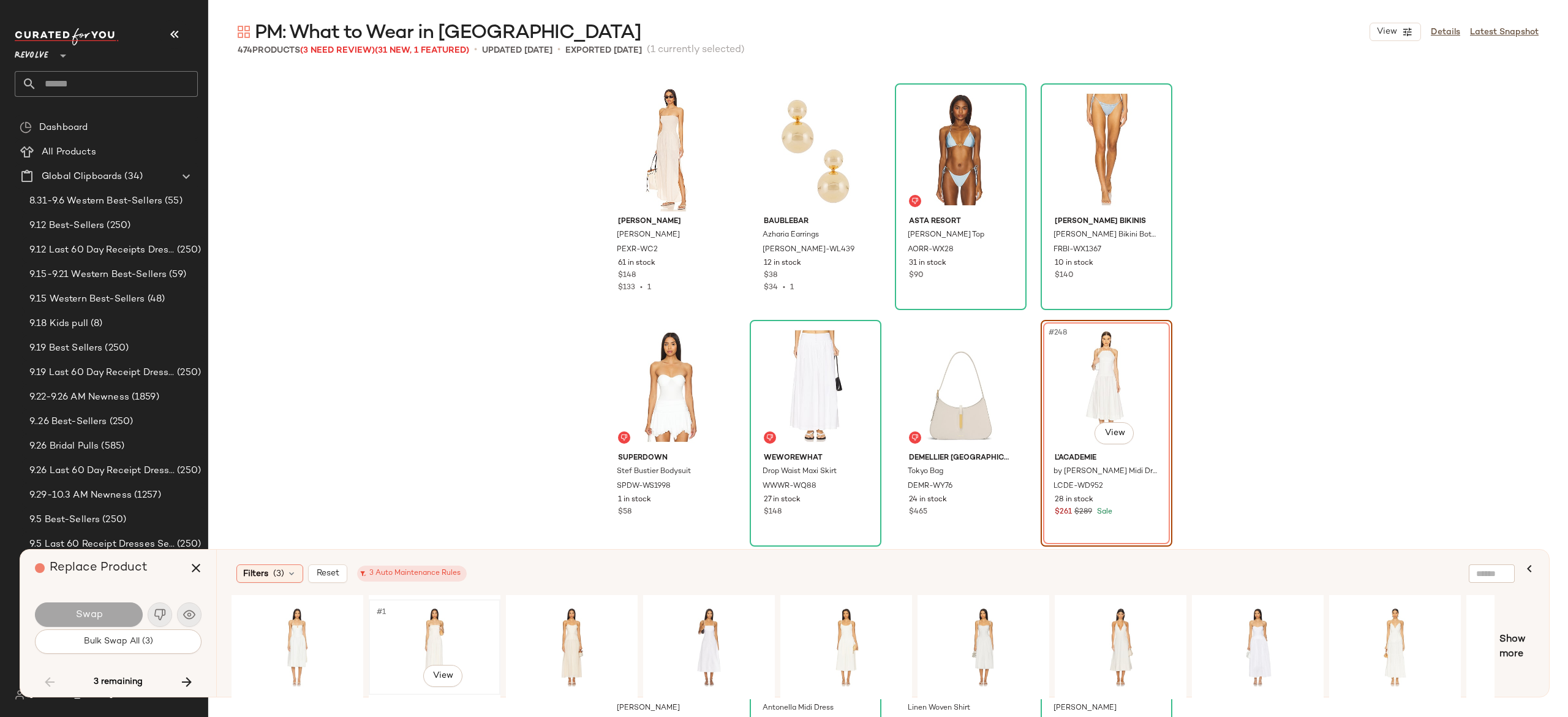
click at [442, 629] on div "#1 View" at bounding box center [434, 647] width 123 height 87
click at [121, 617] on button "Swap" at bounding box center [89, 614] width 108 height 24
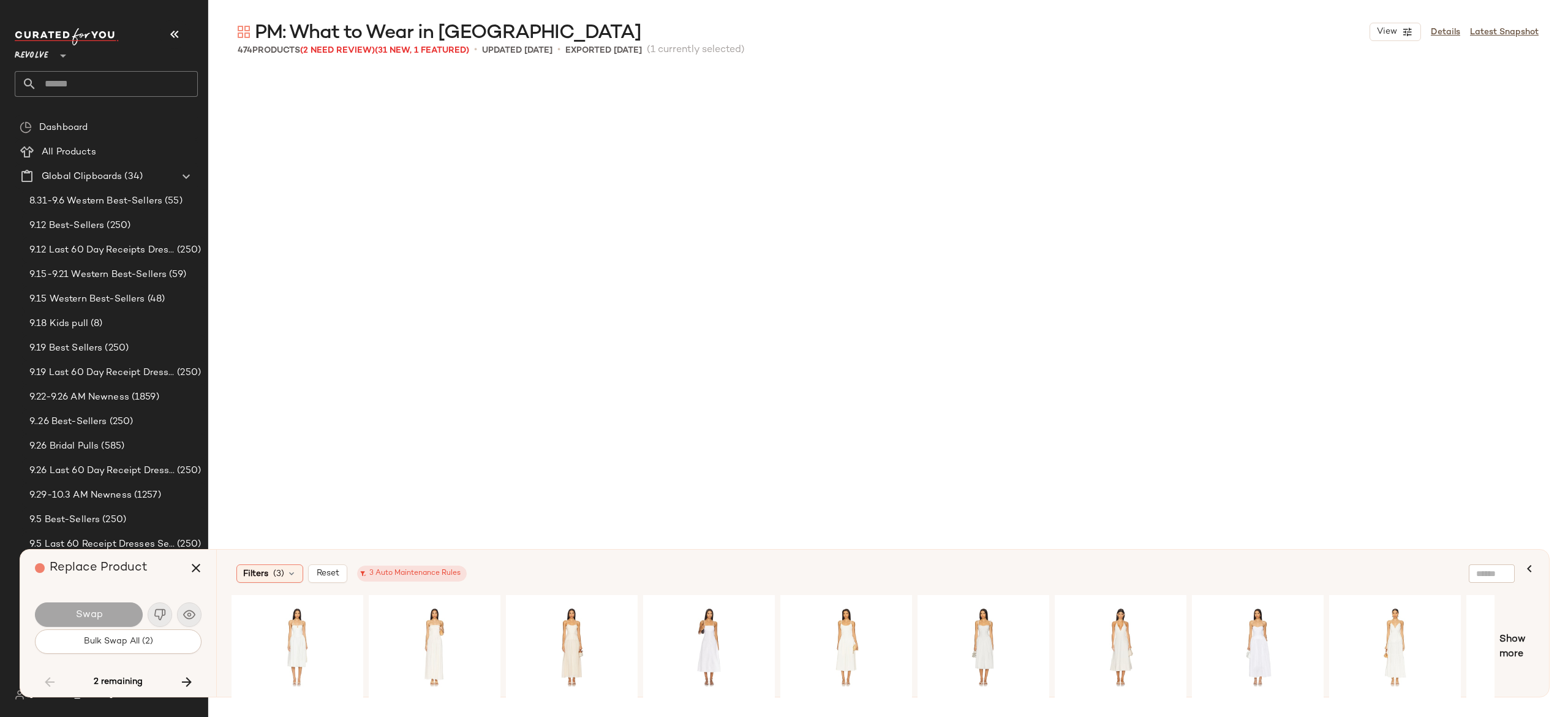
scroll to position [24598, 0]
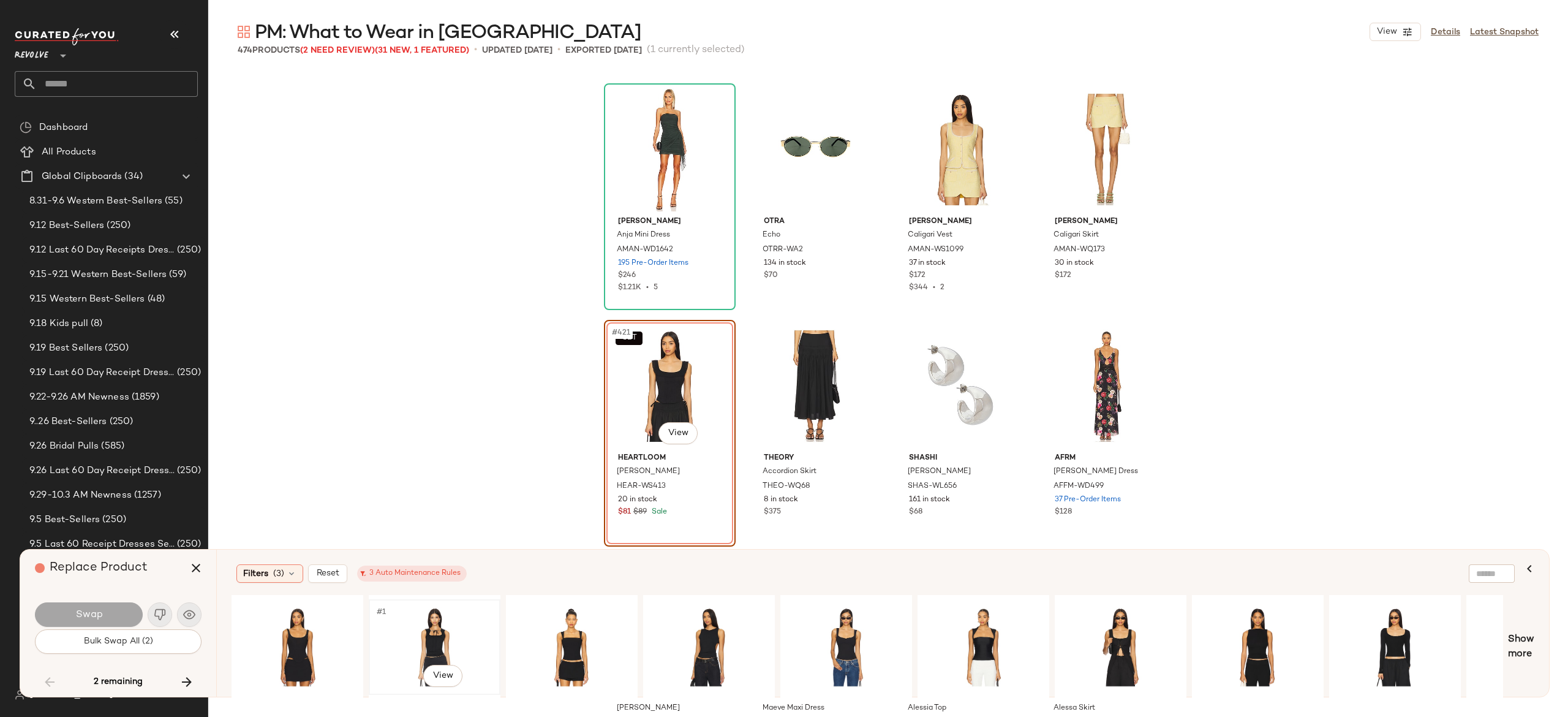
click at [427, 634] on div "#1 View" at bounding box center [434, 647] width 123 height 87
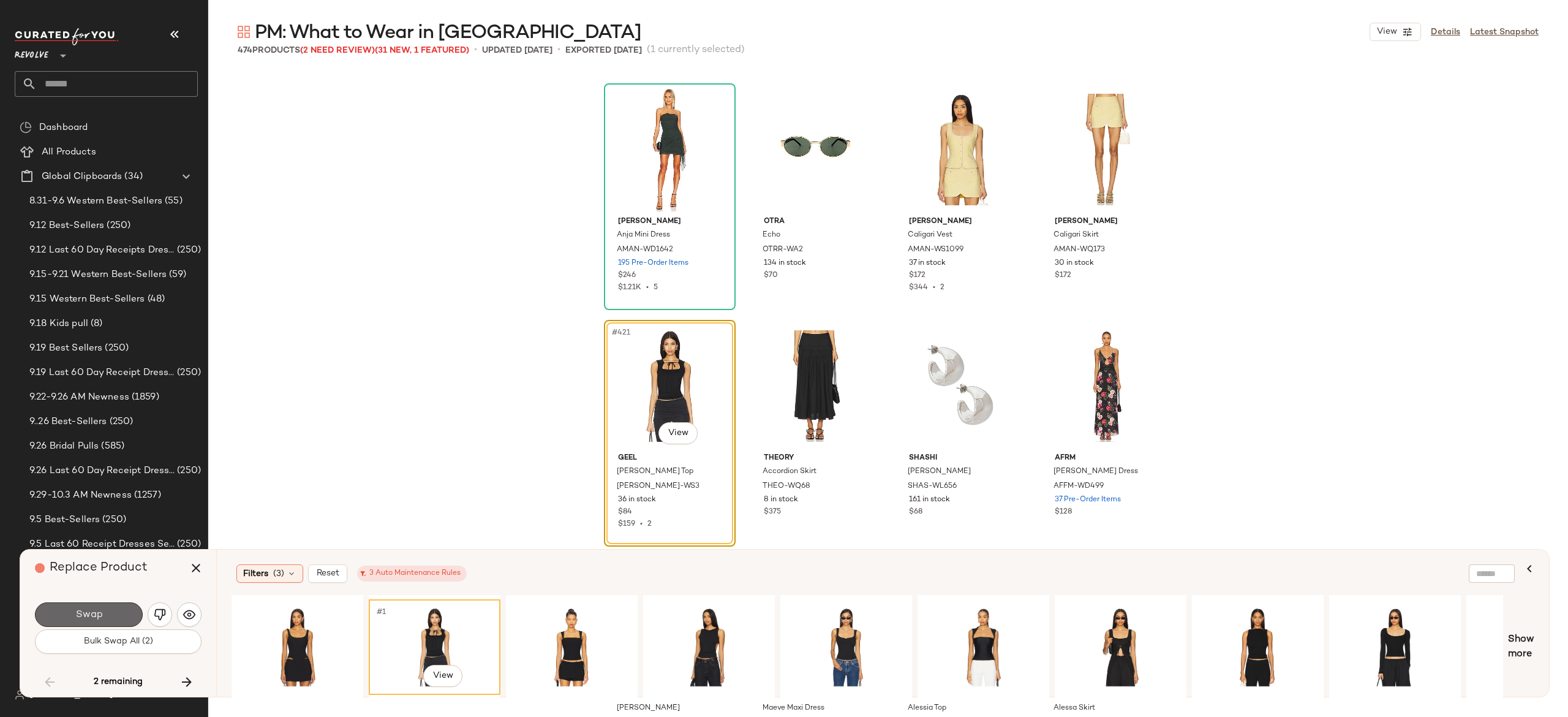
click at [117, 614] on button "Swap" at bounding box center [89, 614] width 108 height 24
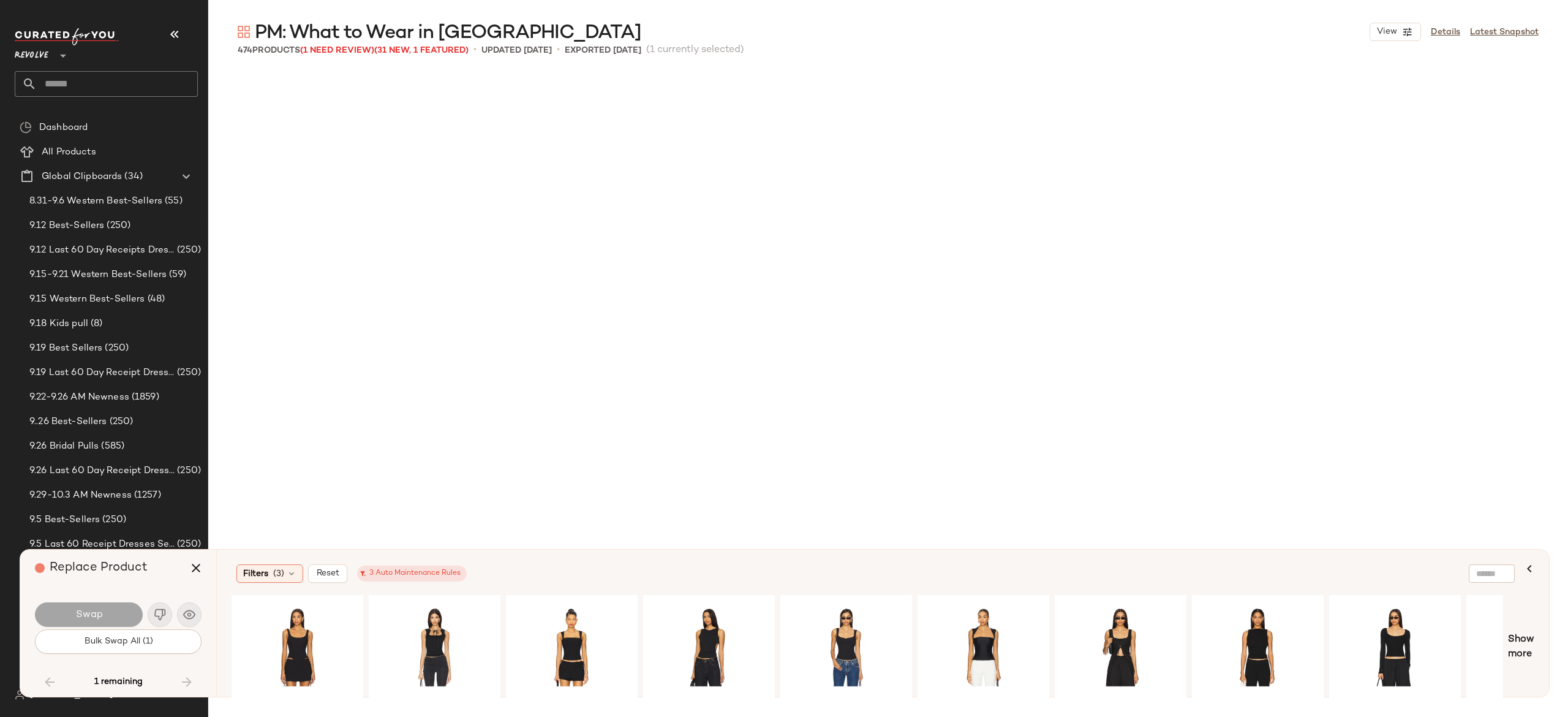
scroll to position [26727, 0]
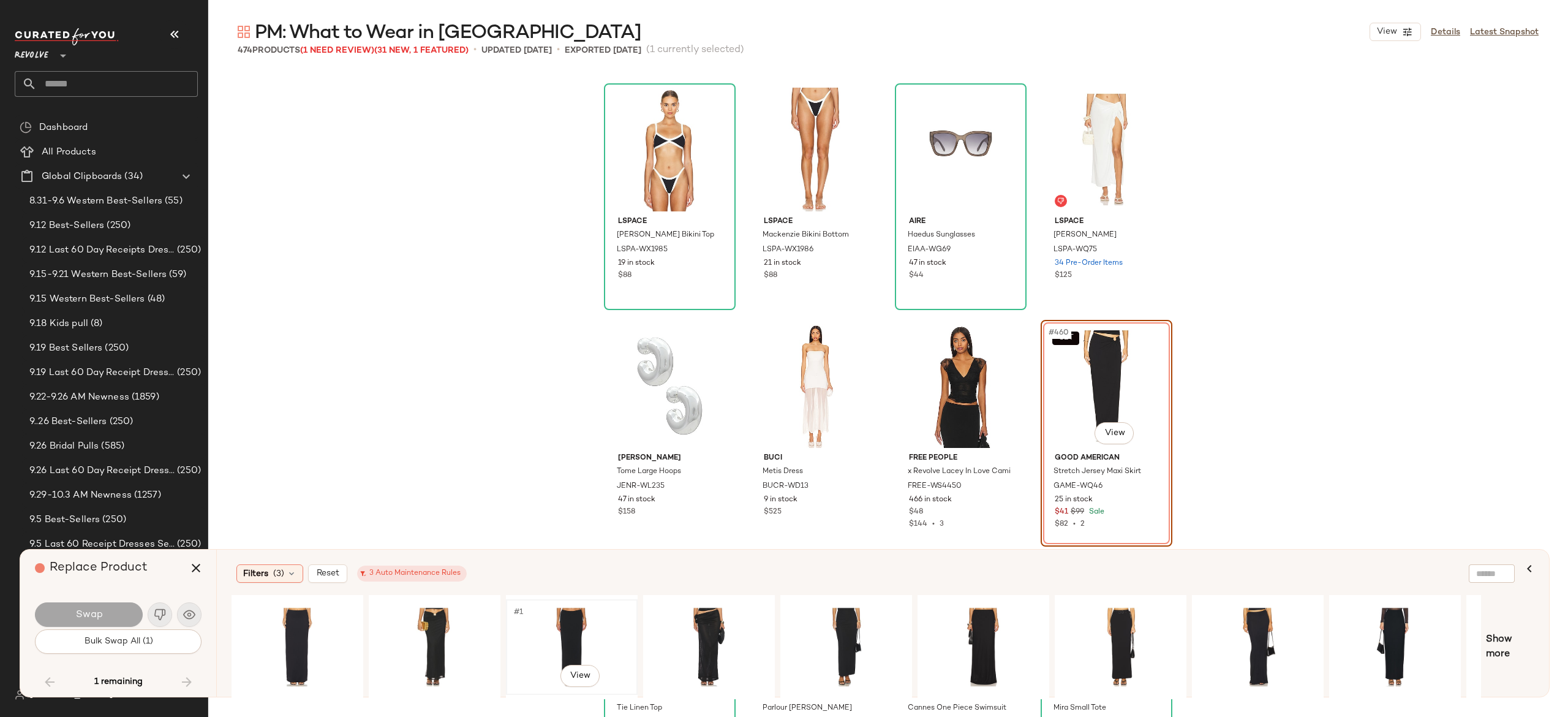
click at [562, 619] on div "#1 View" at bounding box center [572, 647] width 123 height 87
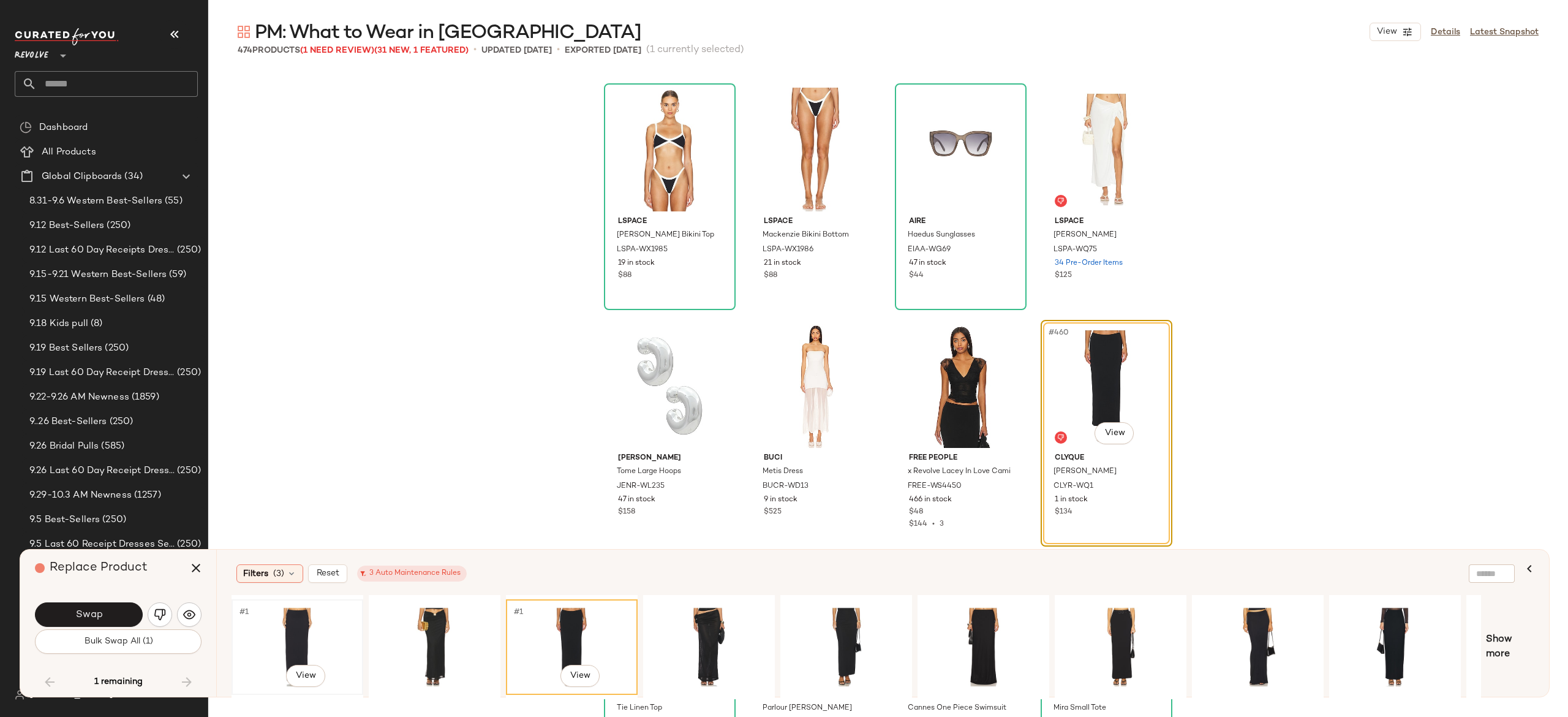
click at [294, 629] on div "#1 View" at bounding box center [297, 647] width 123 height 87
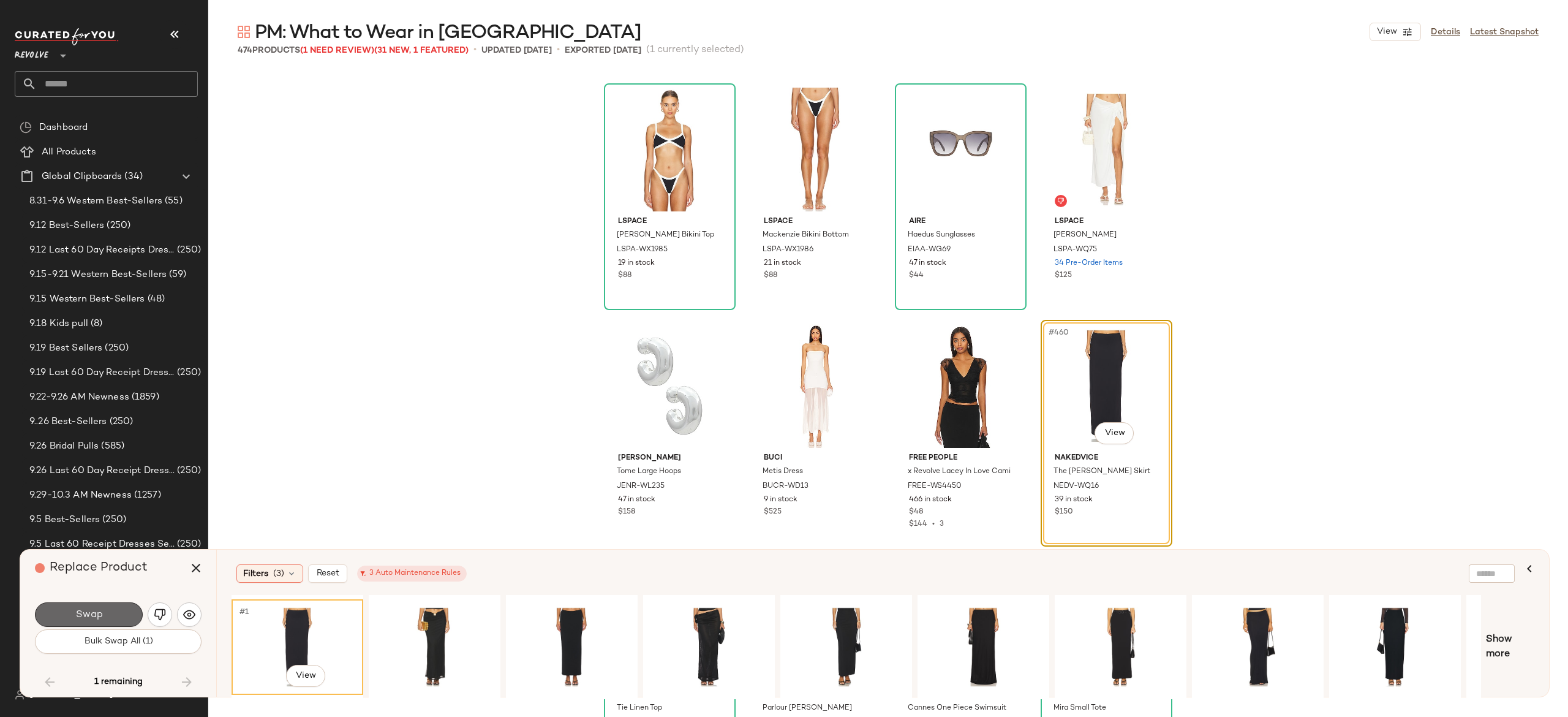
click at [125, 607] on button "Swap" at bounding box center [89, 614] width 108 height 24
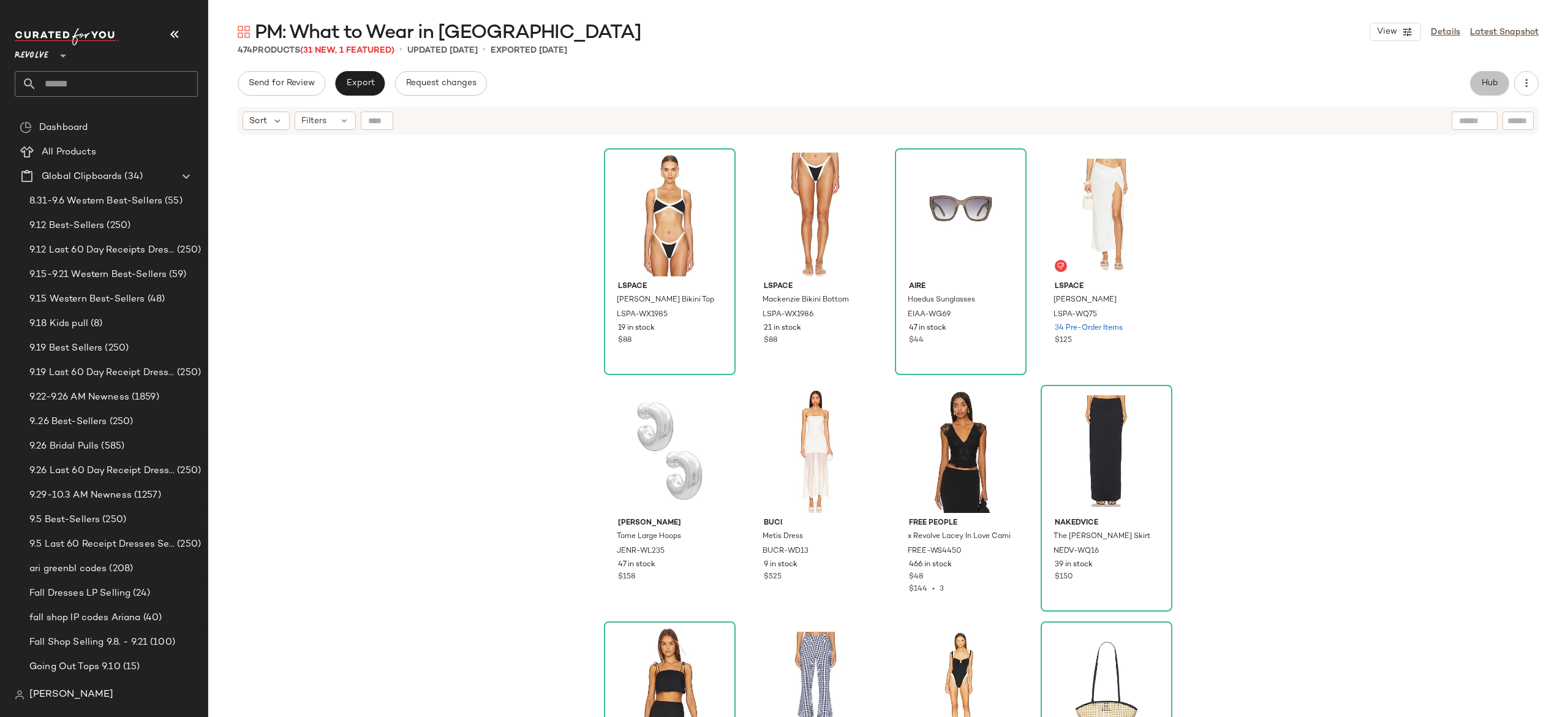
click at [1485, 87] on span "Hub" at bounding box center [1489, 83] width 17 height 10
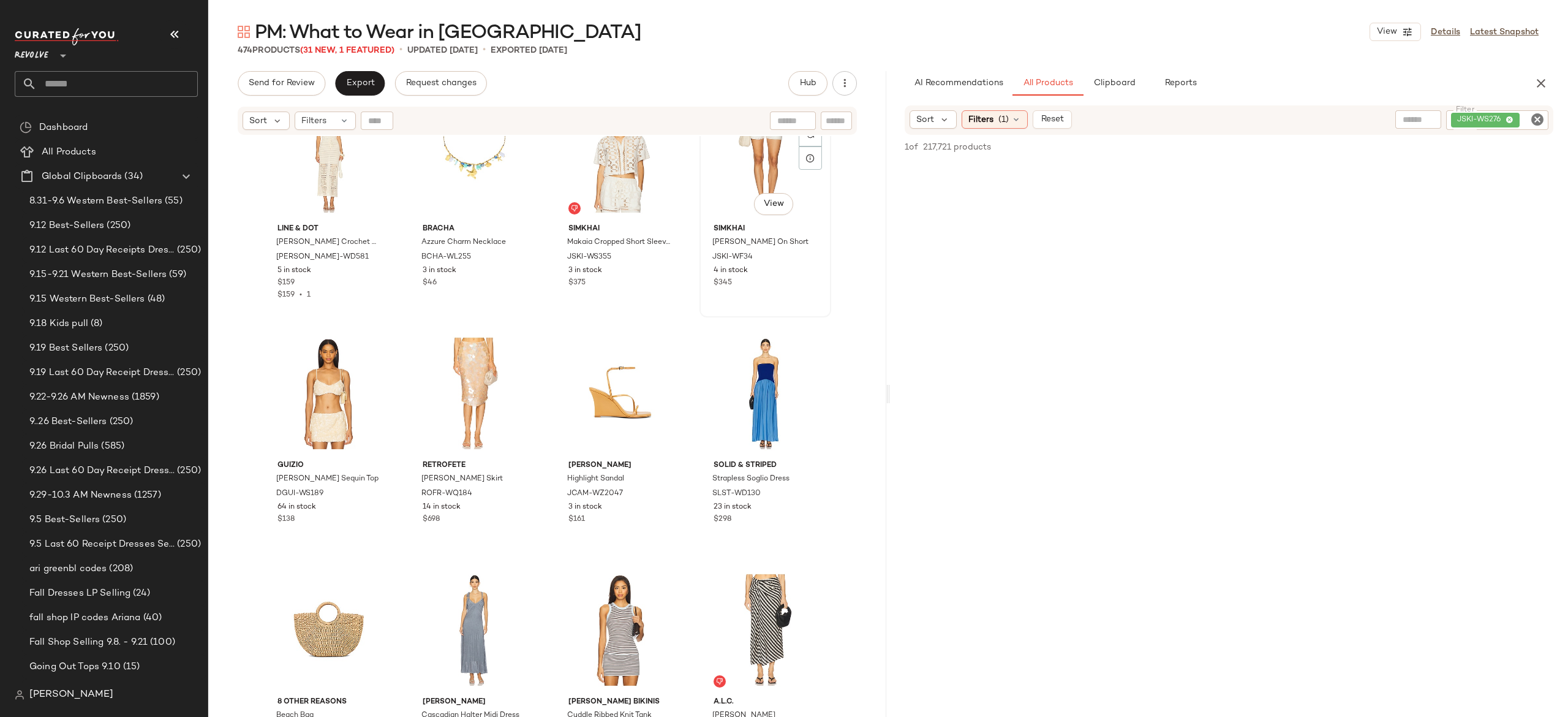
scroll to position [55, 0]
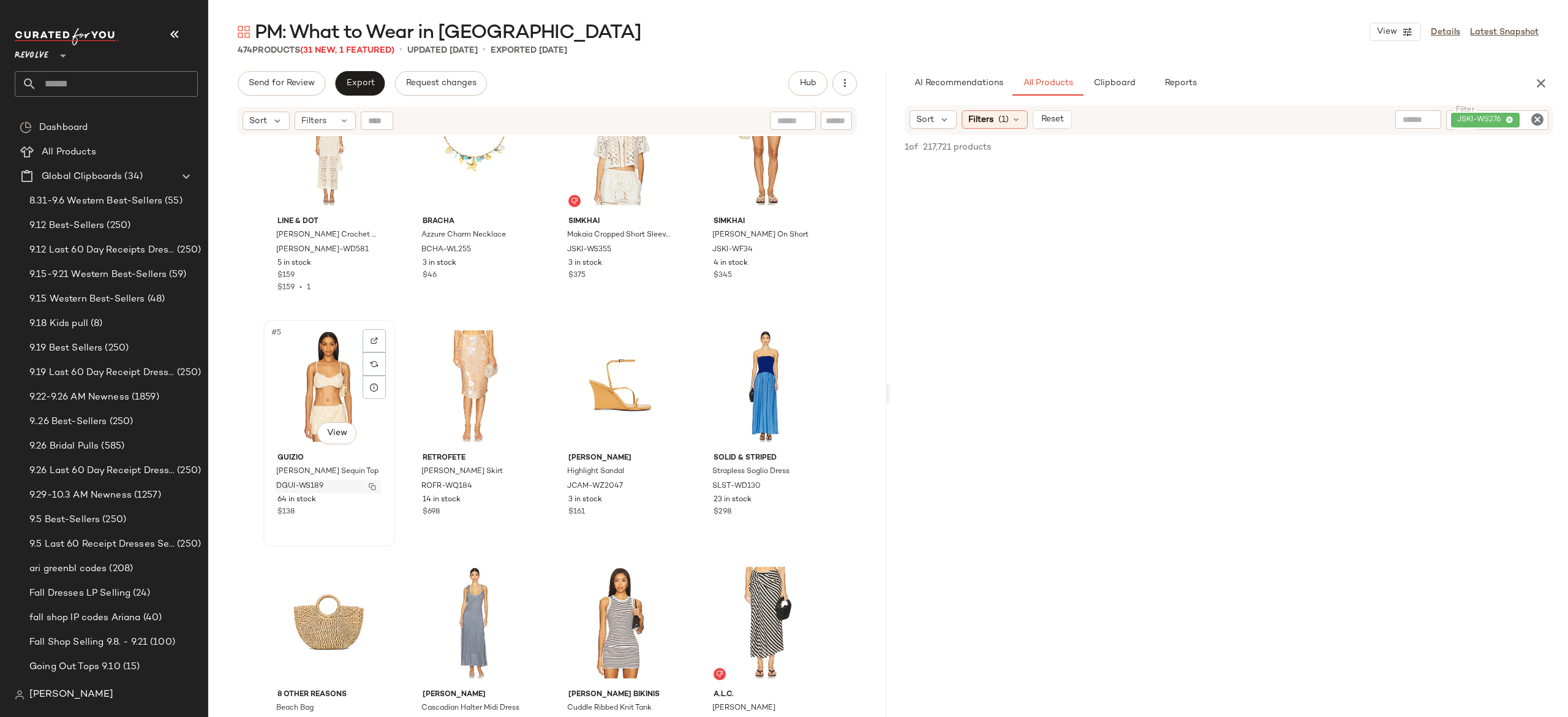
click at [369, 484] on img "button" at bounding box center [372, 486] width 7 height 7
click at [1455, 114] on div "JSKI-WS276" at bounding box center [1455, 120] width 185 height 20
paste input "**********"
type input "**********"
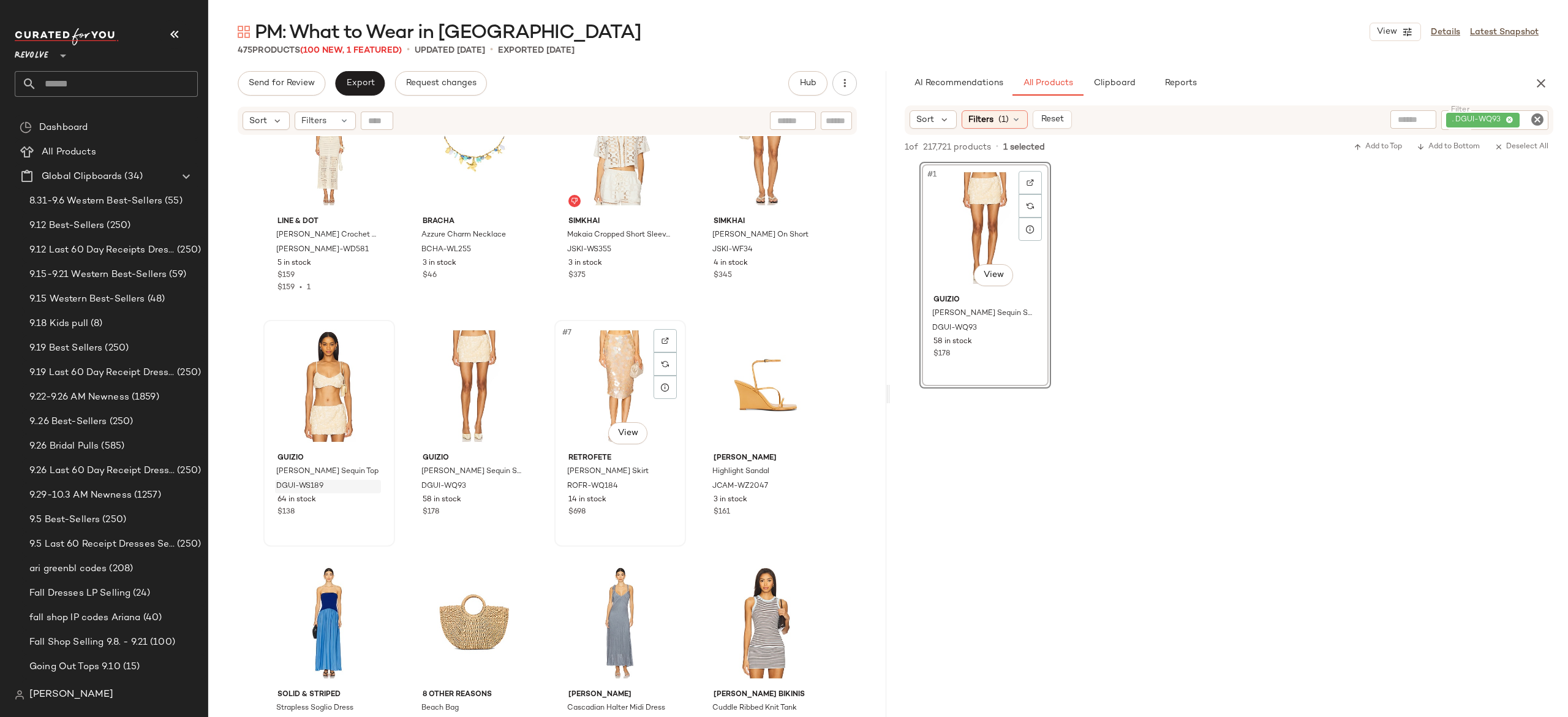
click at [606, 370] on div "#7 View" at bounding box center [620, 386] width 123 height 124
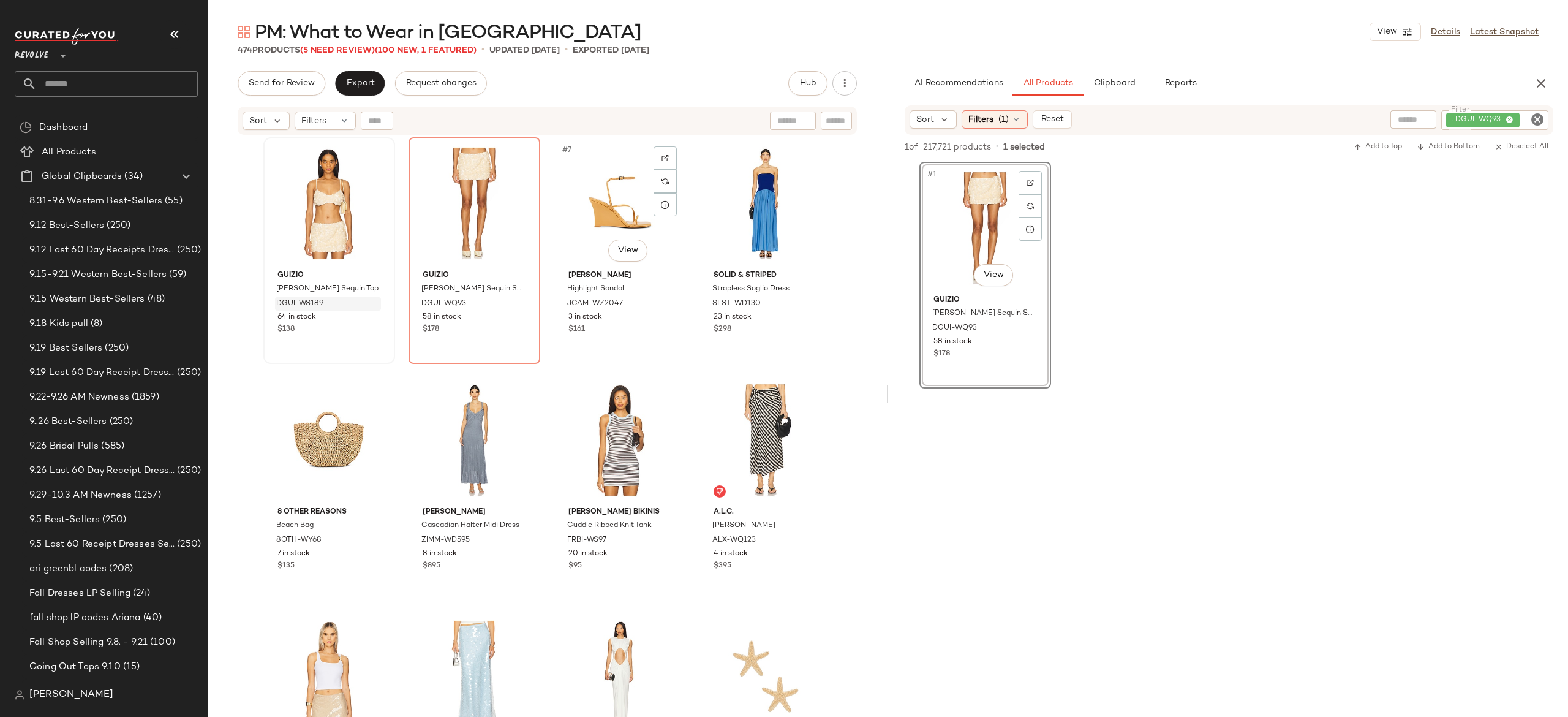
scroll to position [244, 0]
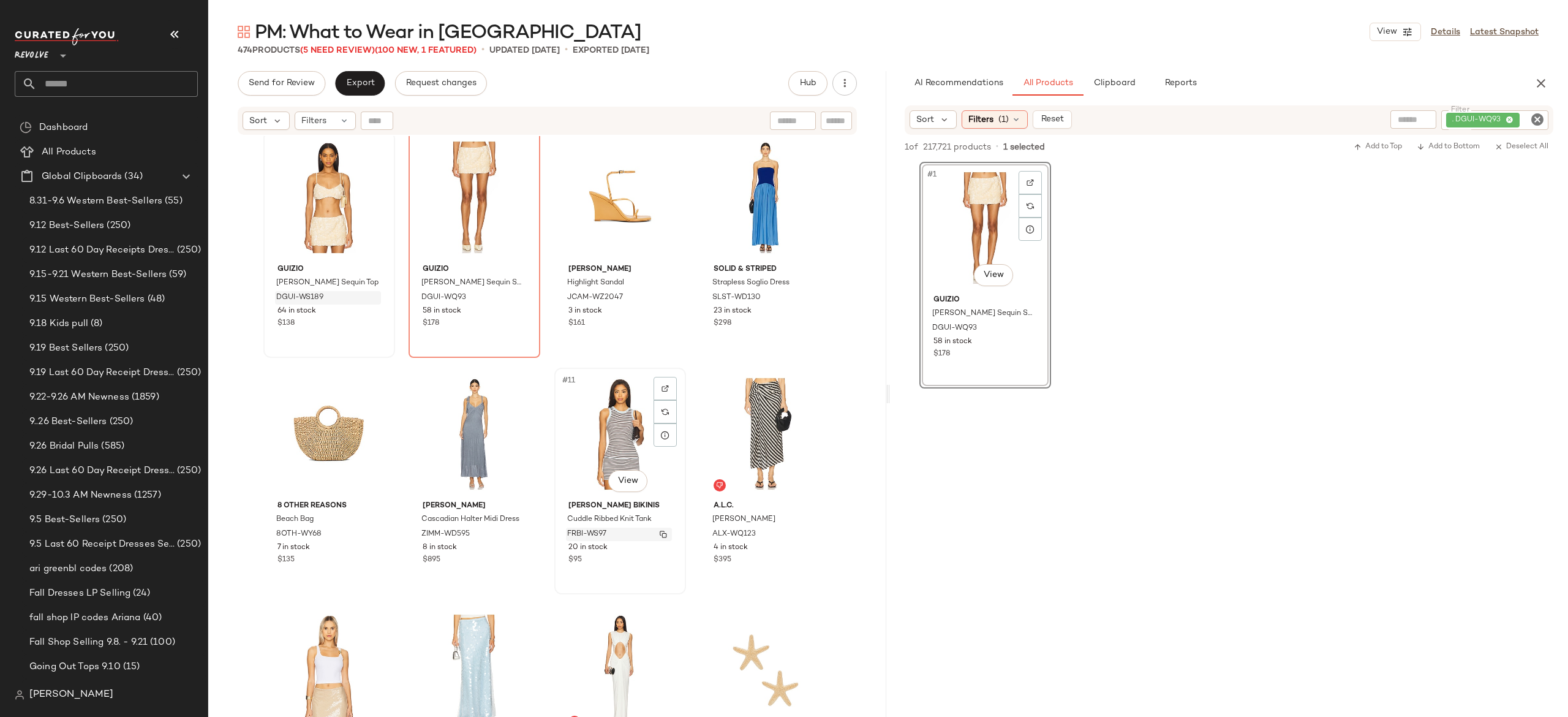
click at [653, 538] on div "FRBI-WS97" at bounding box center [619, 534] width 106 height 14
click at [661, 533] on img "button" at bounding box center [663, 534] width 7 height 7
click at [1471, 114] on div ". DGUI-WQ93" at bounding box center [1453, 120] width 190 height 20
paste input "*********"
type input "*********"
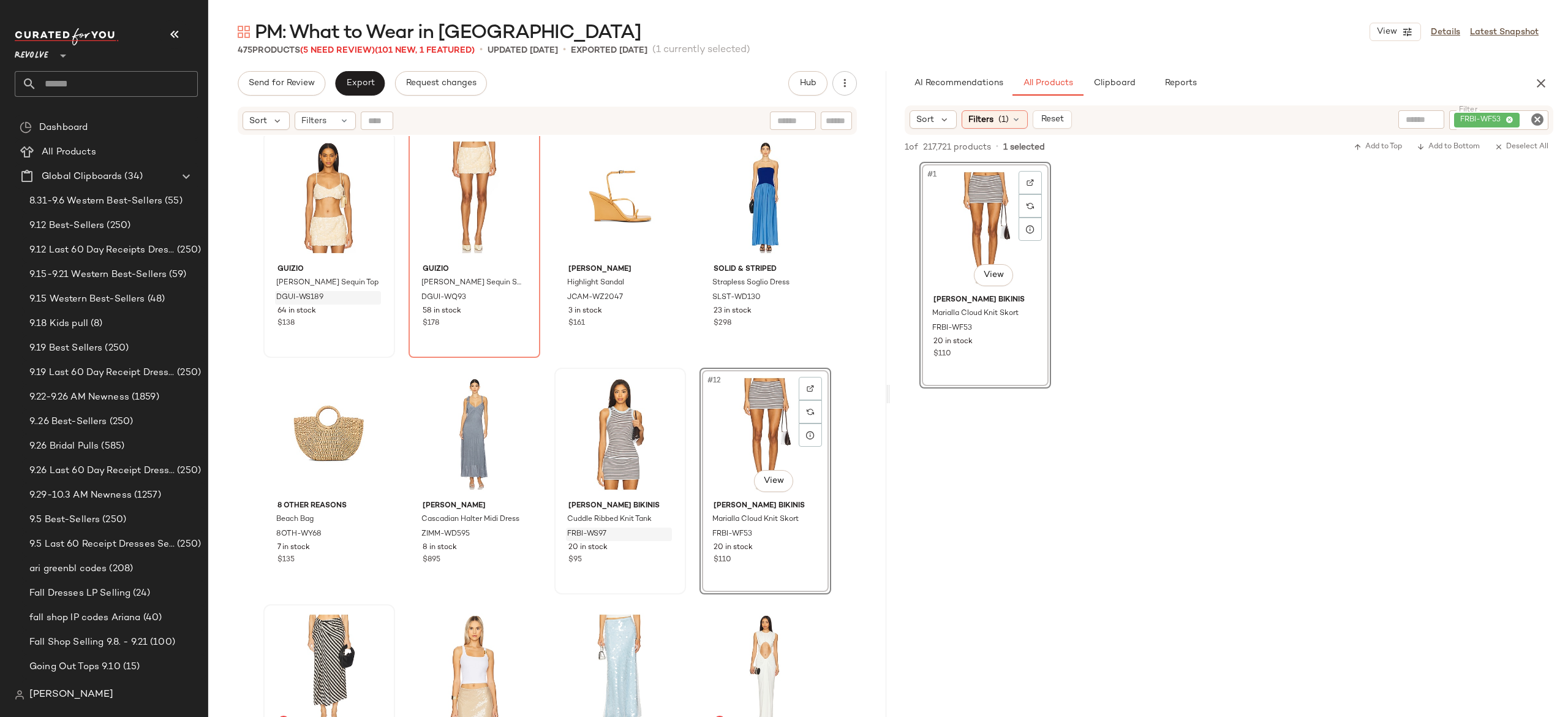
scroll to position [361, 0]
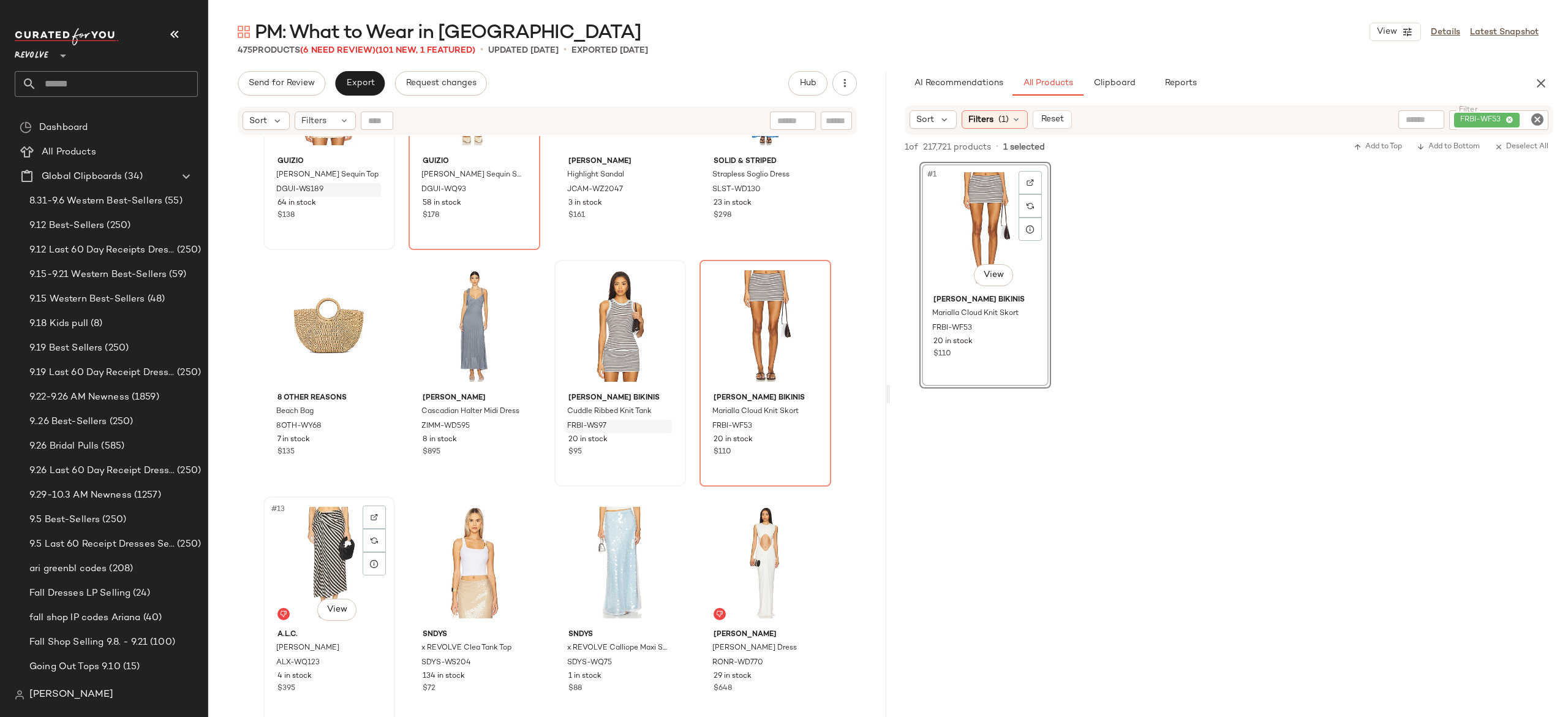
click at [331, 547] on div "#13 View" at bounding box center [329, 563] width 123 height 124
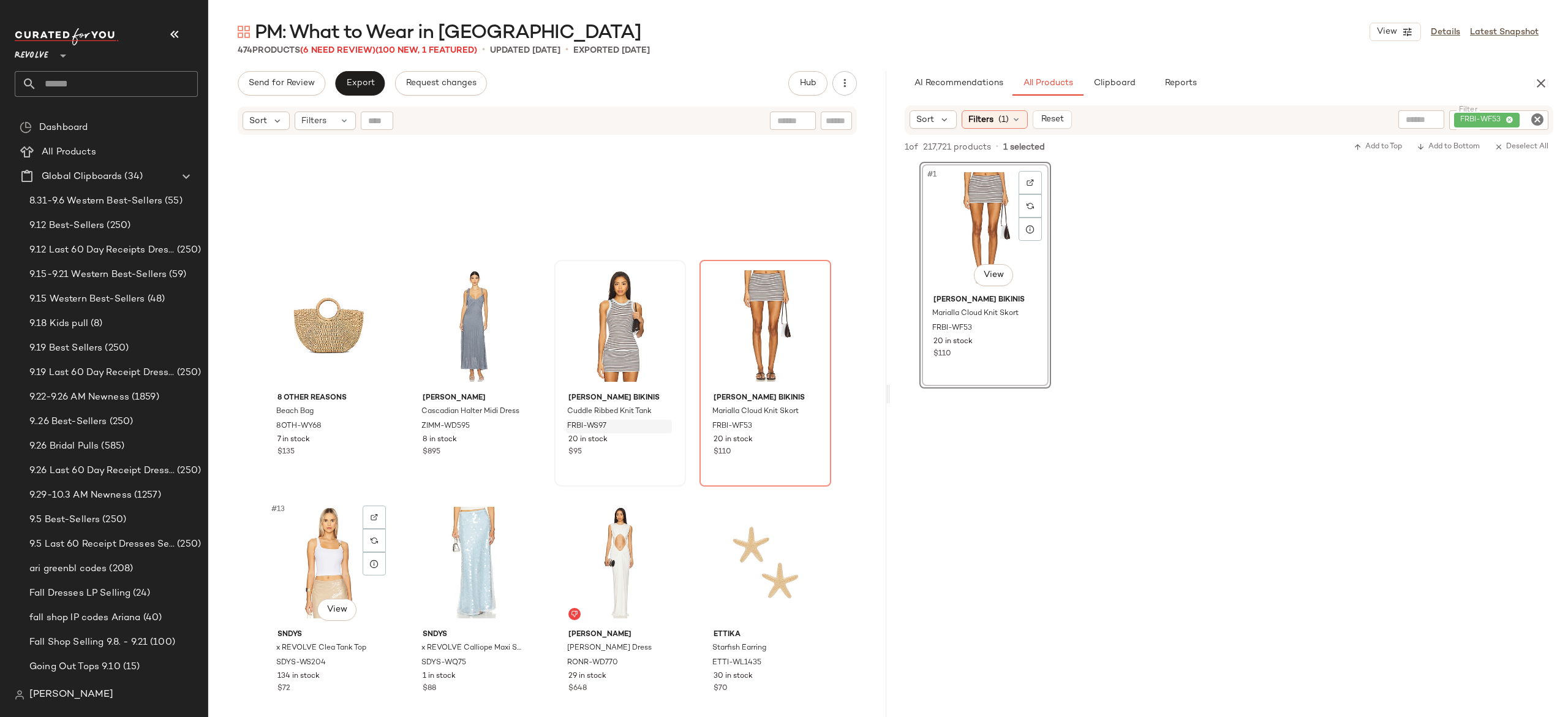
scroll to position [641, 0]
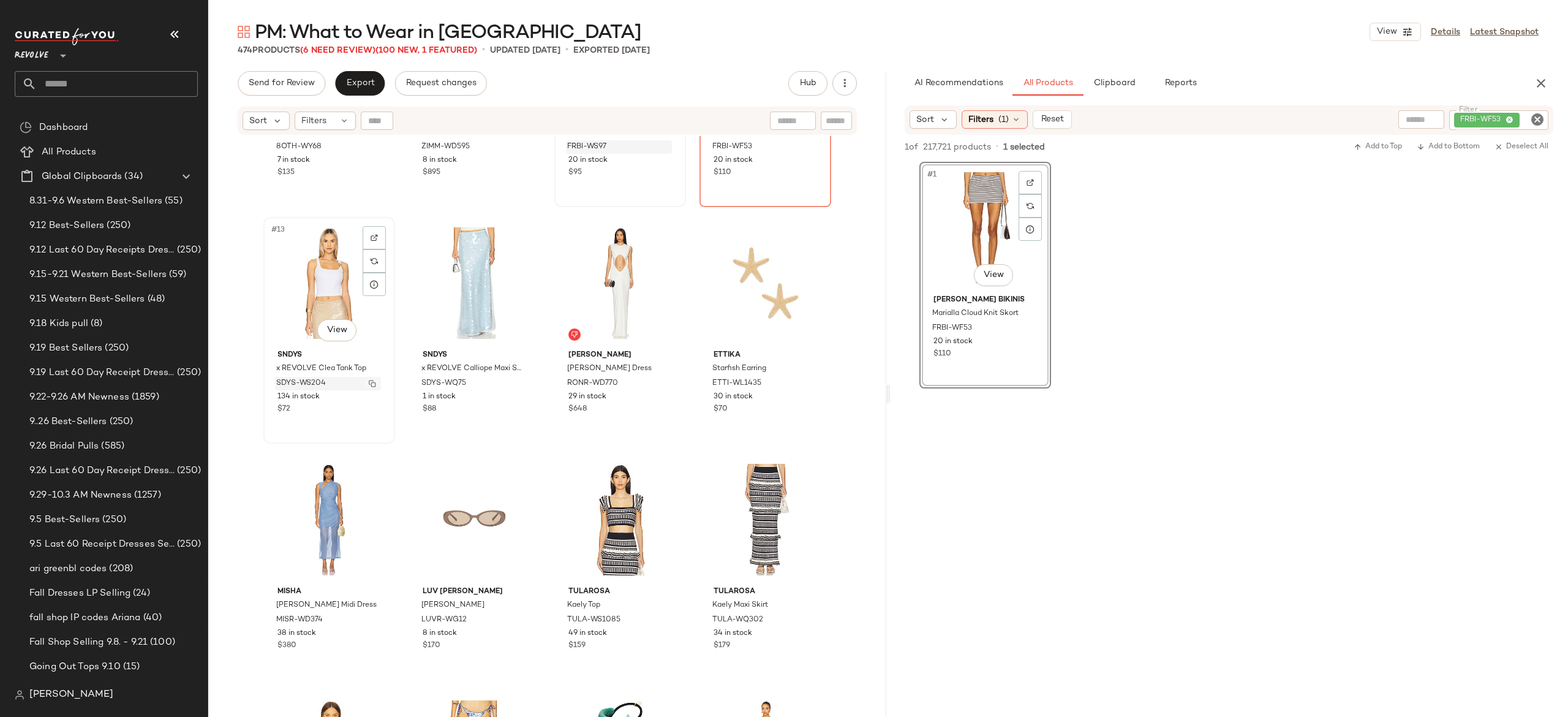
click at [366, 378] on button "button" at bounding box center [372, 383] width 17 height 11
click at [1471, 115] on div "FRBI-WF53" at bounding box center [1457, 120] width 182 height 20
paste input "*********"
type input "*********"
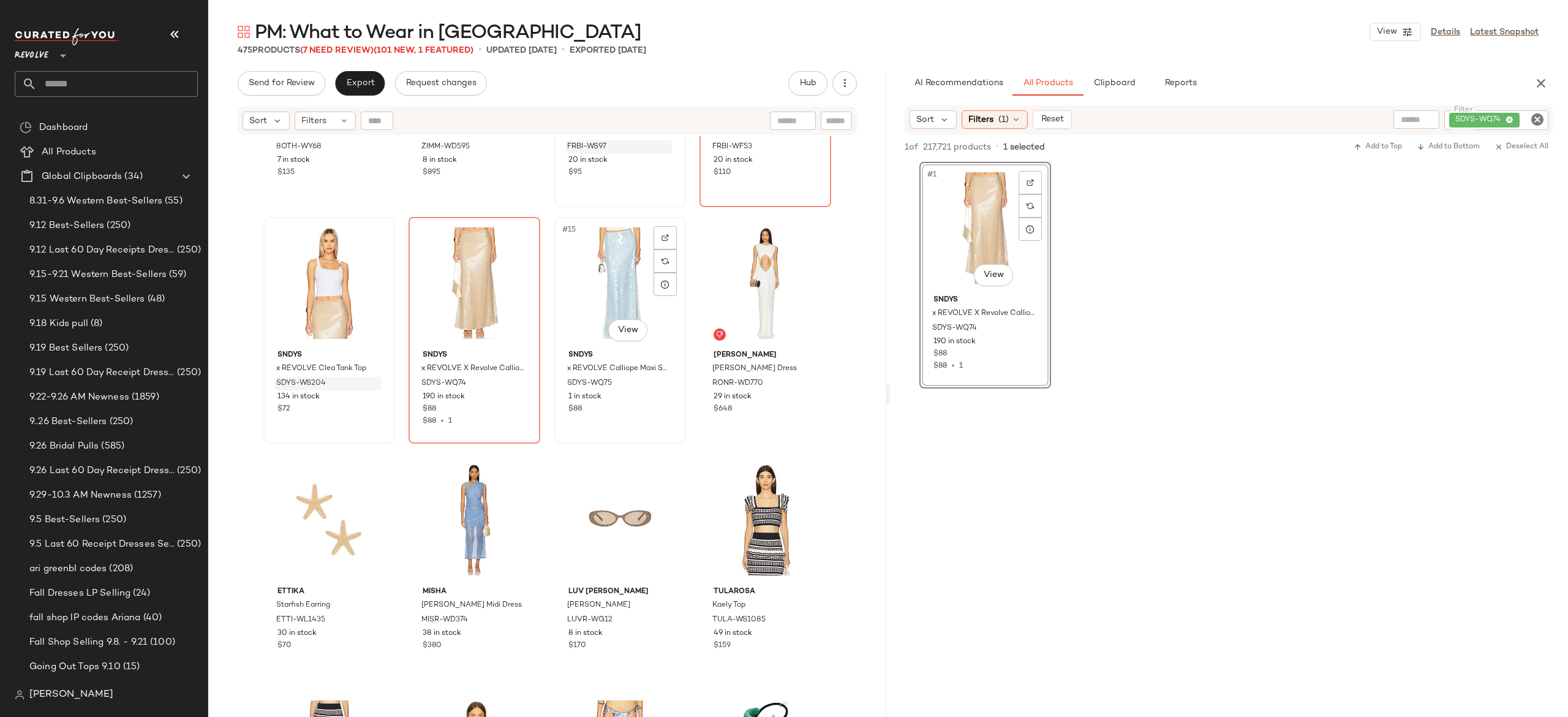
click at [598, 281] on div "#15 View" at bounding box center [620, 283] width 123 height 124
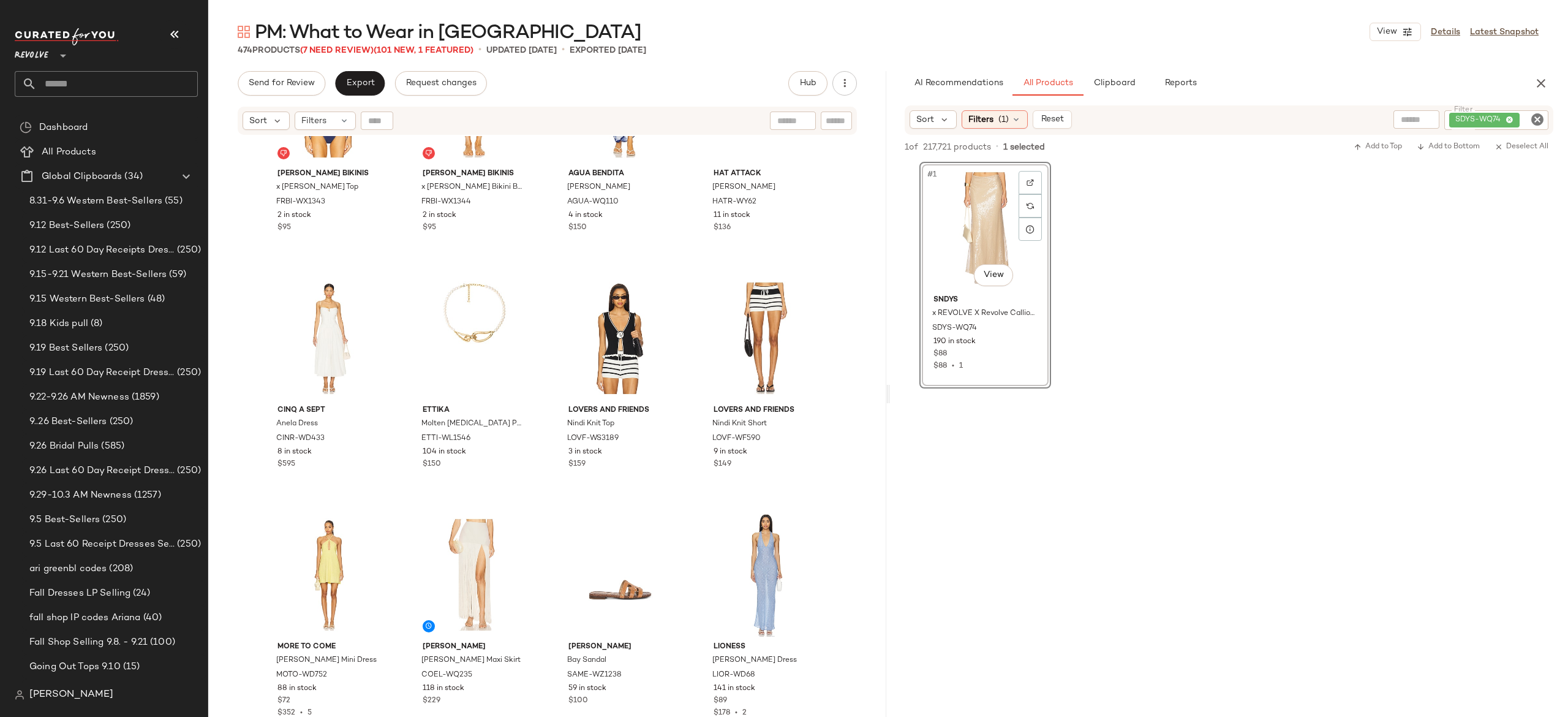
scroll to position [1895, 0]
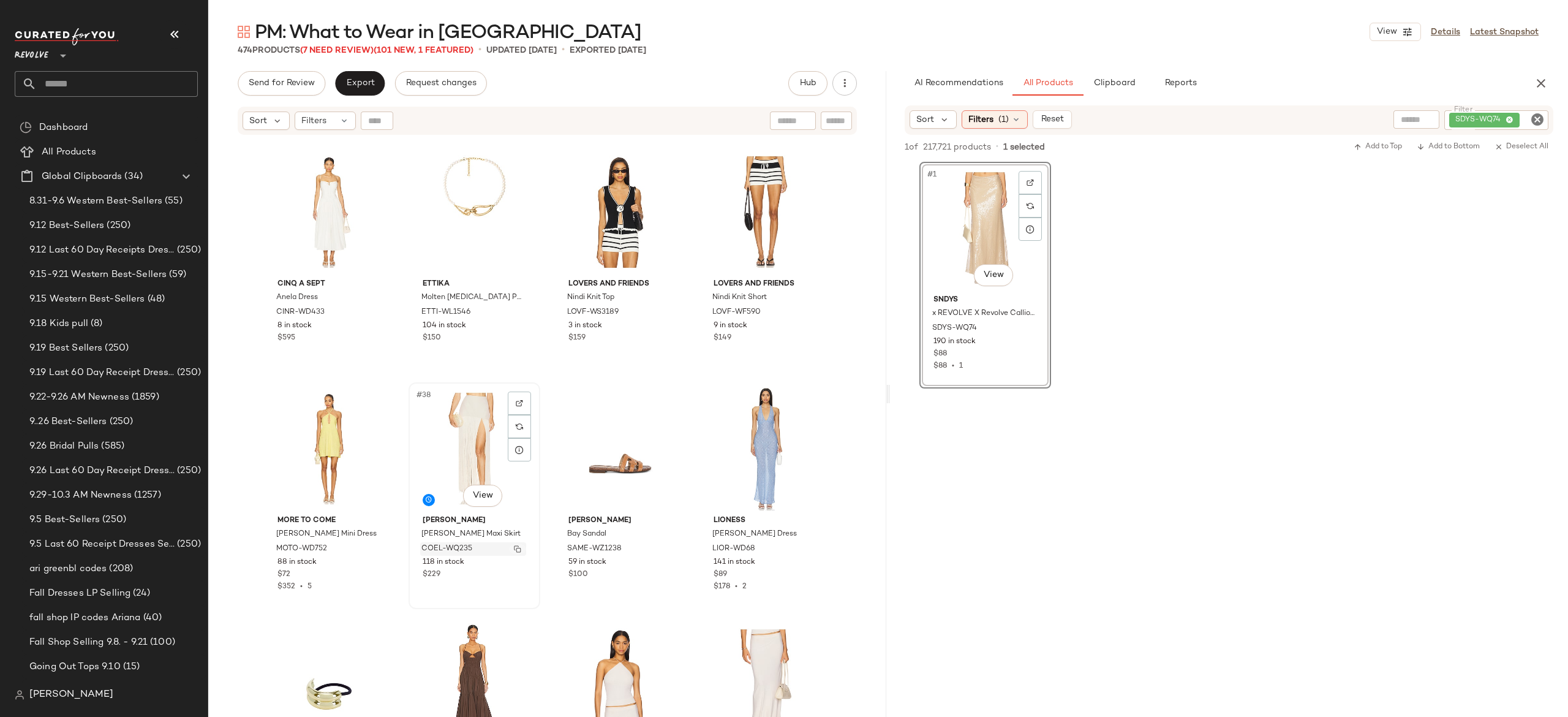
click at [519, 548] on button "button" at bounding box center [517, 549] width 17 height 11
click at [1458, 113] on div "SDYS-WQ74" at bounding box center [1496, 120] width 104 height 20
paste input "**********"
type input "**********"
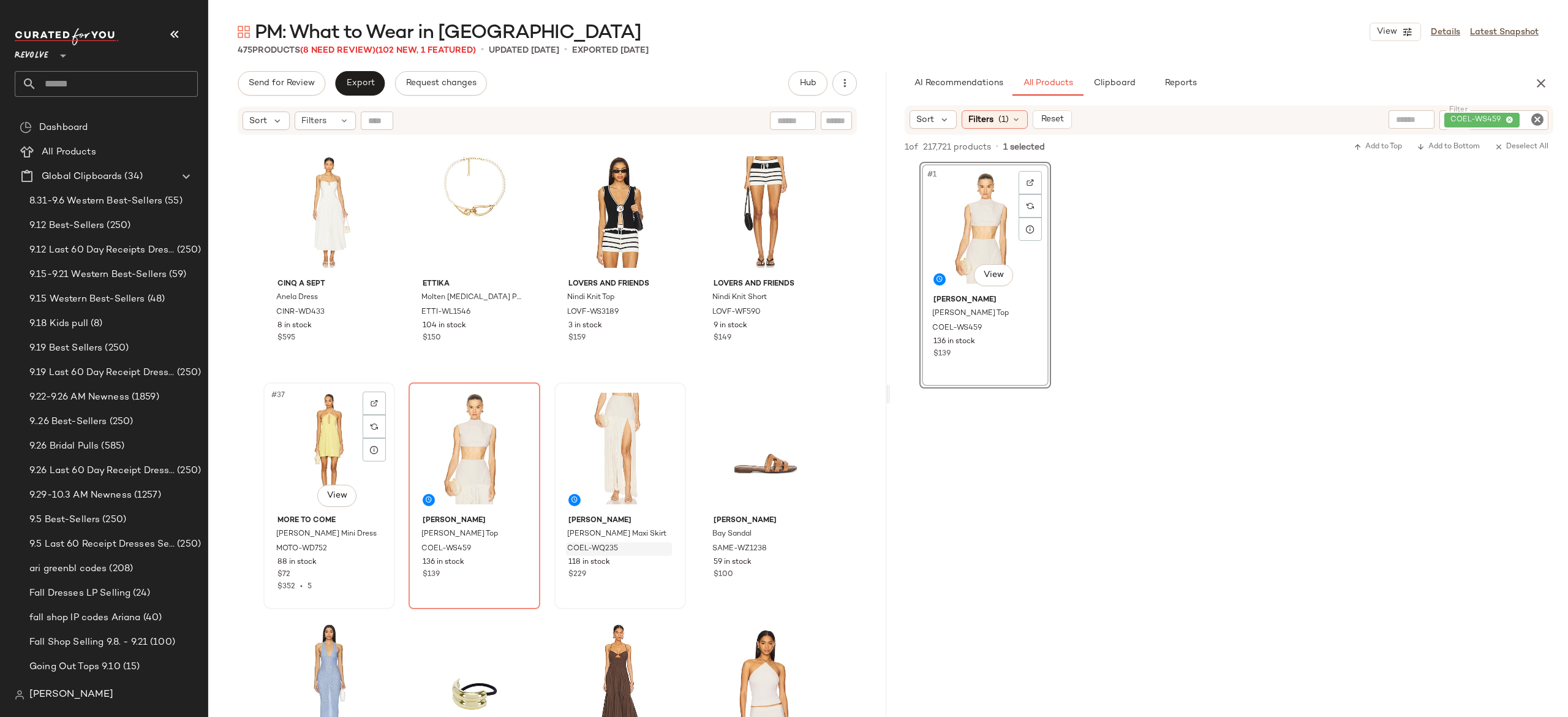
click at [327, 453] on div "#37 View" at bounding box center [329, 449] width 123 height 124
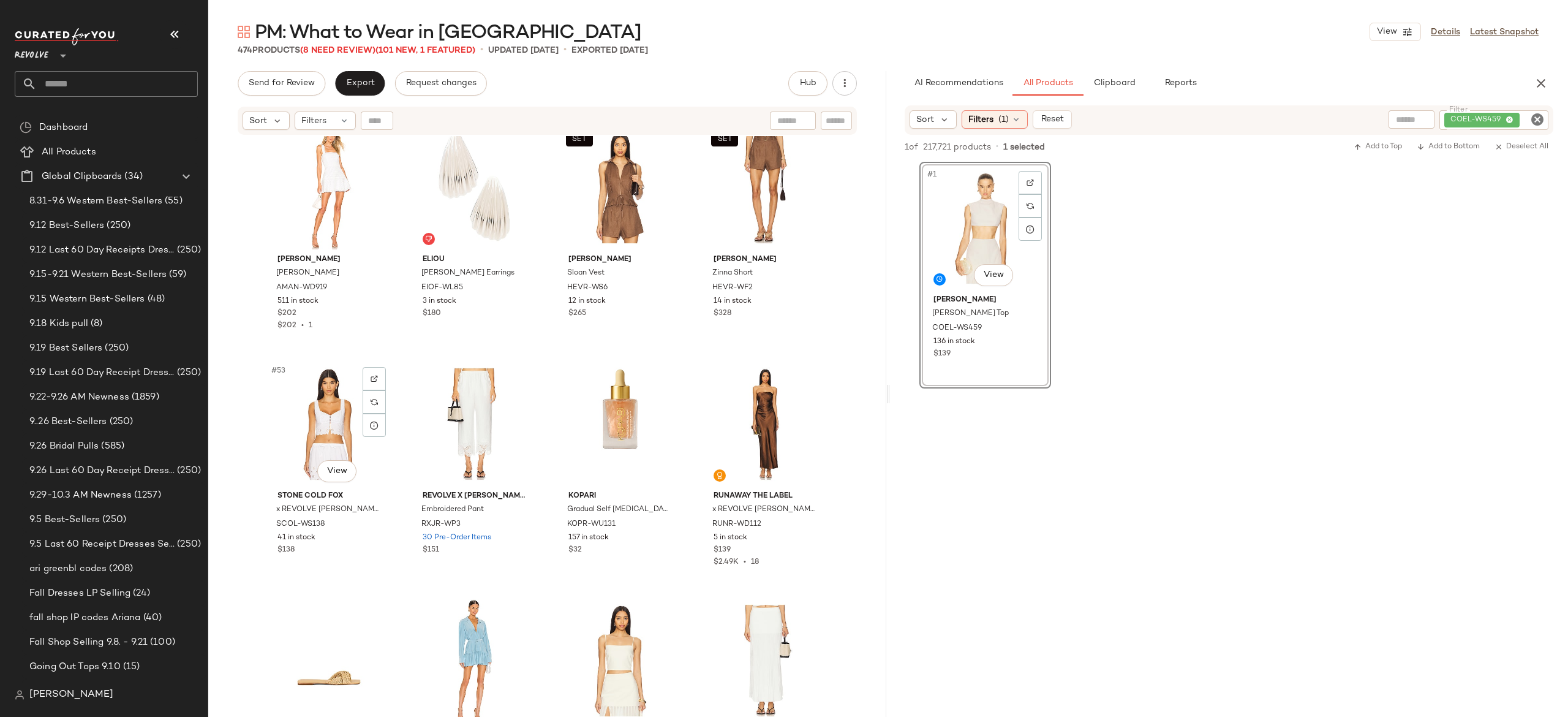
scroll to position [2934, 0]
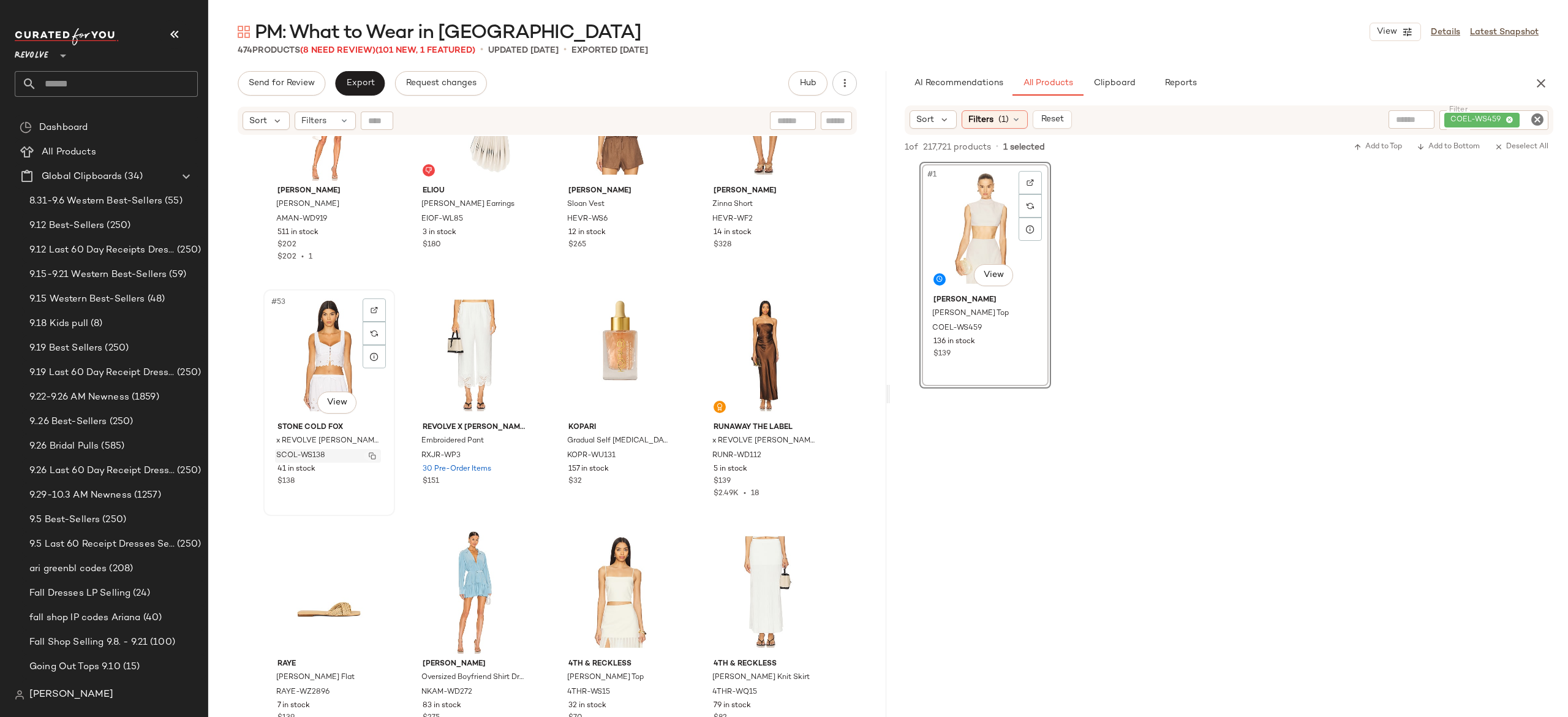
click at [371, 456] on img "button" at bounding box center [372, 455] width 7 height 7
click at [509, 455] on button "button" at bounding box center [517, 456] width 17 height 11
click at [510, 304] on div at bounding box center [519, 310] width 24 height 24
click at [1465, 119] on div "COEL-WS459" at bounding box center [1494, 120] width 109 height 20
type input "***"
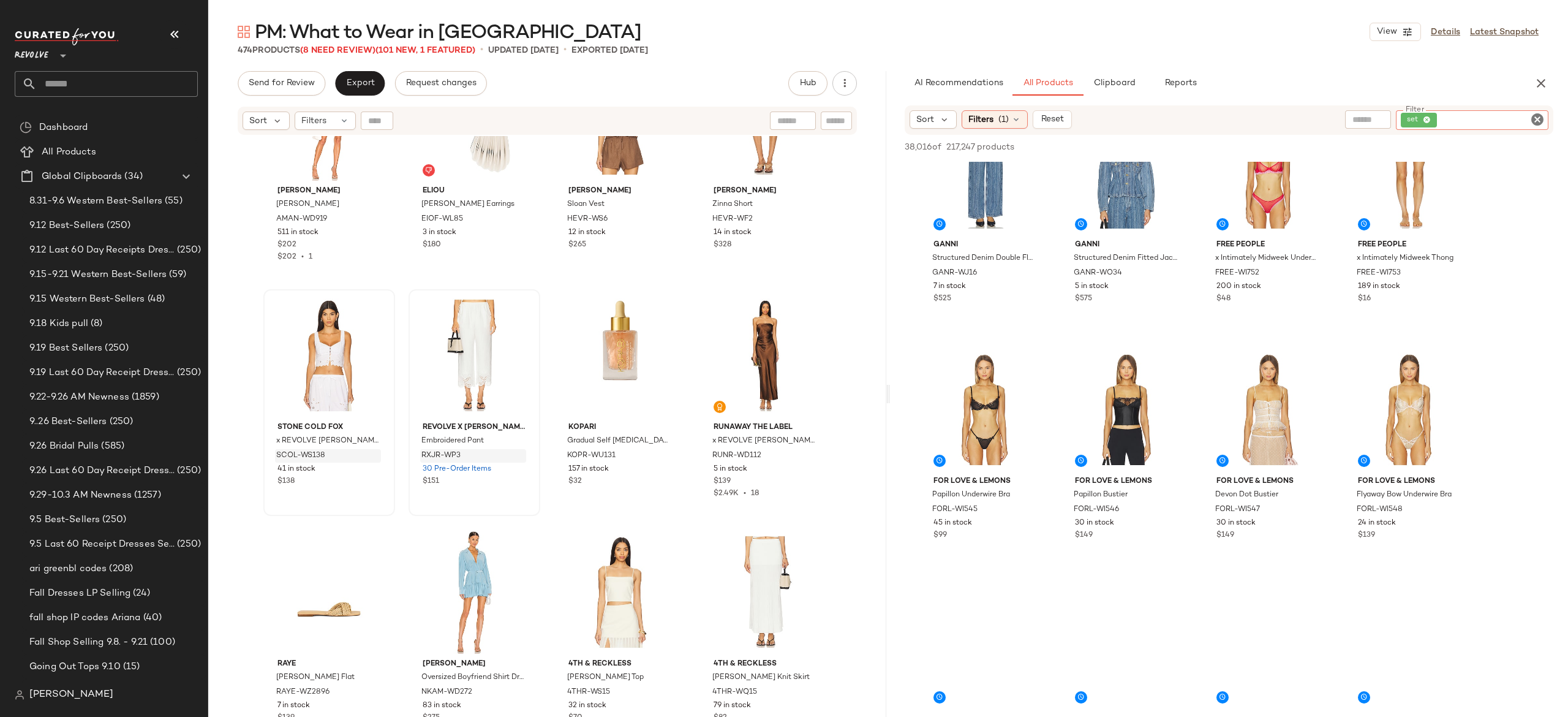
scroll to position [537, 0]
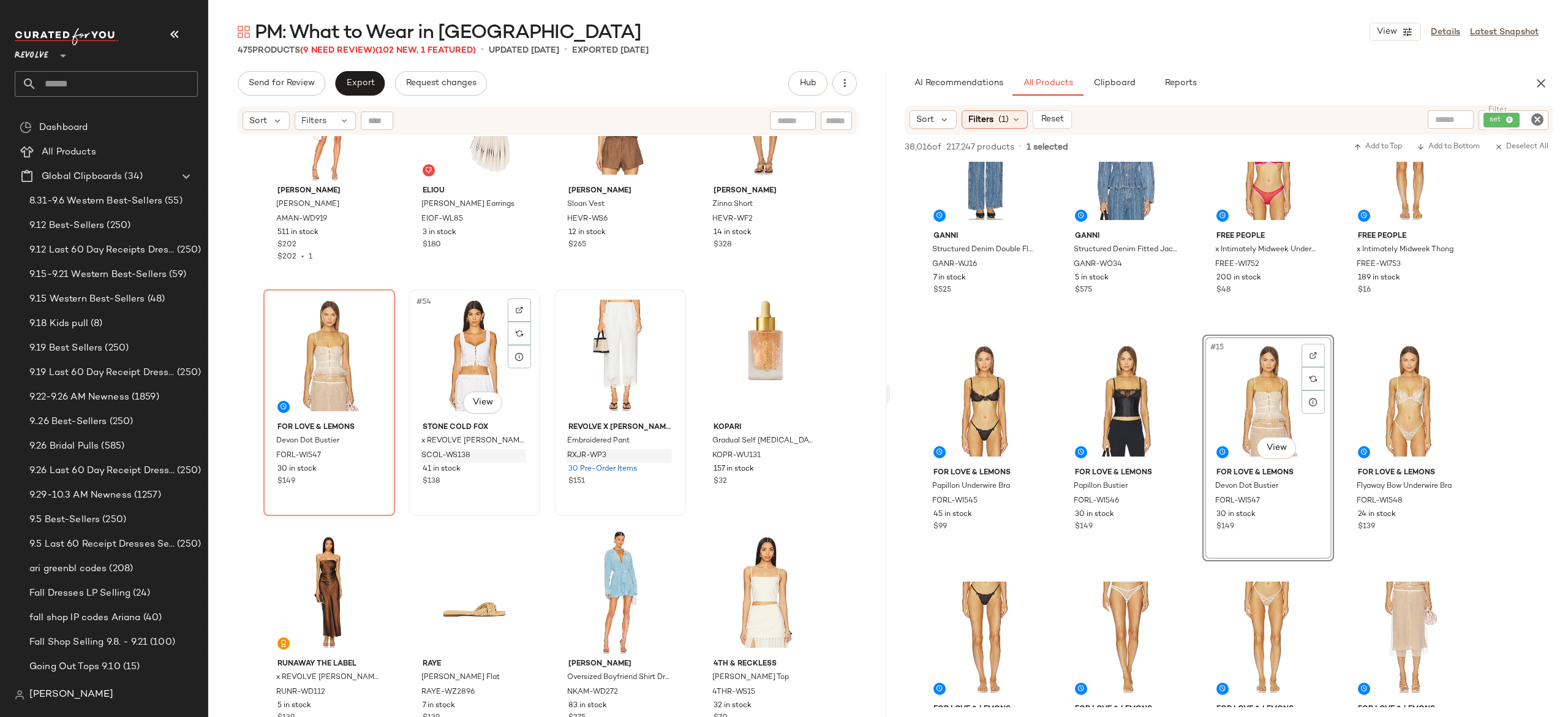
click at [486, 347] on div "#54 View" at bounding box center [474, 356] width 123 height 124
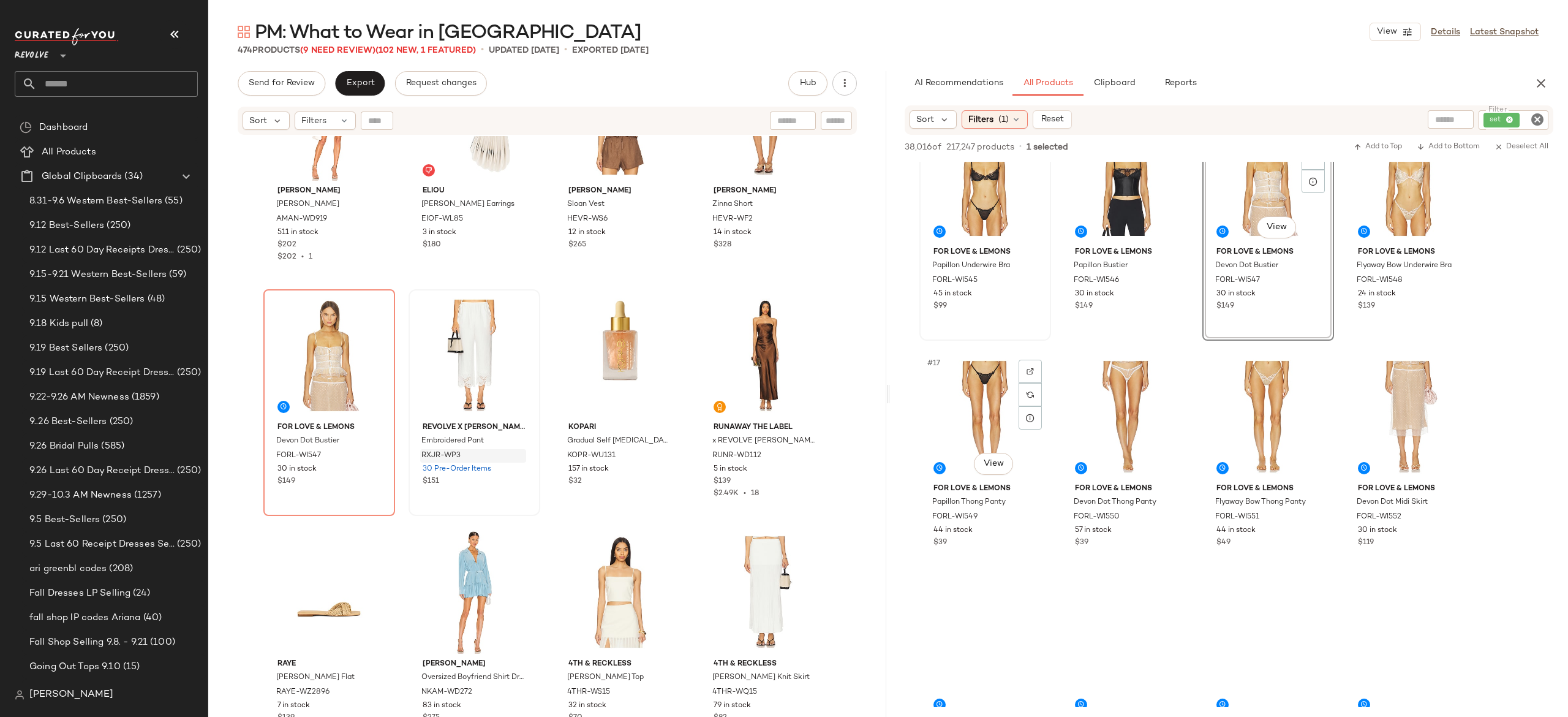
scroll to position [792, 0]
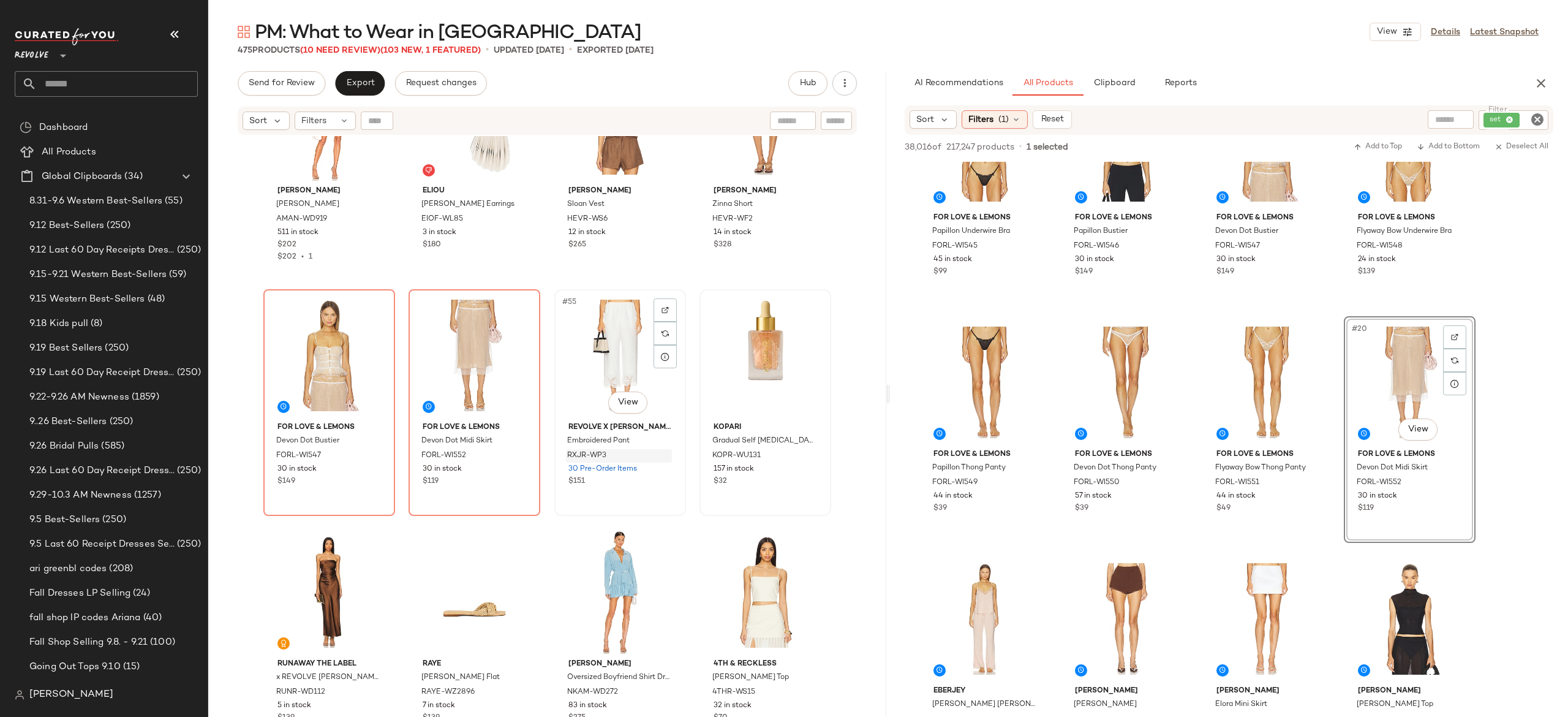
click at [606, 347] on div "#55 View" at bounding box center [620, 356] width 123 height 124
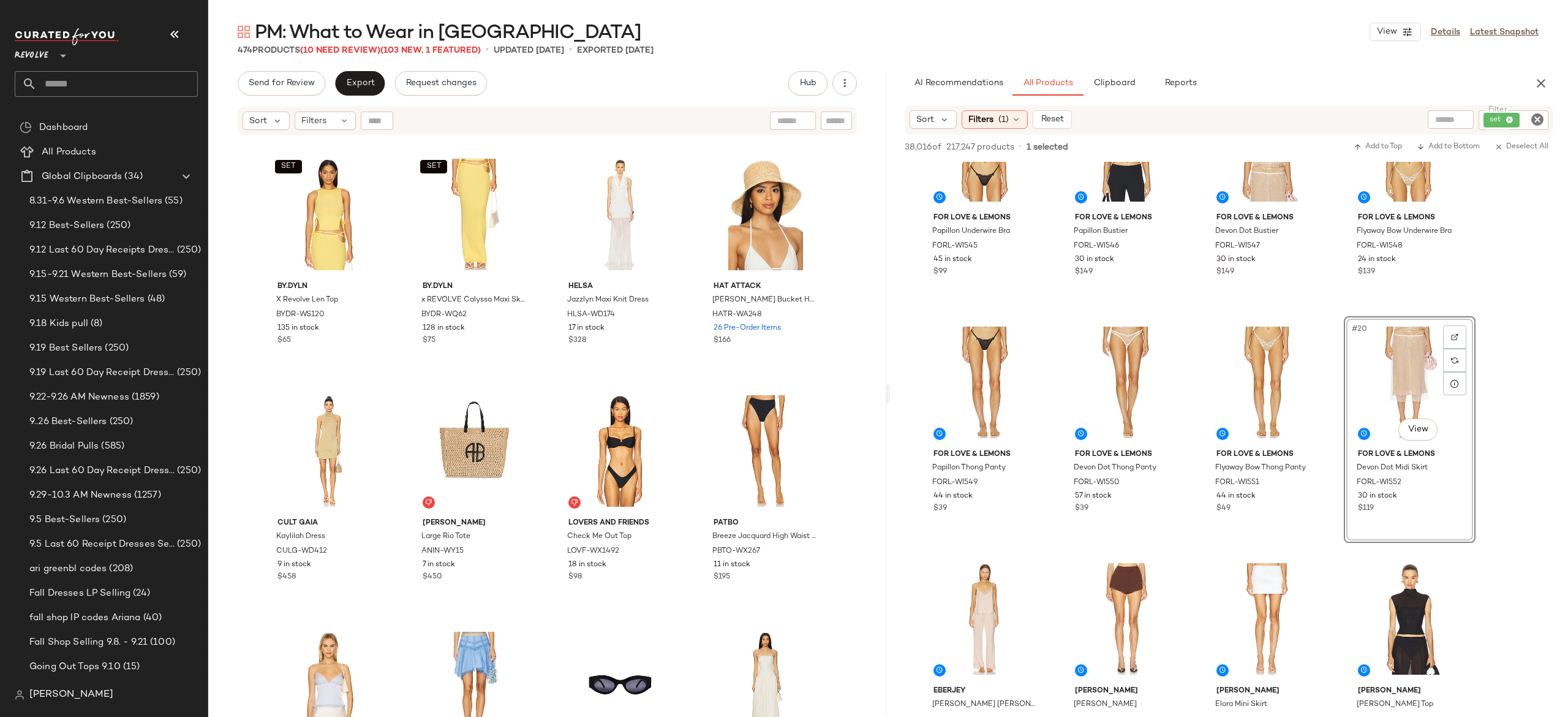
scroll to position [3646, 0]
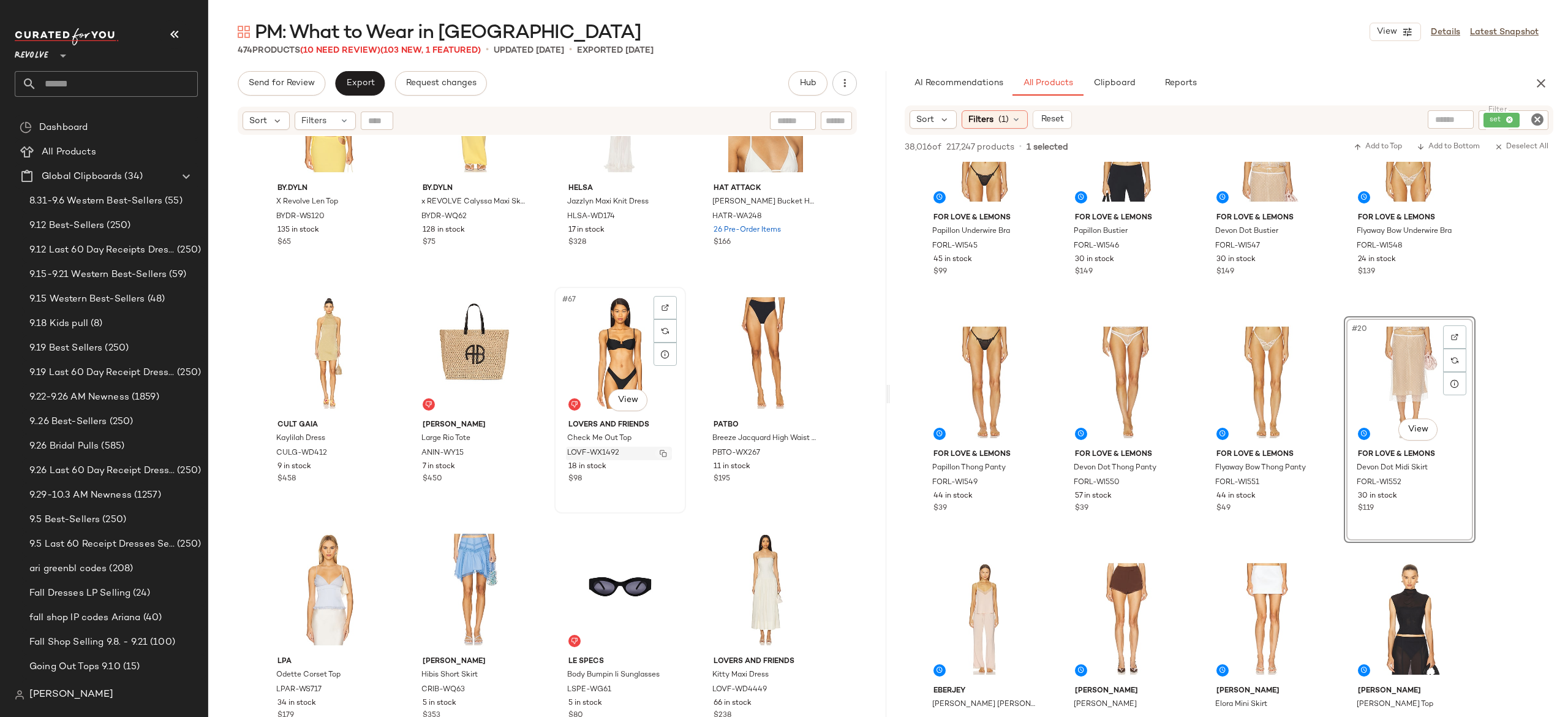
click at [662, 456] on button "button" at bounding box center [663, 454] width 17 height 11
click at [1532, 117] on icon "Clear Filter" at bounding box center [1537, 119] width 15 height 15
type input "*"
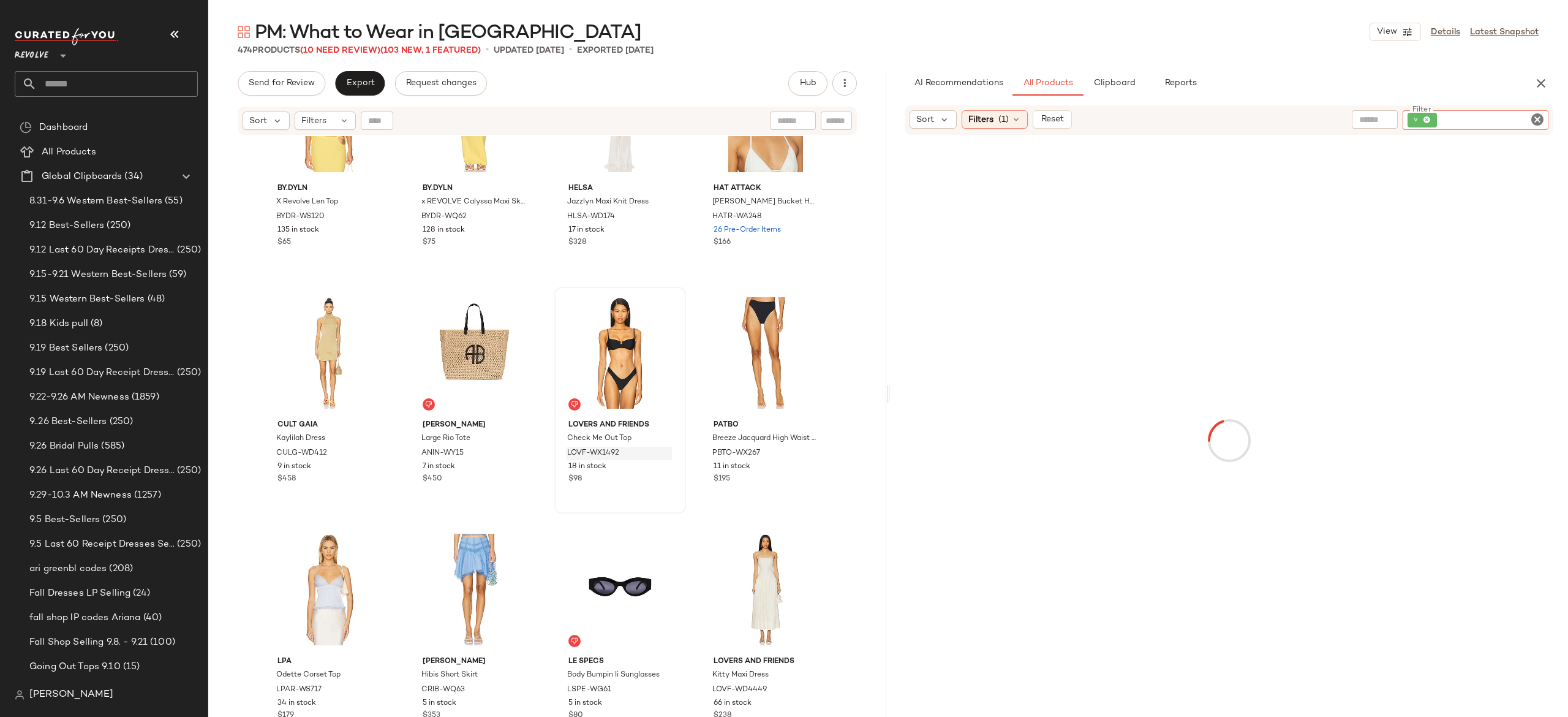
type input "**********"
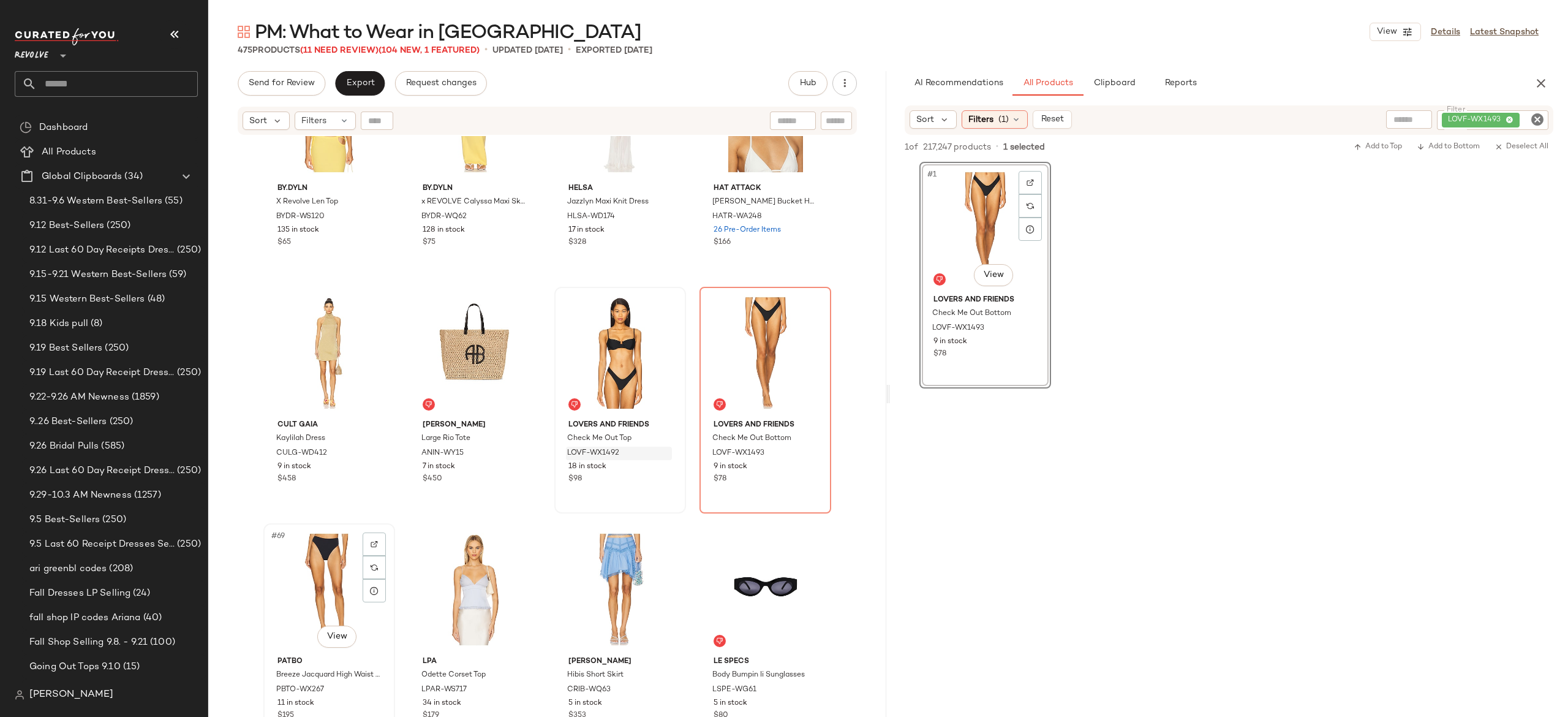
click at [332, 560] on div "#69 View" at bounding box center [329, 590] width 123 height 124
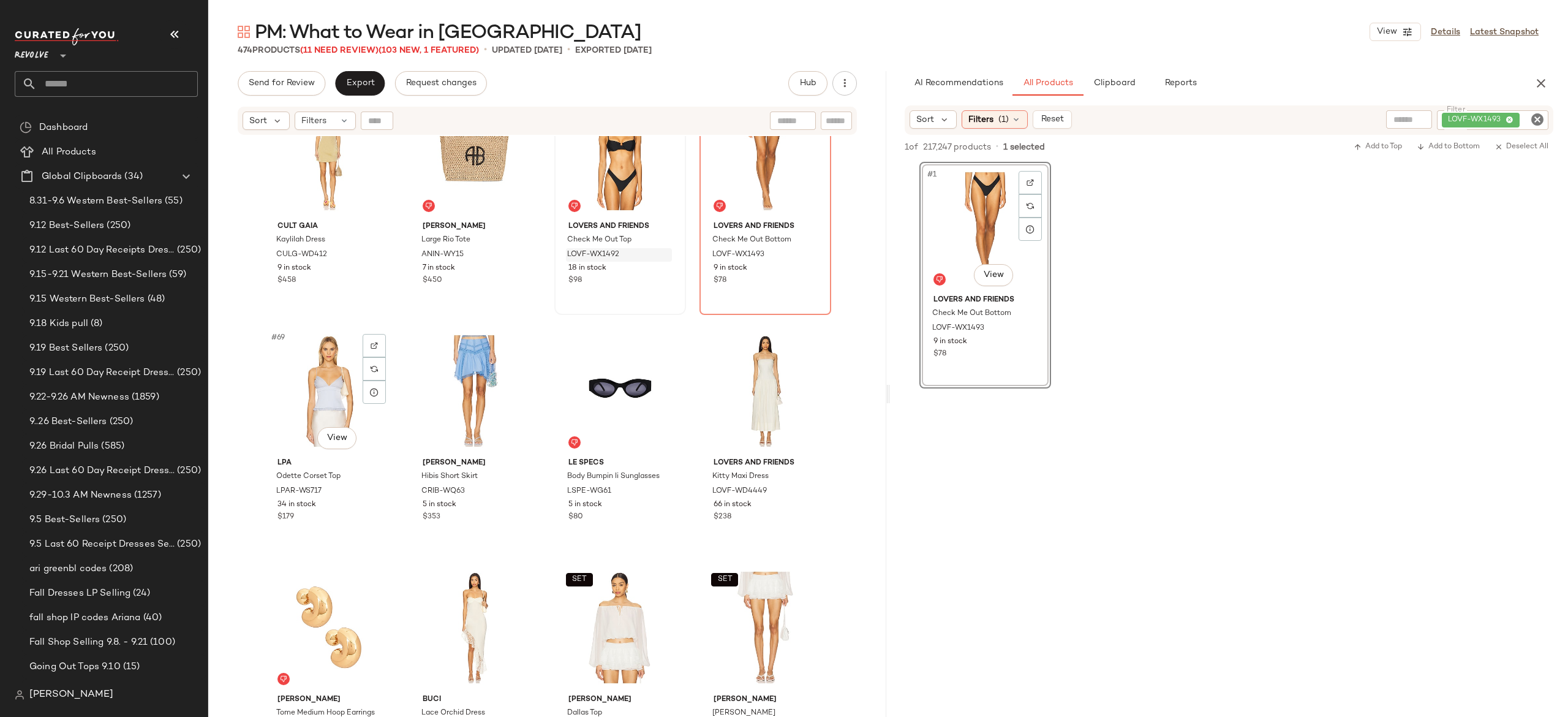
scroll to position [3848, 0]
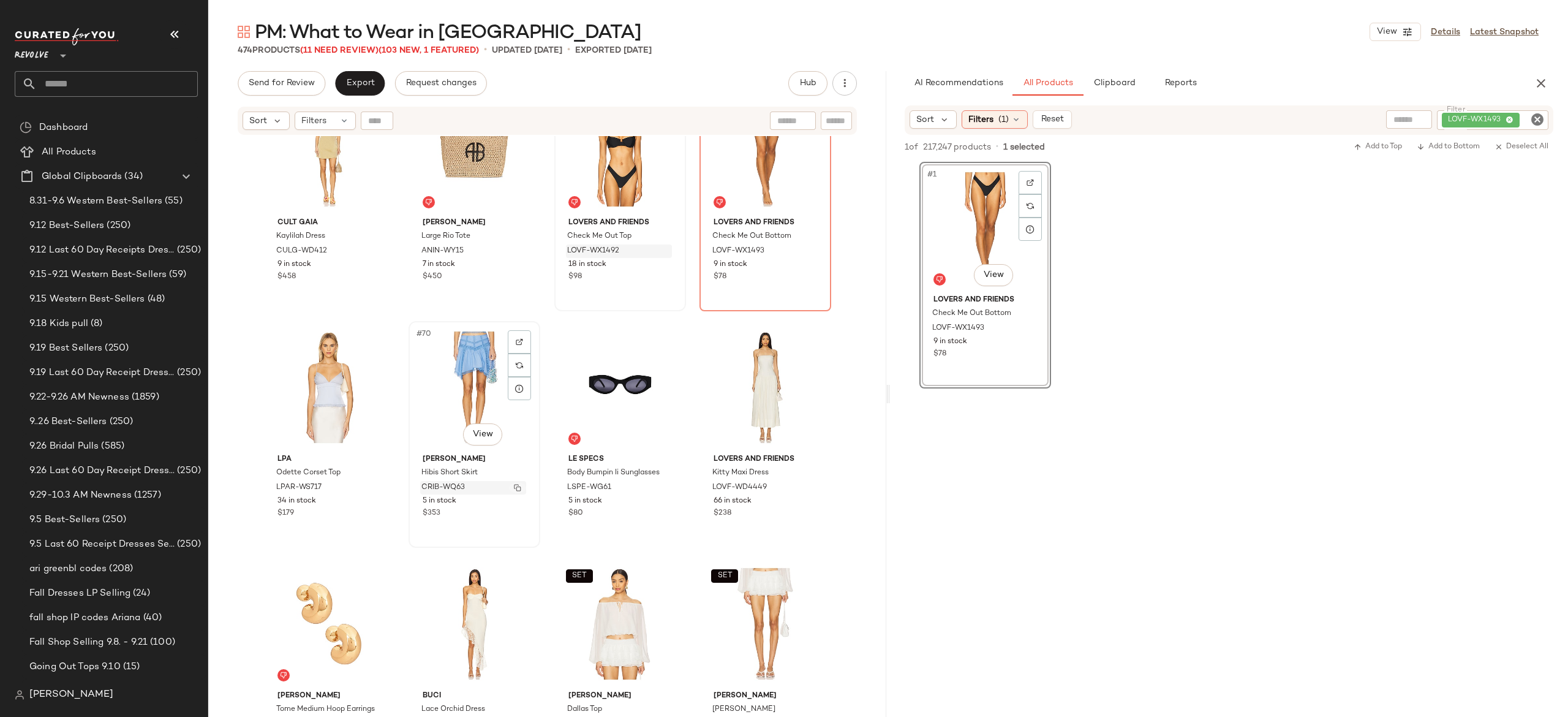
click at [510, 487] on button "button" at bounding box center [517, 488] width 17 height 11
click at [370, 491] on button "button" at bounding box center [372, 488] width 17 height 11
click at [1469, 115] on div "LOVF-WX1493" at bounding box center [1451, 120] width 194 height 20
paste input "**********"
type input "**********"
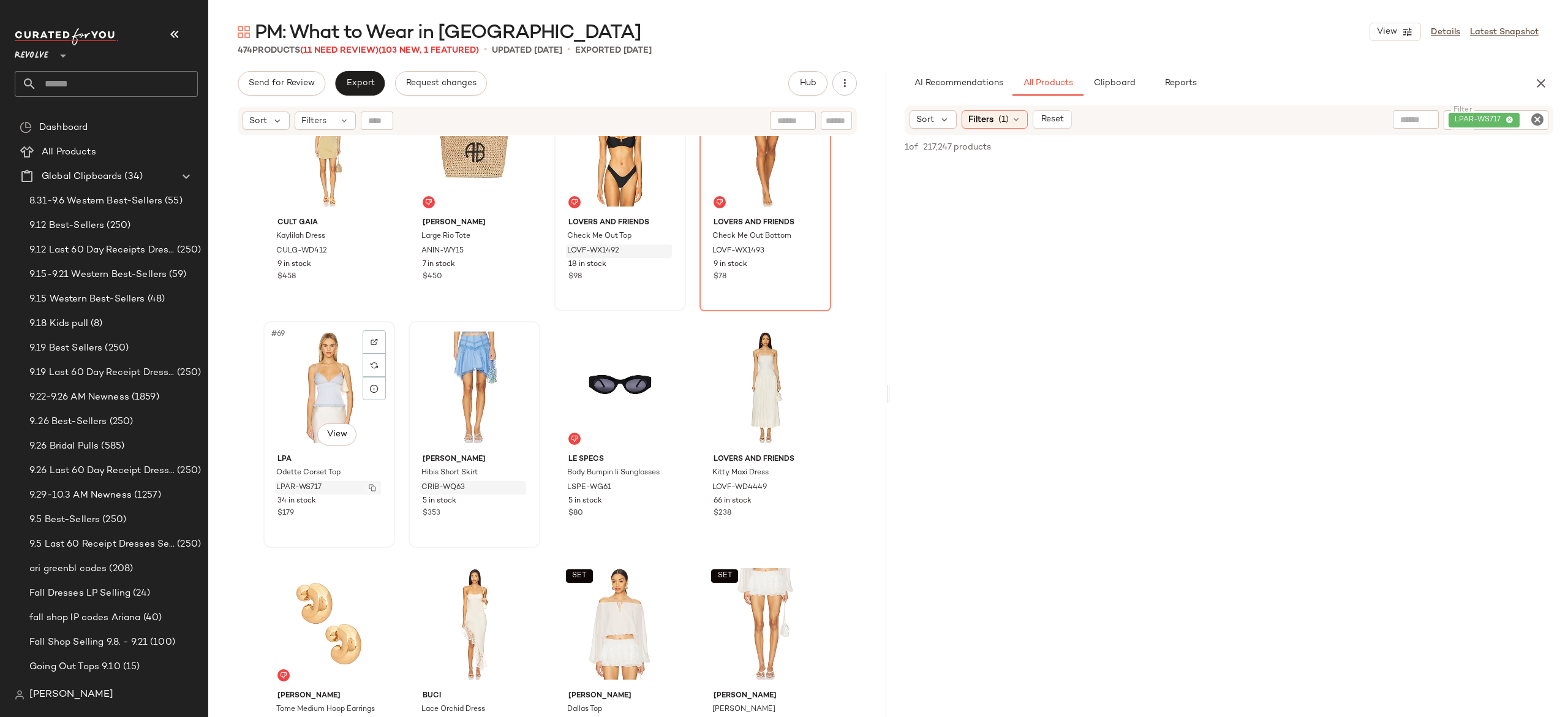
click at [369, 487] on img "button" at bounding box center [372, 487] width 7 height 7
click at [1470, 114] on div "LPAR-WS717" at bounding box center [1455, 120] width 188 height 20
paste input "**********"
type input "**********"
click at [1442, 122] on input "Filter" at bounding box center [1491, 121] width 104 height 13
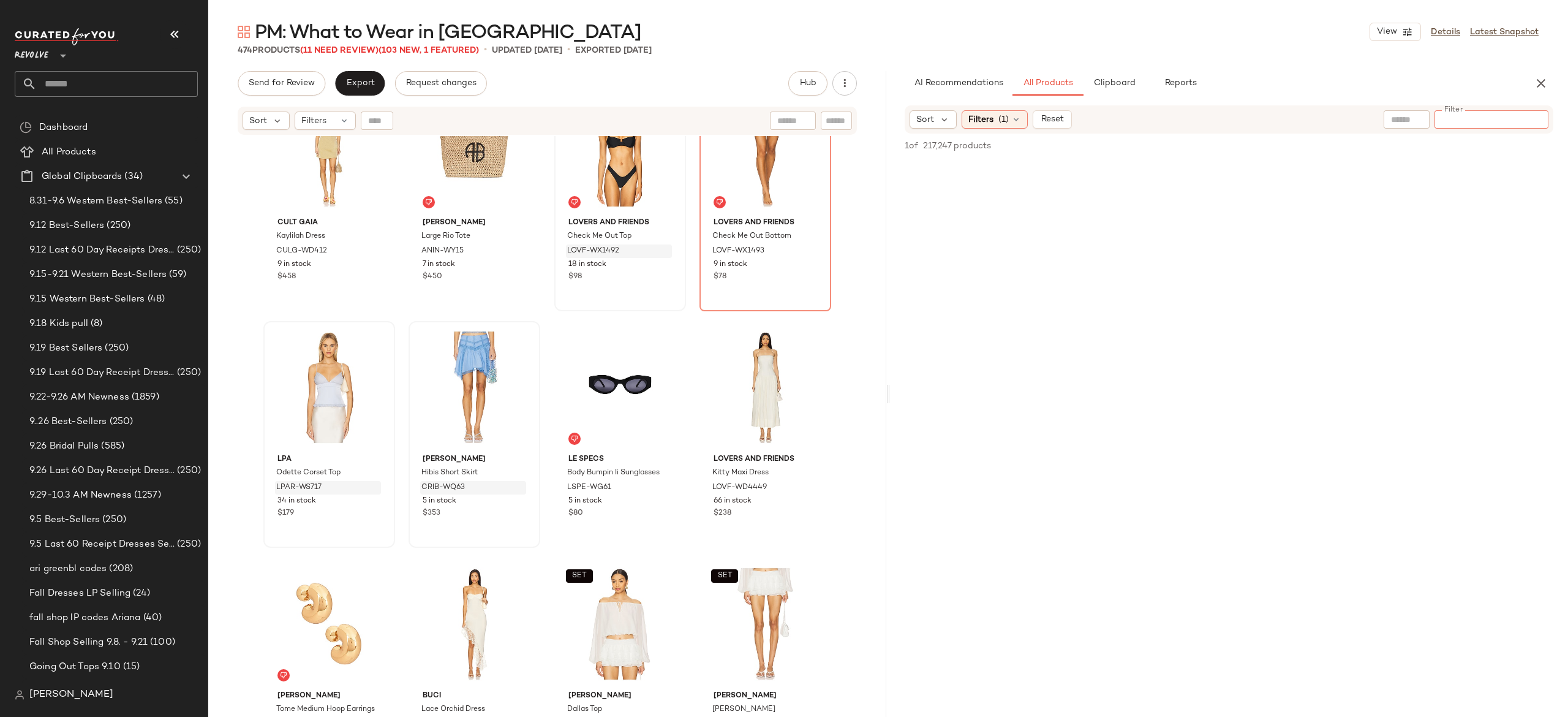
click at [1442, 122] on input "Filter" at bounding box center [1491, 120] width 104 height 13
type input "***"
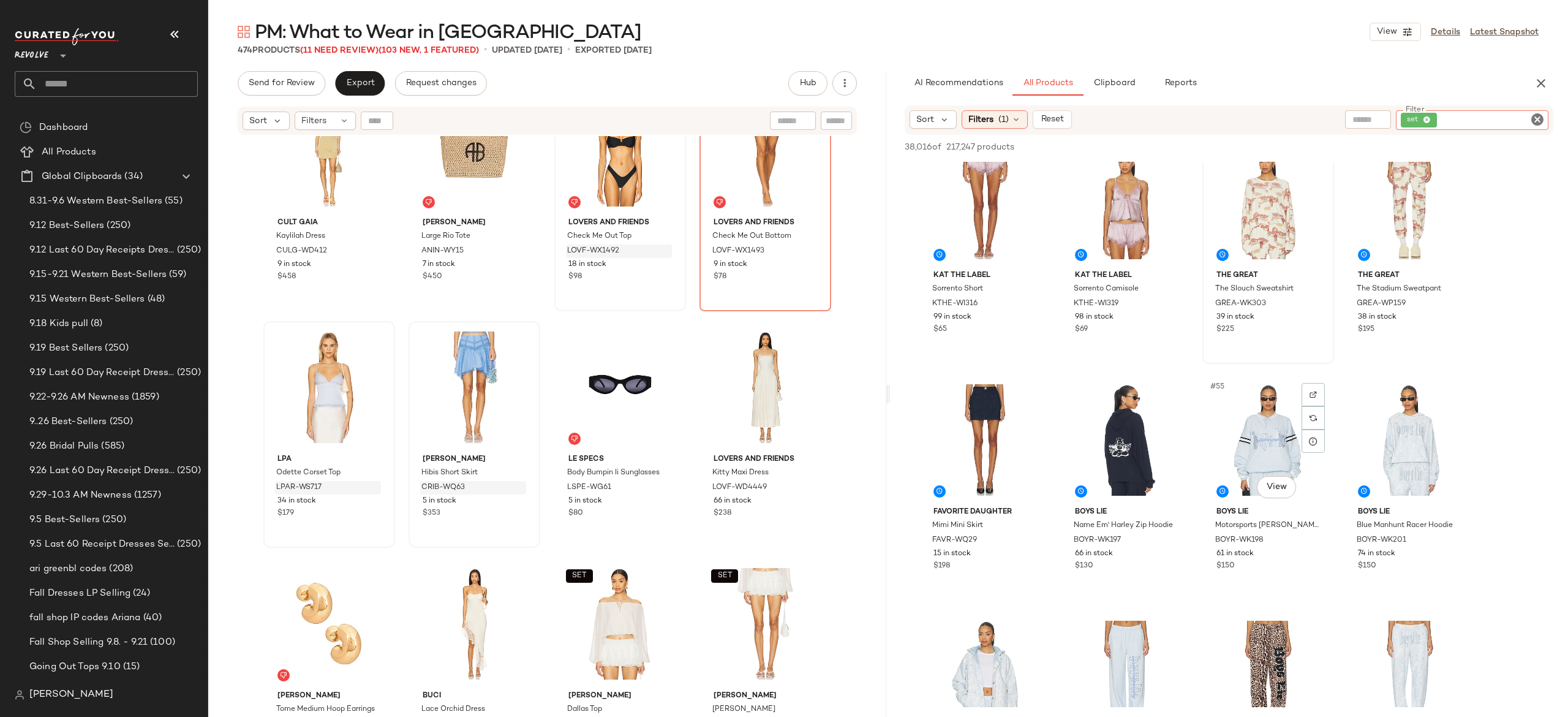
scroll to position [2939, 0]
